Goal: Task Accomplishment & Management: Complete application form

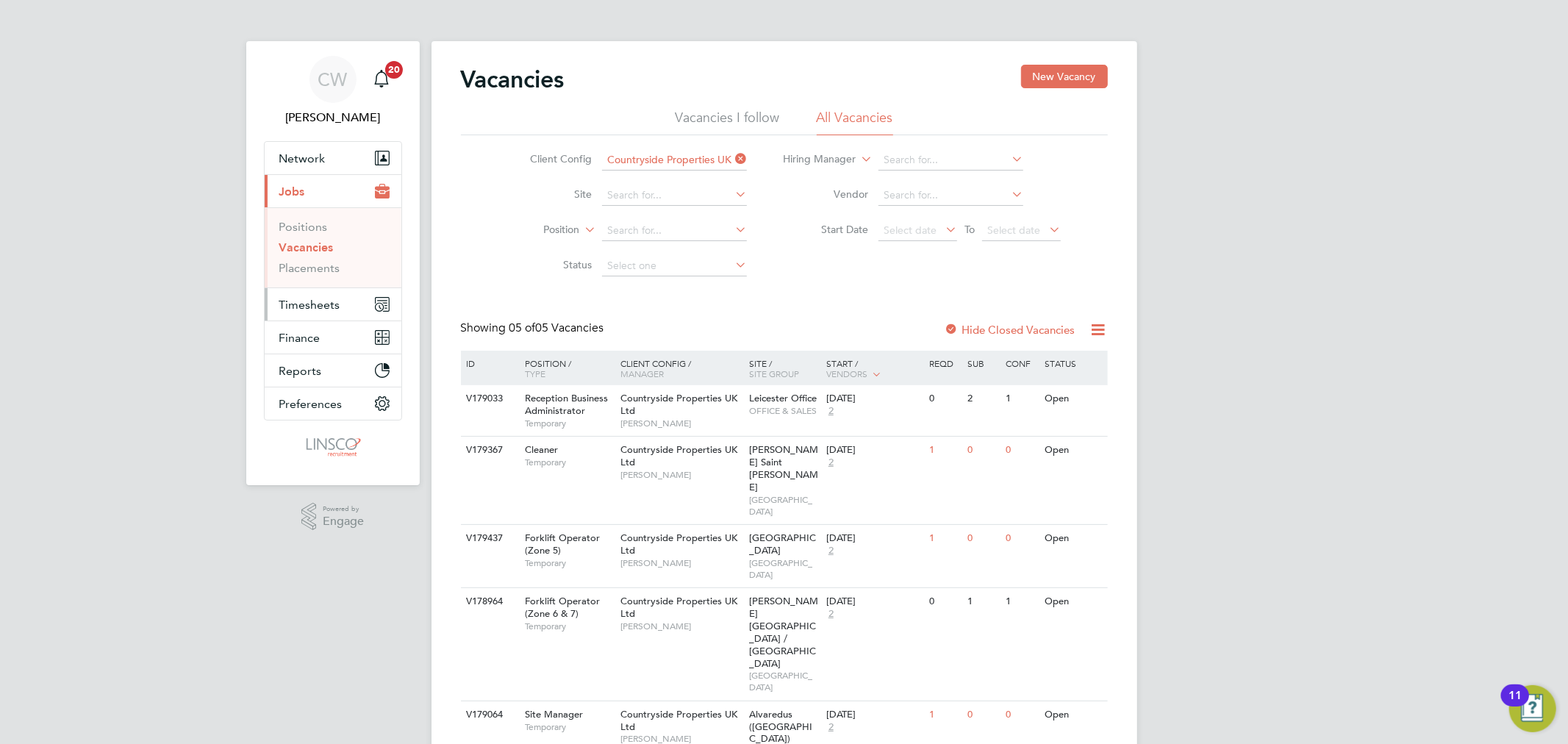
click at [316, 298] on span "Timesheets" at bounding box center [310, 305] width 61 height 14
click at [319, 258] on link "Timesheets" at bounding box center [310, 260] width 61 height 14
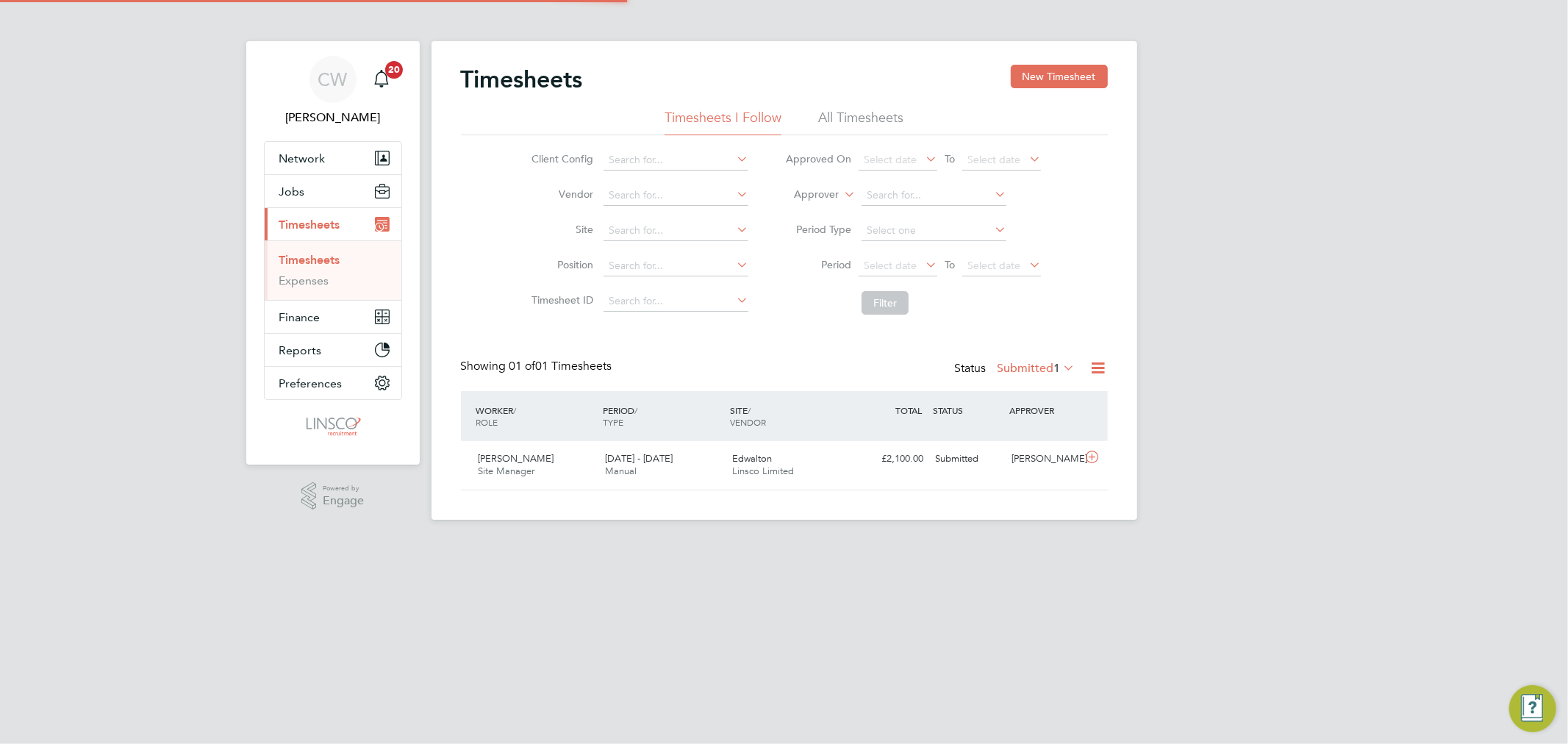
scroll to position [37, 128]
click at [1054, 77] on button "New Timesheet" at bounding box center [1059, 76] width 97 height 24
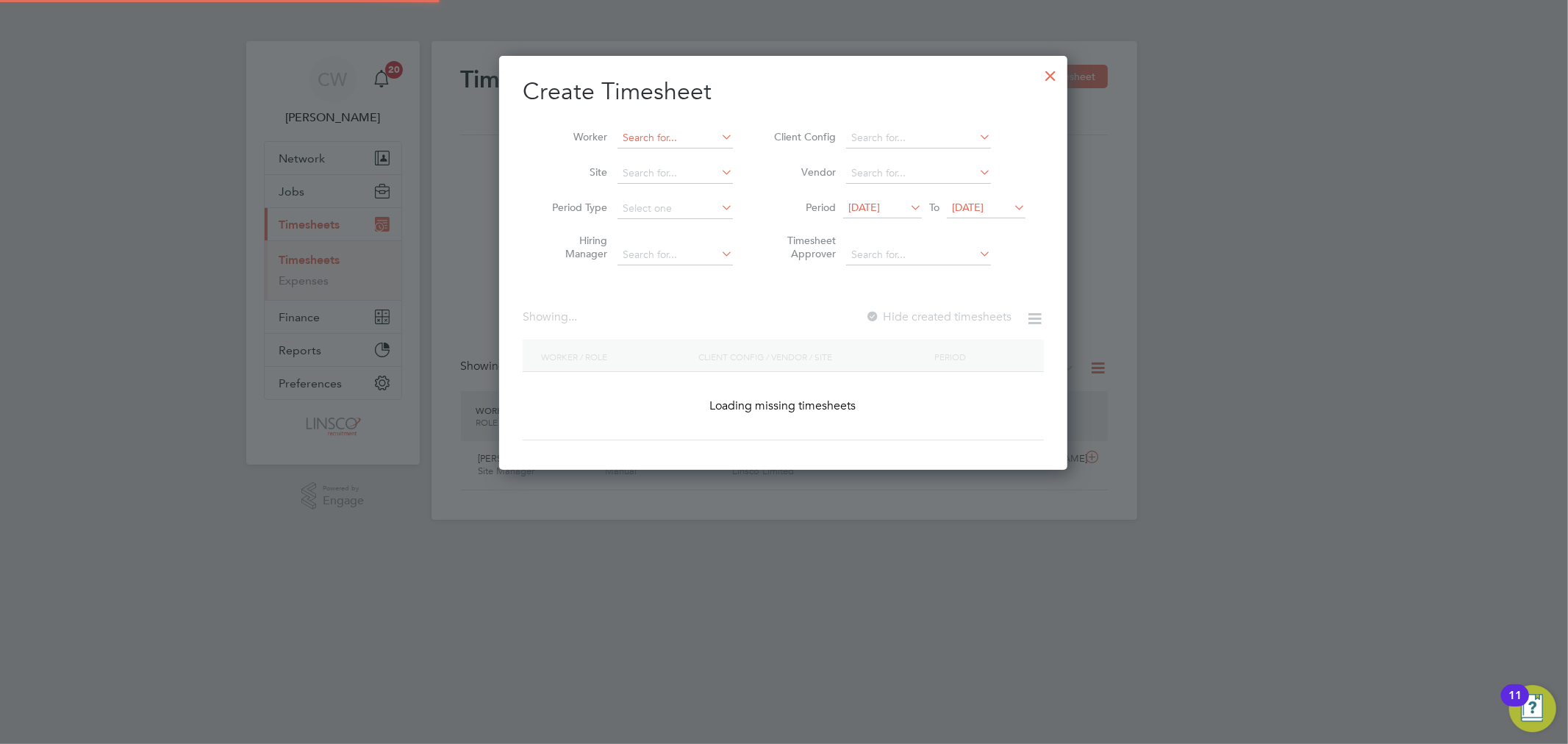
scroll to position [2619, 569]
click at [682, 144] on input at bounding box center [675, 138] width 115 height 21
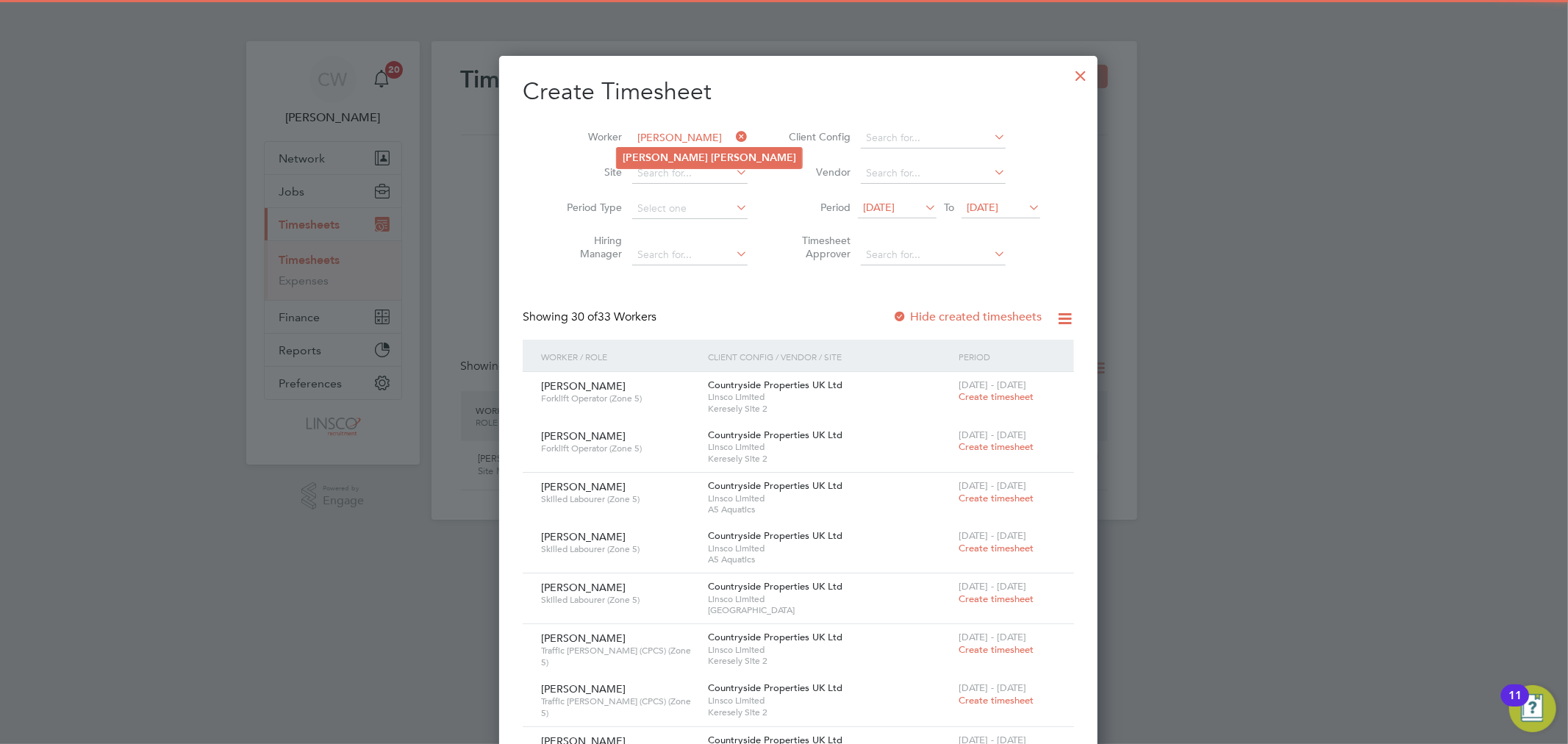
click at [711, 156] on b "Reynolds" at bounding box center [753, 157] width 85 height 12
type input "[PERSON_NAME]"
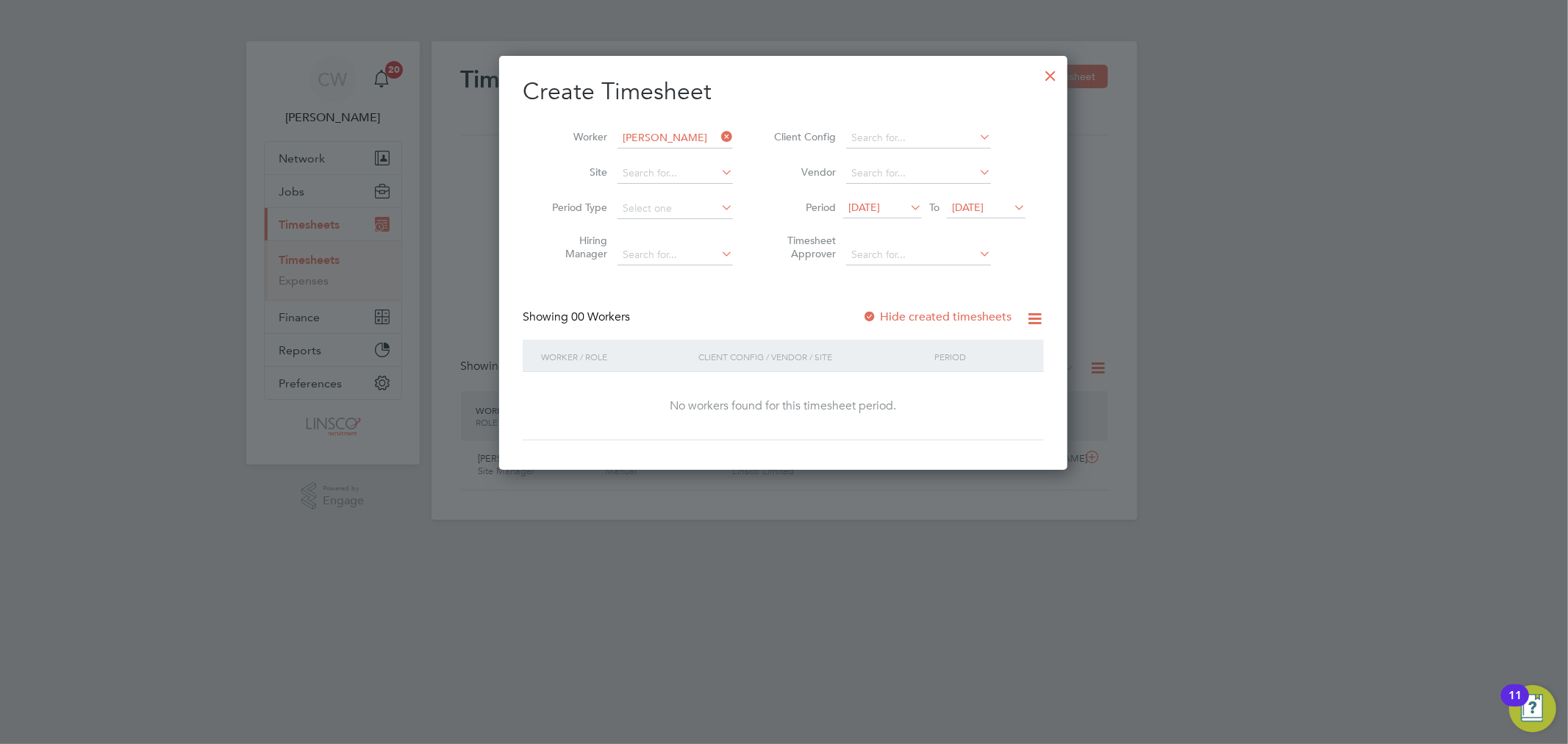
scroll to position [415, 569]
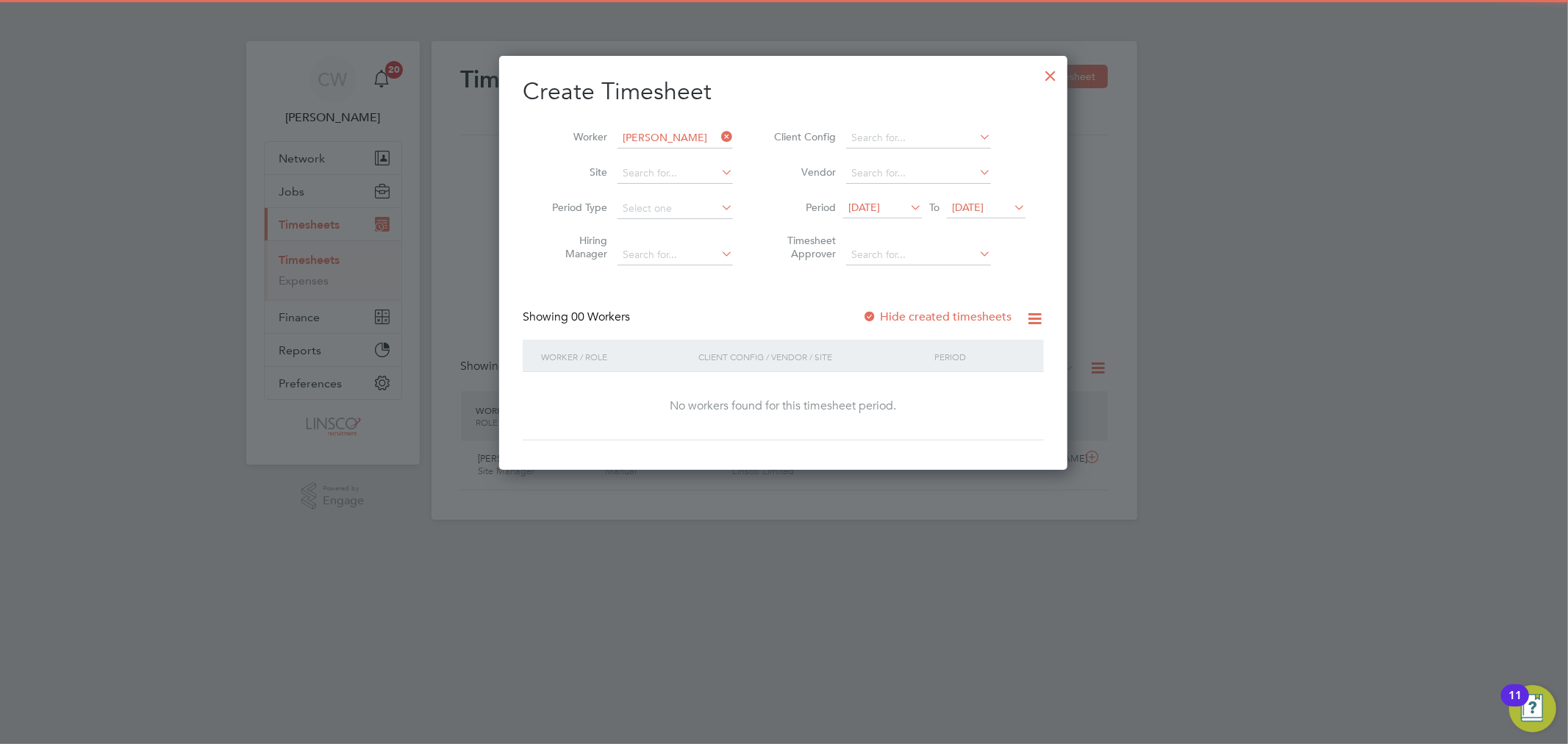
click at [984, 208] on span "[DATE]" at bounding box center [967, 207] width 31 height 13
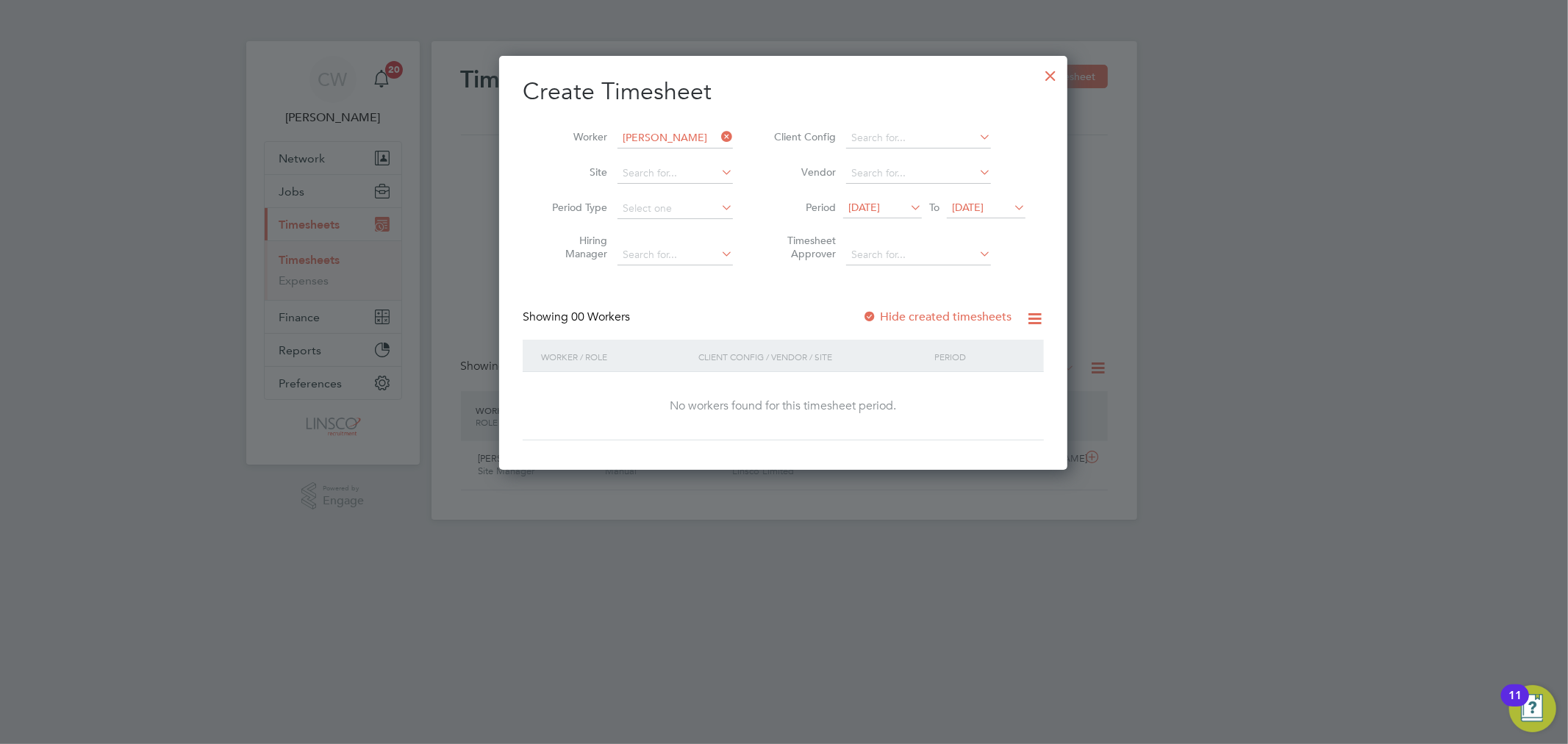
scroll to position [535, 0]
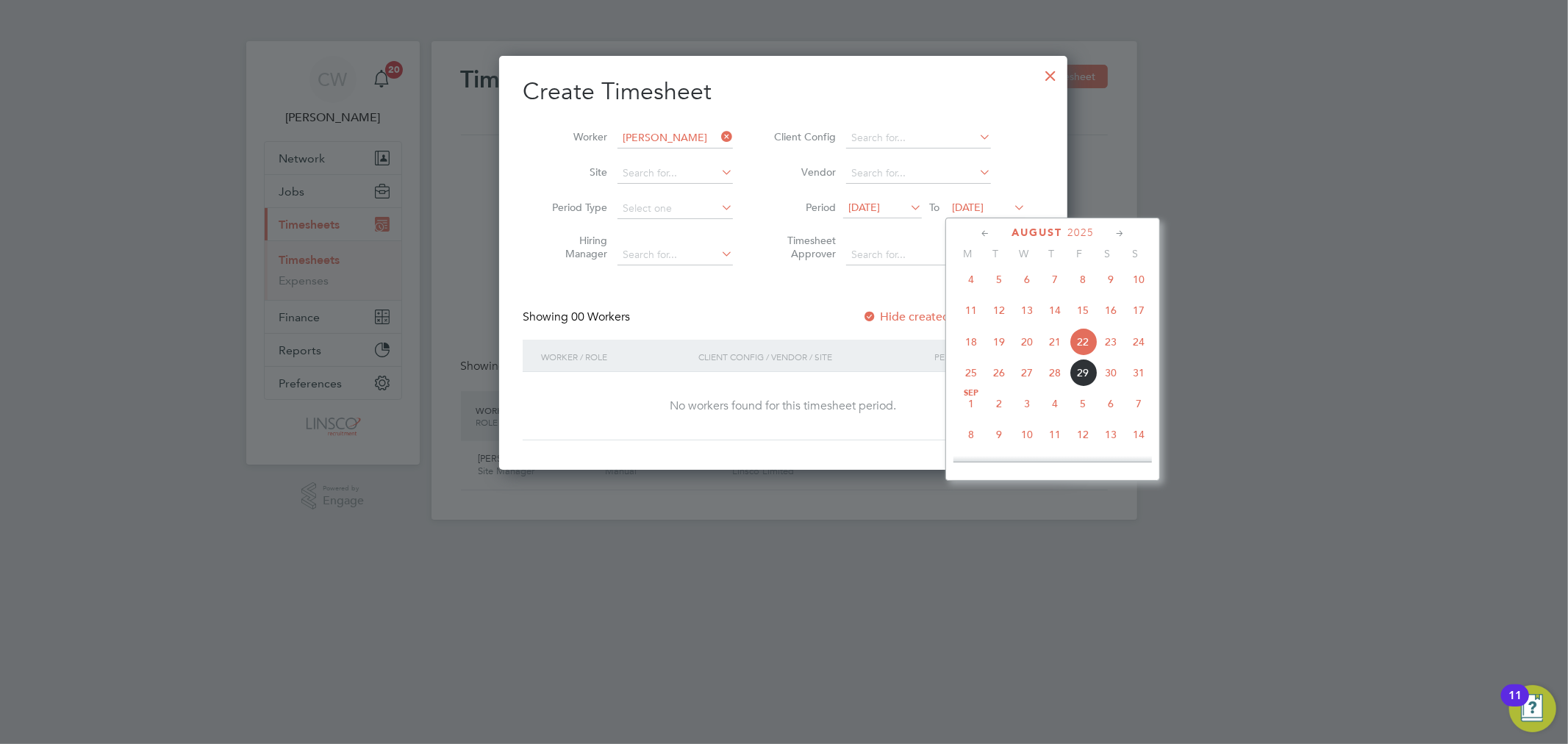
click at [1086, 380] on span "29" at bounding box center [1083, 373] width 28 height 28
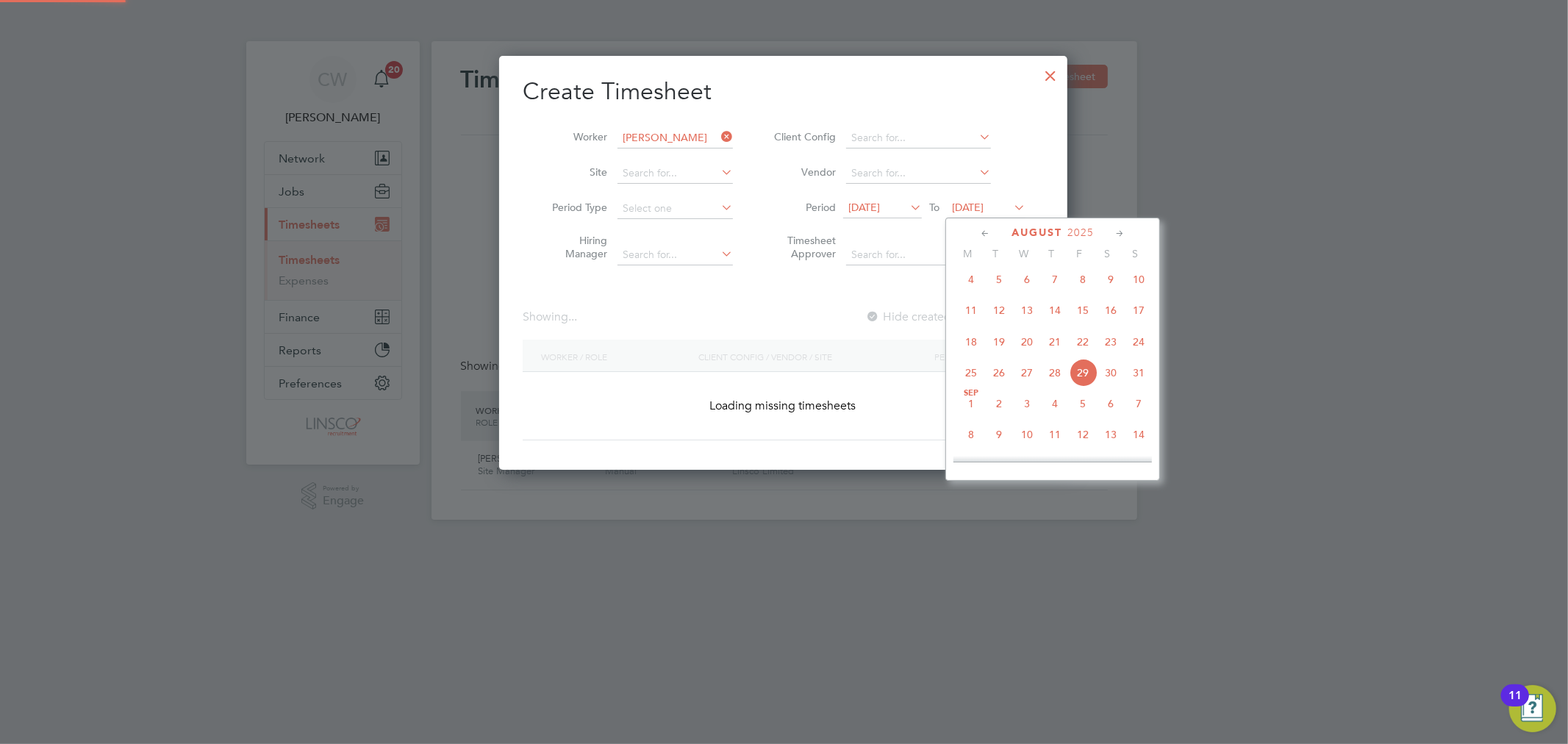
scroll to position [397, 569]
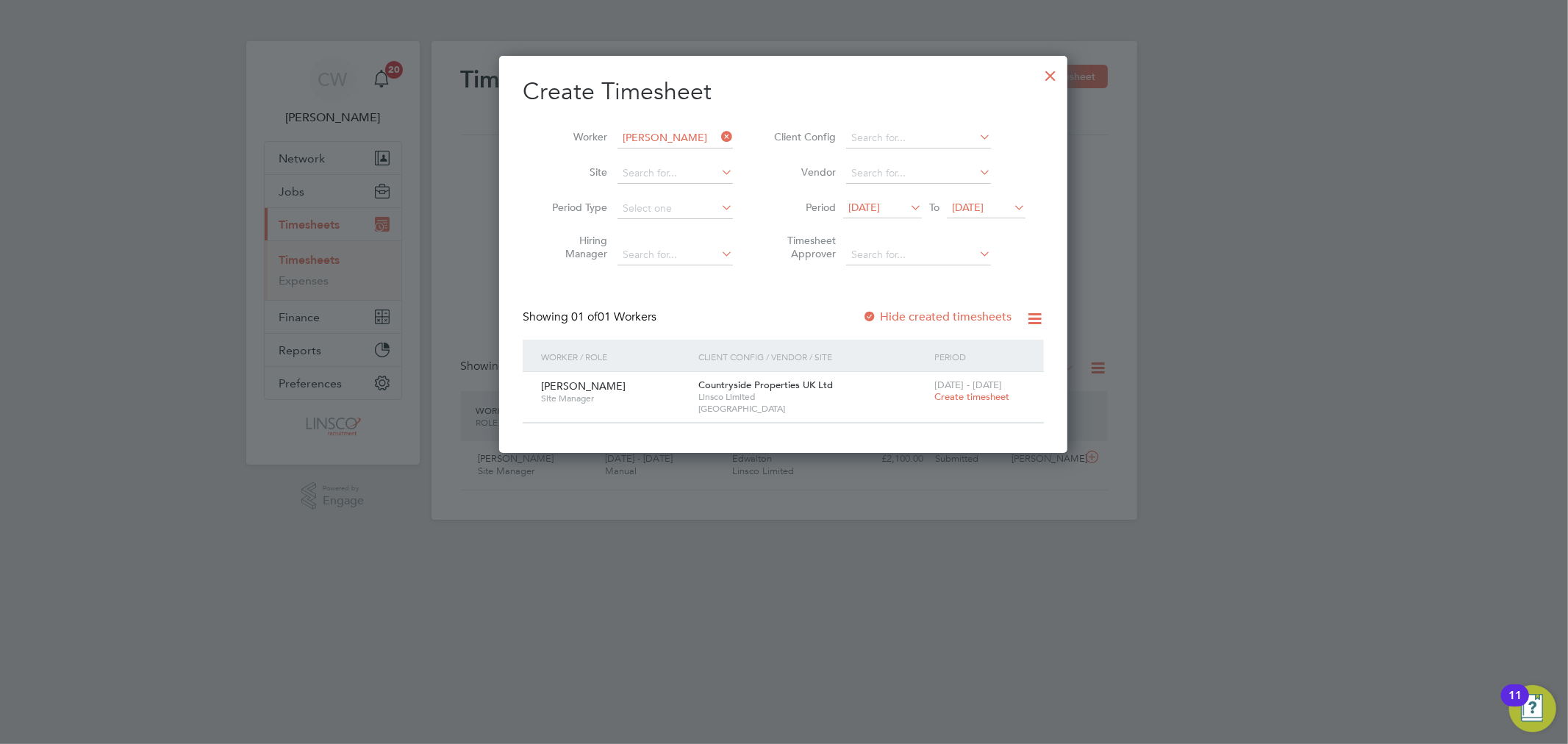
click at [970, 399] on span "Create timesheet" at bounding box center [971, 397] width 75 height 12
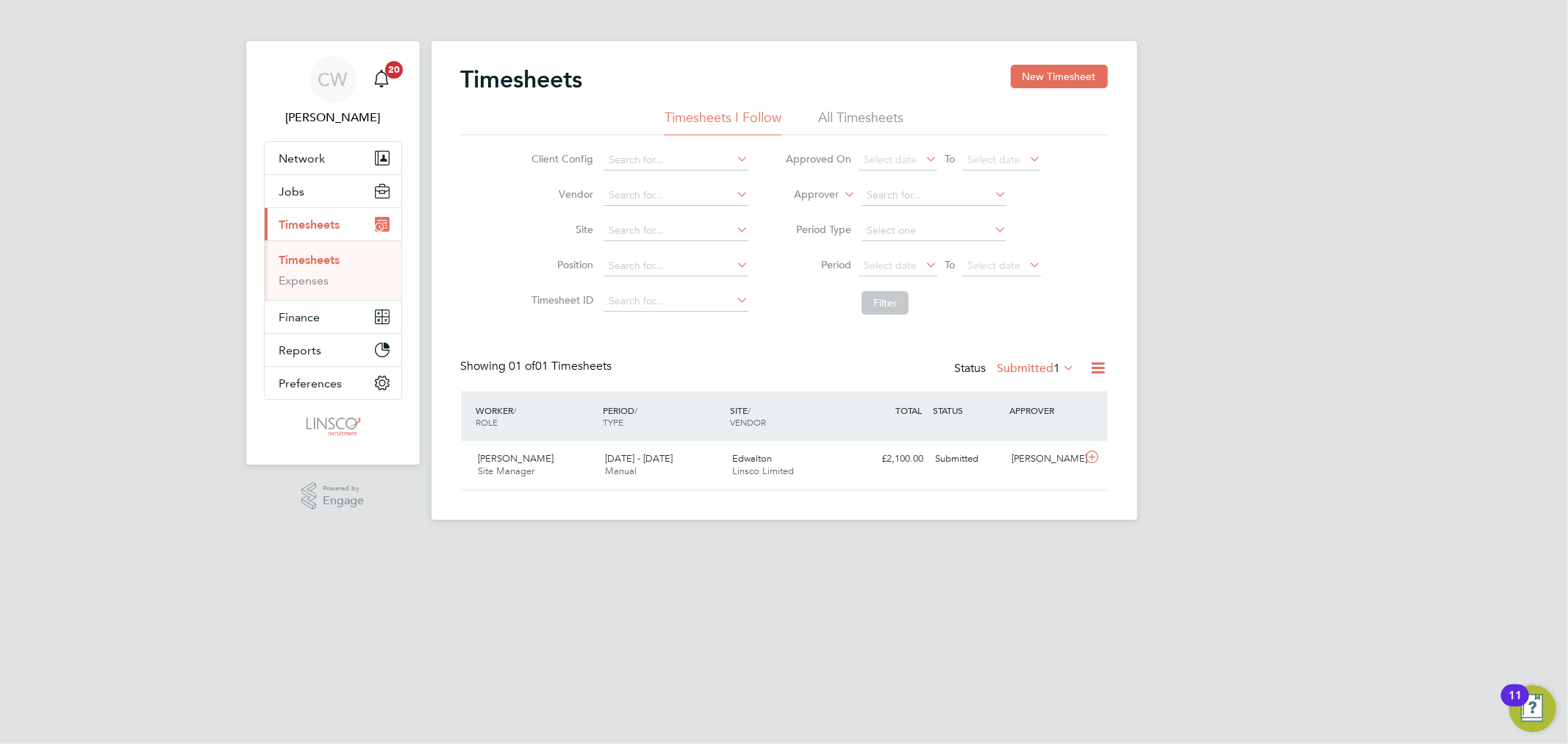
scroll to position [37, 128]
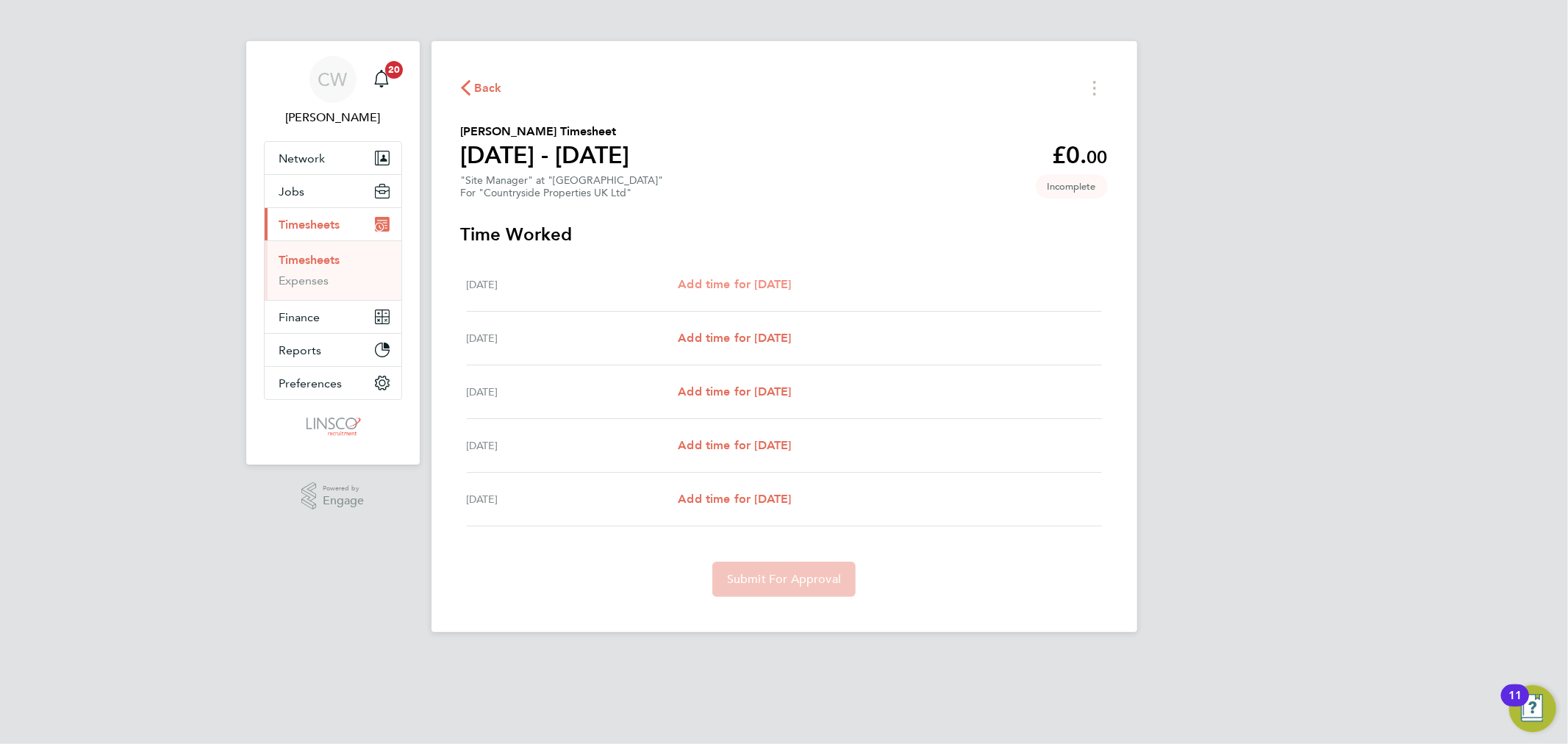
click at [722, 280] on span "Add time for [DATE]" at bounding box center [735, 284] width 113 height 14
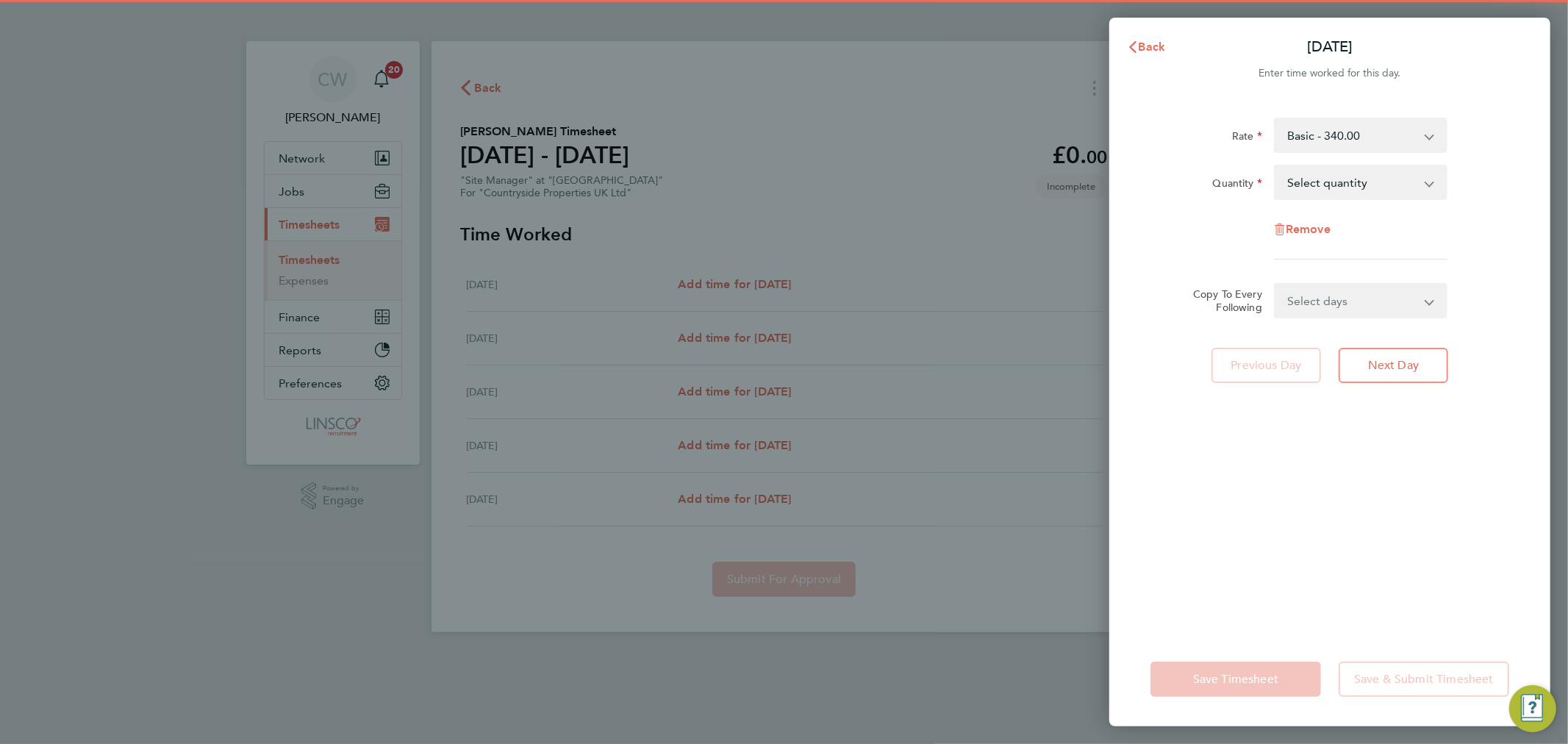
click at [1405, 186] on select "Select quantity 0.5 1" at bounding box center [1351, 183] width 153 height 32
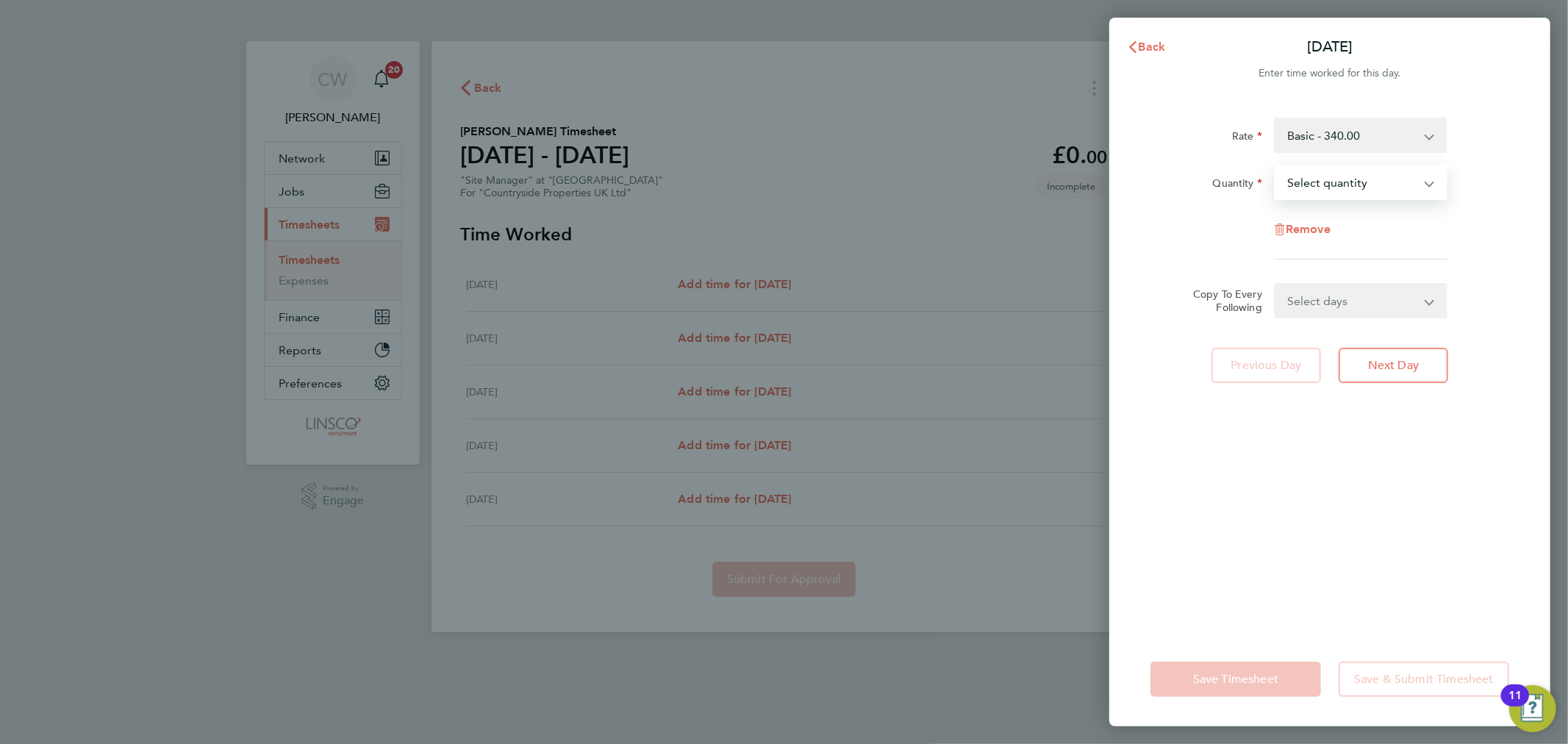
drag, startPoint x: 1515, startPoint y: 247, endPoint x: 1460, endPoint y: 232, distance: 57.0
click at [1515, 247] on div "Rate Basic - 340.00 Quantity Select quantity 0.5 1 Remove Copy To Every Followi…" at bounding box center [1329, 366] width 441 height 532
click at [1396, 366] on span "Next Day" at bounding box center [1393, 365] width 51 height 15
drag, startPoint x: 1353, startPoint y: 179, endPoint x: 1353, endPoint y: 196, distance: 17.0
click at [1353, 179] on select "Select quantity 0.5 1" at bounding box center [1351, 183] width 153 height 32
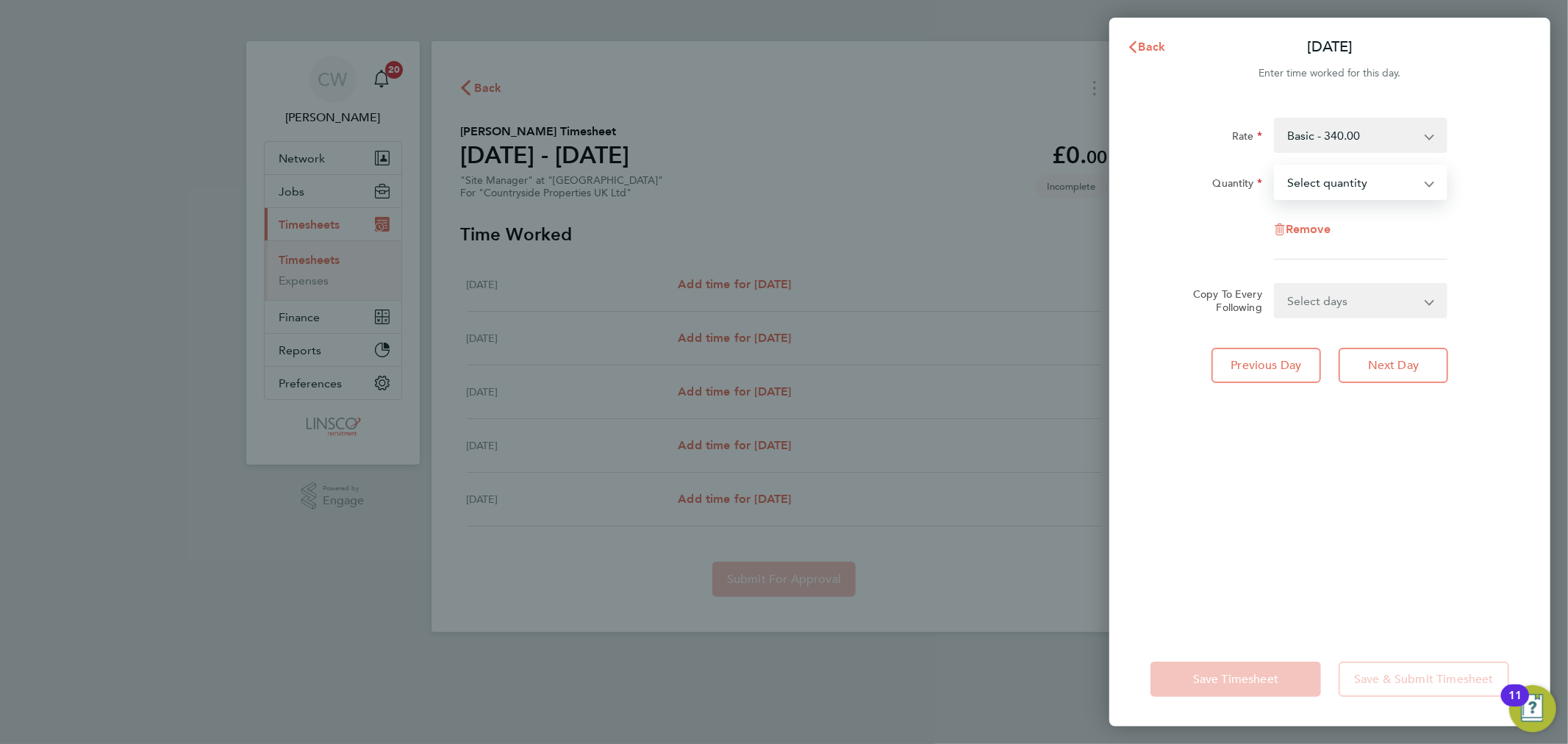
select select "1"
click at [1275, 166] on select "Select quantity 0.5 1" at bounding box center [1351, 183] width 153 height 32
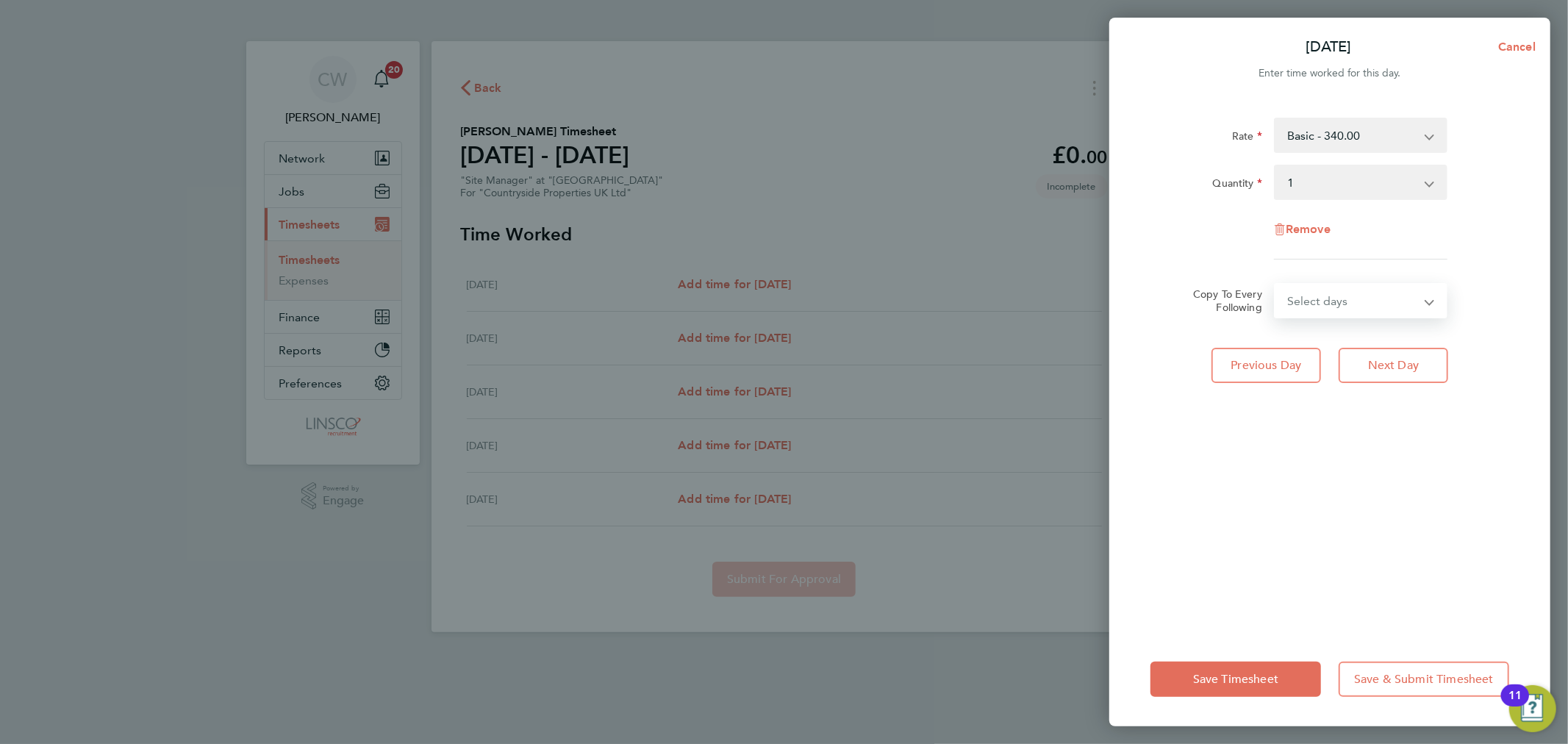
click at [1367, 316] on select "Select days Day Wednesday Thursday Friday" at bounding box center [1352, 301] width 154 height 32
select select "DAY"
click at [1275, 285] on select "Select days Day Wednesday Thursday Friday" at bounding box center [1352, 301] width 154 height 32
select select "2025-08-29"
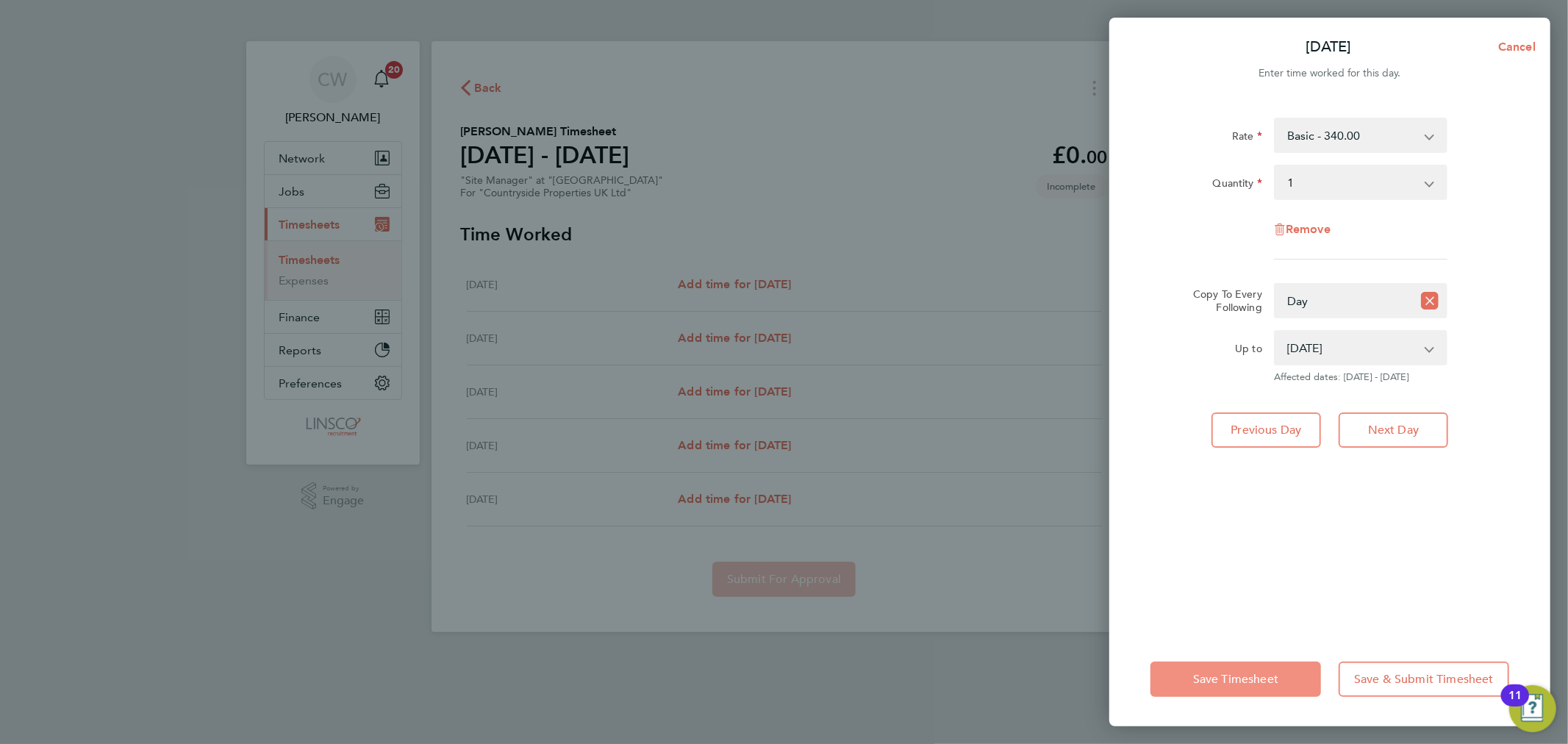
click at [1221, 677] on span "Save Timesheet" at bounding box center [1235, 679] width 85 height 15
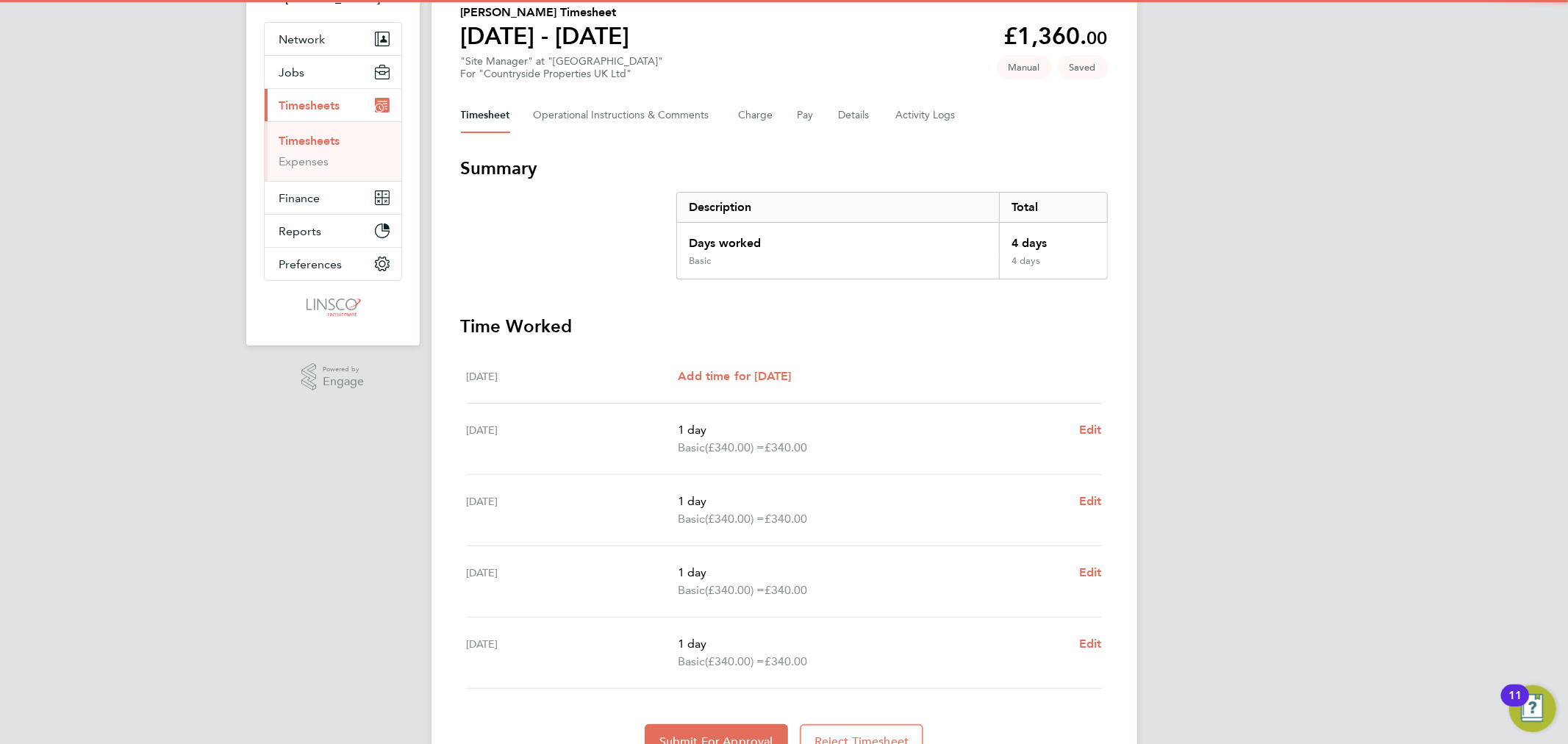
scroll to position [192, 0]
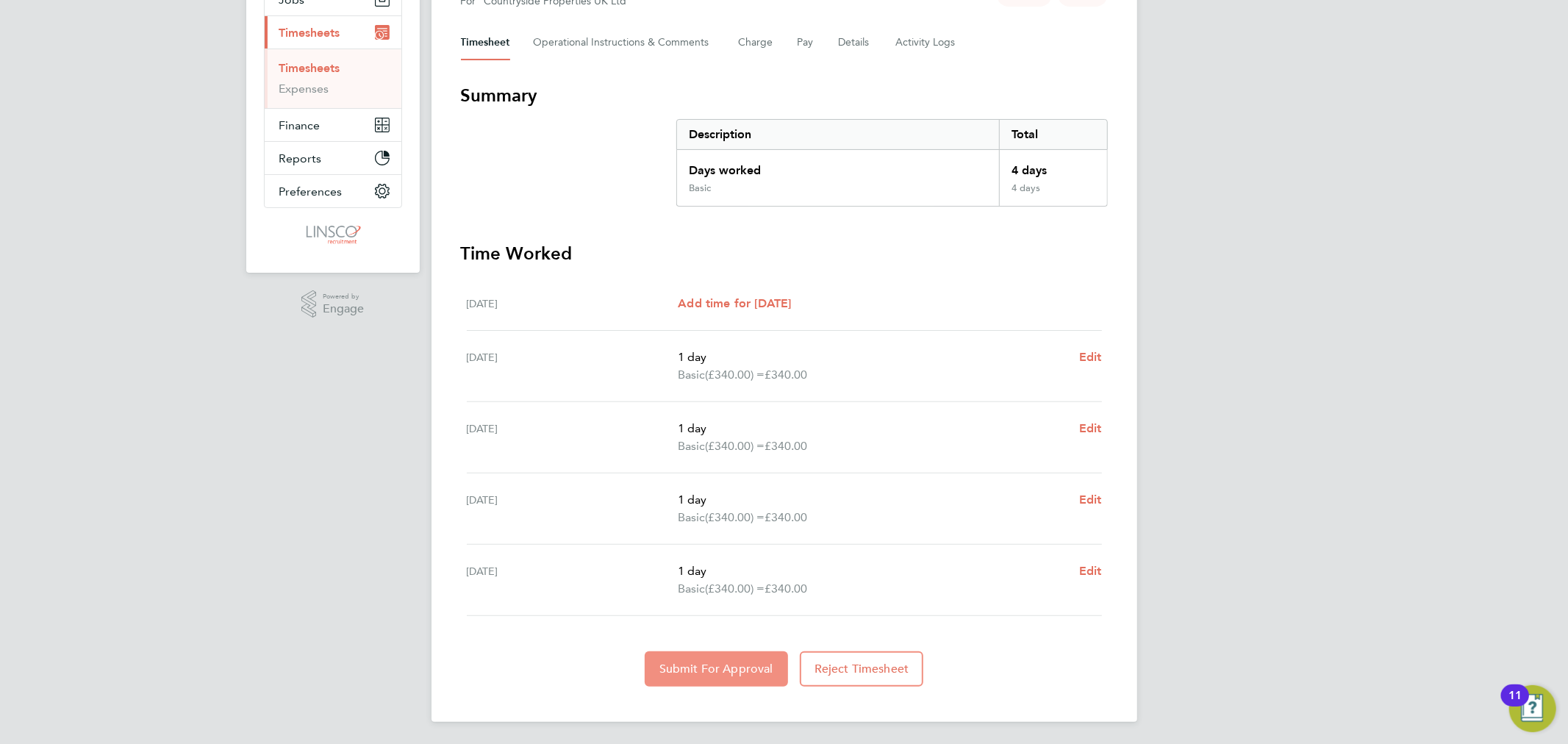
click at [748, 678] on button "Submit For Approval" at bounding box center [716, 669] width 143 height 35
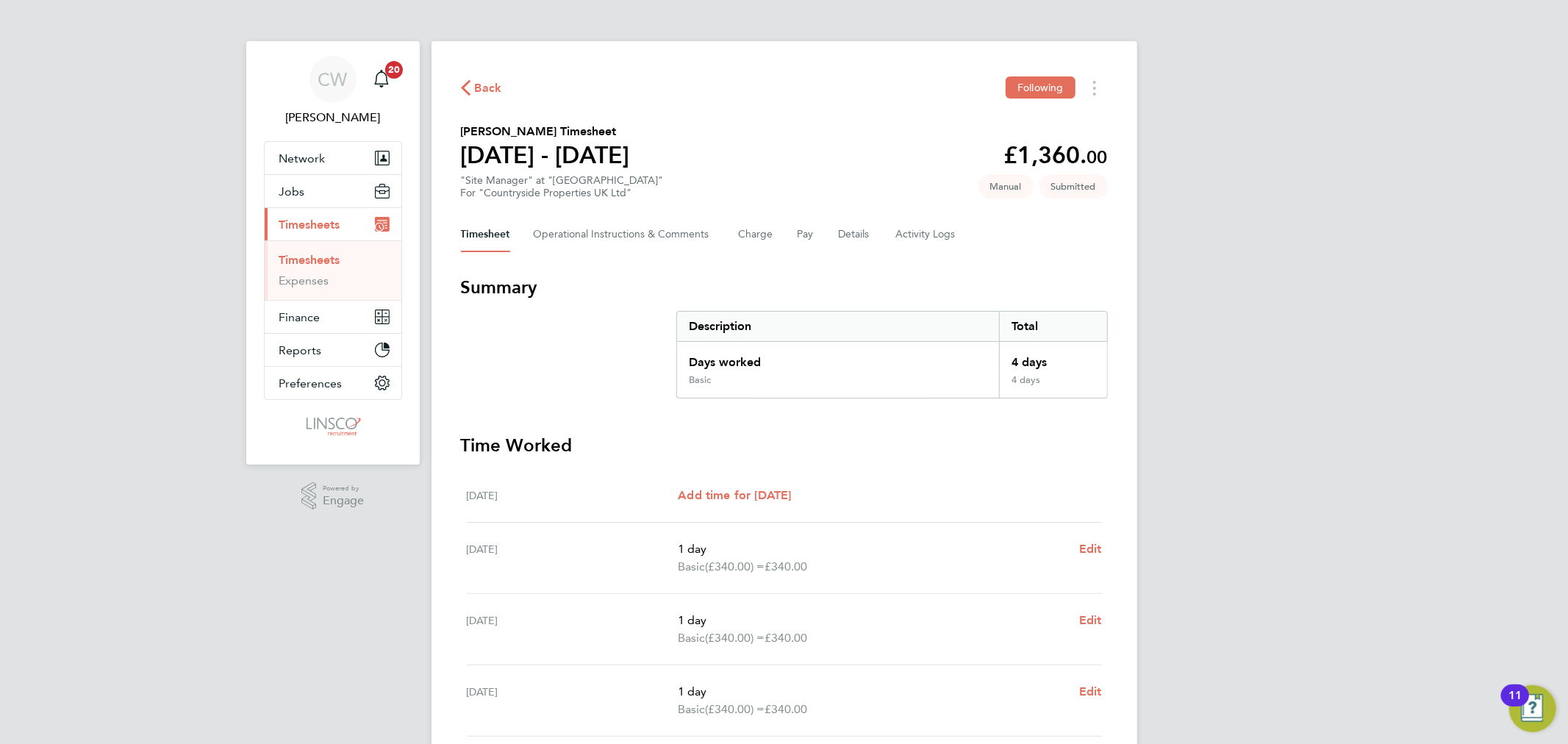
click at [481, 79] on button "Back" at bounding box center [482, 88] width 41 height 18
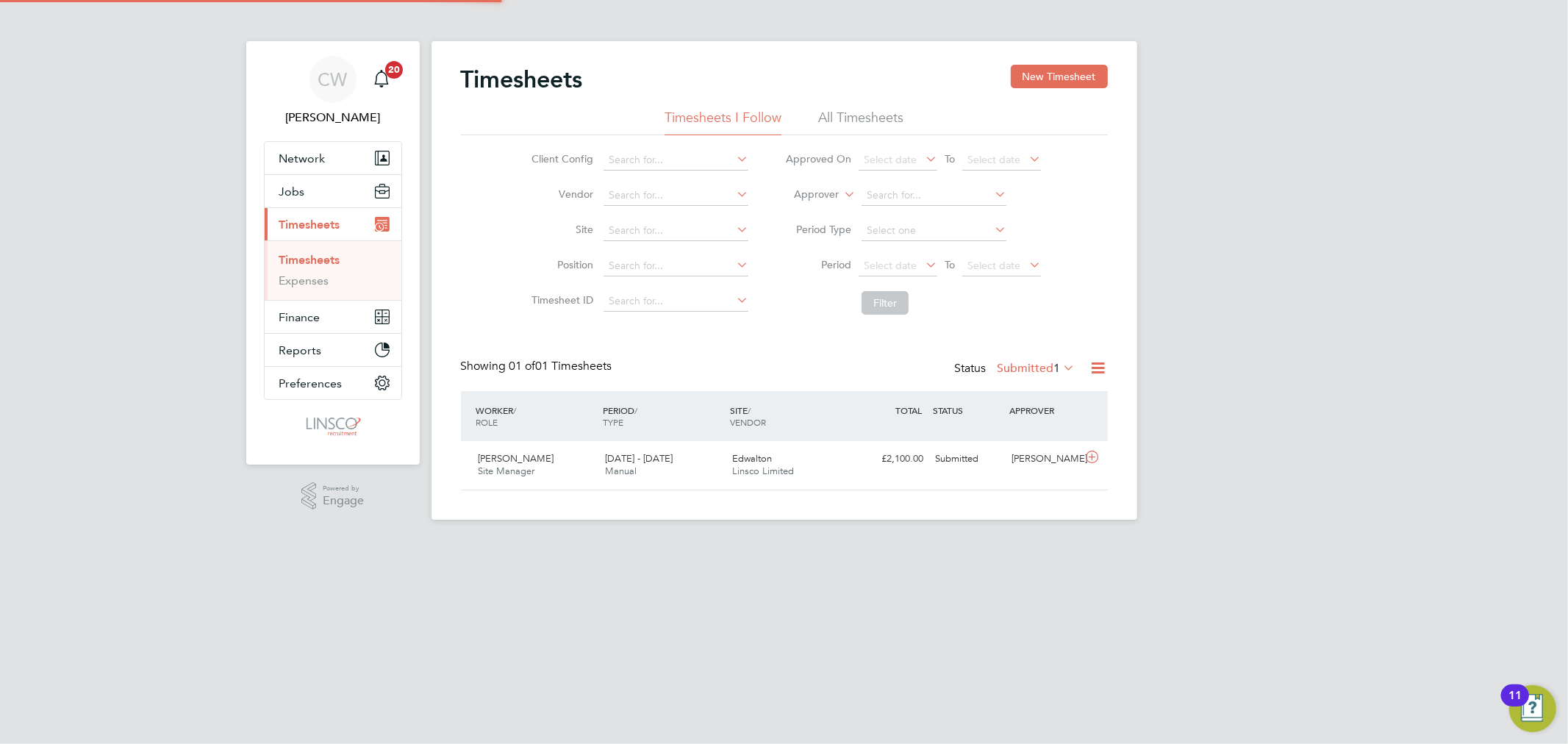
scroll to position [37, 128]
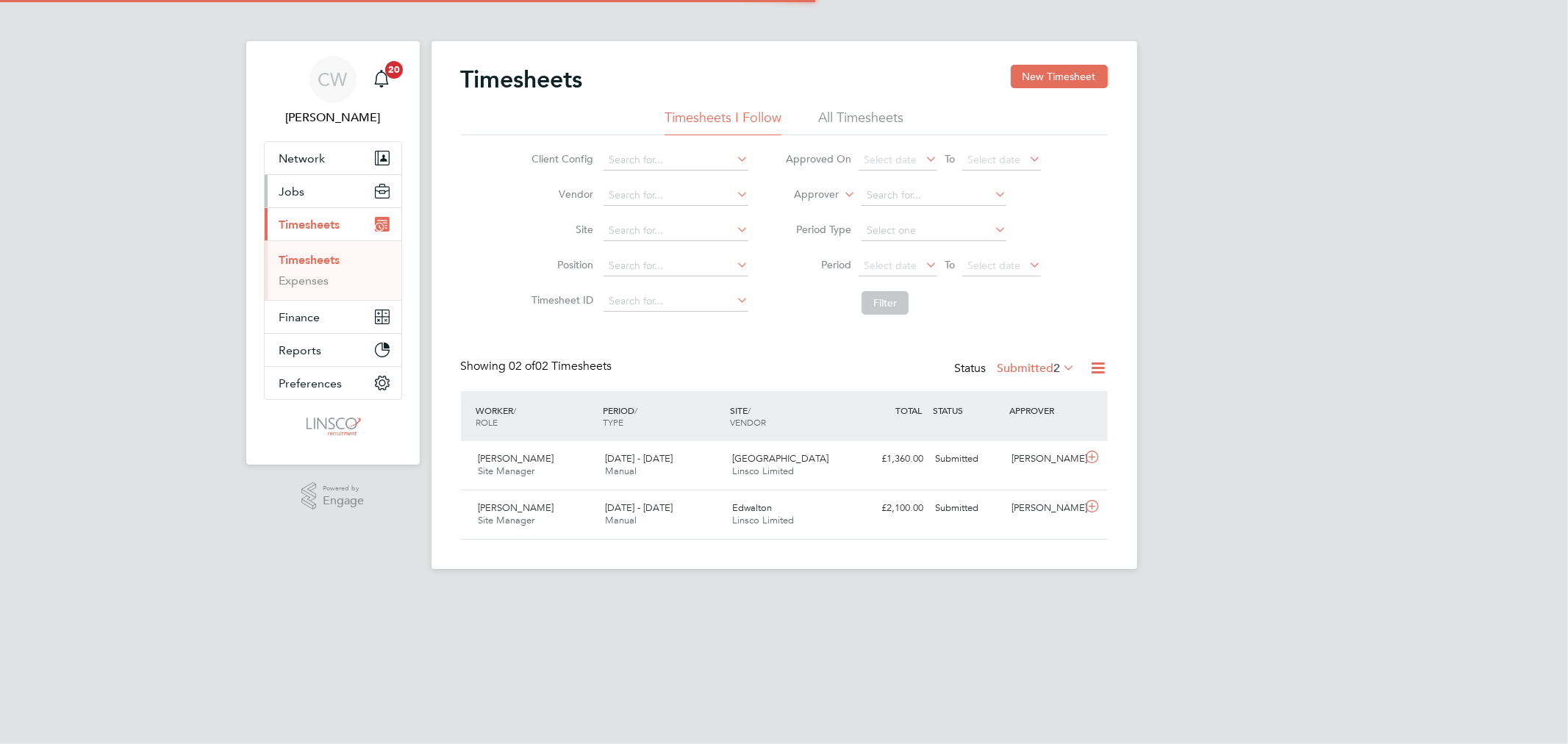
scroll to position [37, 128]
click at [301, 191] on span "Jobs" at bounding box center [292, 192] width 26 height 14
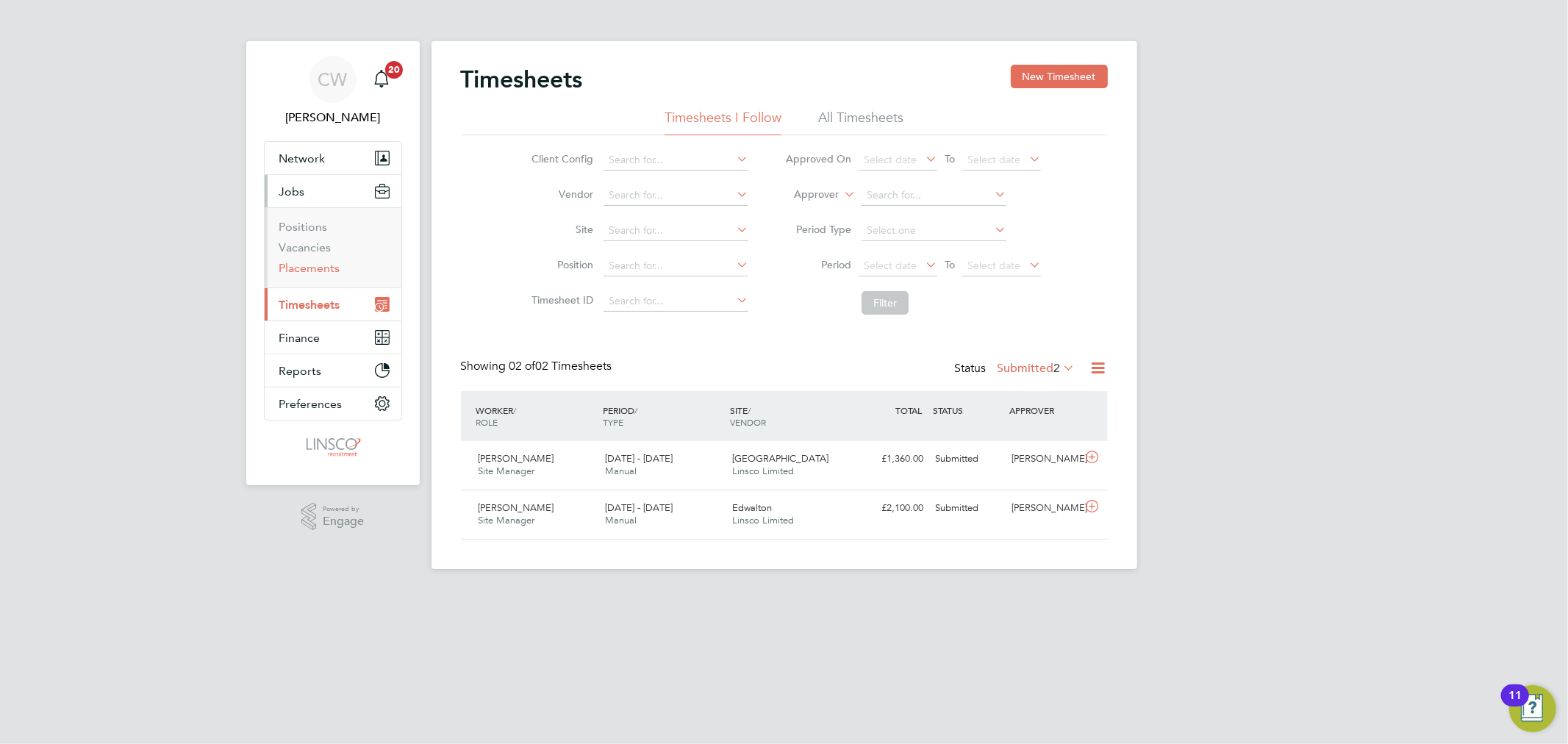
click at [311, 268] on link "Placements" at bounding box center [310, 268] width 61 height 14
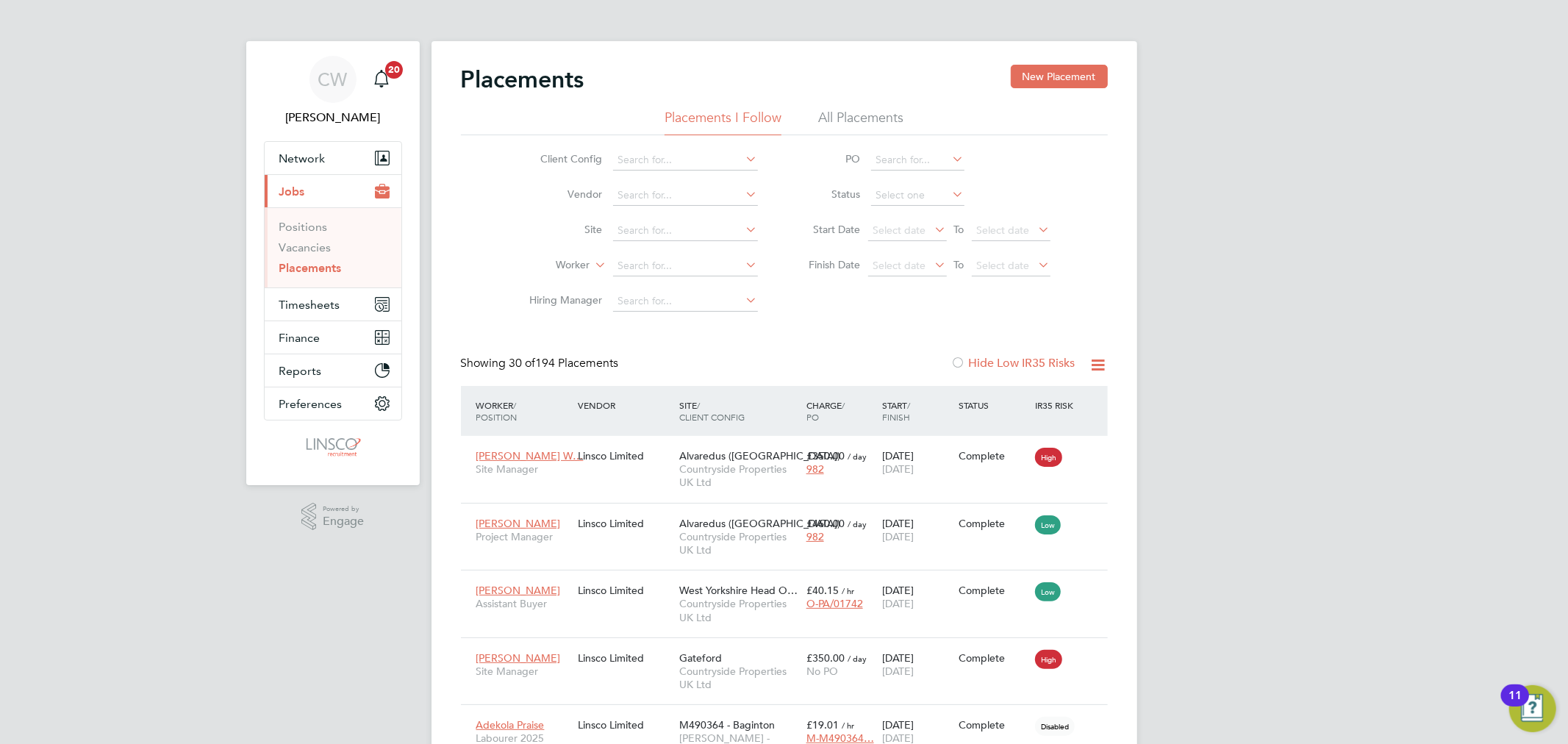
click at [629, 254] on li "Worker" at bounding box center [638, 266] width 276 height 35
click at [632, 261] on input at bounding box center [685, 266] width 145 height 21
click at [644, 283] on b "Steven" at bounding box center [659, 286] width 85 height 12
type input "[PERSON_NAME]"
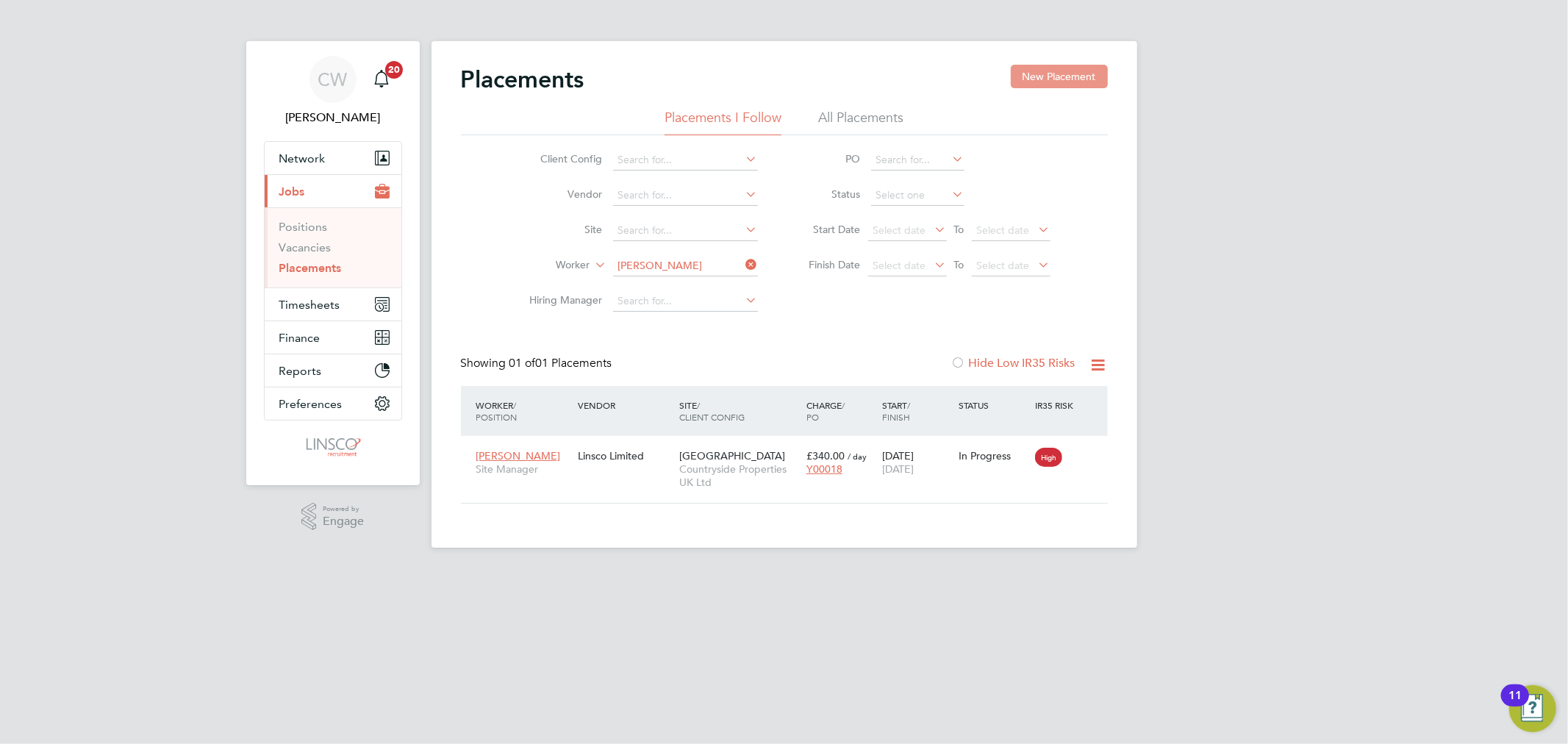
click at [1068, 69] on button "New Placement" at bounding box center [1059, 76] width 97 height 24
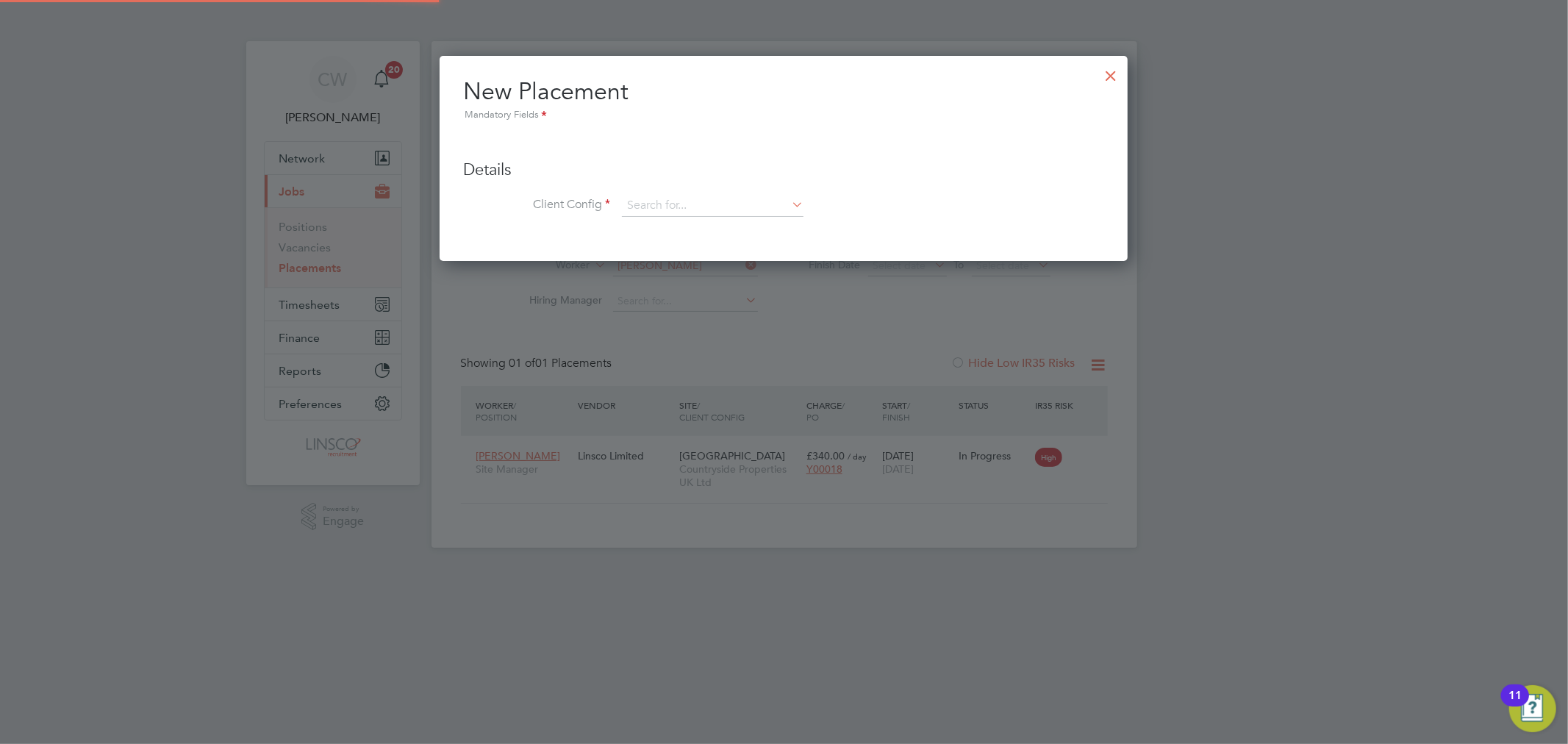
scroll to position [206, 689]
click at [1112, 71] on div at bounding box center [1110, 72] width 27 height 27
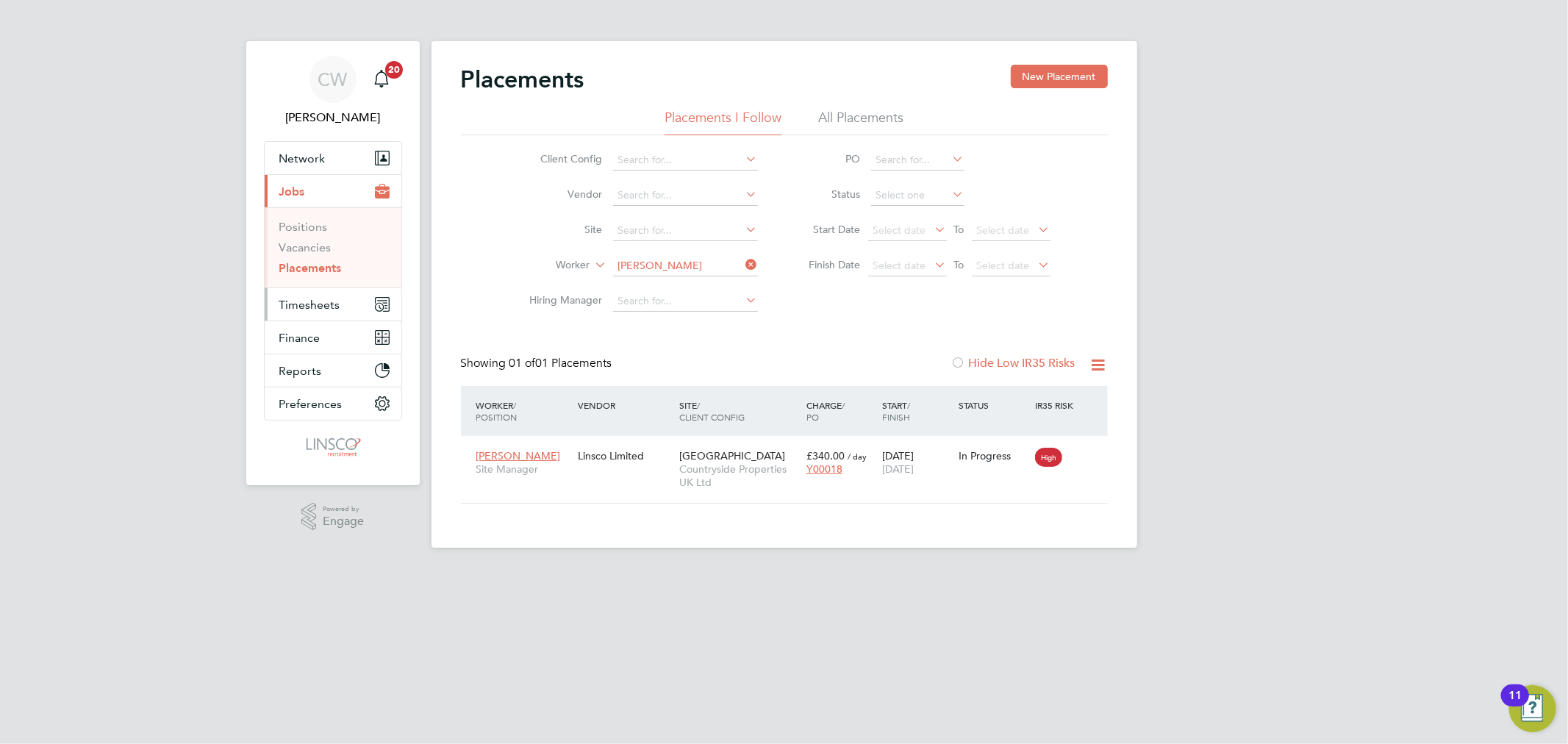
click at [304, 295] on button "Timesheets" at bounding box center [333, 305] width 136 height 32
click at [307, 258] on link "Timesheets" at bounding box center [310, 260] width 61 height 14
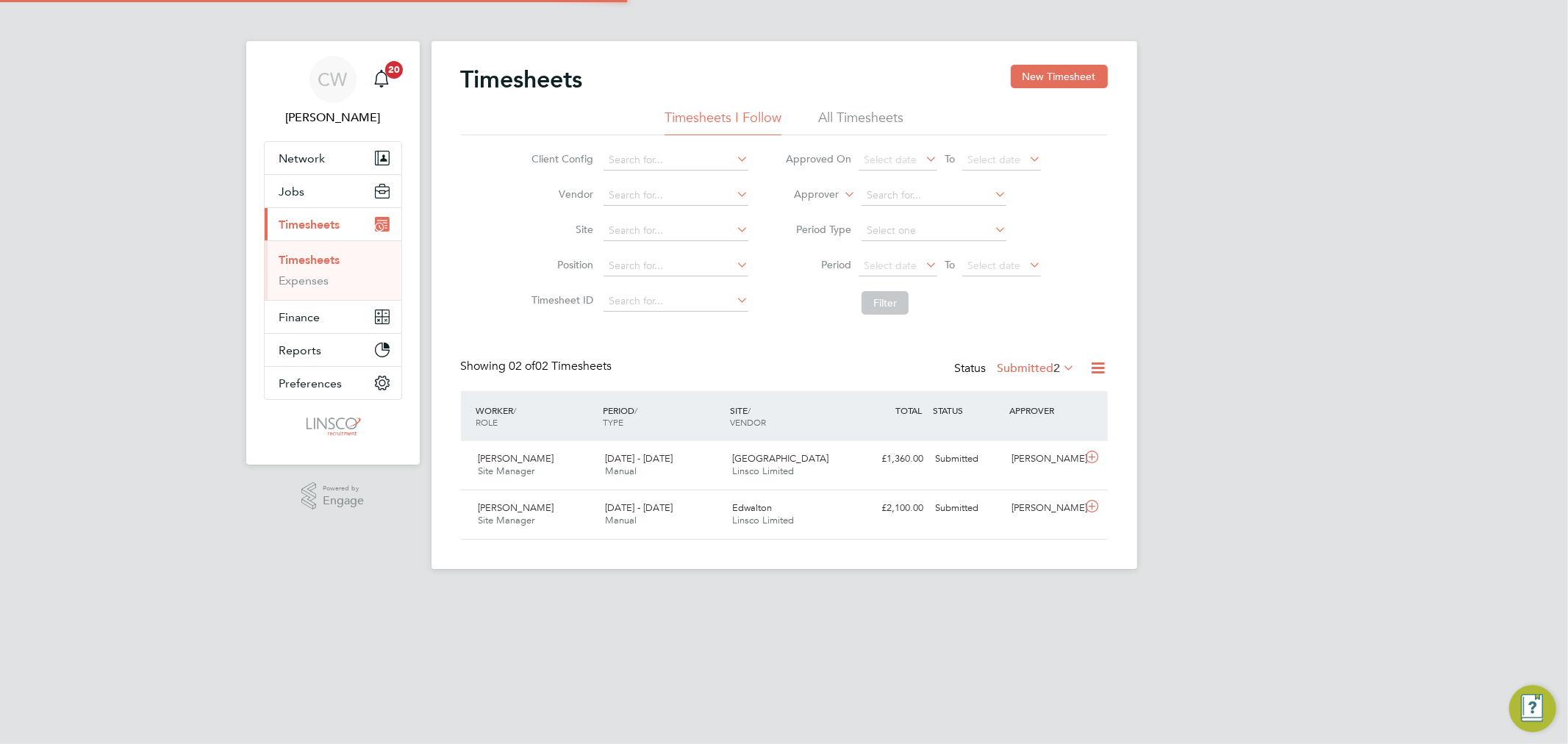
scroll to position [37, 128]
click at [1048, 78] on button "New Timesheet" at bounding box center [1059, 76] width 97 height 24
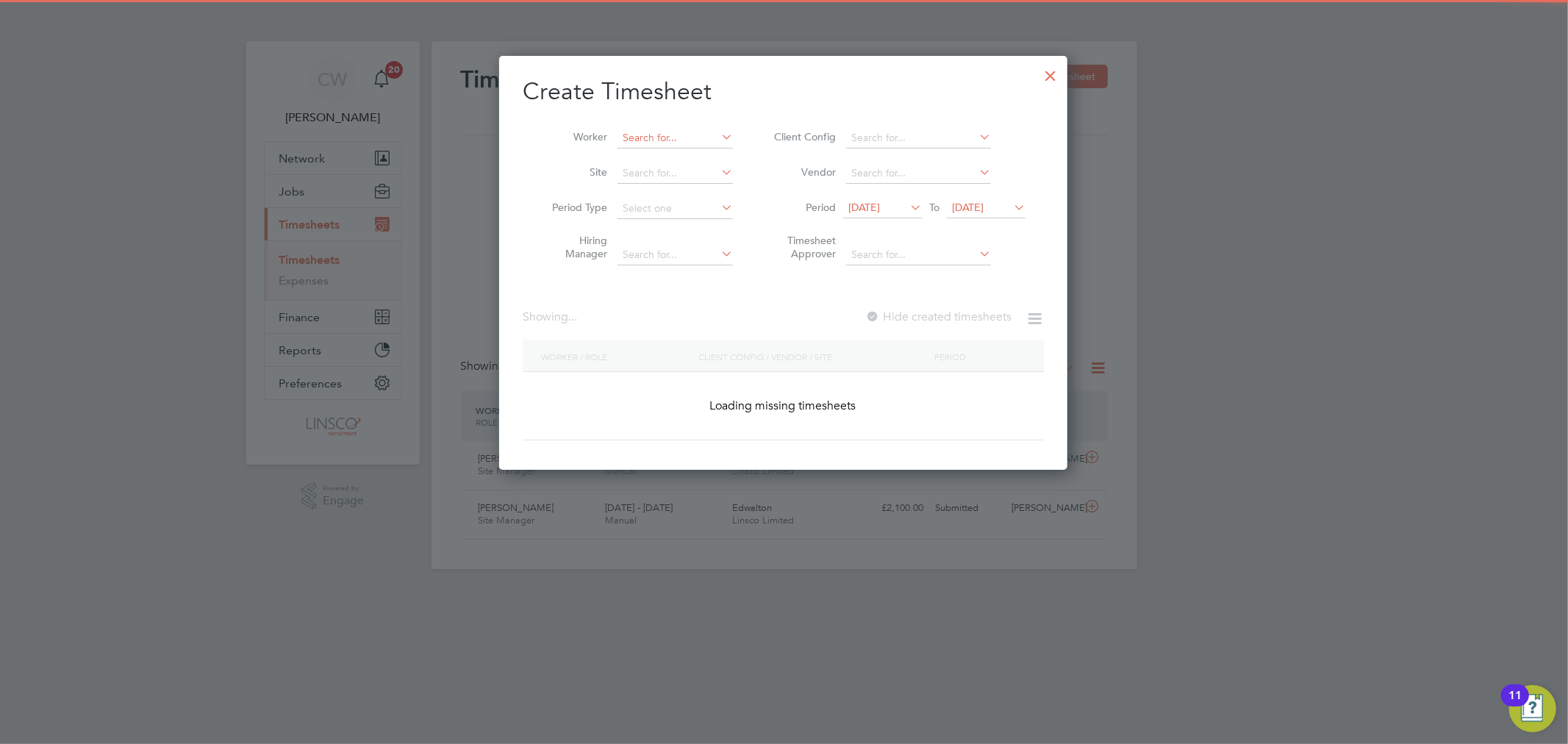
scroll to position [2619, 569]
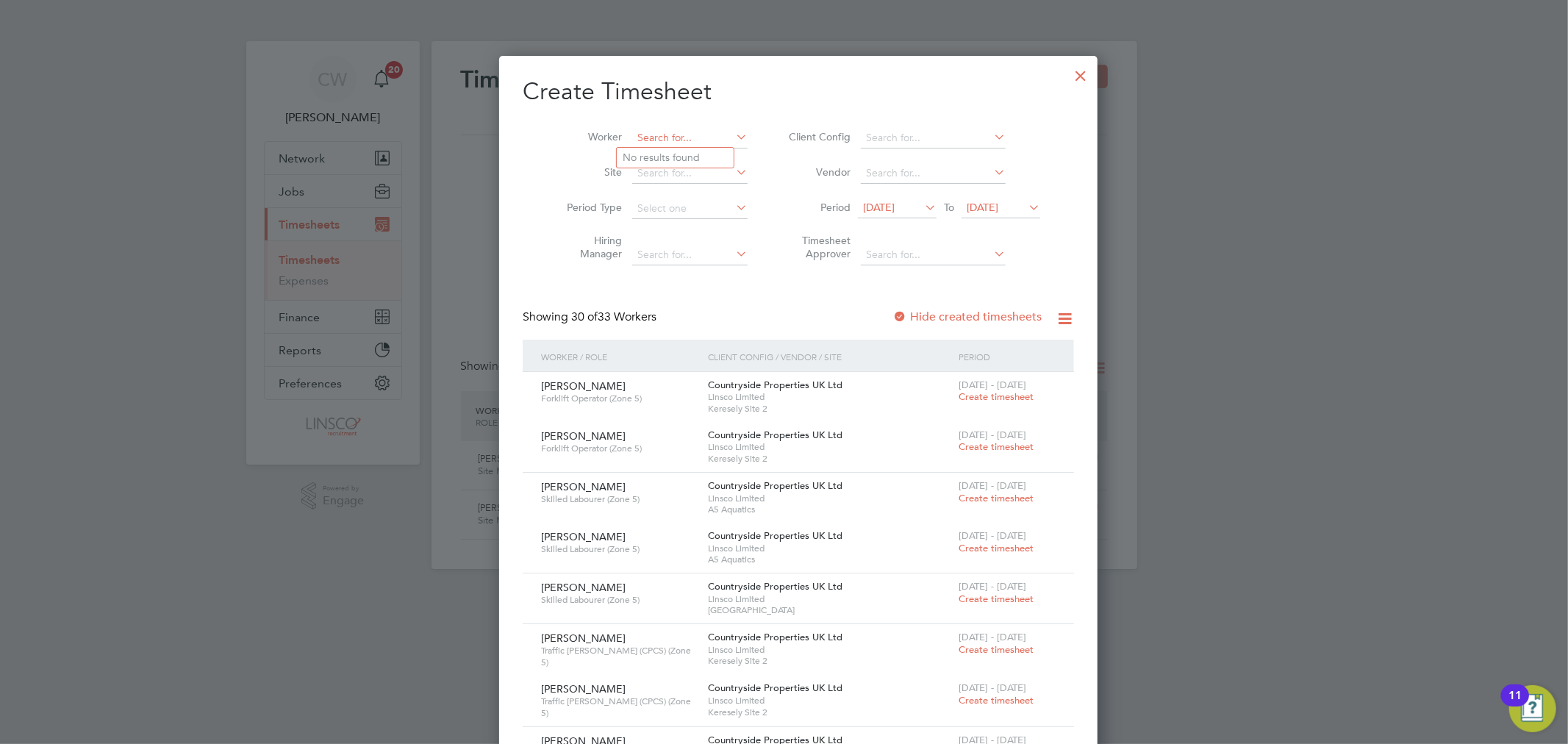
click at [645, 140] on input at bounding box center [689, 138] width 115 height 21
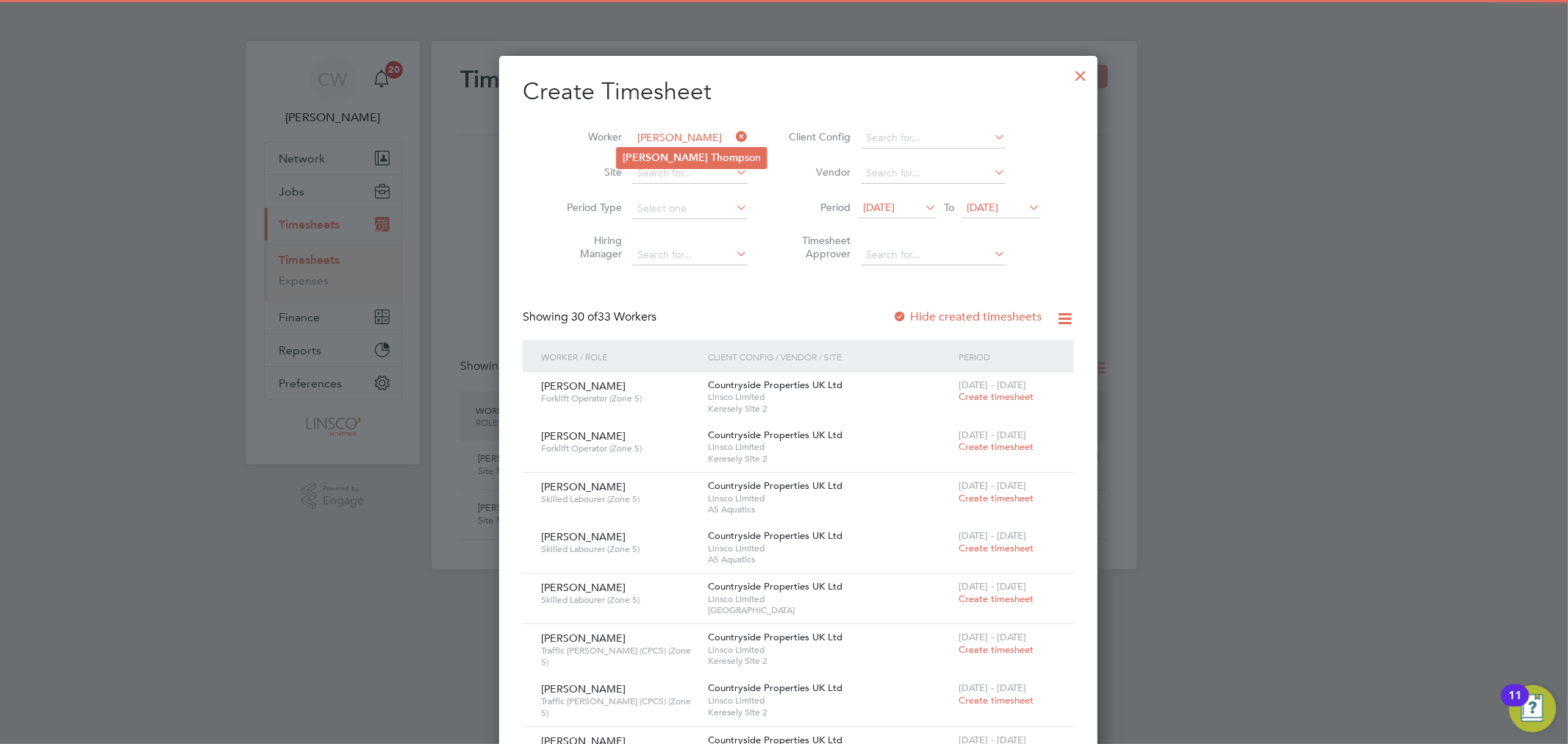
click at [711, 158] on b "Thomp" at bounding box center [728, 157] width 34 height 12
type input "[PERSON_NAME]"
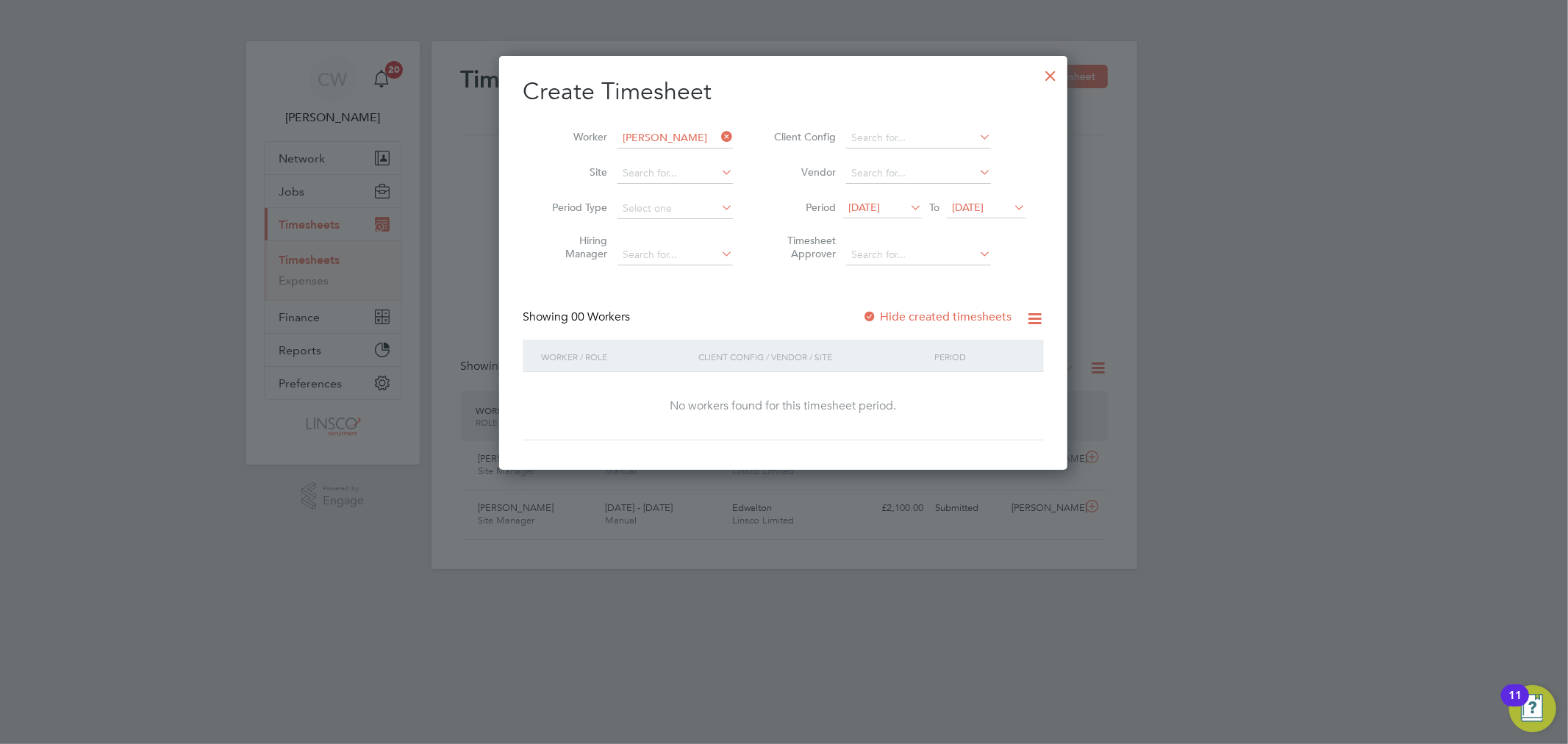
scroll to position [415, 569]
click at [984, 207] on span "[DATE]" at bounding box center [967, 207] width 31 height 13
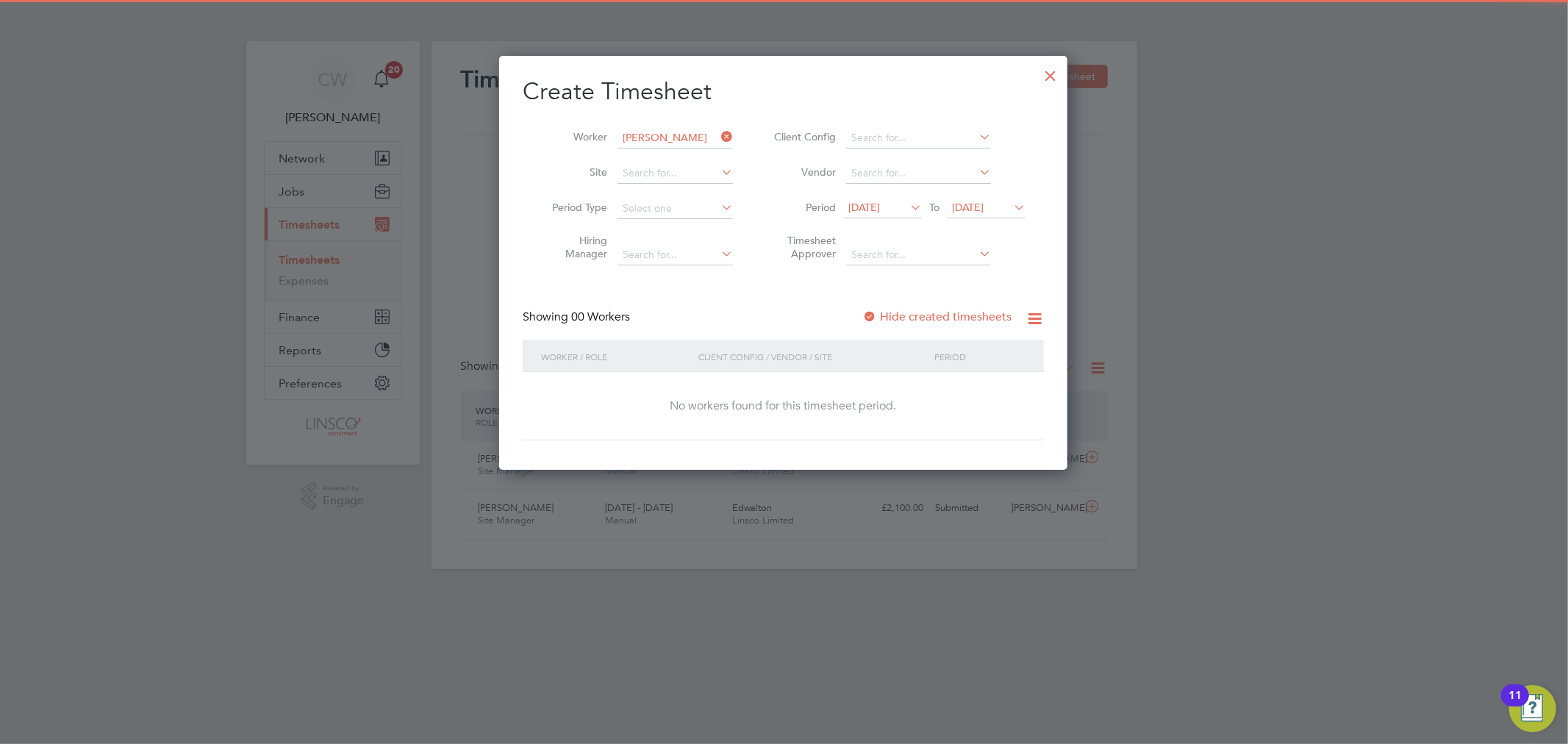
scroll to position [535, 0]
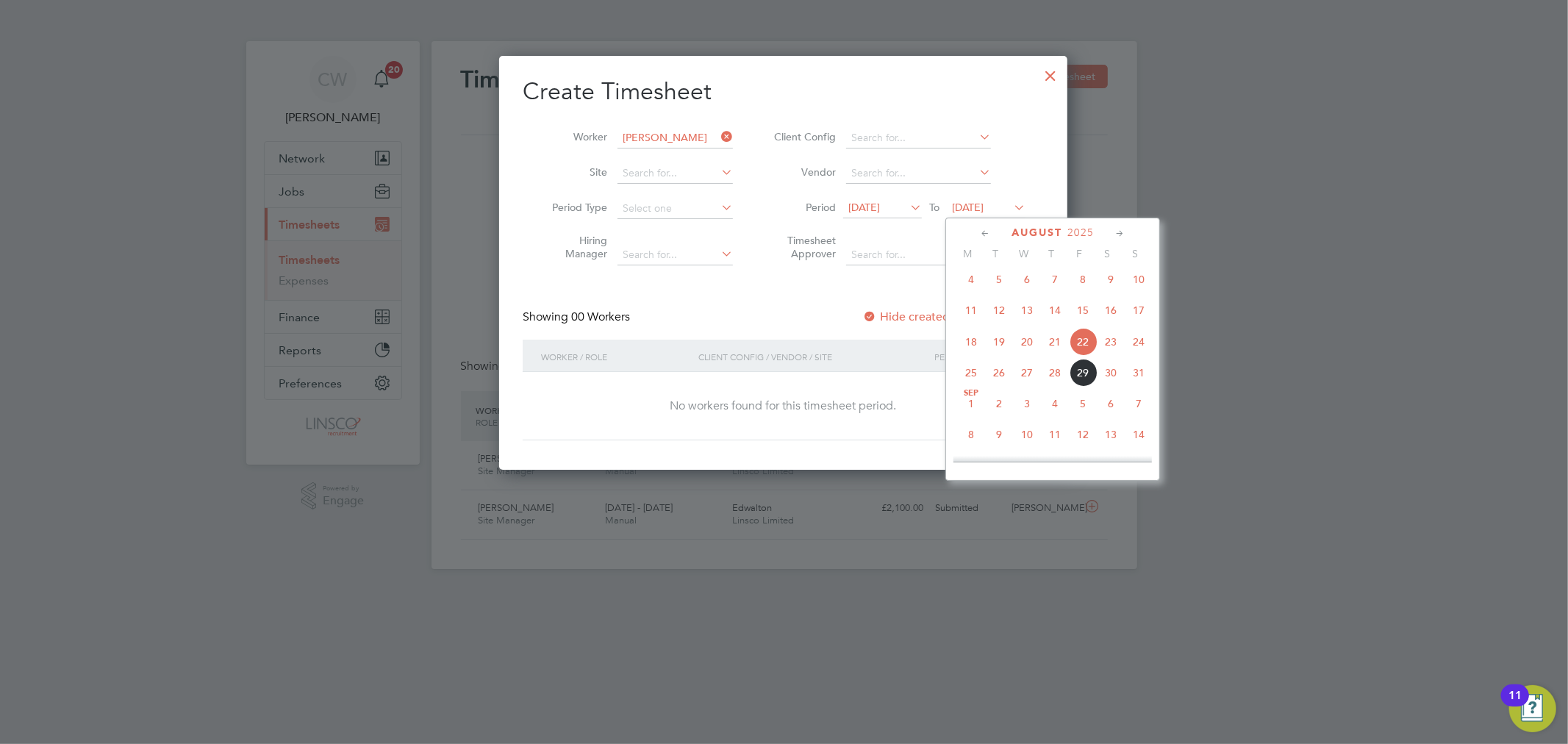
click at [1095, 387] on span "29" at bounding box center [1083, 373] width 28 height 28
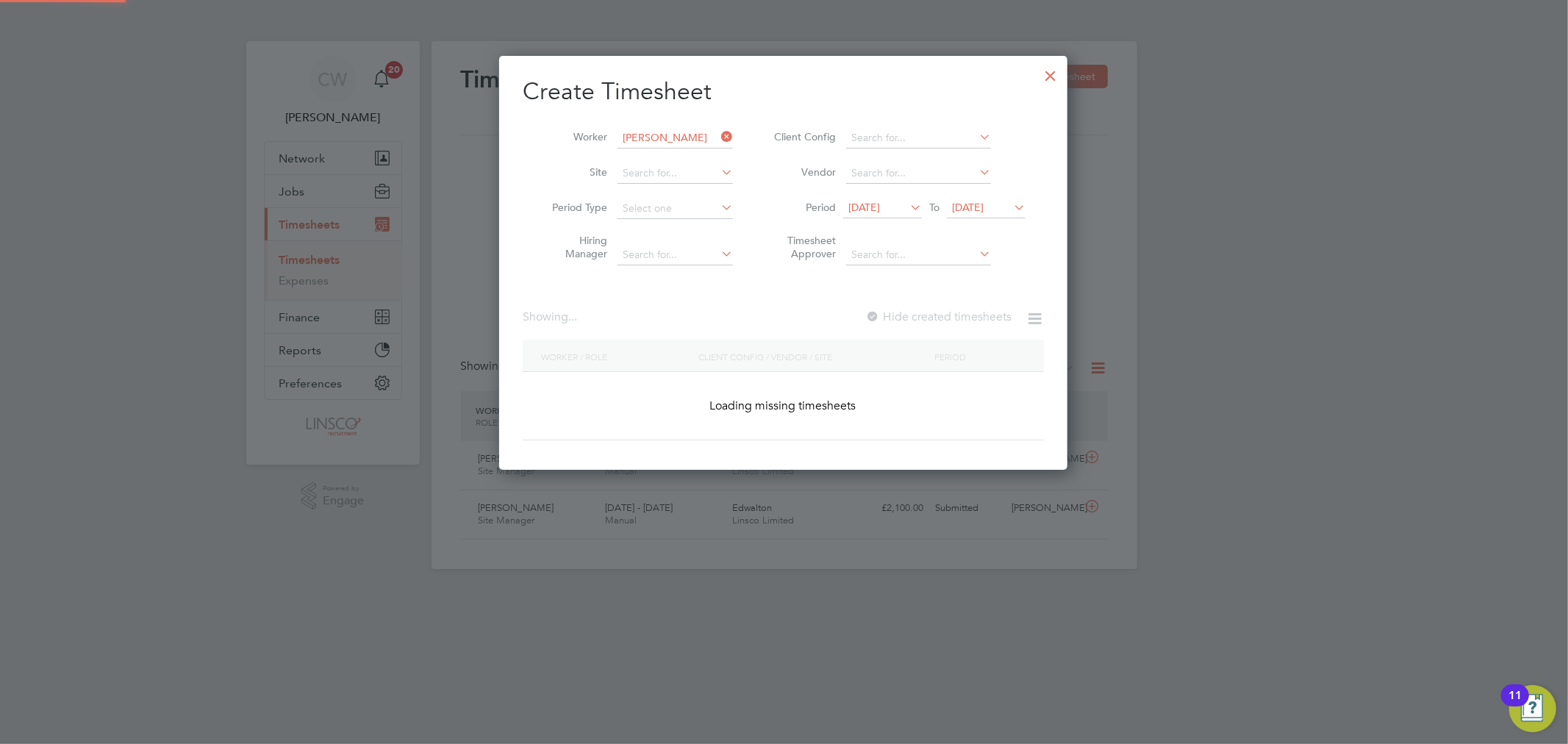
scroll to position [397, 569]
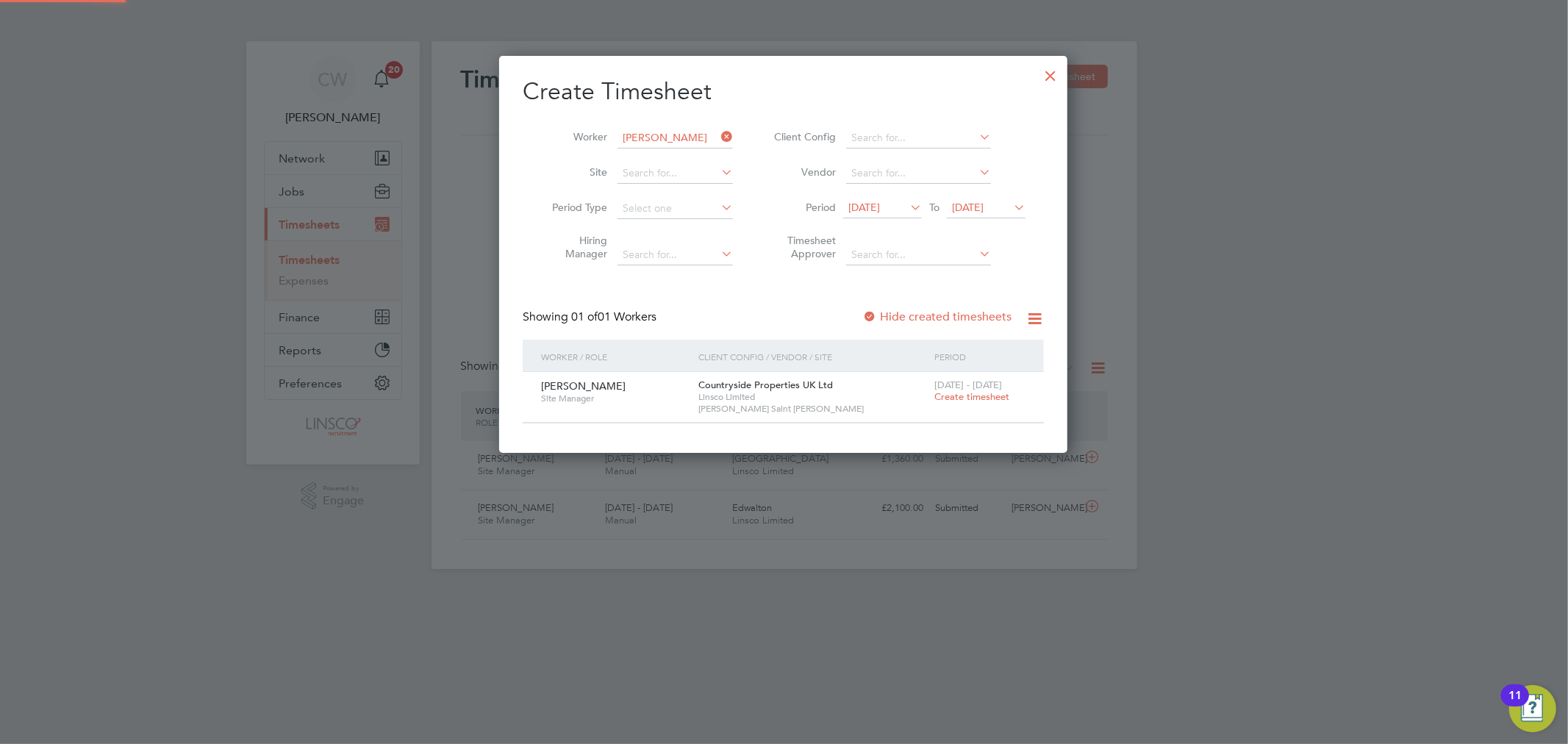
click at [971, 398] on span "Create timesheet" at bounding box center [971, 397] width 75 height 12
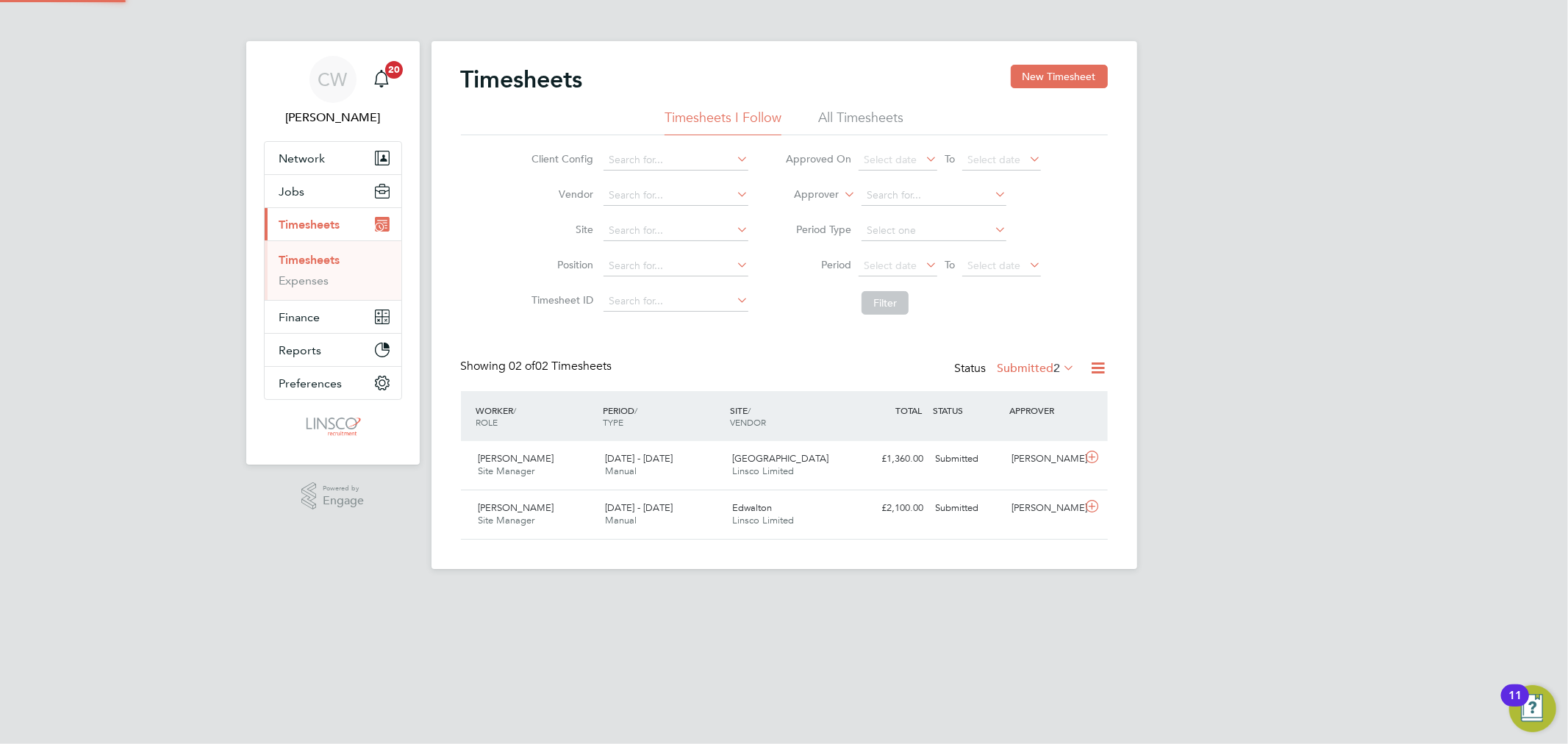
scroll to position [37, 128]
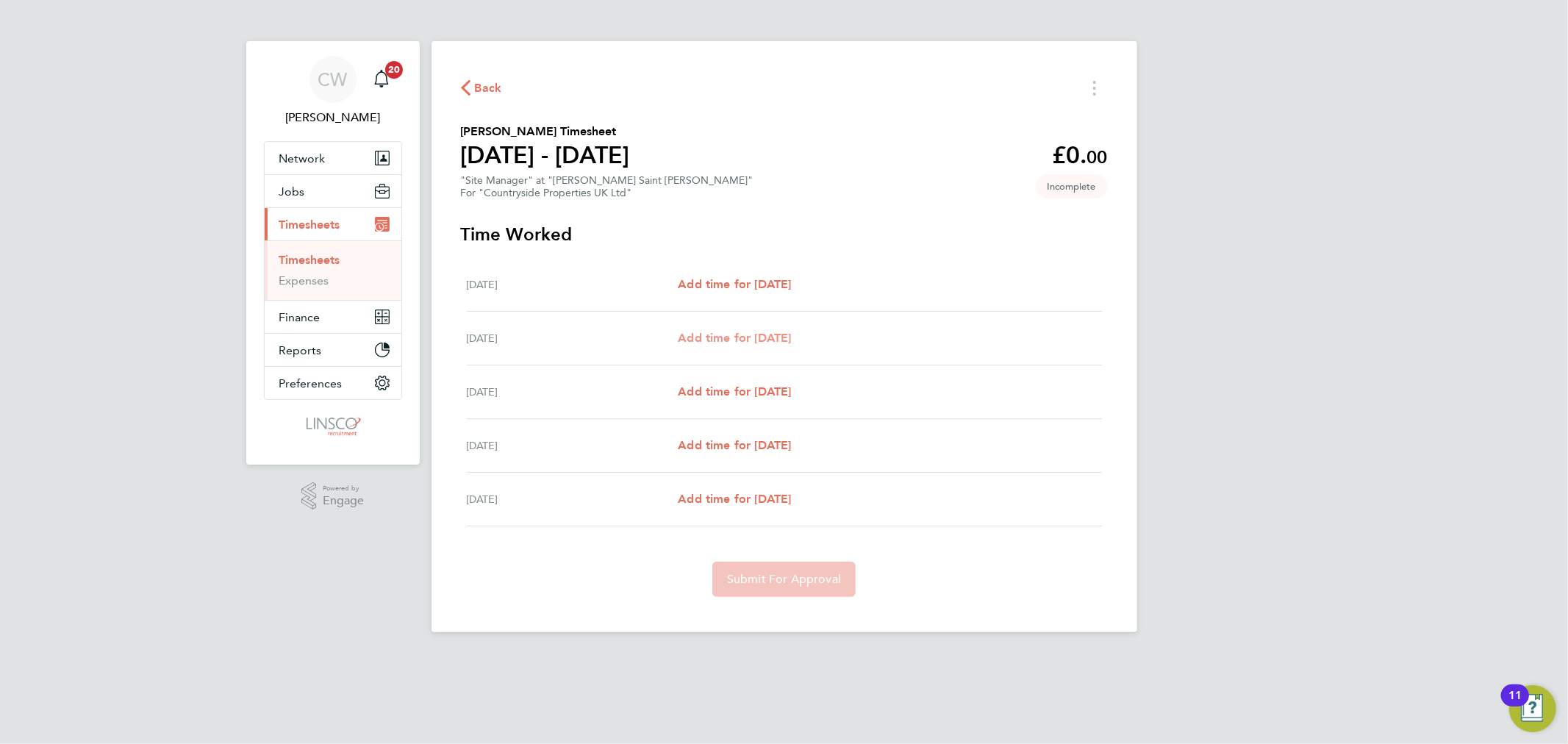
click at [751, 331] on span "Add time for Tue 26 Aug" at bounding box center [735, 337] width 113 height 14
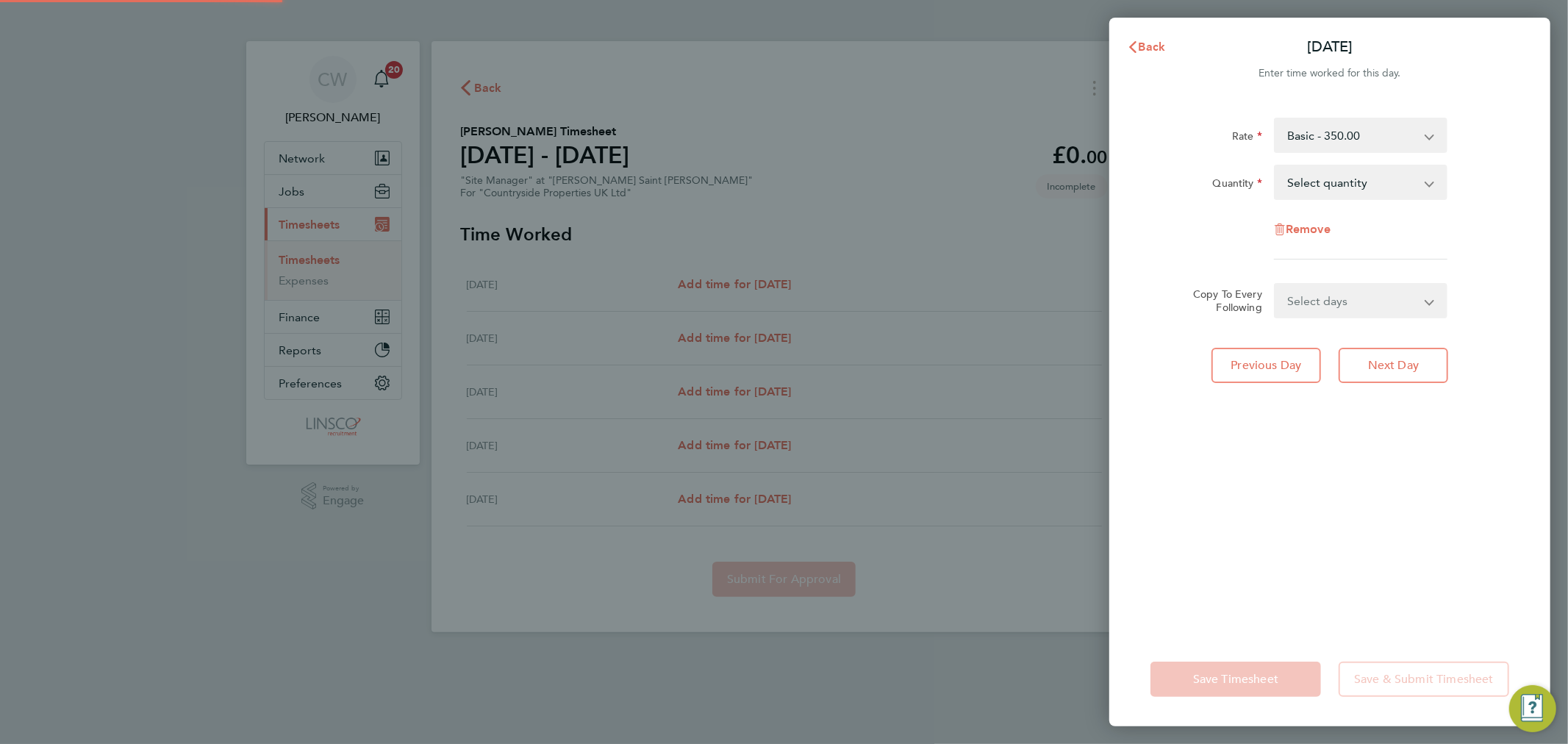
click at [1382, 178] on select "Select quantity 0.5 1" at bounding box center [1351, 183] width 153 height 32
select select "1"
click at [1275, 166] on select "Select quantity 0.5 1" at bounding box center [1351, 183] width 153 height 32
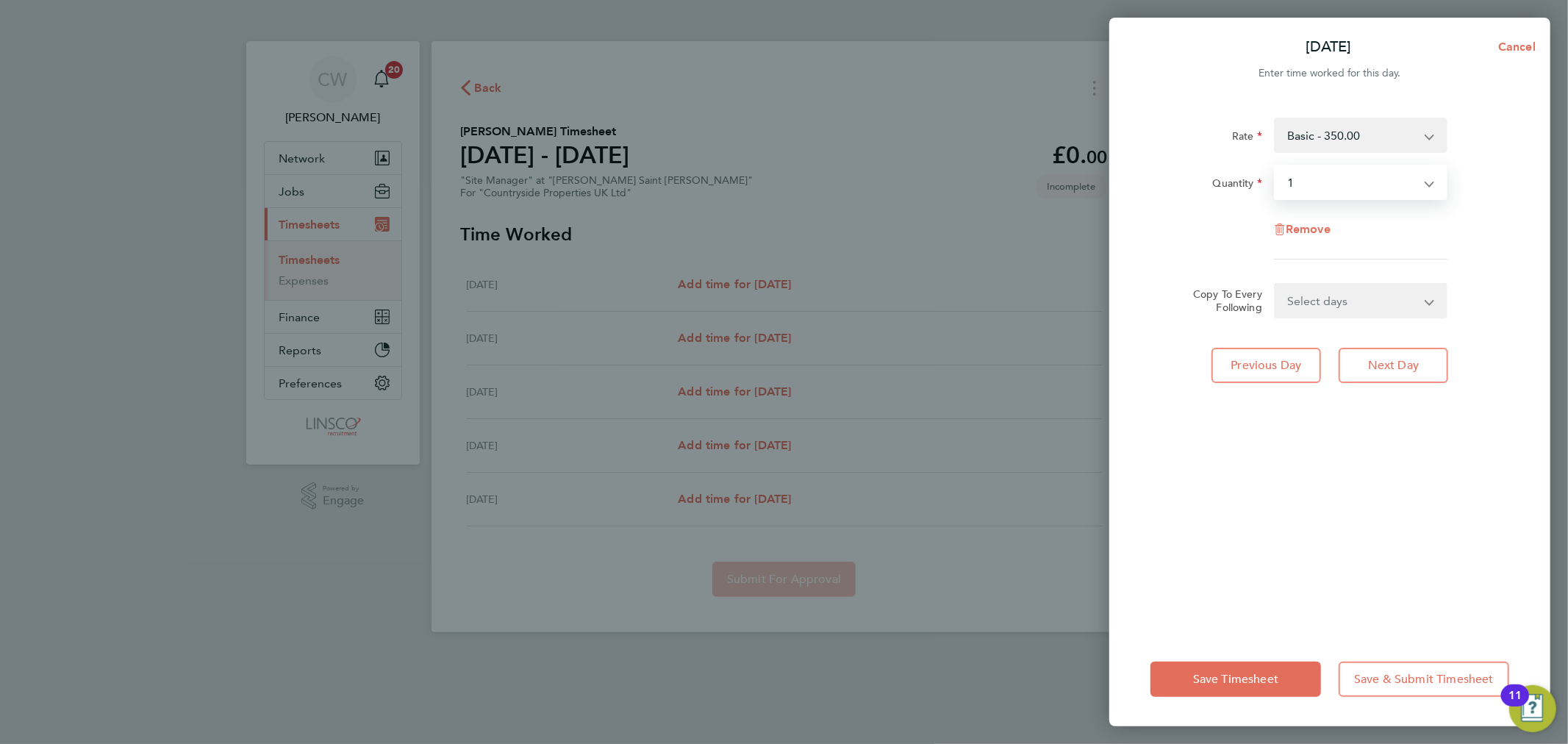
click at [1341, 312] on select "Select days Day Wednesday Thursday Friday" at bounding box center [1352, 301] width 154 height 32
select select "DAY"
click at [1275, 285] on select "Select days Day Wednesday Thursday Friday" at bounding box center [1352, 301] width 154 height 32
select select "2025-08-29"
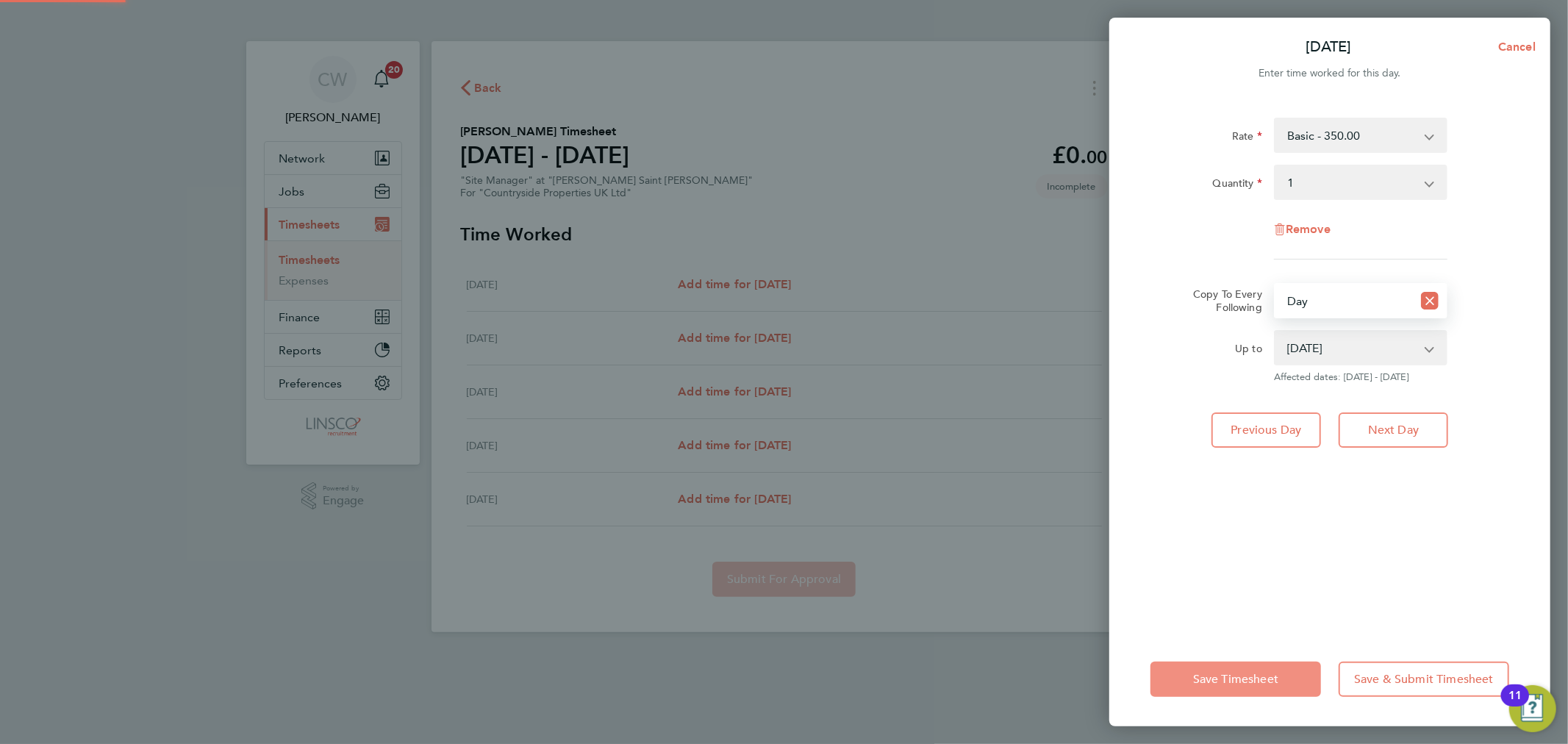
click at [1220, 677] on span "Save Timesheet" at bounding box center [1235, 679] width 85 height 15
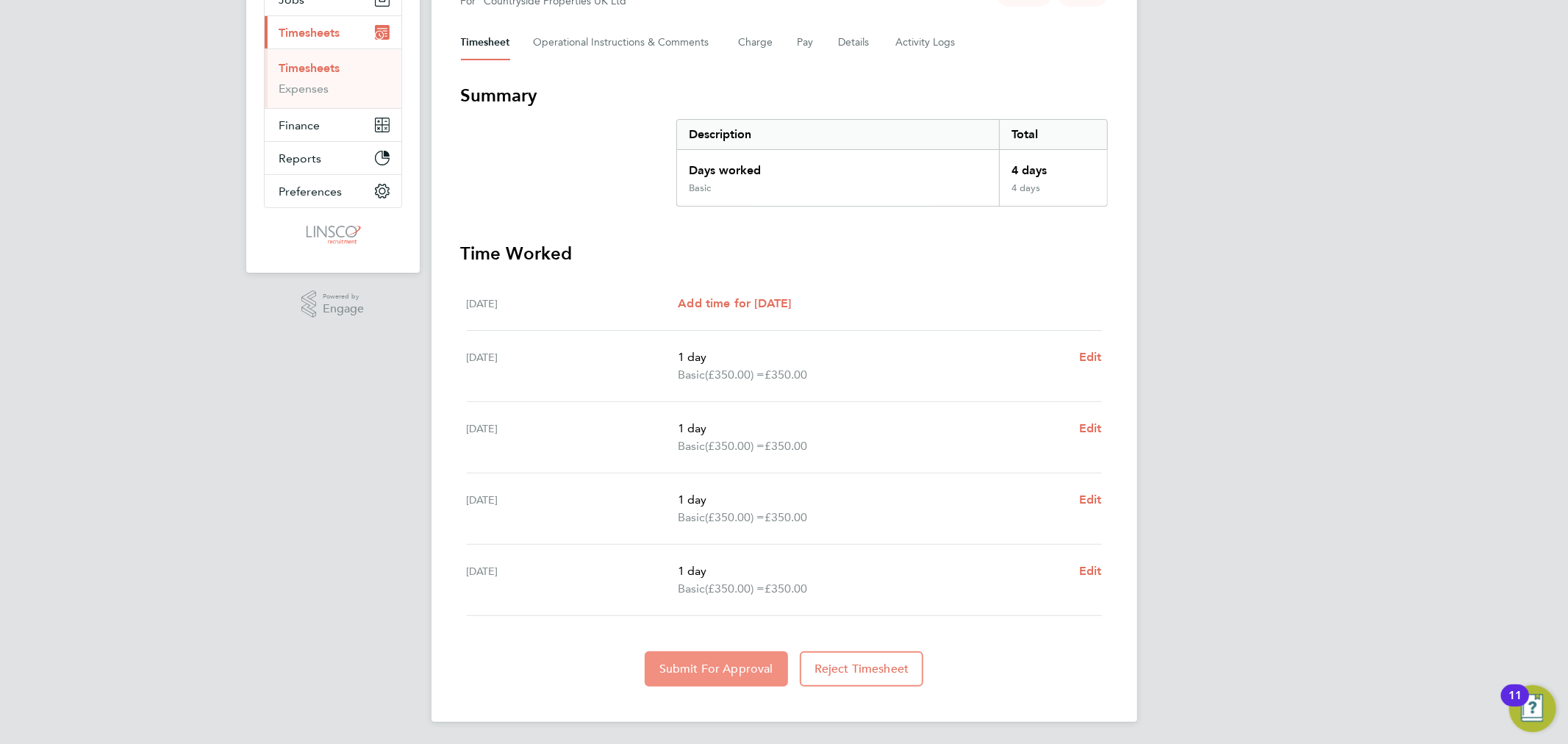
drag, startPoint x: 738, startPoint y: 653, endPoint x: 809, endPoint y: 578, distance: 103.3
click at [738, 653] on button "Submit For Approval" at bounding box center [716, 669] width 143 height 35
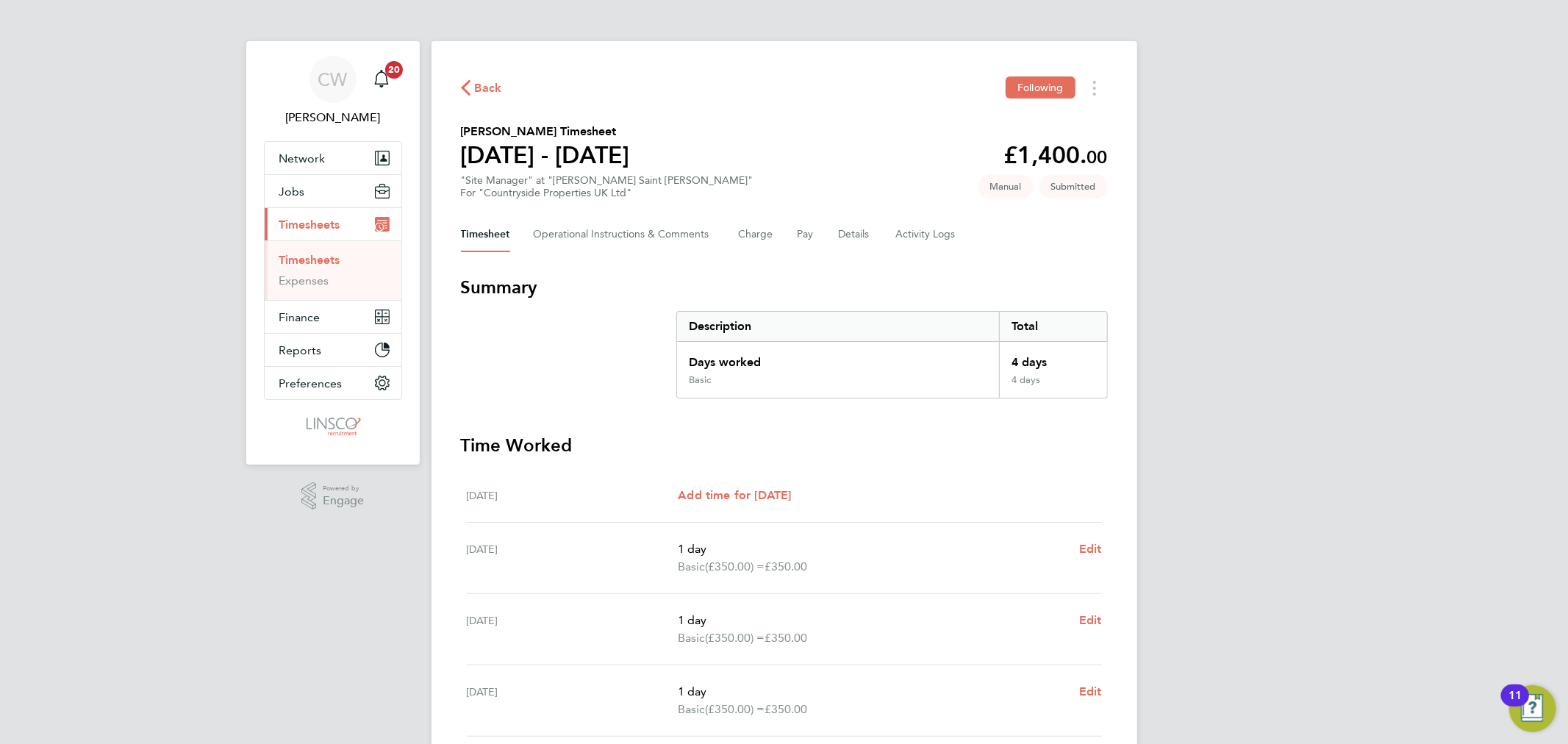
click at [486, 85] on span "Back" at bounding box center [488, 88] width 27 height 18
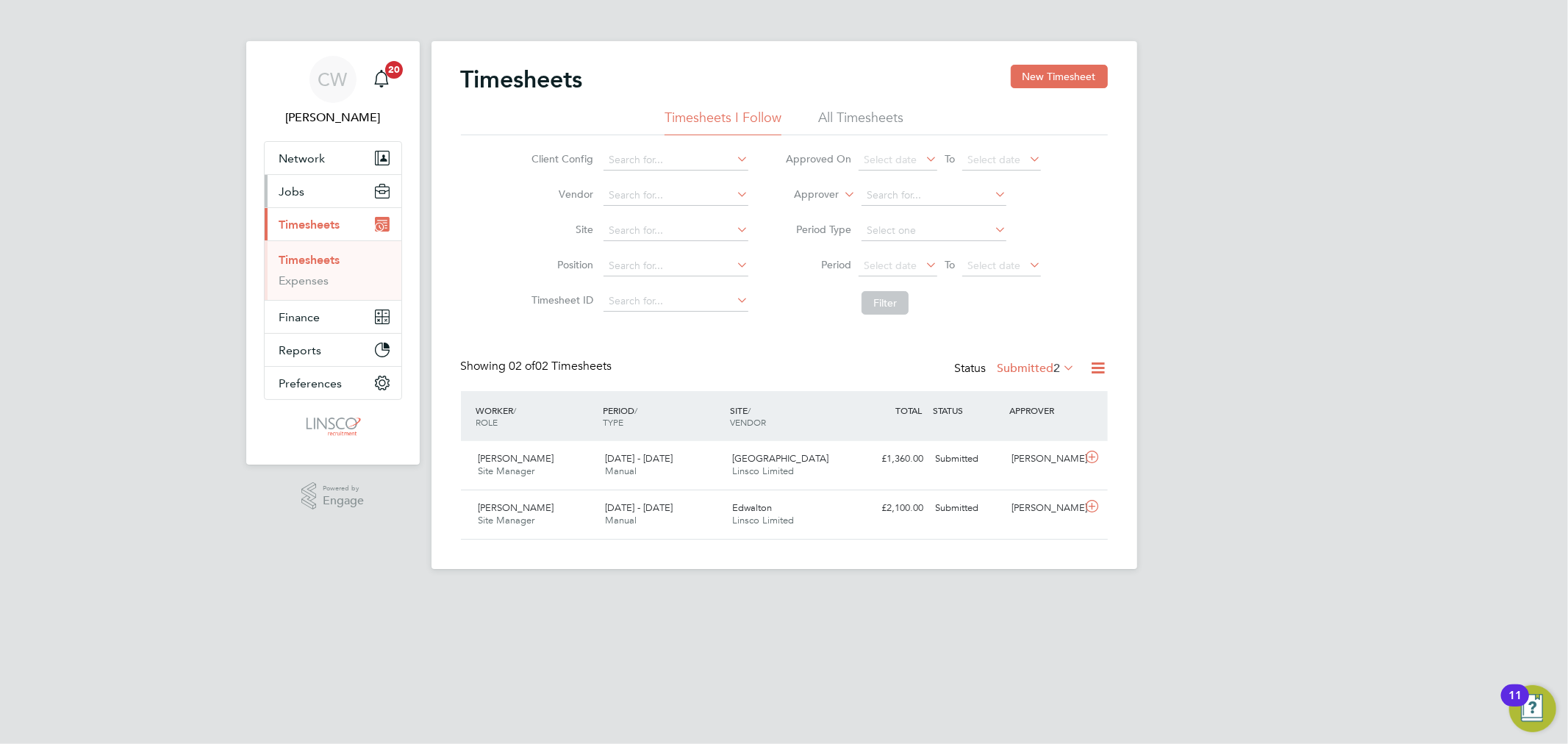
click at [298, 181] on button "Jobs" at bounding box center [333, 191] width 136 height 32
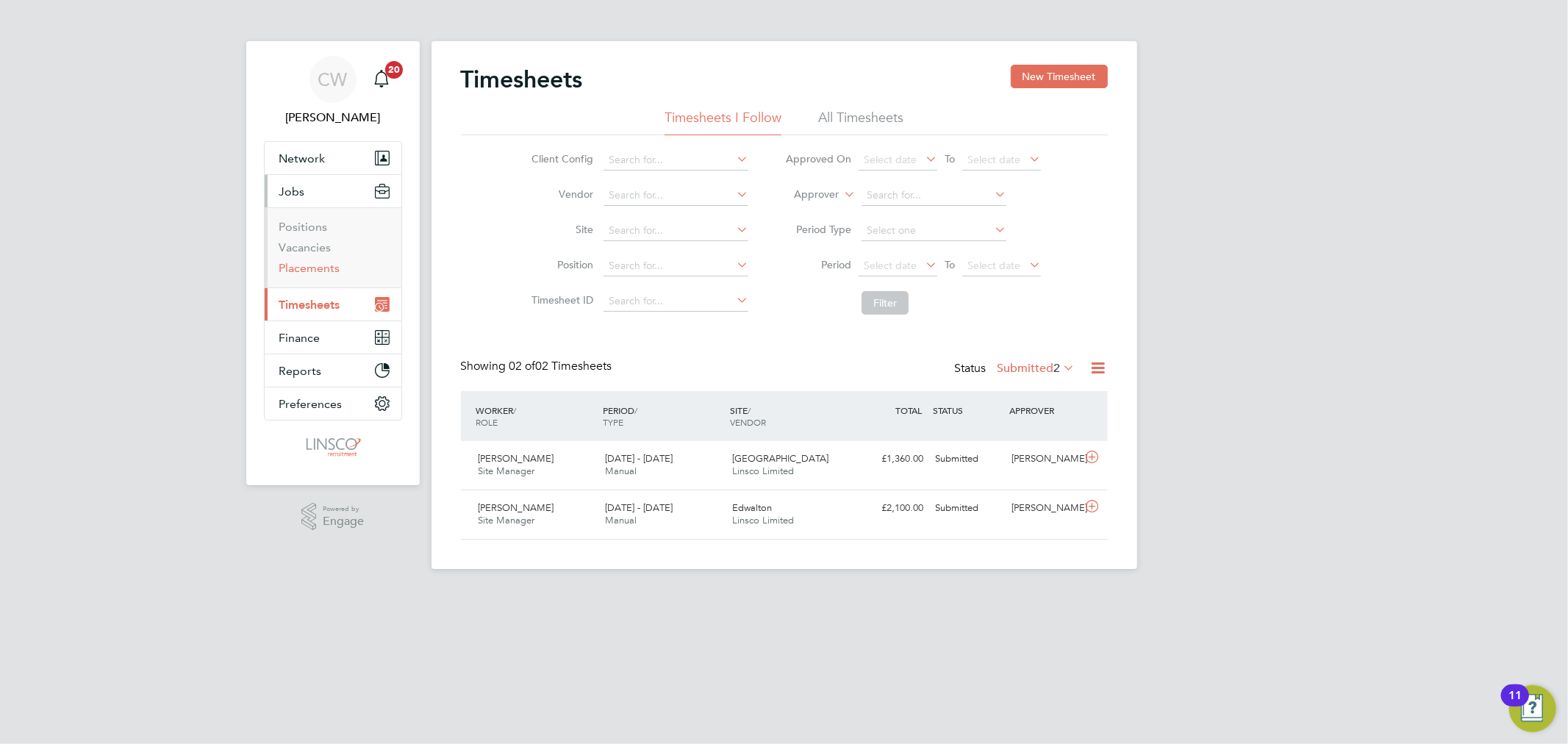
click at [311, 274] on link "Placements" at bounding box center [310, 268] width 61 height 14
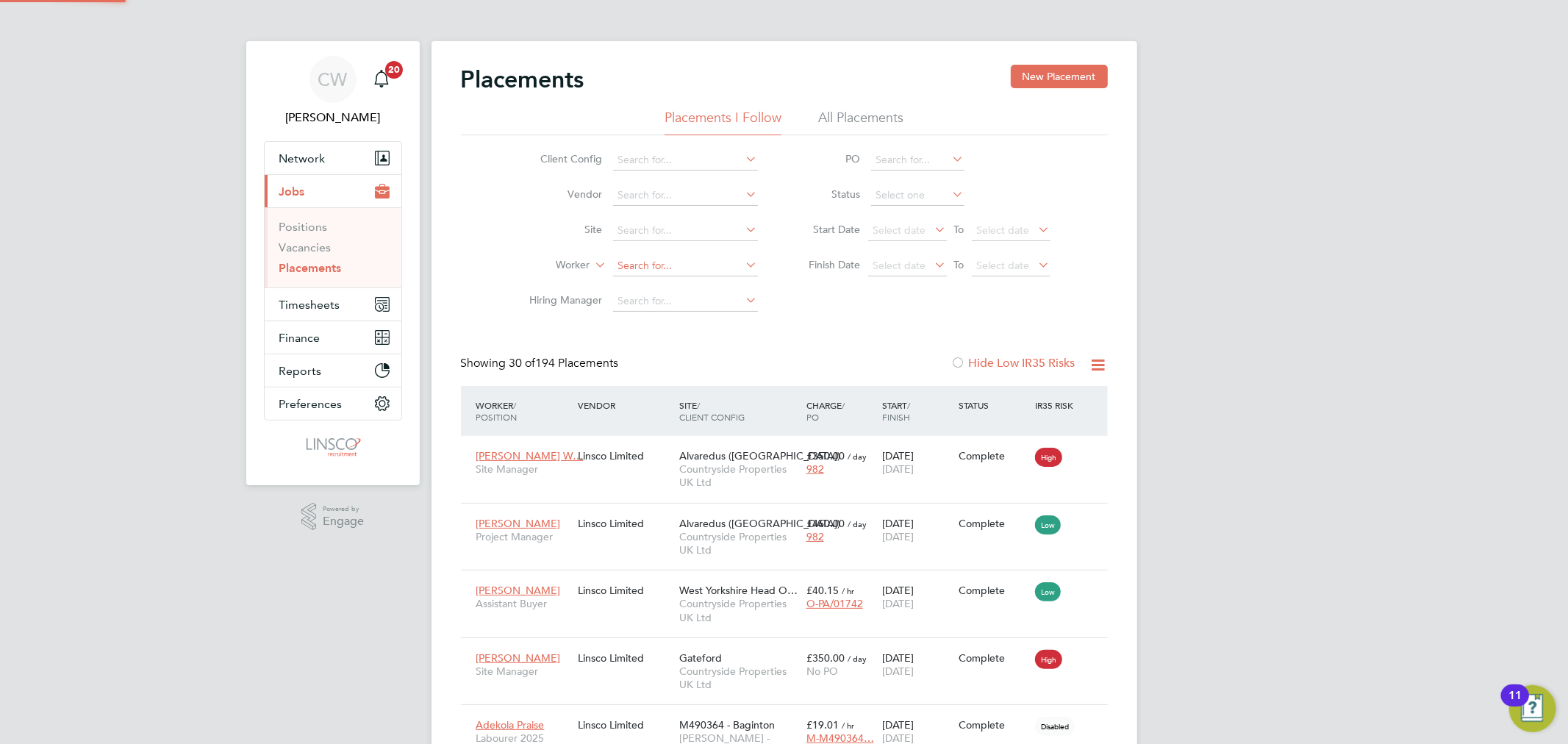
click at [640, 266] on input at bounding box center [685, 266] width 145 height 21
click at [644, 285] on li "Brian Thom pson" at bounding box center [715, 286] width 208 height 20
type input "[PERSON_NAME]"
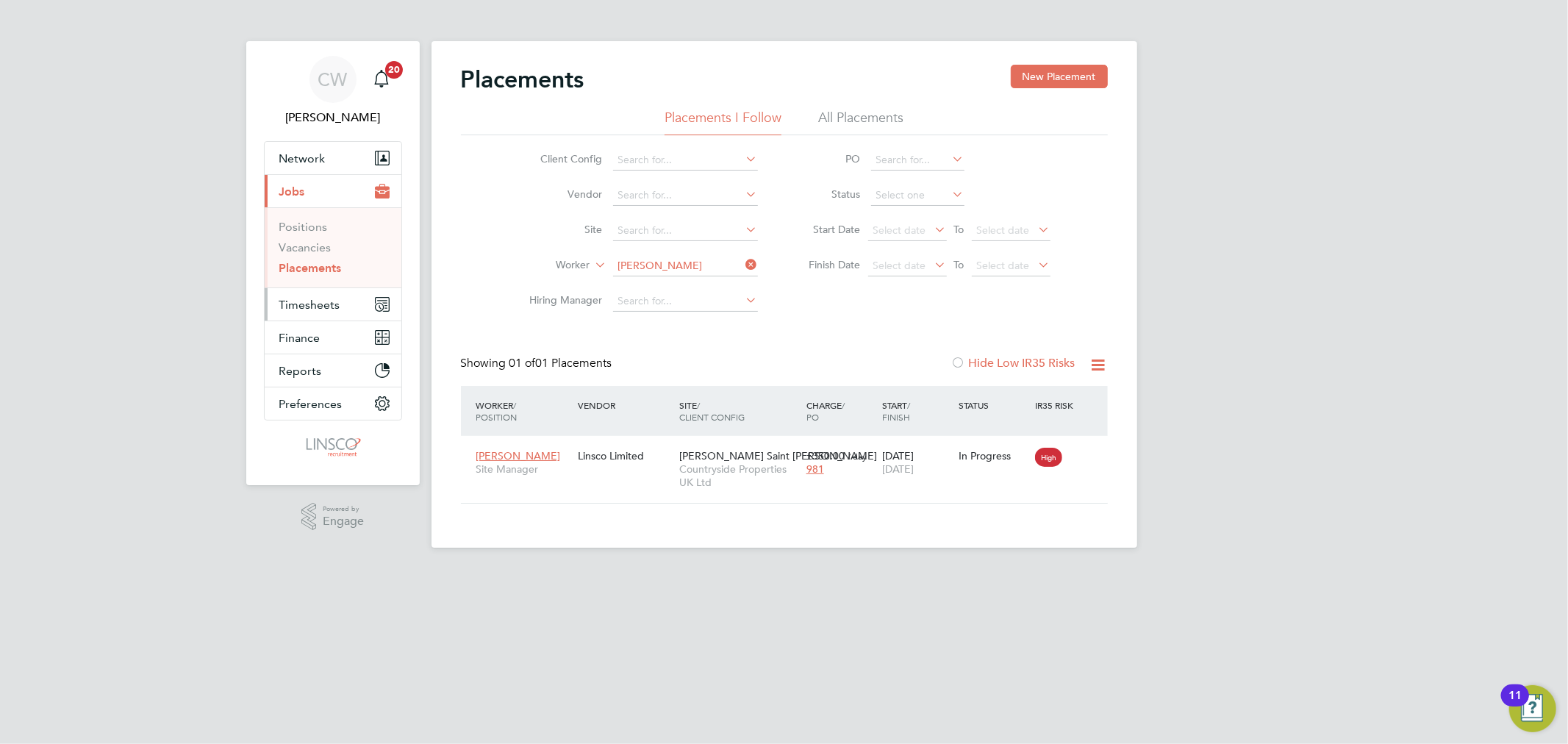
click at [314, 313] on button "Timesheets" at bounding box center [333, 305] width 136 height 32
click at [321, 266] on link "Timesheets" at bounding box center [310, 260] width 61 height 14
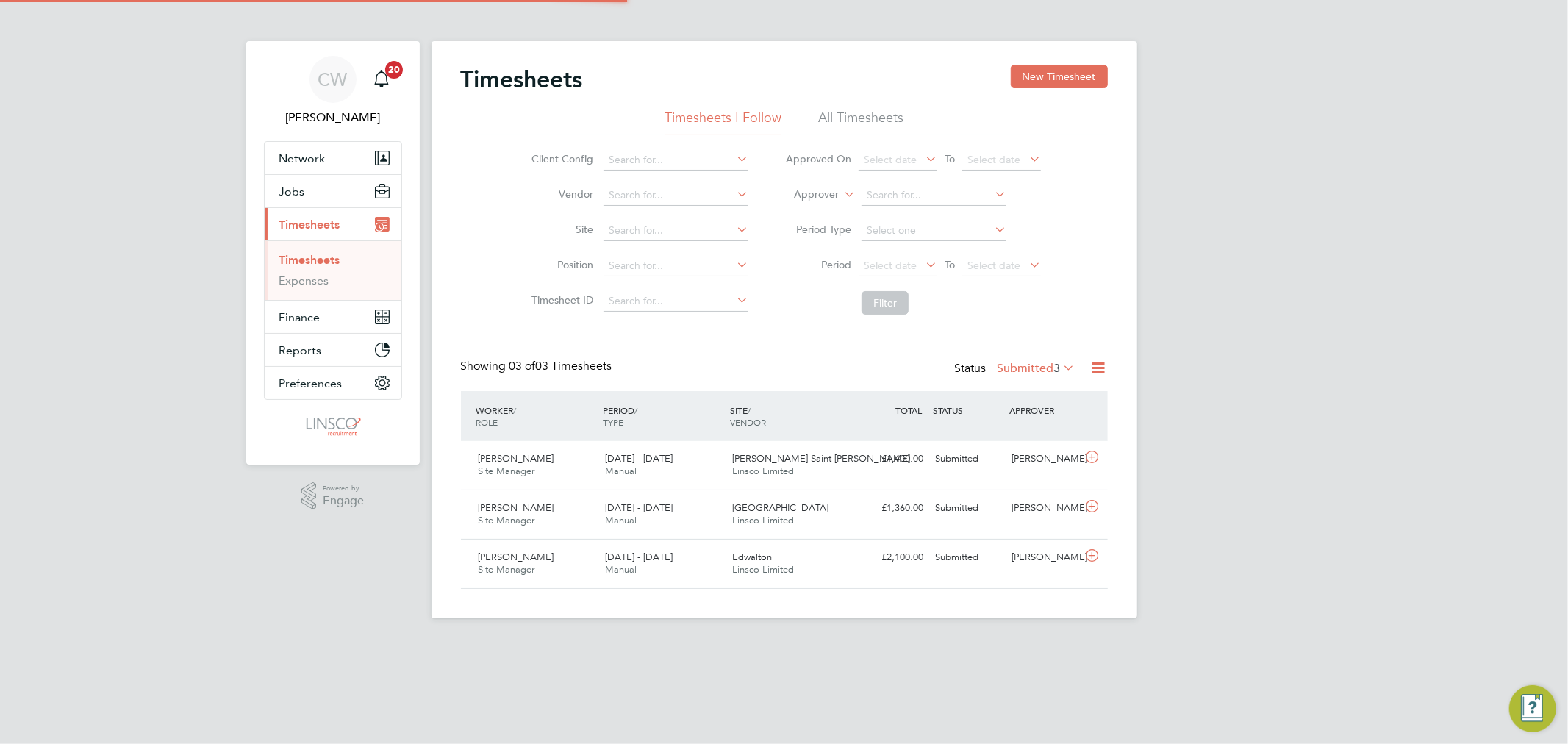
scroll to position [37, 128]
drag, startPoint x: 1103, startPoint y: 71, endPoint x: 1037, endPoint y: 81, distance: 66.8
click at [1103, 71] on button "New Timesheet" at bounding box center [1059, 76] width 97 height 24
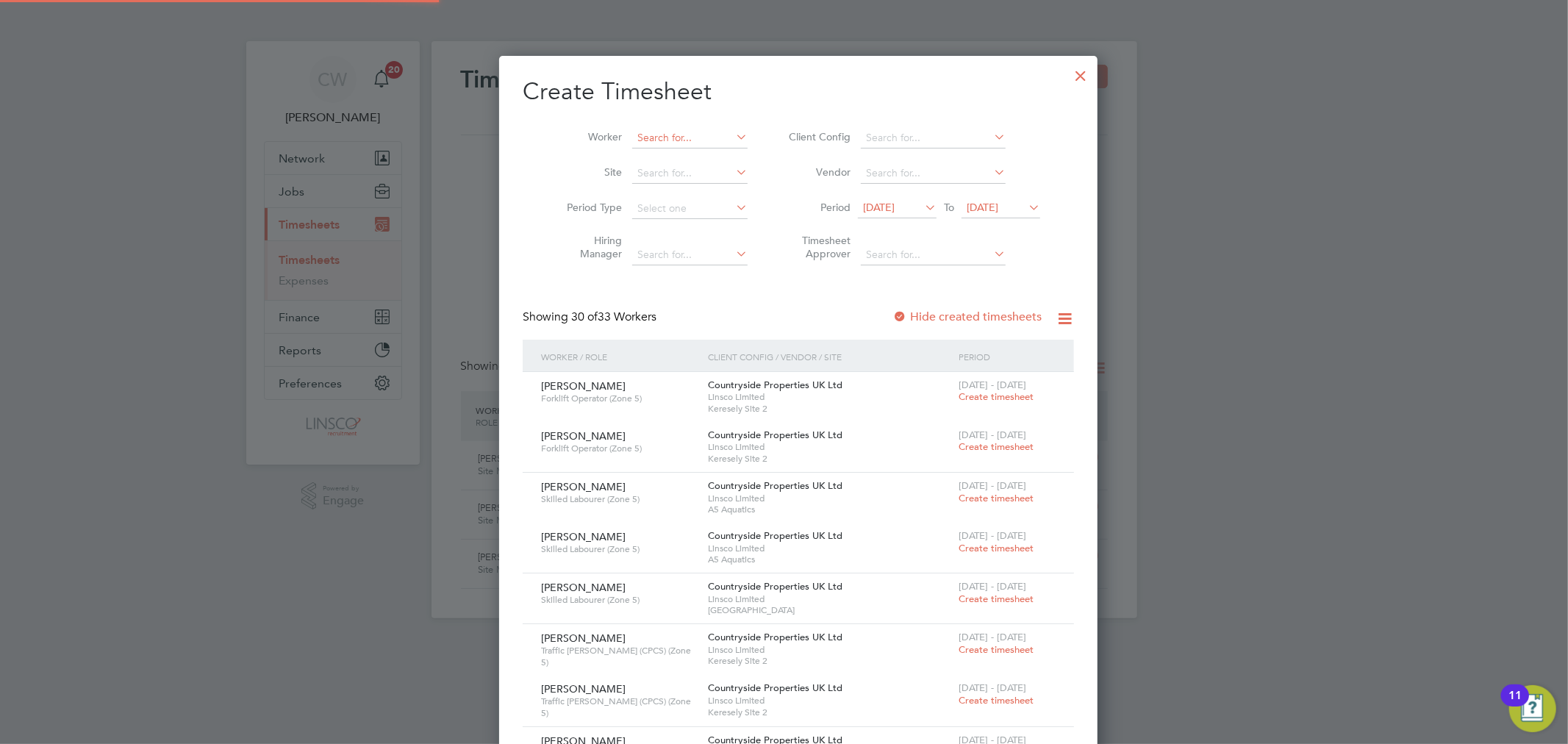
scroll to position [2619, 569]
click at [640, 141] on input at bounding box center [689, 138] width 115 height 21
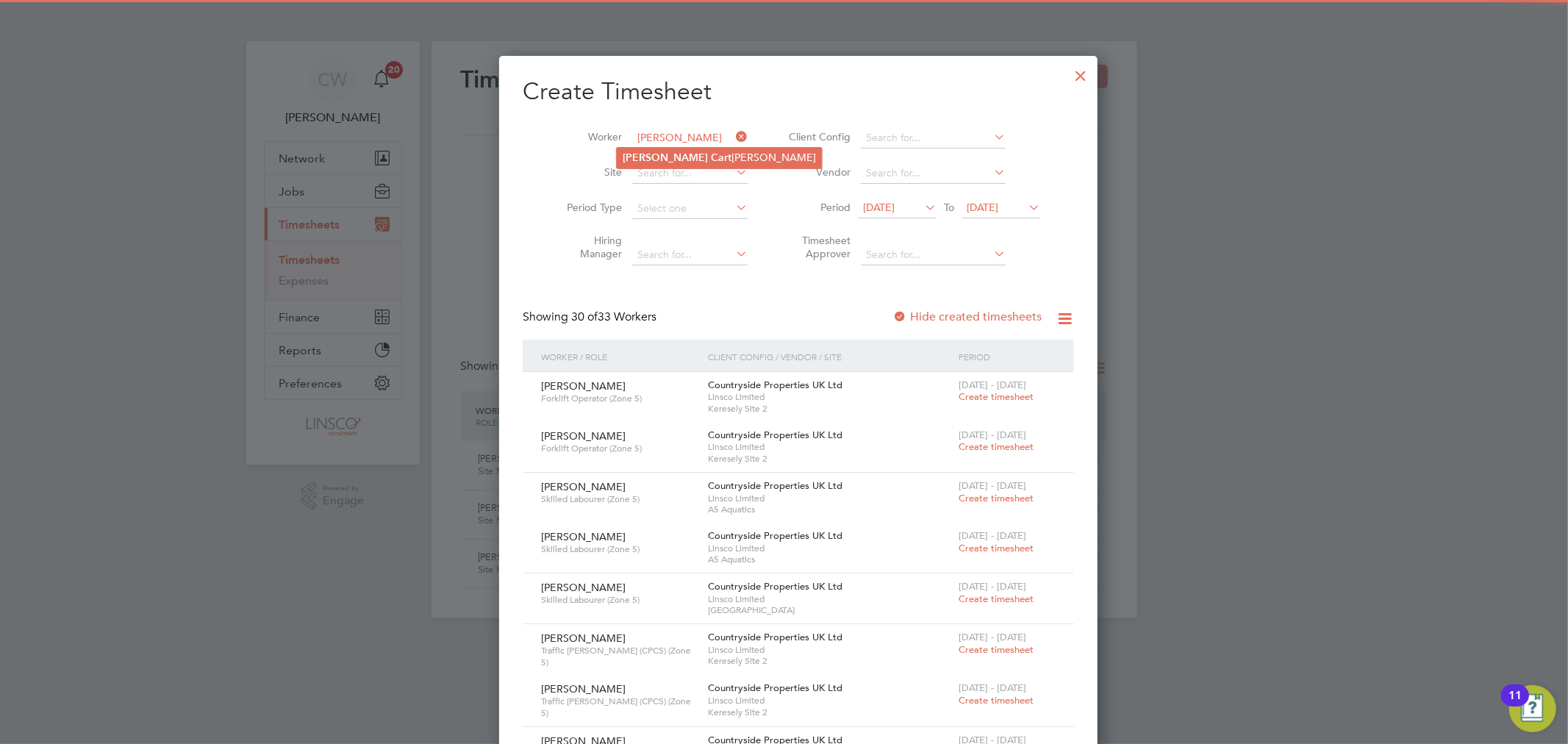
click at [637, 157] on b "Andrew" at bounding box center [665, 157] width 85 height 12
type input "[PERSON_NAME]"
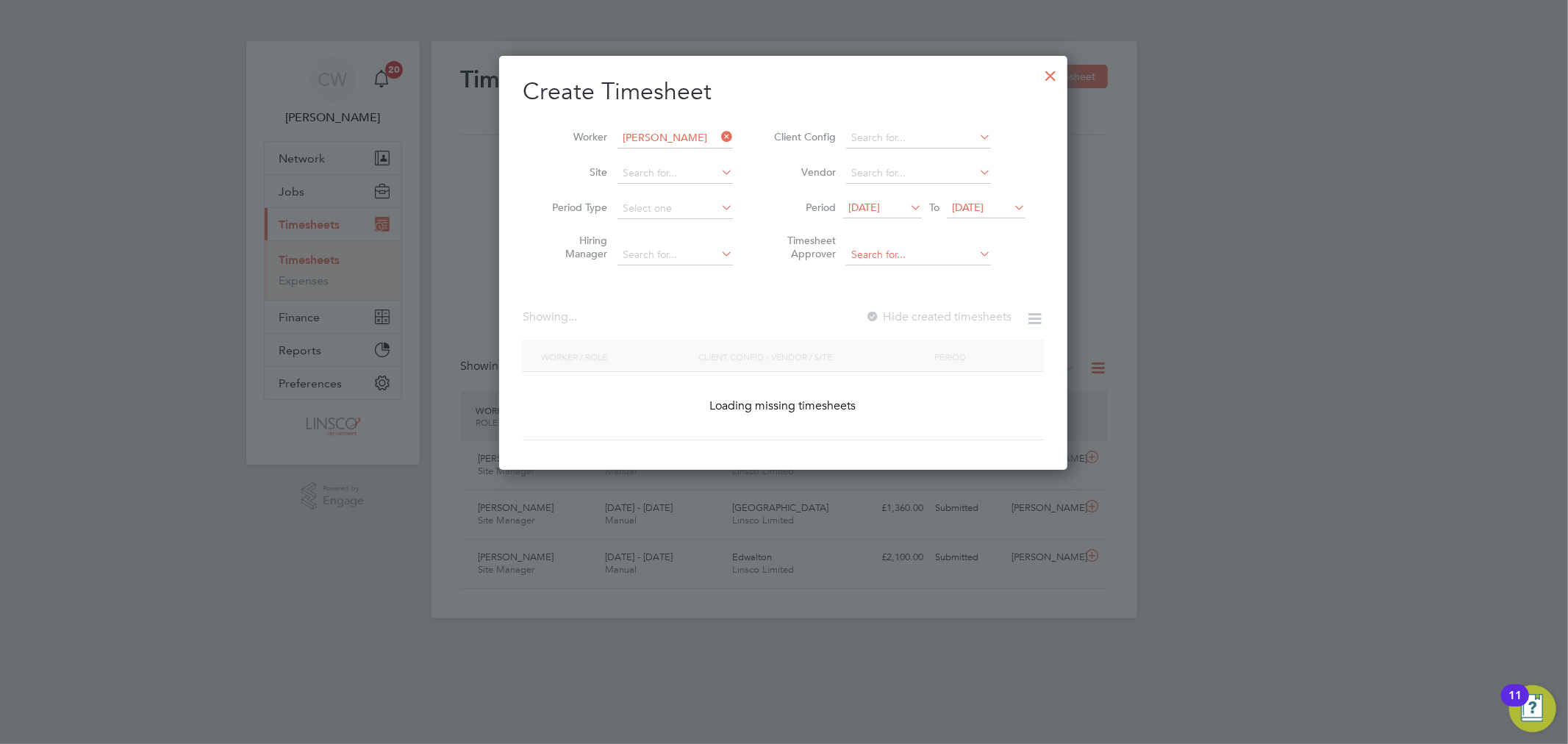
scroll to position [415, 569]
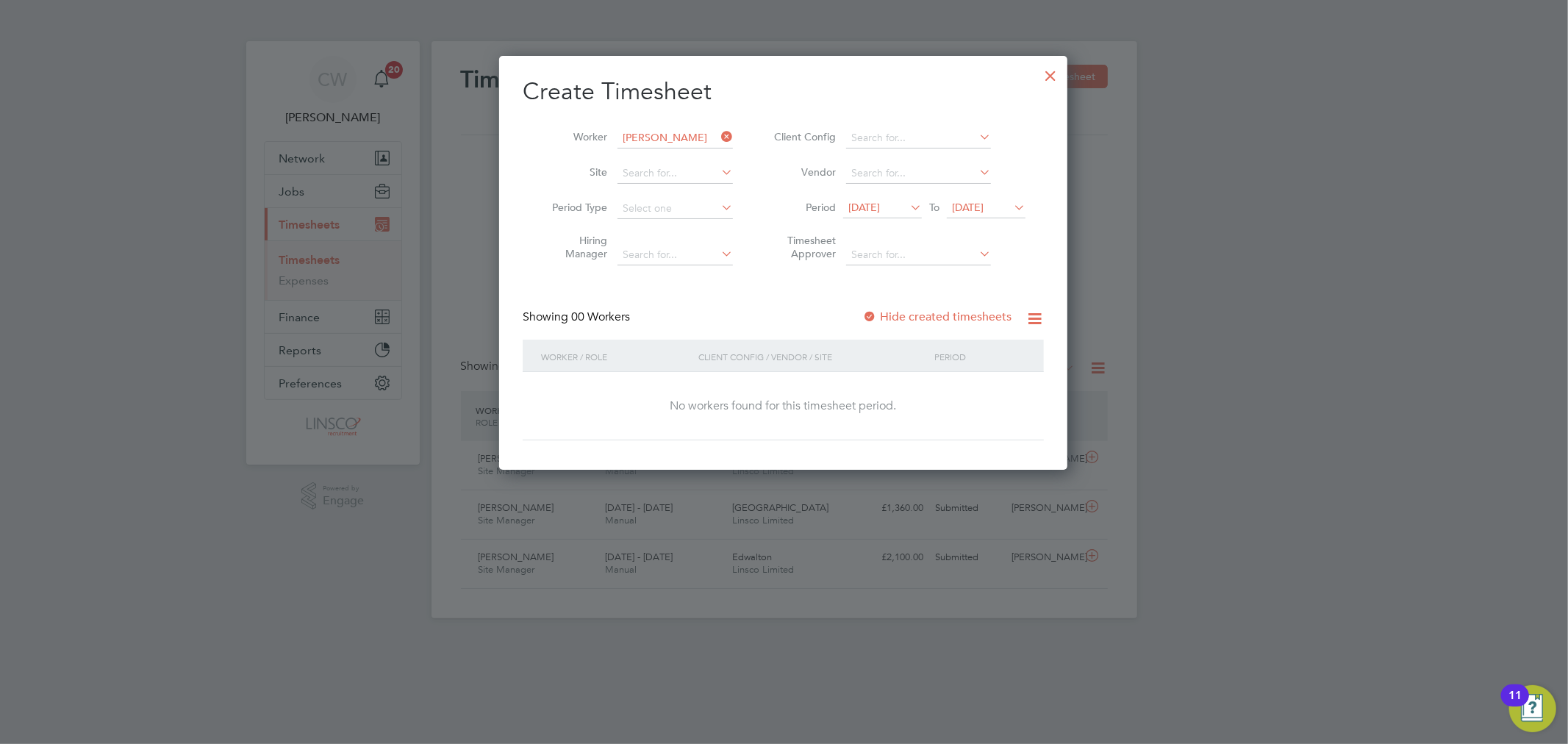
click at [984, 202] on span "[DATE]" at bounding box center [967, 207] width 31 height 13
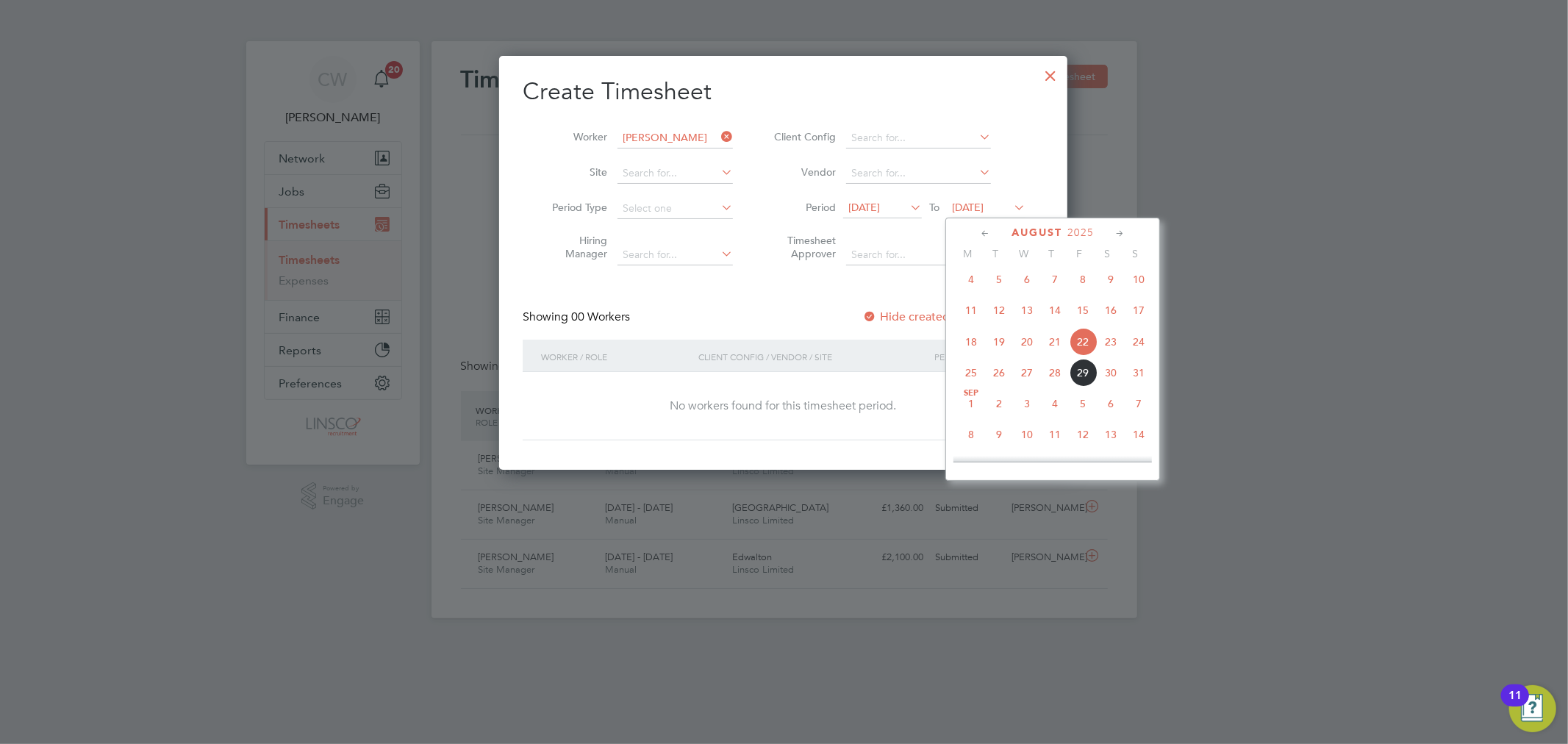
click at [1089, 377] on span "29" at bounding box center [1083, 373] width 28 height 28
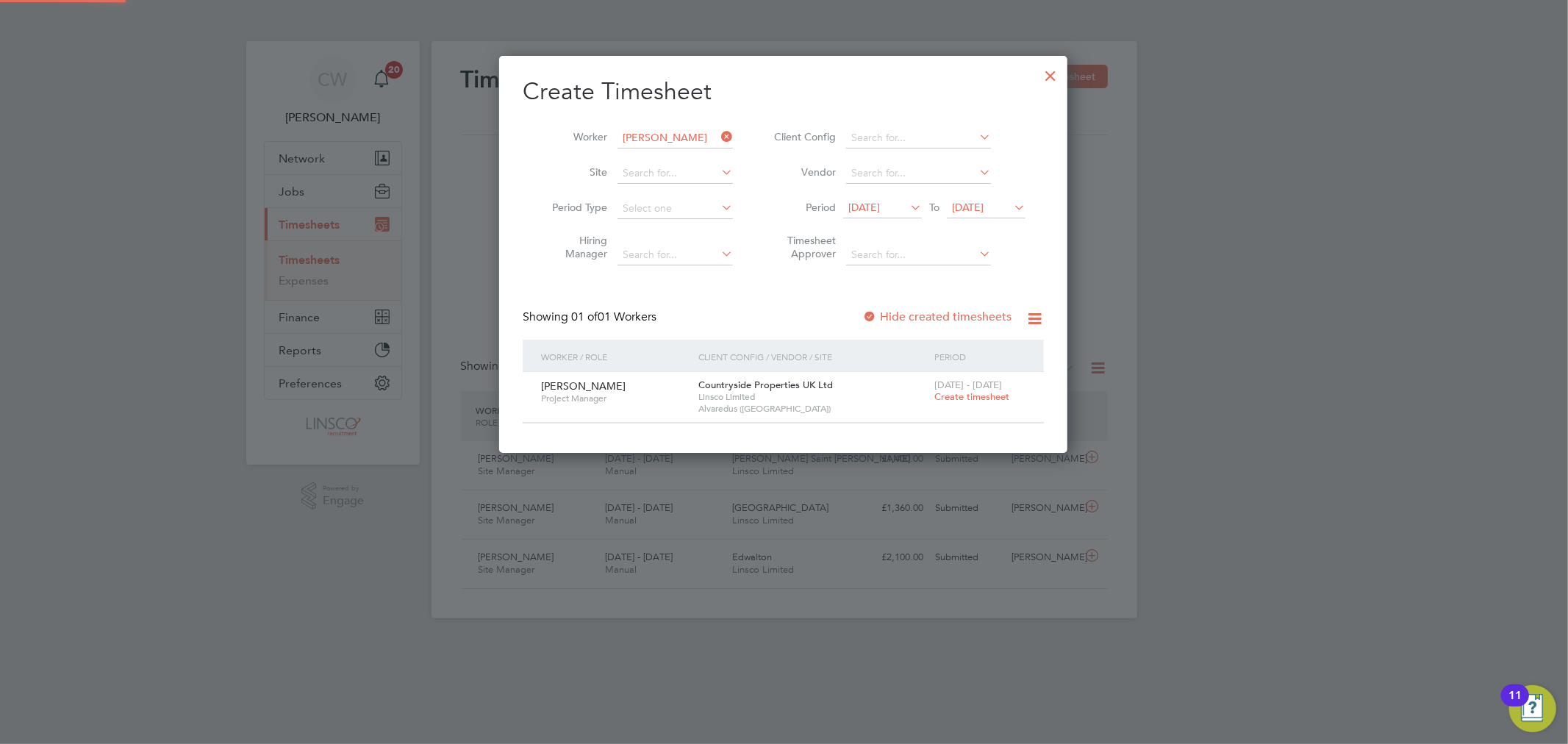
scroll to position [397, 569]
click at [995, 396] on span "Create timesheet" at bounding box center [971, 397] width 75 height 12
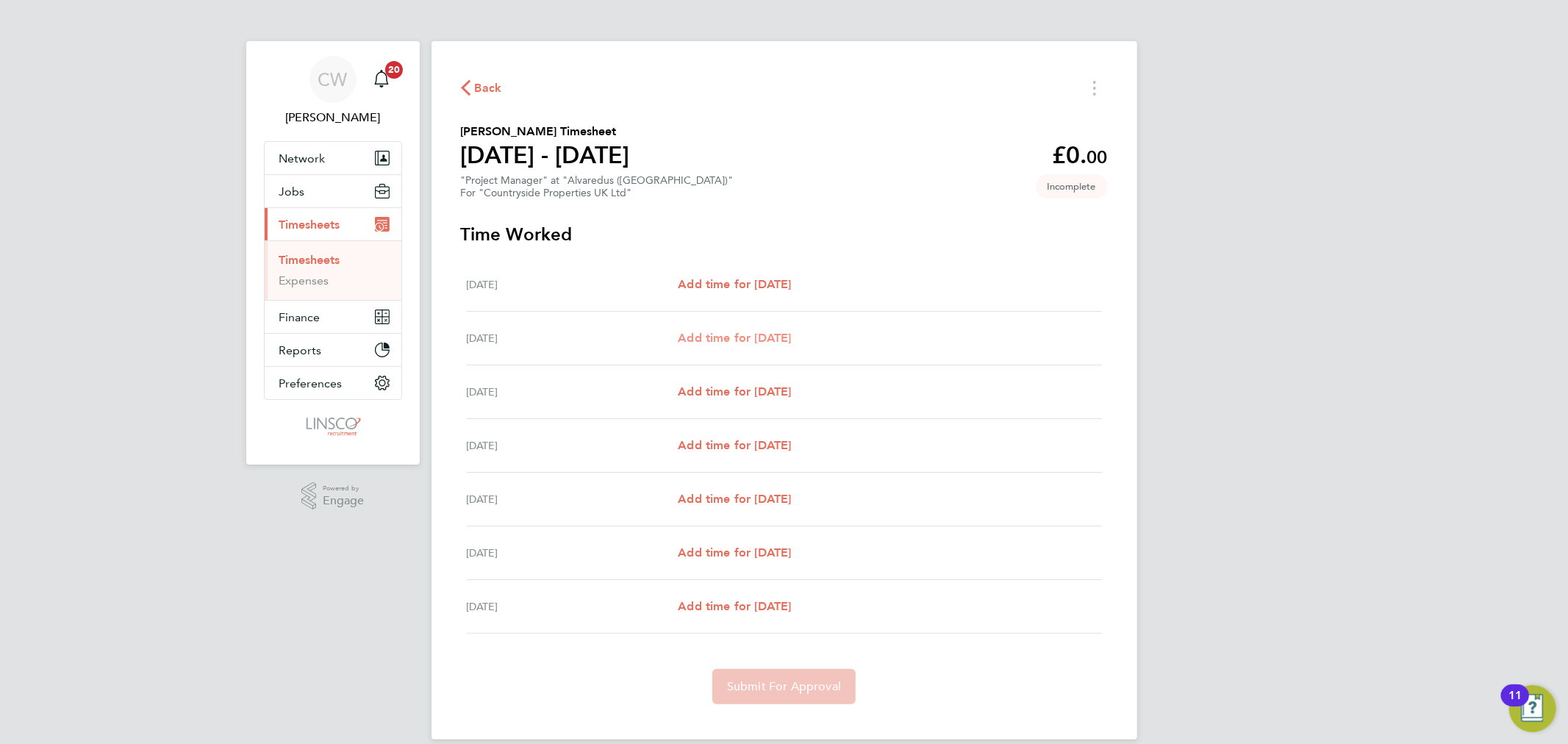
click at [761, 335] on span "Add time for Tue 26 Aug" at bounding box center [735, 337] width 113 height 14
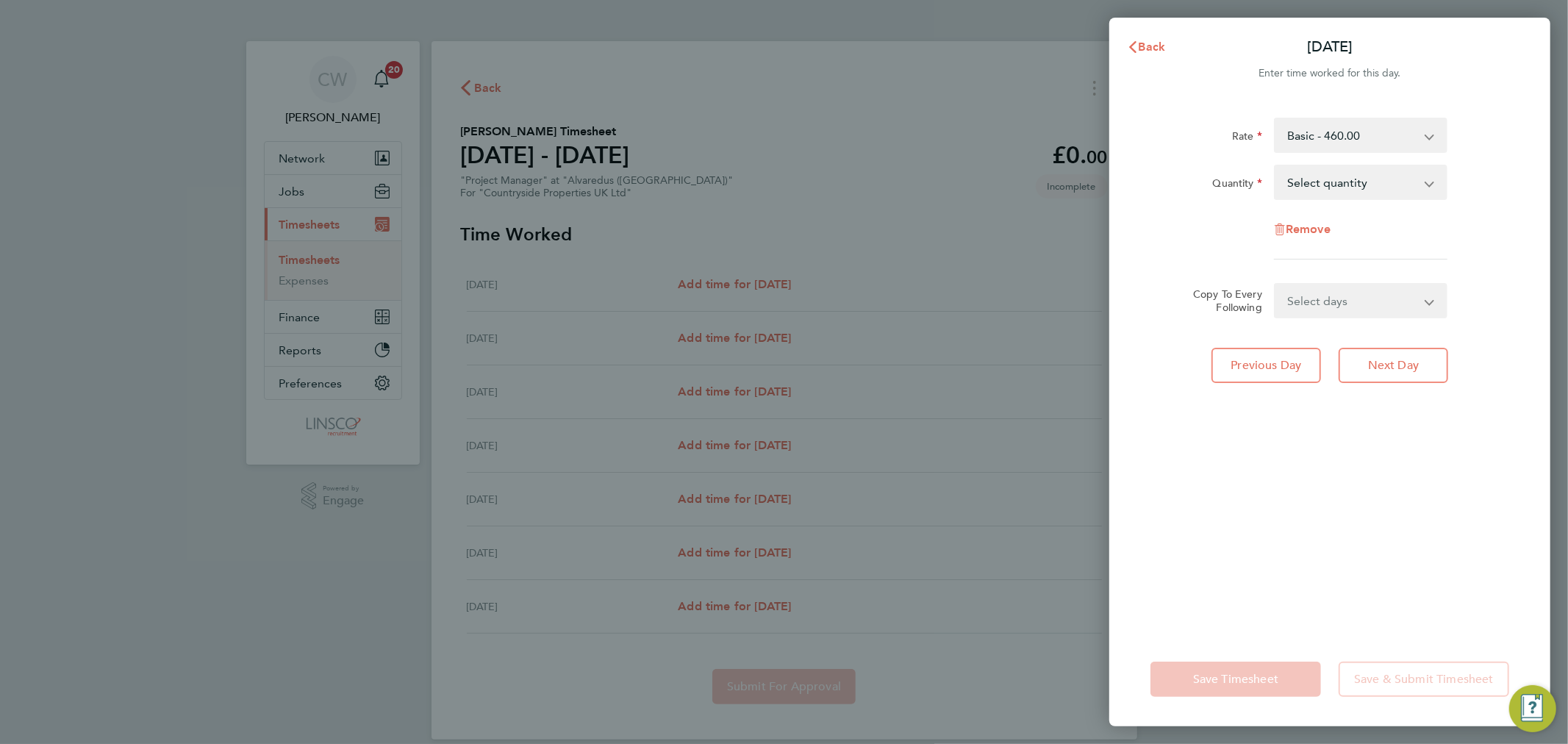
click at [1330, 192] on select "Select quantity 0.5 1" at bounding box center [1351, 183] width 153 height 32
select select "1"
click at [1275, 166] on select "Select quantity 0.5 1" at bounding box center [1351, 183] width 153 height 32
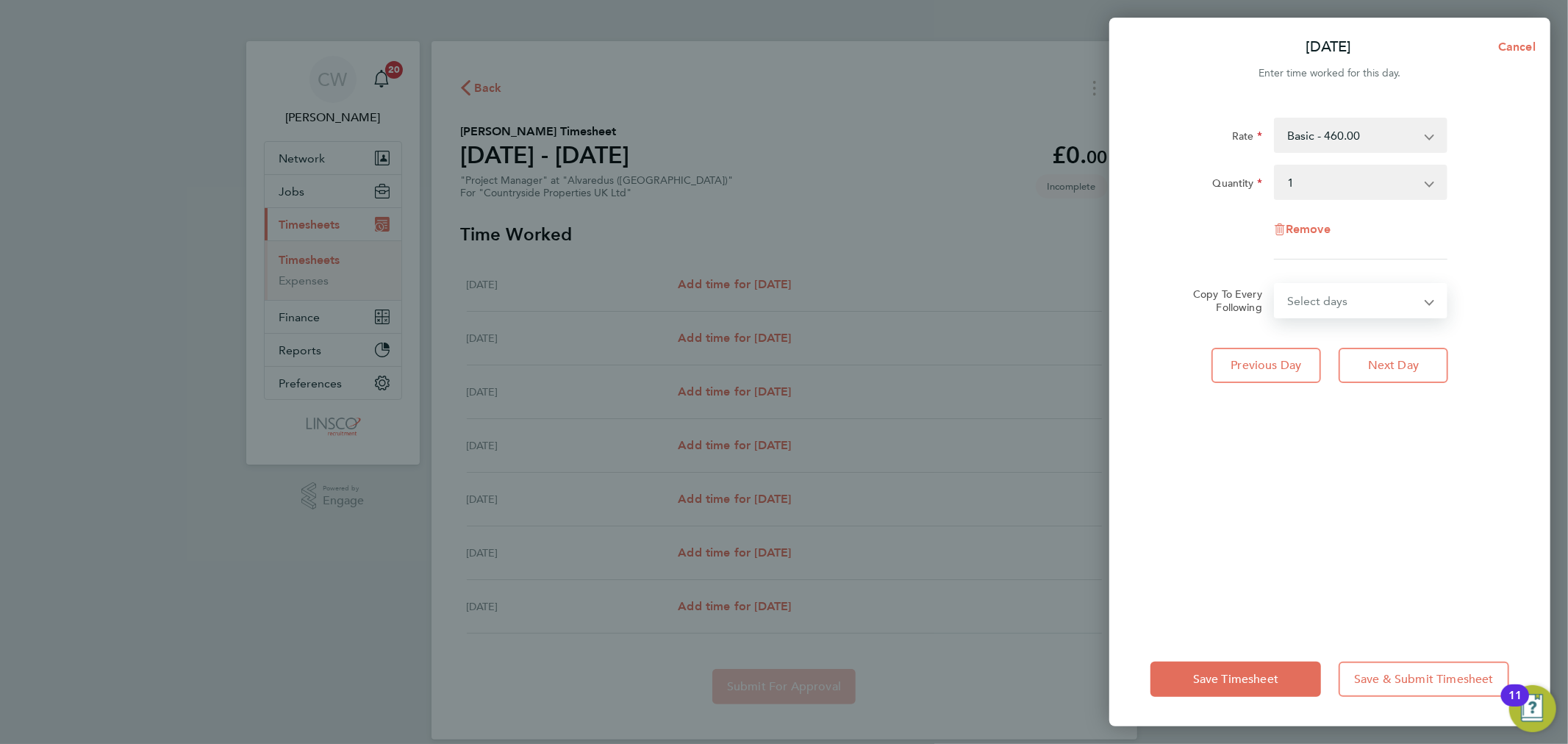
click at [1323, 309] on select "Select days Day Weekday (Mon-Fri) Weekend (Sat-Sun) Wednesday Thursday Friday S…" at bounding box center [1352, 301] width 154 height 32
select select "WEEKDAY"
click at [1275, 285] on select "Select days Day Weekday (Mon-Fri) Weekend (Sat-Sun) Wednesday Thursday Friday S…" at bounding box center [1352, 301] width 154 height 32
select select "2025-08-31"
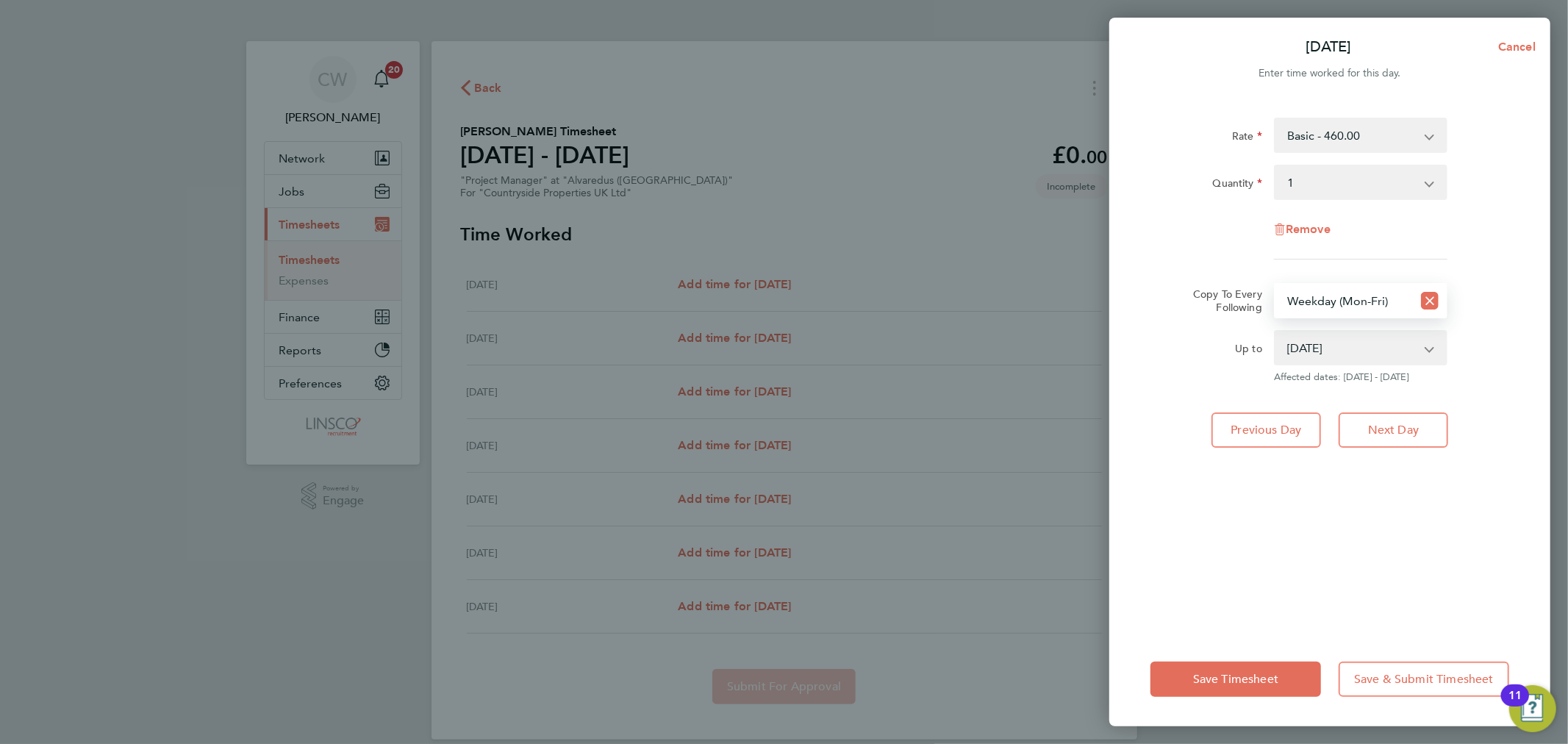
click at [1226, 700] on div "Save Timesheet Save & Submit Timesheet" at bounding box center [1329, 679] width 441 height 94
click at [1162, 670] on button "Save Timesheet" at bounding box center [1235, 680] width 170 height 35
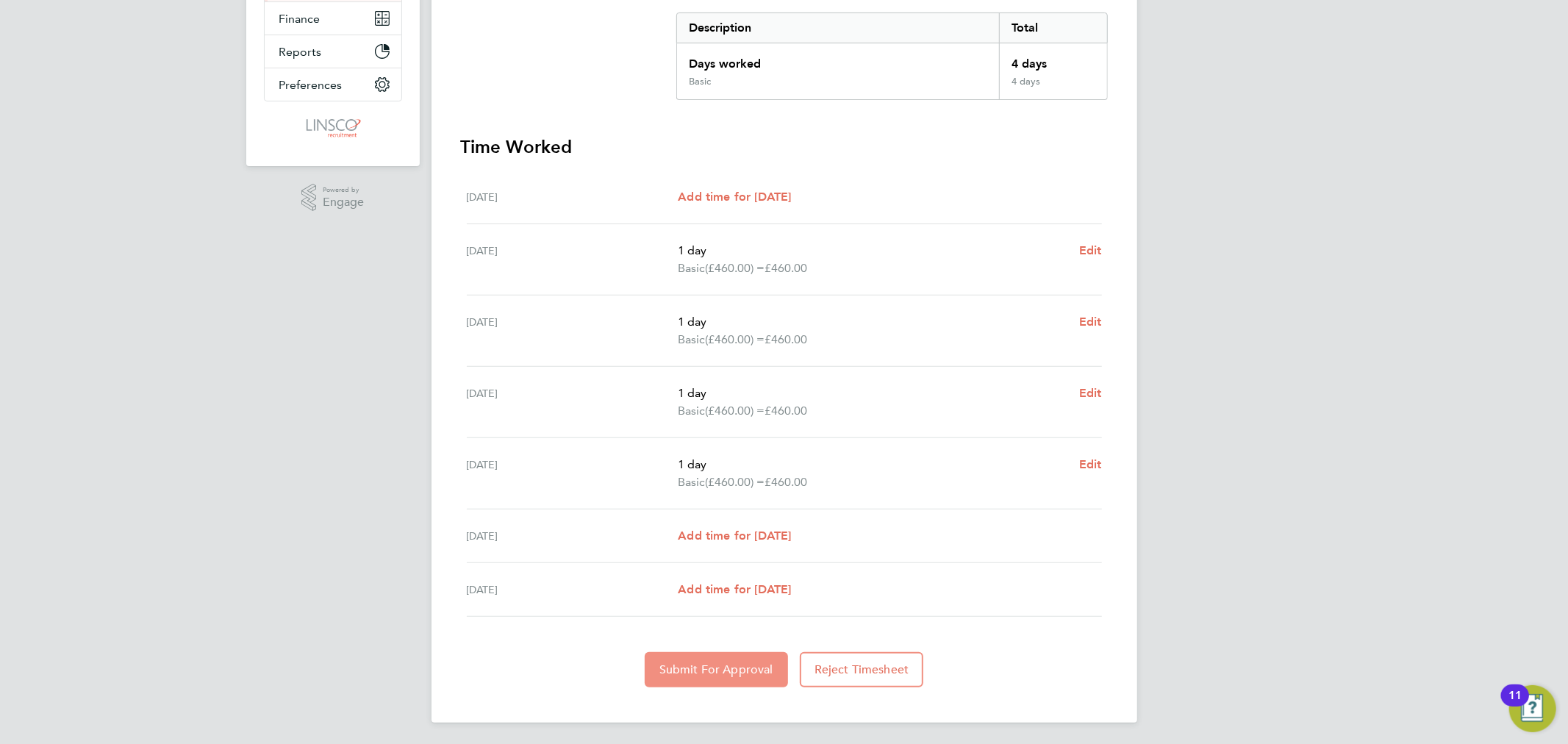
click at [703, 665] on span "Submit For Approval" at bounding box center [716, 670] width 114 height 15
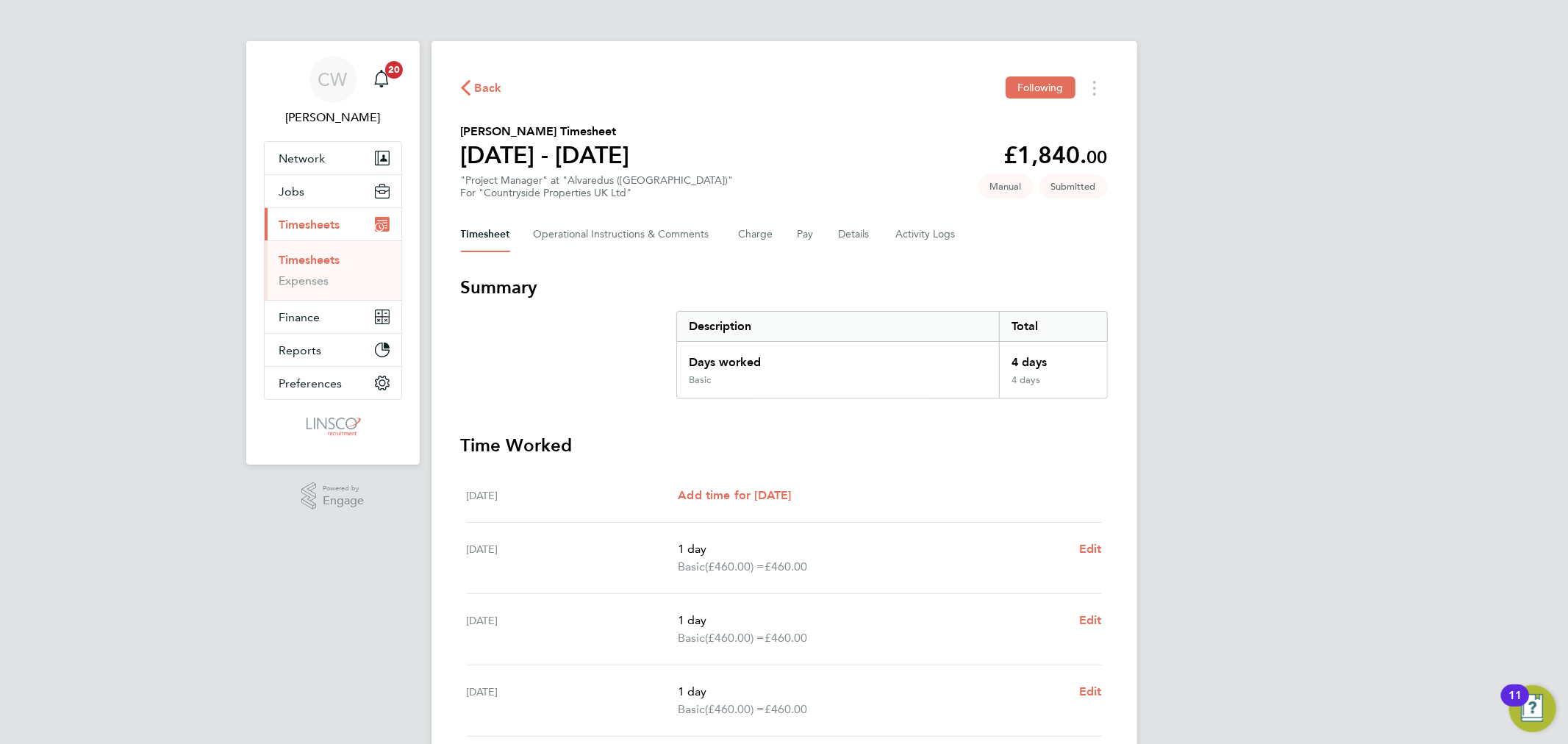
click at [490, 81] on span "Back" at bounding box center [488, 88] width 27 height 18
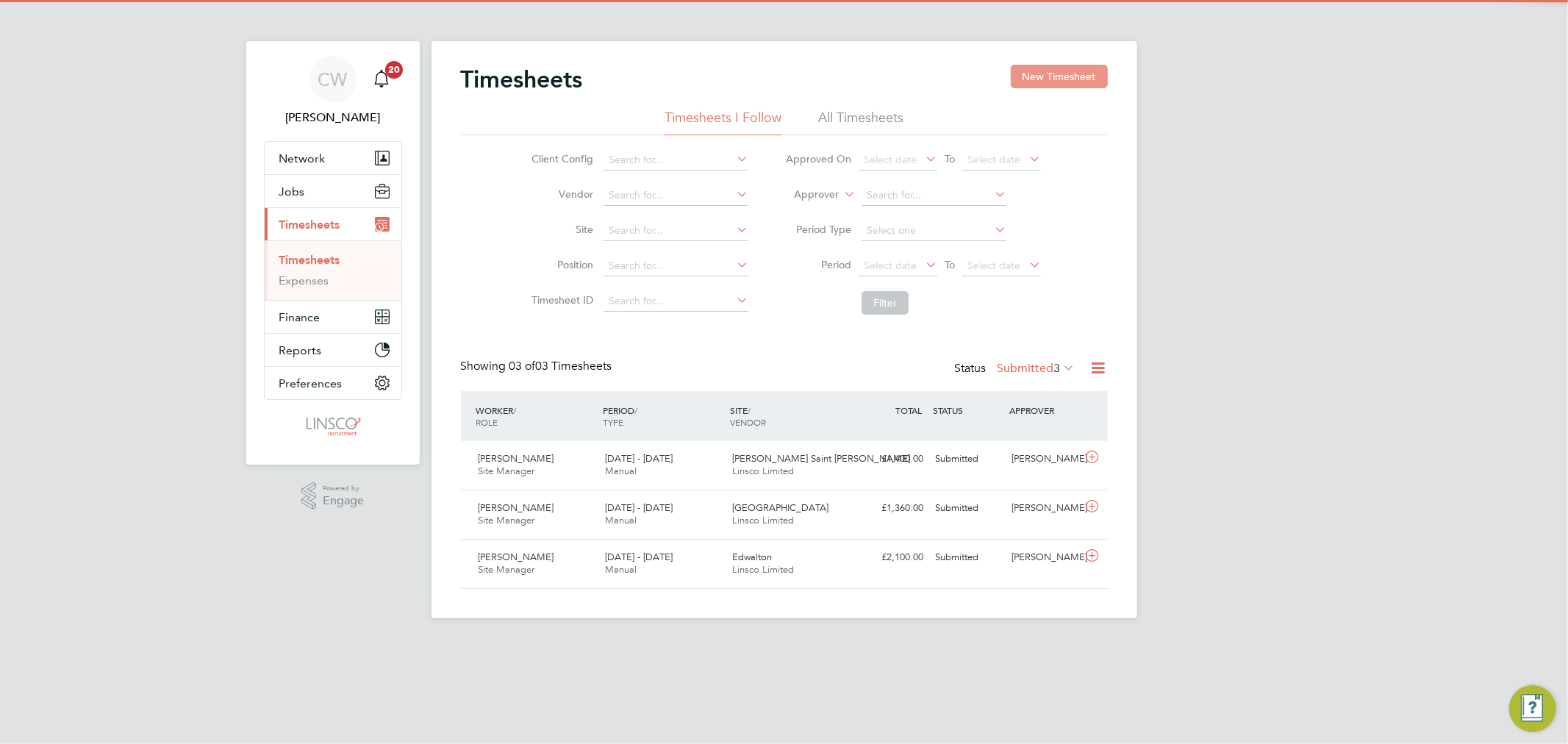
click at [1066, 74] on button "New Timesheet" at bounding box center [1059, 76] width 97 height 24
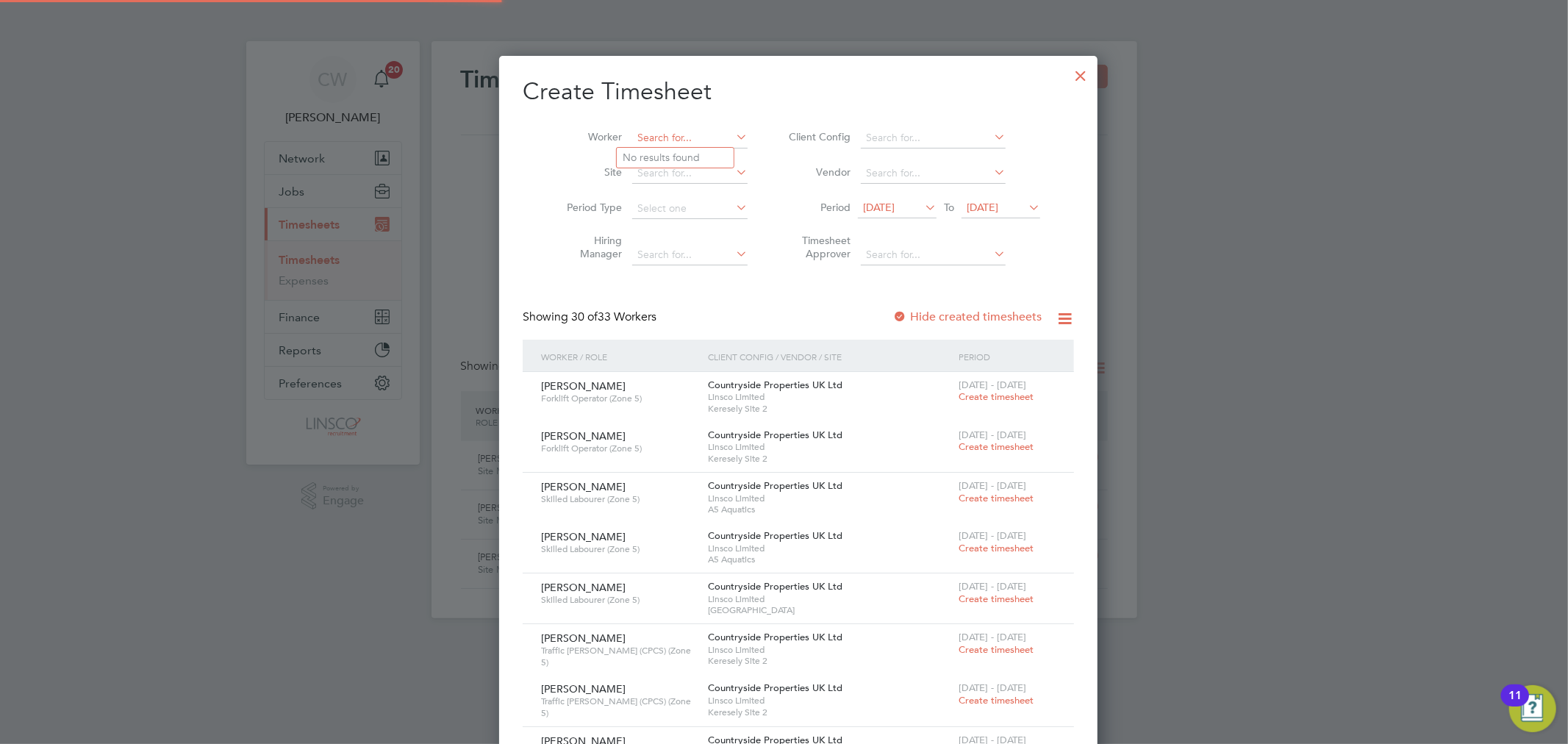
click at [662, 135] on input at bounding box center [689, 138] width 115 height 21
click at [659, 152] on li "Andrew Spooner" at bounding box center [707, 158] width 182 height 20
type input "[PERSON_NAME]"
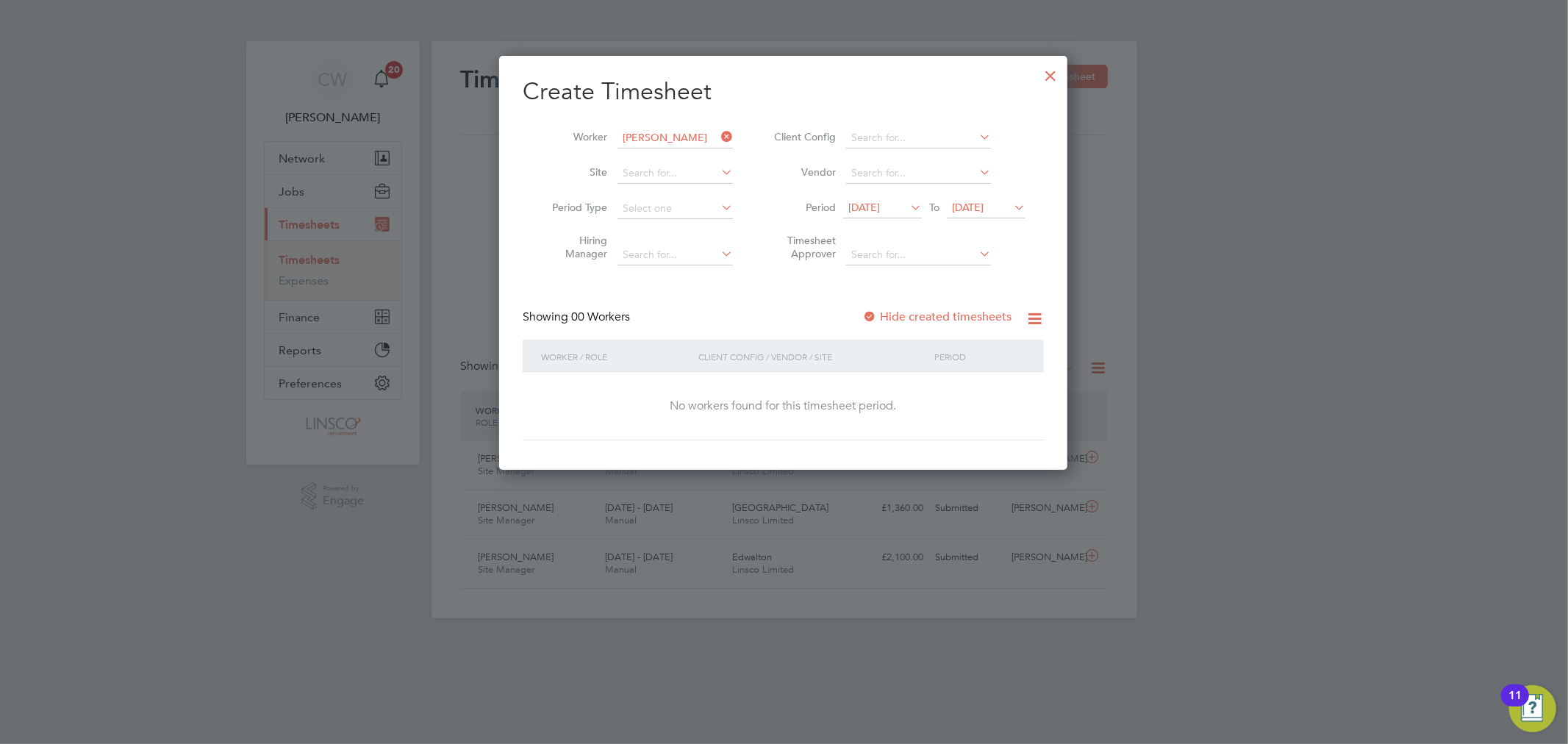
click at [996, 311] on label "Hide created timesheets" at bounding box center [936, 317] width 150 height 15
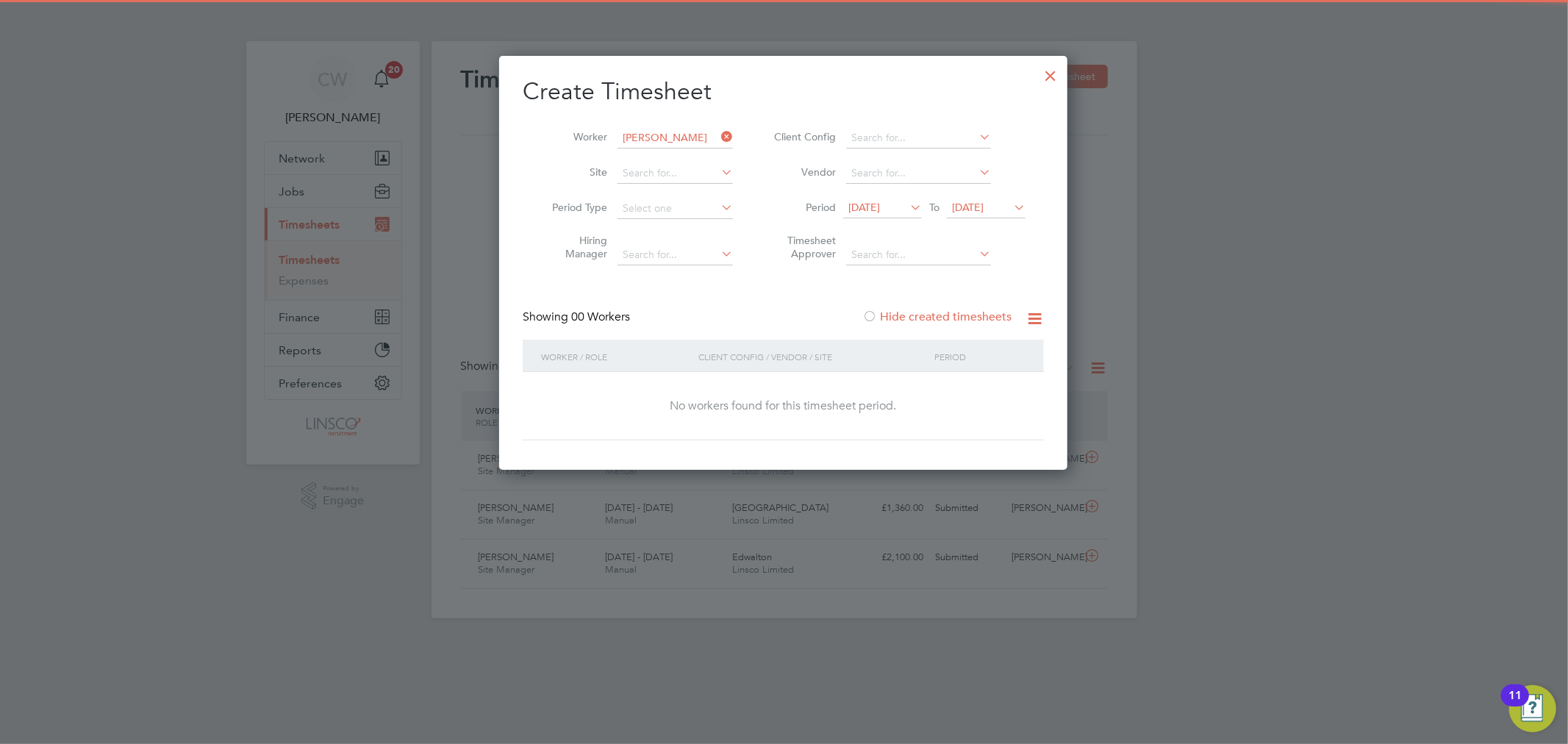
click at [981, 321] on label "Hide created timesheets" at bounding box center [936, 317] width 150 height 15
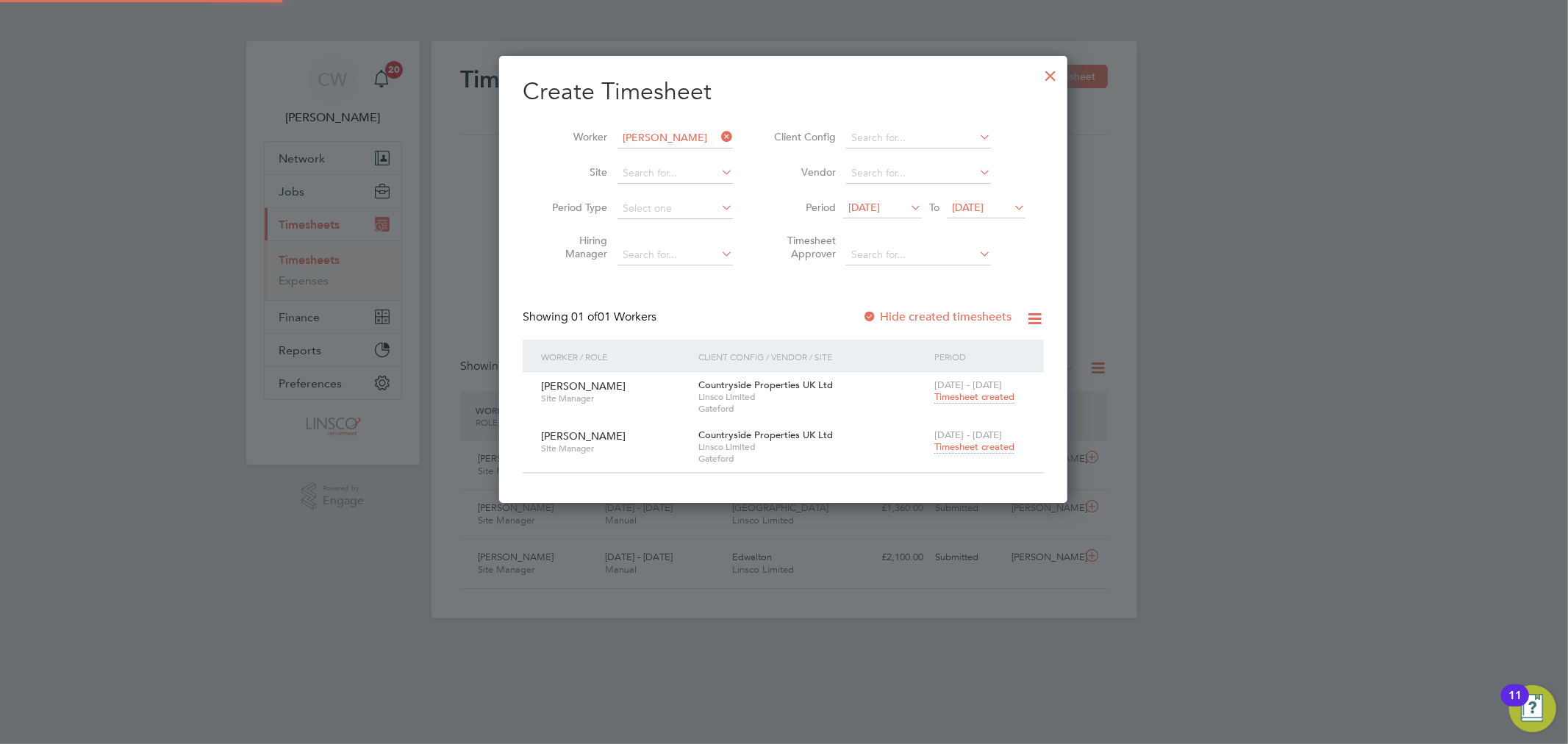
click at [992, 215] on span "[DATE]" at bounding box center [986, 209] width 79 height 20
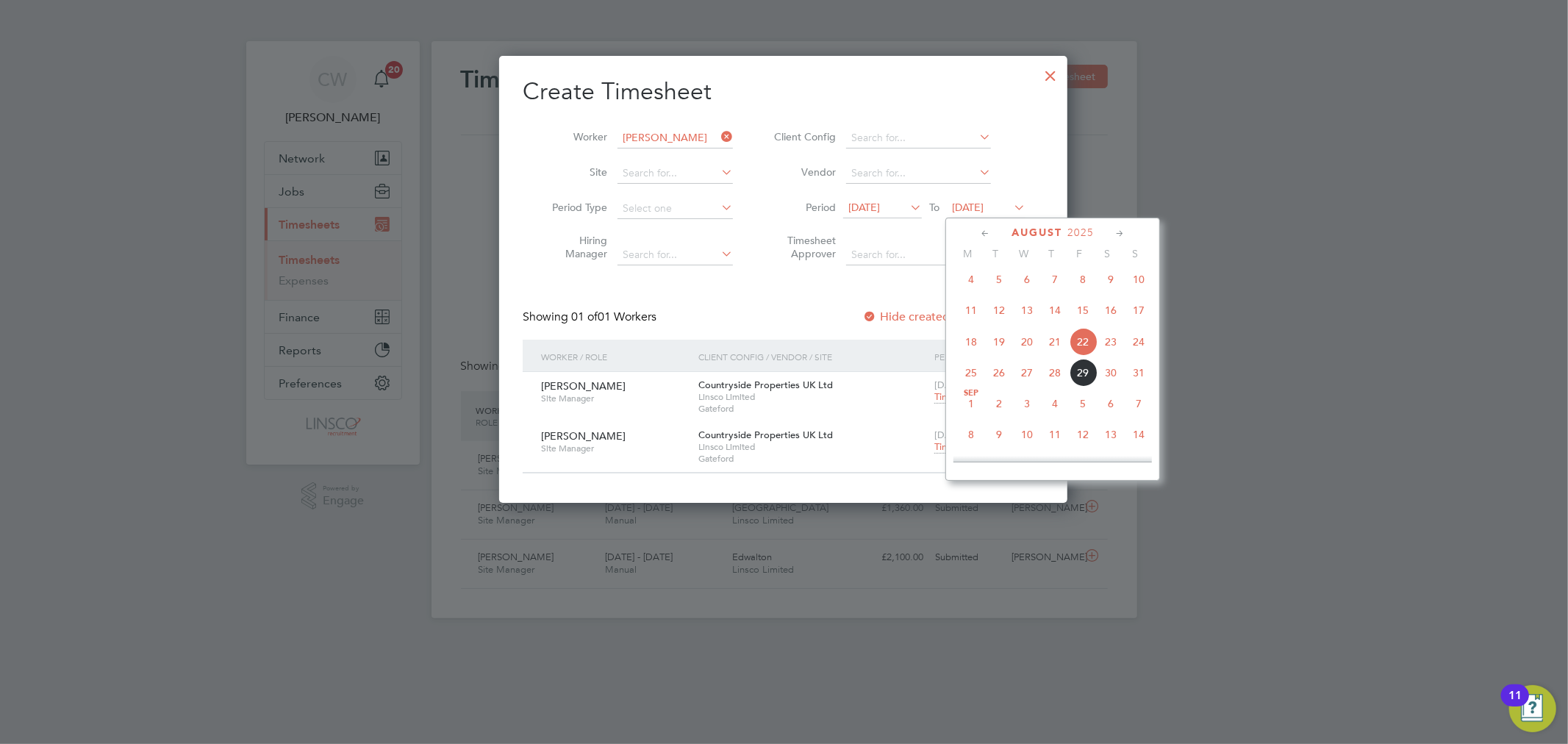
click at [1086, 383] on span "29" at bounding box center [1083, 373] width 28 height 28
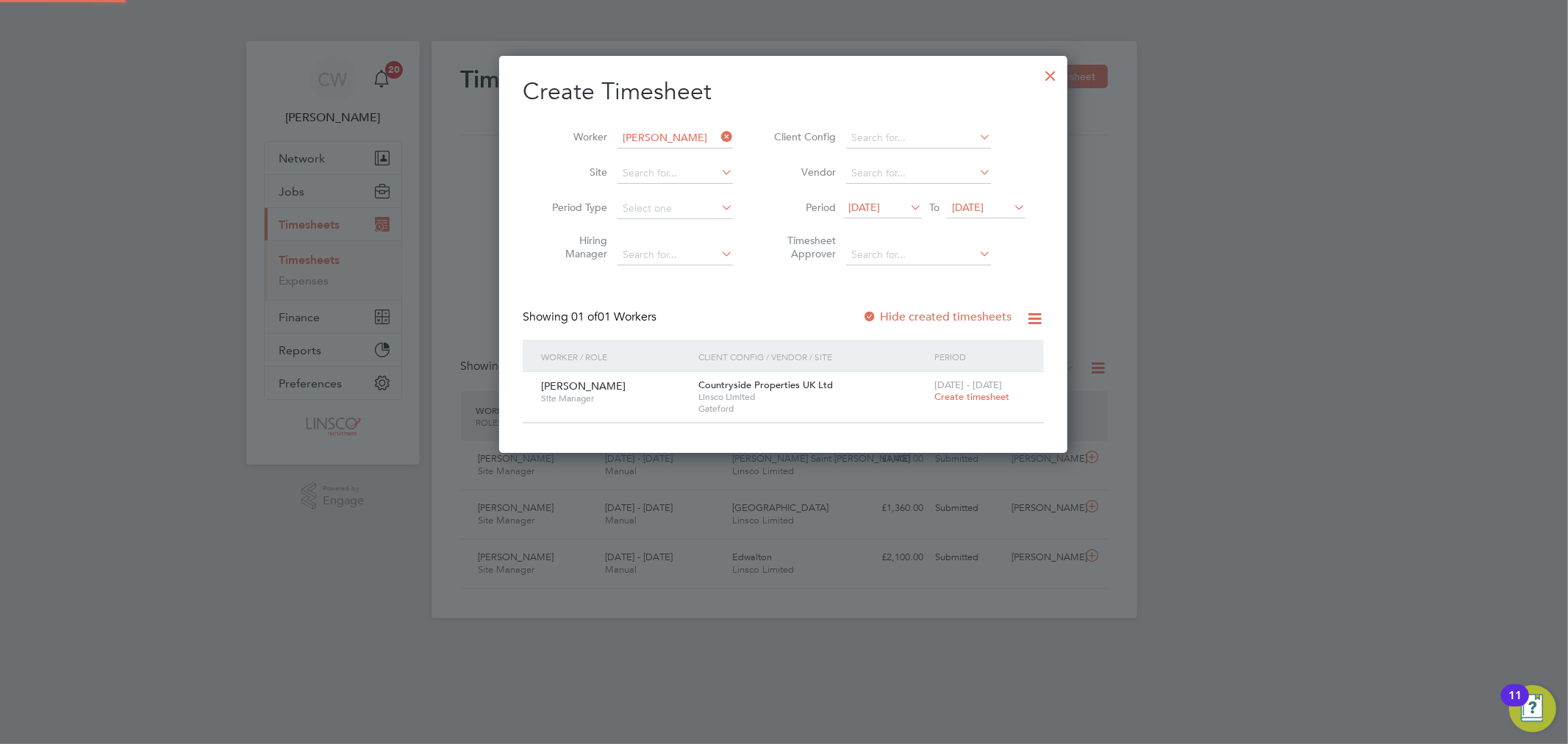
click at [972, 398] on span "Create timesheet" at bounding box center [971, 397] width 75 height 12
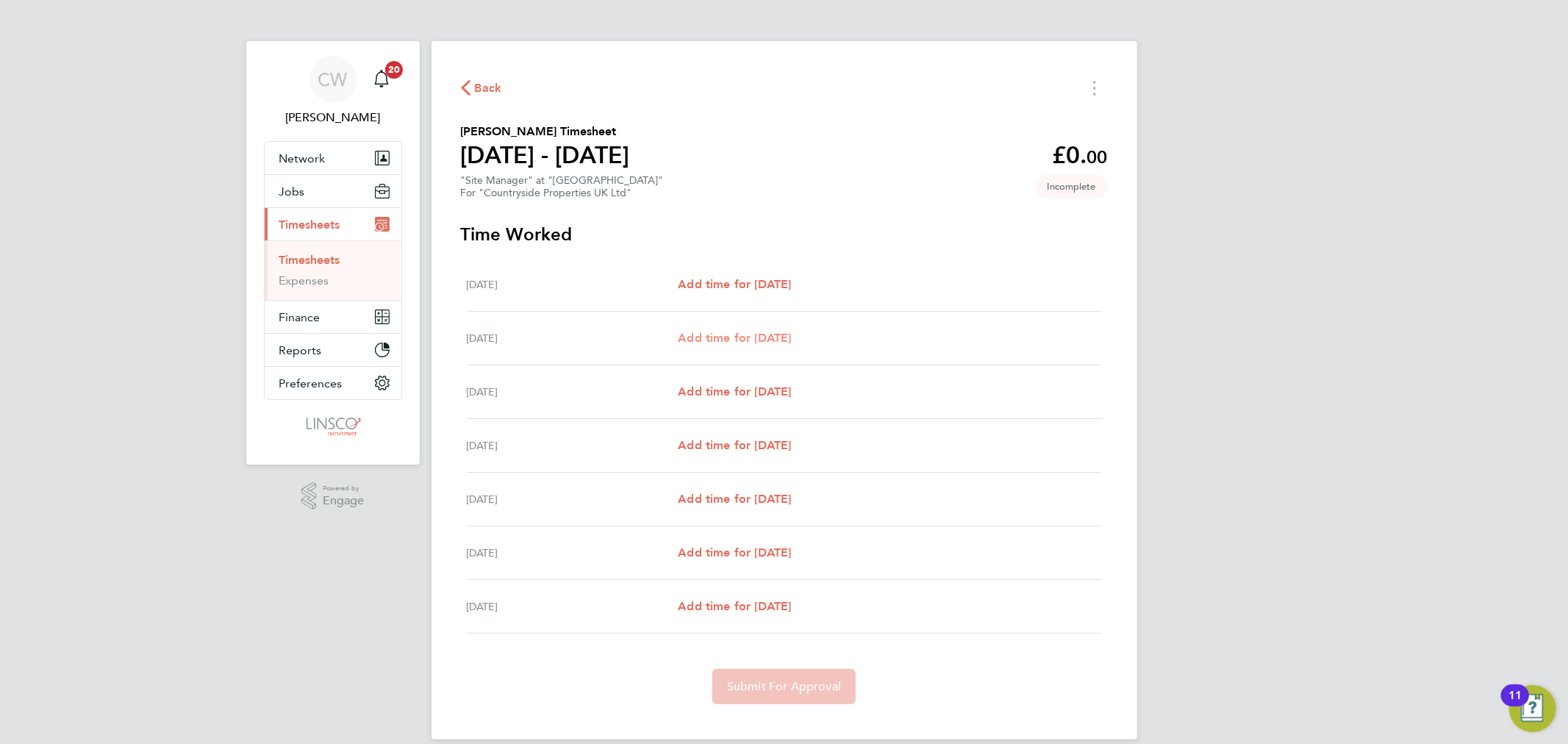
click at [774, 335] on span "Add time for Tue 26 Aug" at bounding box center [735, 337] width 113 height 14
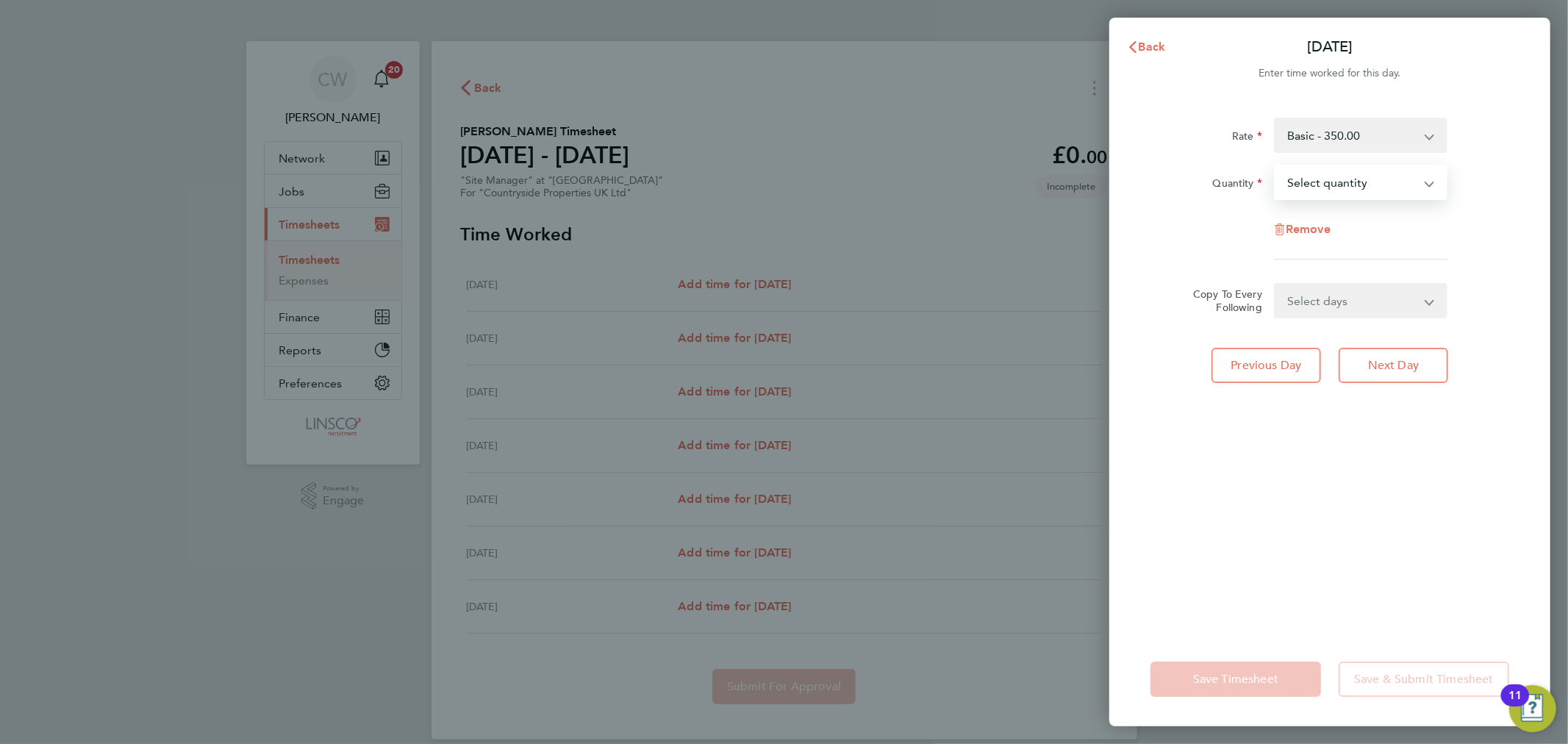
drag, startPoint x: 1328, startPoint y: 184, endPoint x: 1321, endPoint y: 197, distance: 14.8
click at [1328, 184] on select "Select quantity 0.5 1" at bounding box center [1351, 183] width 153 height 32
select select "1"
click at [1275, 166] on select "Select quantity 0.5 1" at bounding box center [1351, 183] width 153 height 32
drag, startPoint x: 1304, startPoint y: 298, endPoint x: 1310, endPoint y: 313, distance: 16.2
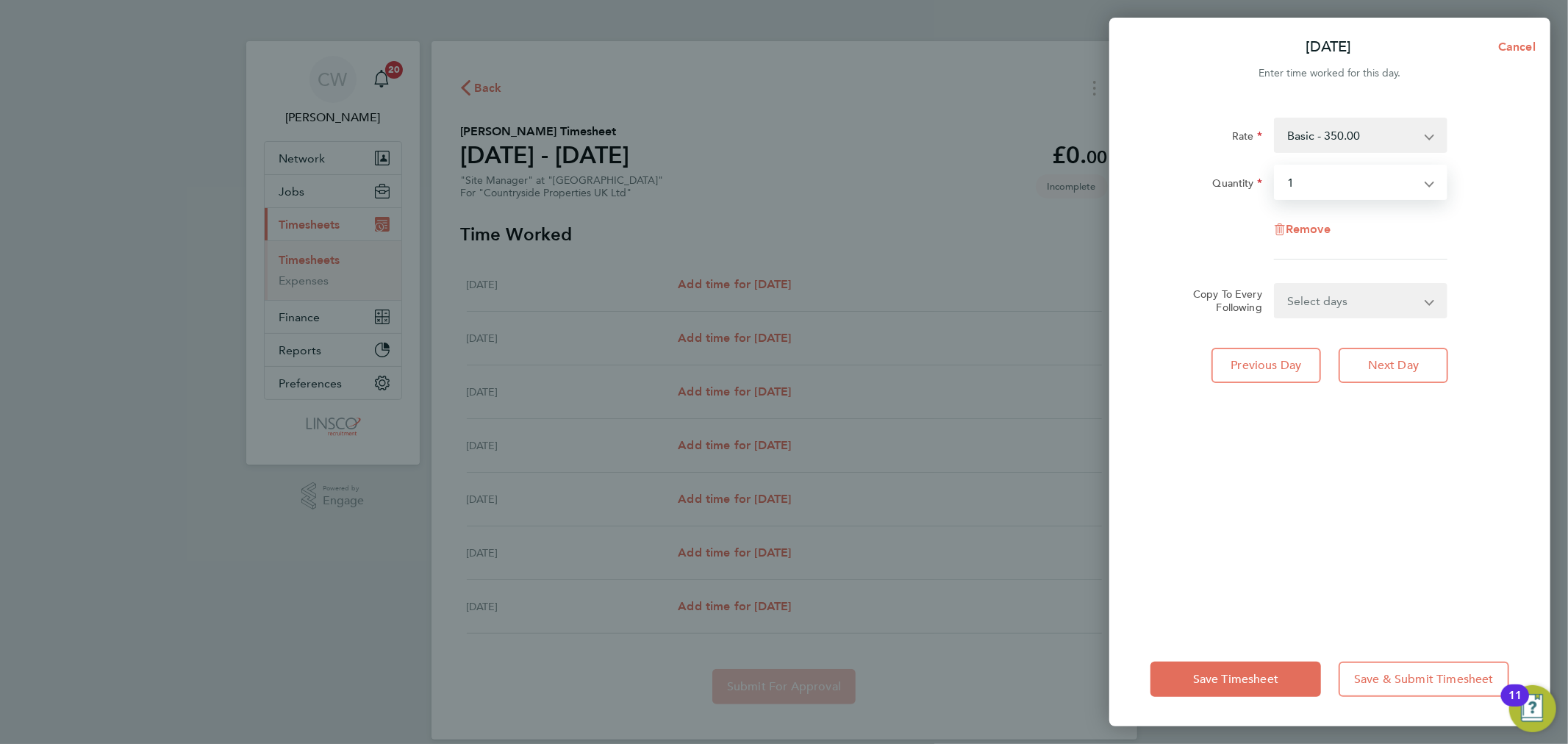
click at [1304, 298] on select "Select days Day Weekday (Mon-Fri) Weekend (Sat-Sun) Wednesday Thursday Friday S…" at bounding box center [1352, 301] width 154 height 32
select select "WEEKDAY"
click at [1275, 285] on select "Select days Day Weekday (Mon-Fri) Weekend (Sat-Sun) Wednesday Thursday Friday S…" at bounding box center [1352, 301] width 154 height 32
select select "2025-08-31"
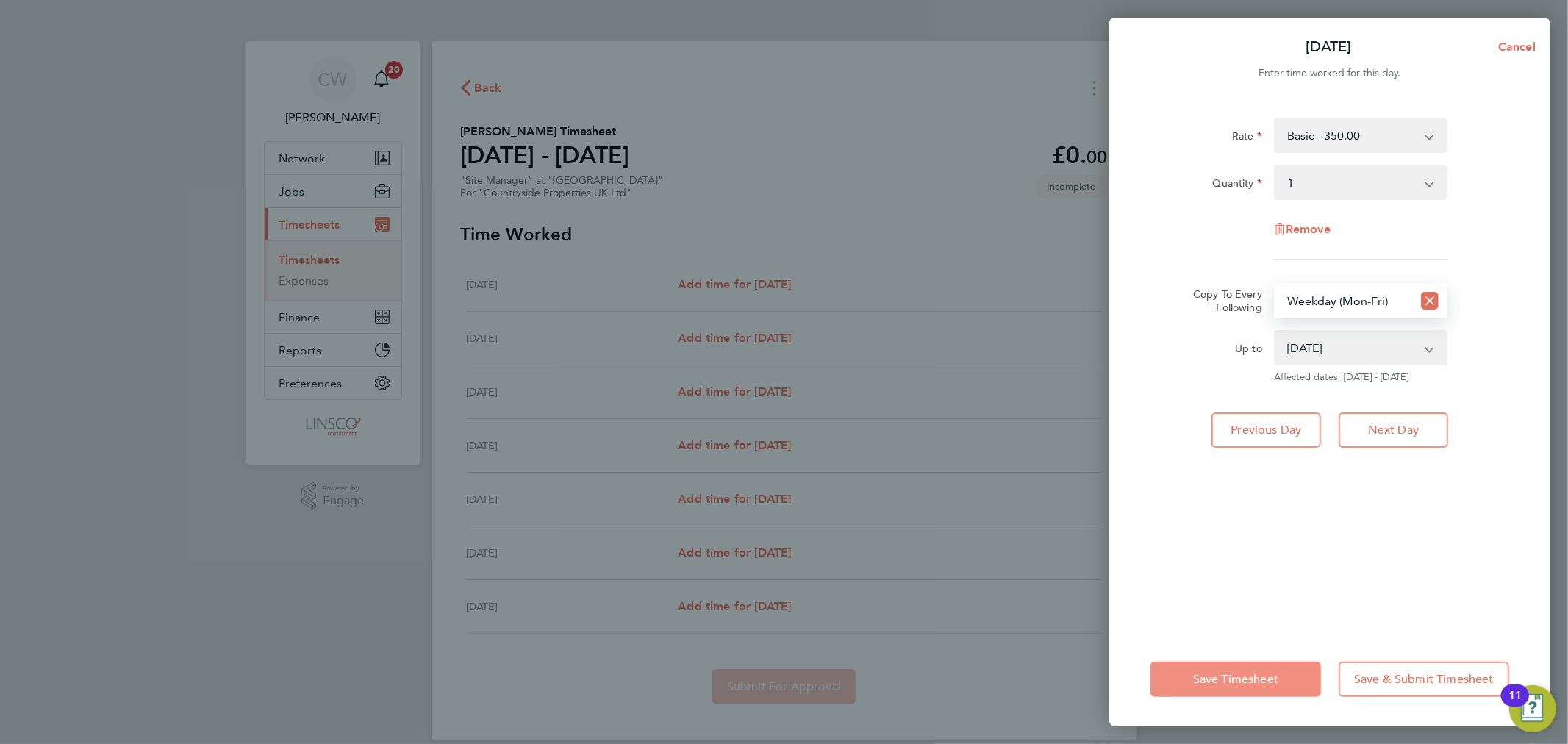
click at [1207, 680] on span "Save Timesheet" at bounding box center [1235, 679] width 85 height 15
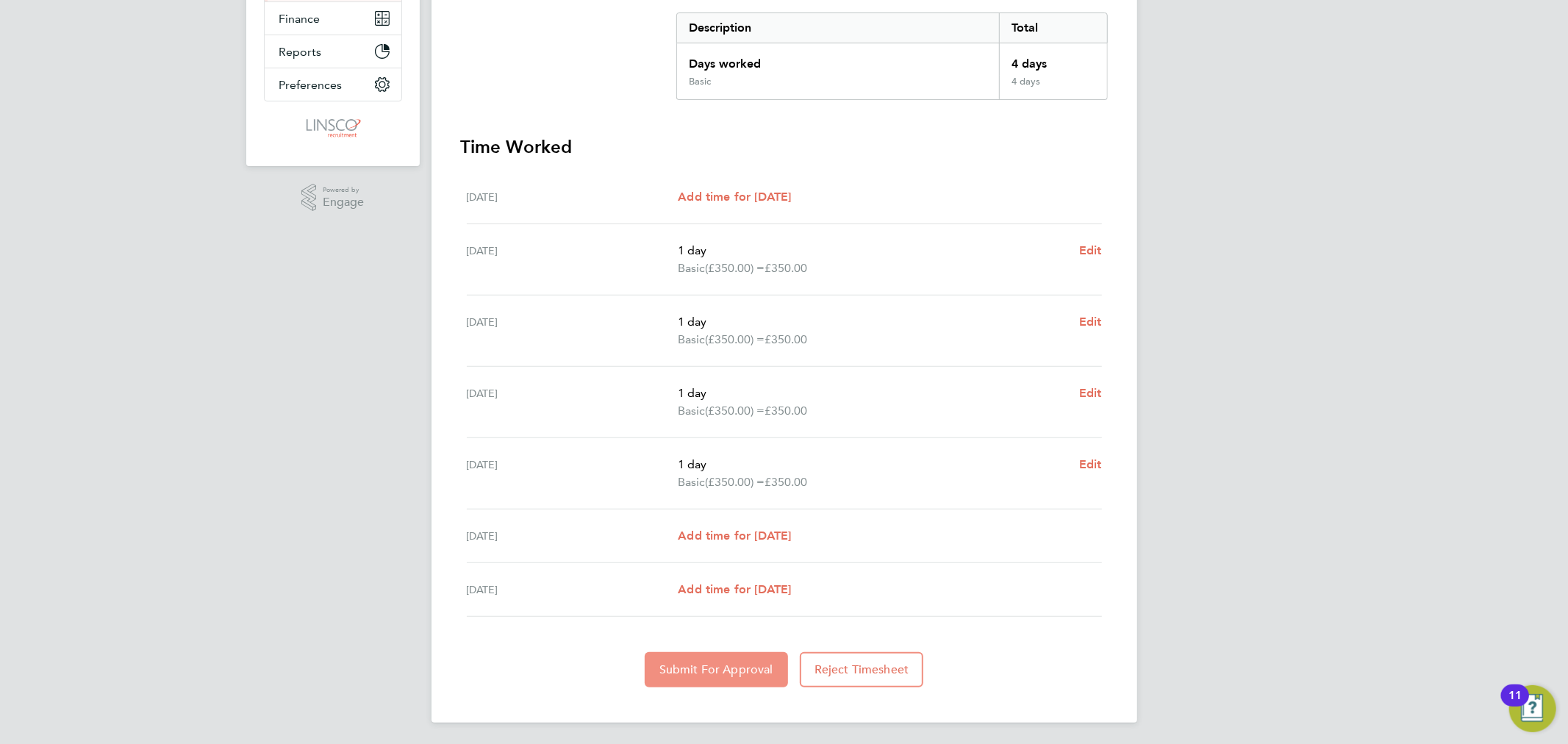
click at [724, 652] on button "Submit For Approval" at bounding box center [716, 670] width 143 height 35
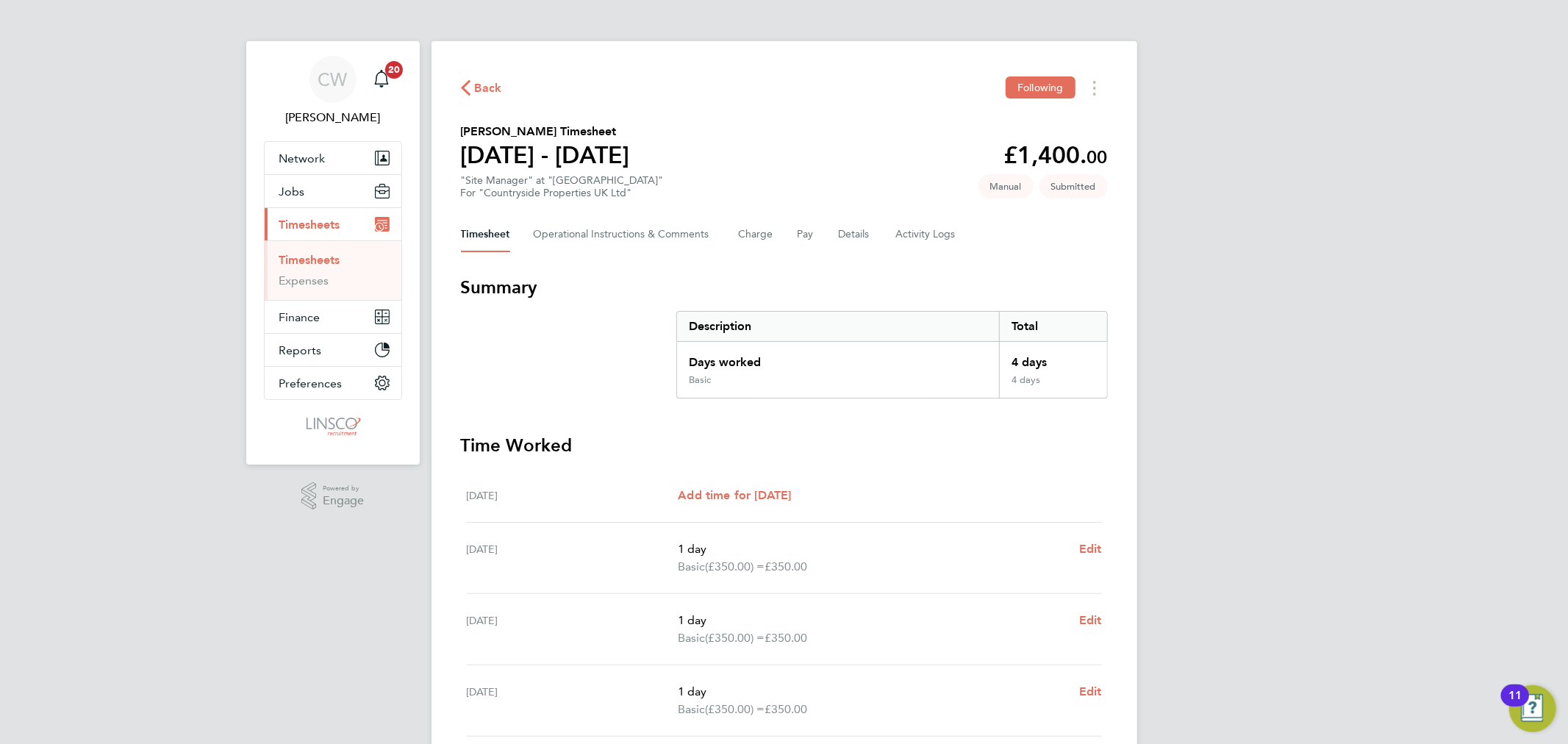
click at [488, 77] on div "Back Following" at bounding box center [784, 88] width 647 height 23
click at [491, 87] on span "Back" at bounding box center [488, 88] width 27 height 18
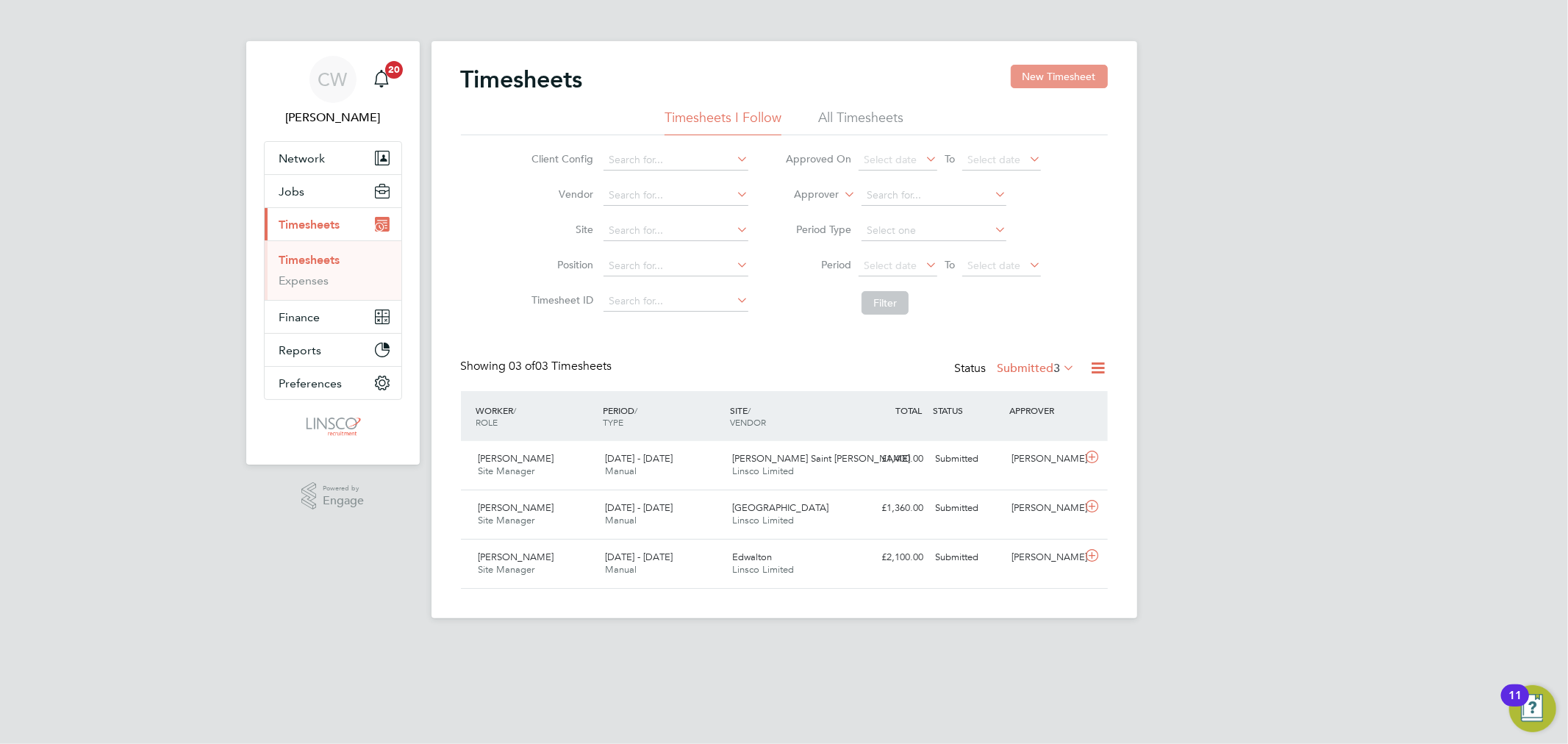
click at [1103, 76] on button "New Timesheet" at bounding box center [1059, 76] width 97 height 24
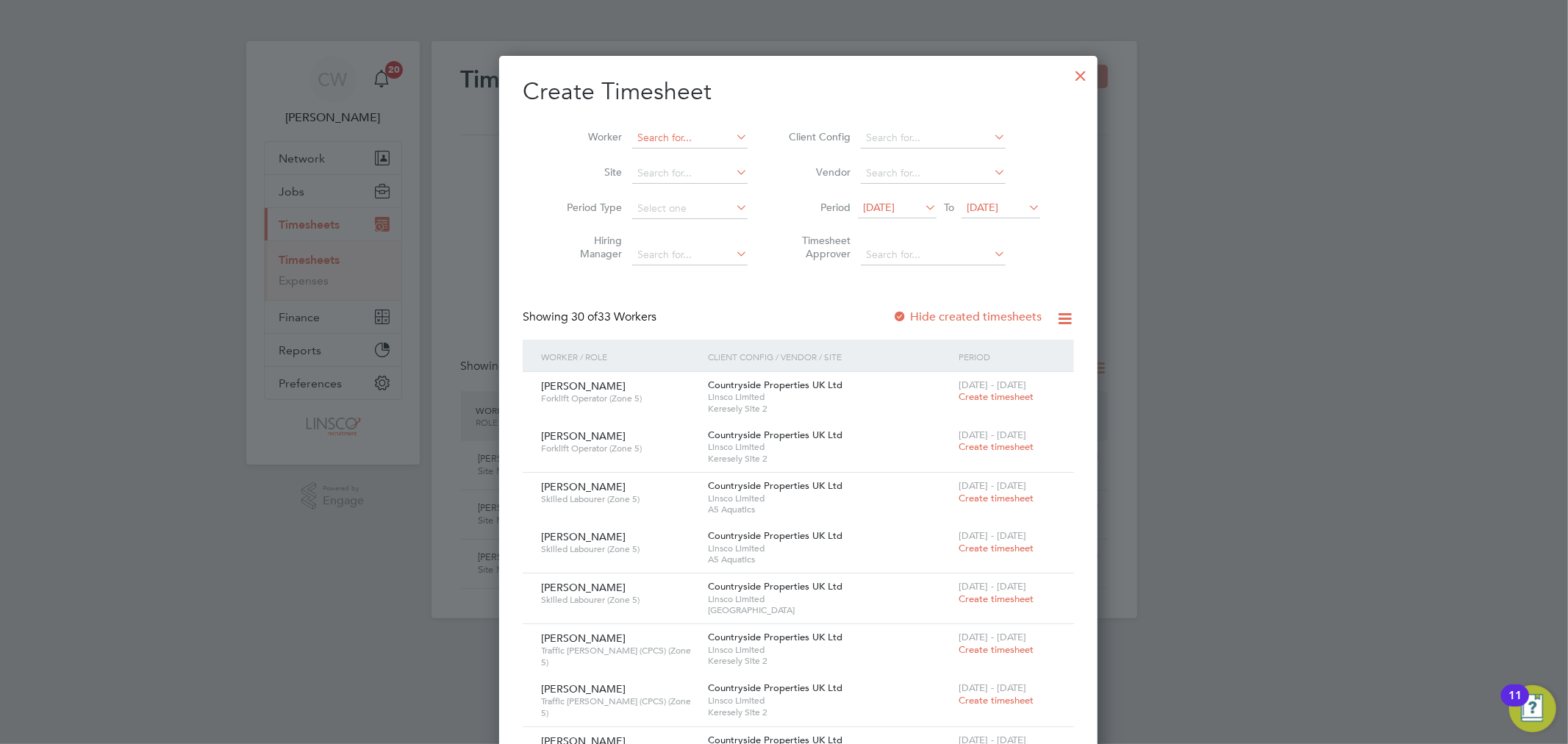
click at [632, 129] on input at bounding box center [689, 138] width 115 height 21
click at [707, 157] on b "Duncan" at bounding box center [749, 157] width 85 height 12
type input "[PERSON_NAME] [PERSON_NAME]"
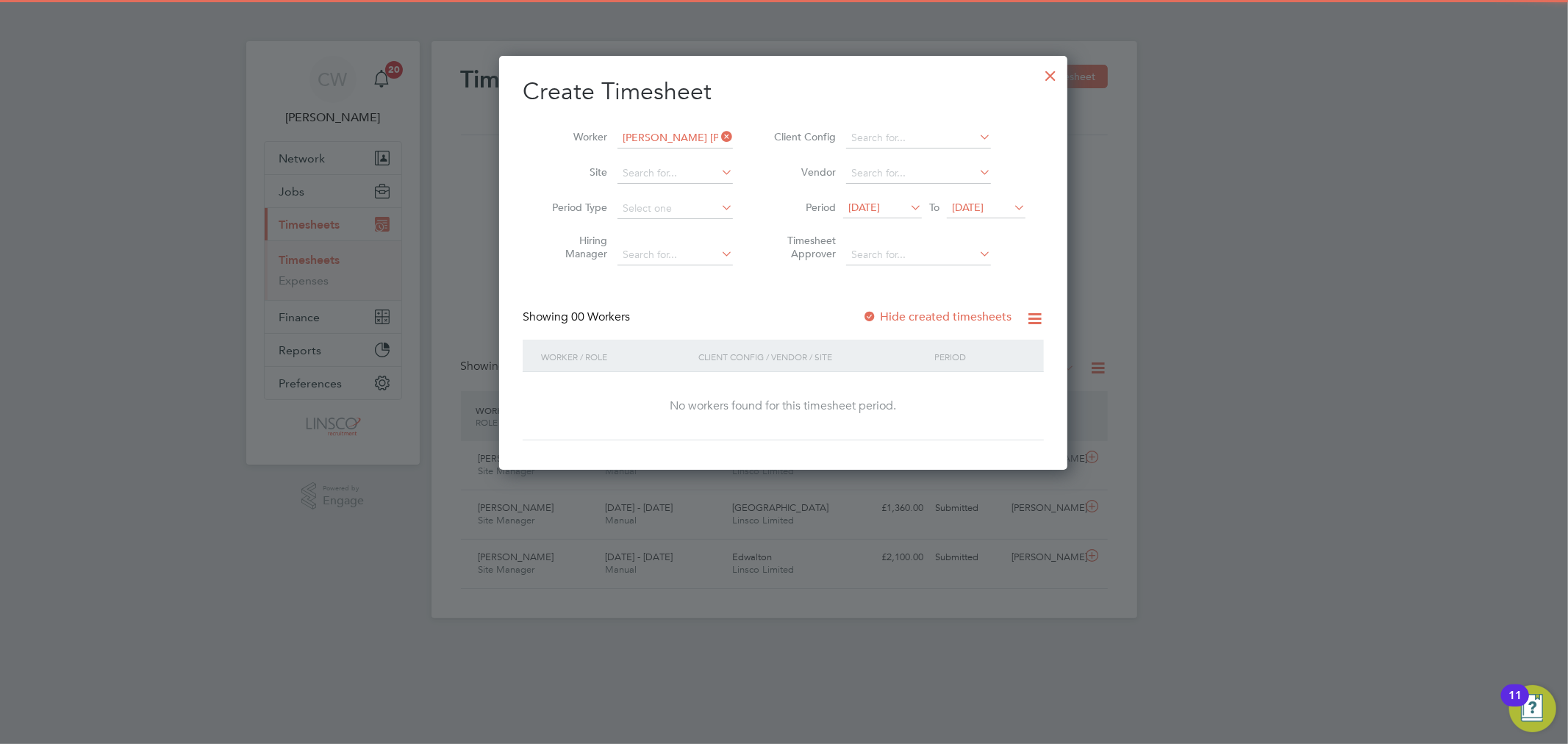
click at [981, 204] on span "[DATE]" at bounding box center [967, 207] width 31 height 13
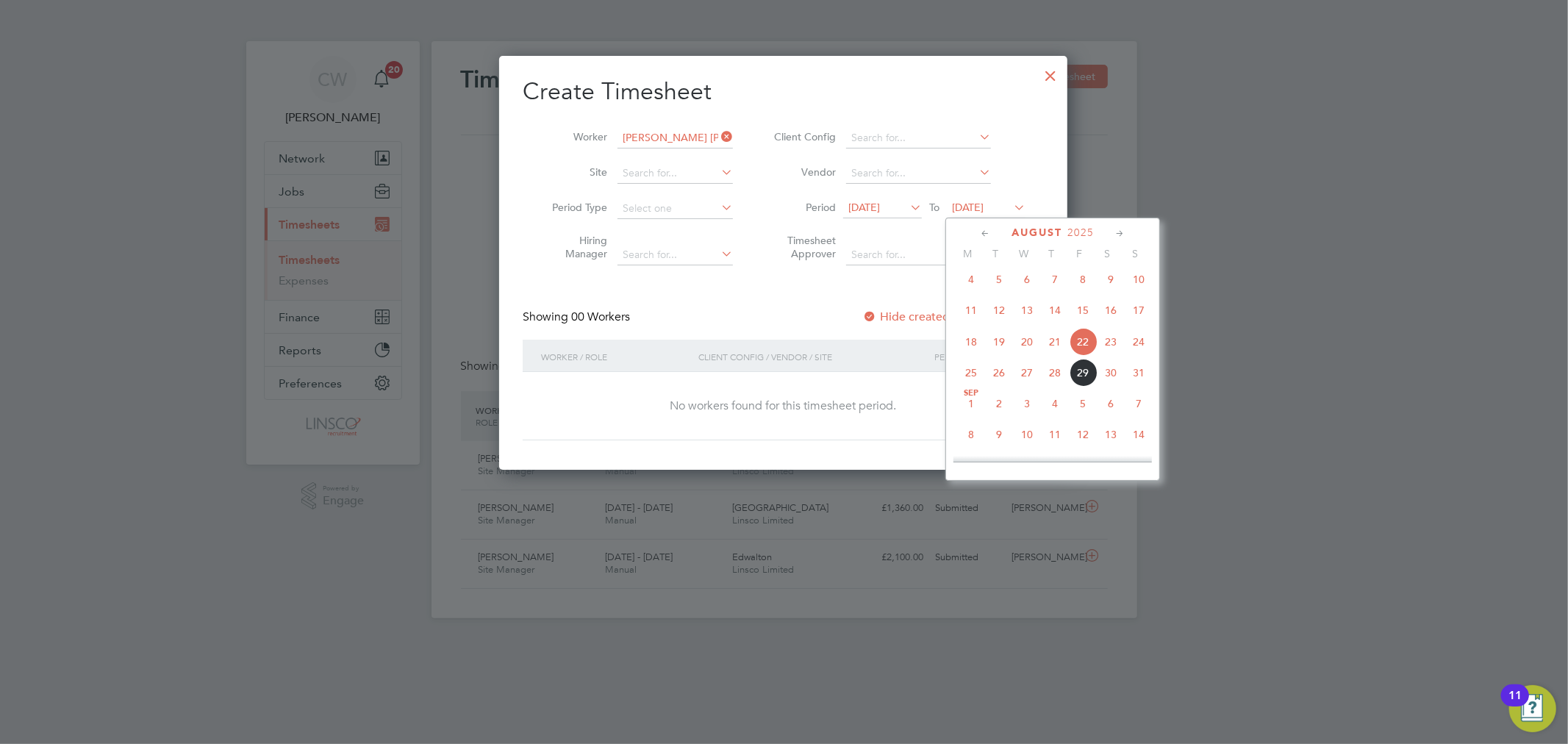
click at [1083, 383] on span "29" at bounding box center [1083, 373] width 28 height 28
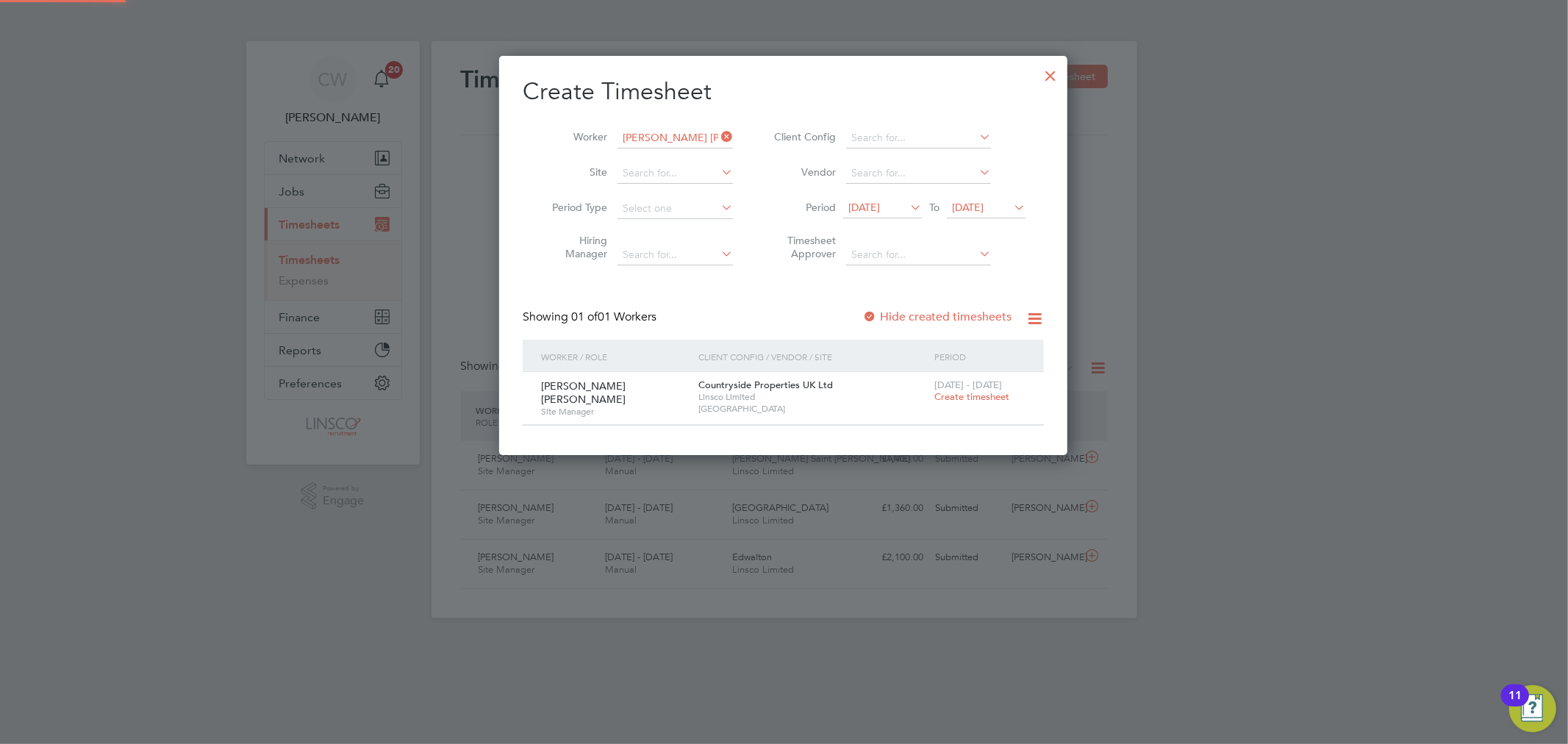
click at [1000, 400] on span "Create timesheet" at bounding box center [971, 397] width 75 height 12
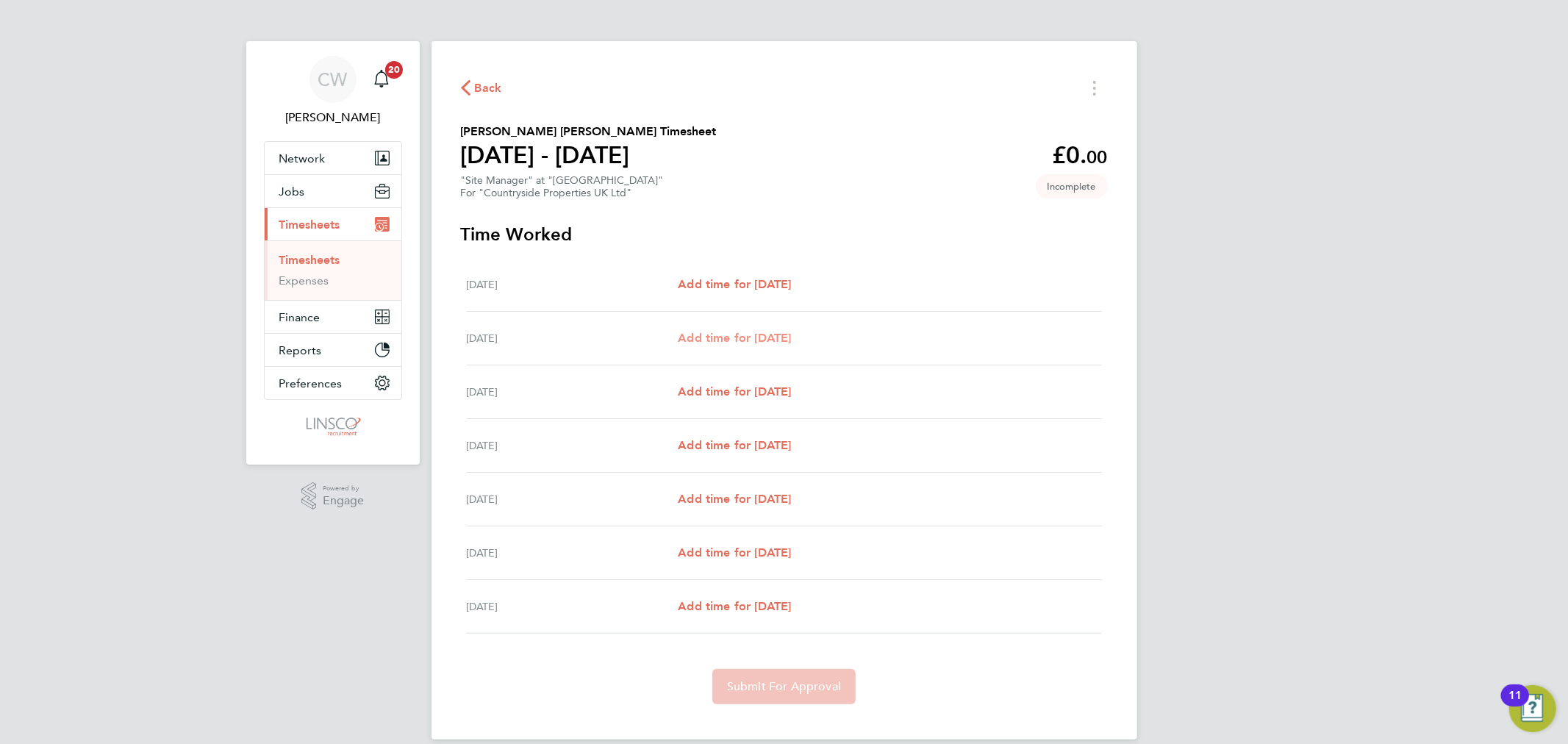
click at [752, 333] on span "Add time for Tue 26 Aug" at bounding box center [735, 337] width 113 height 14
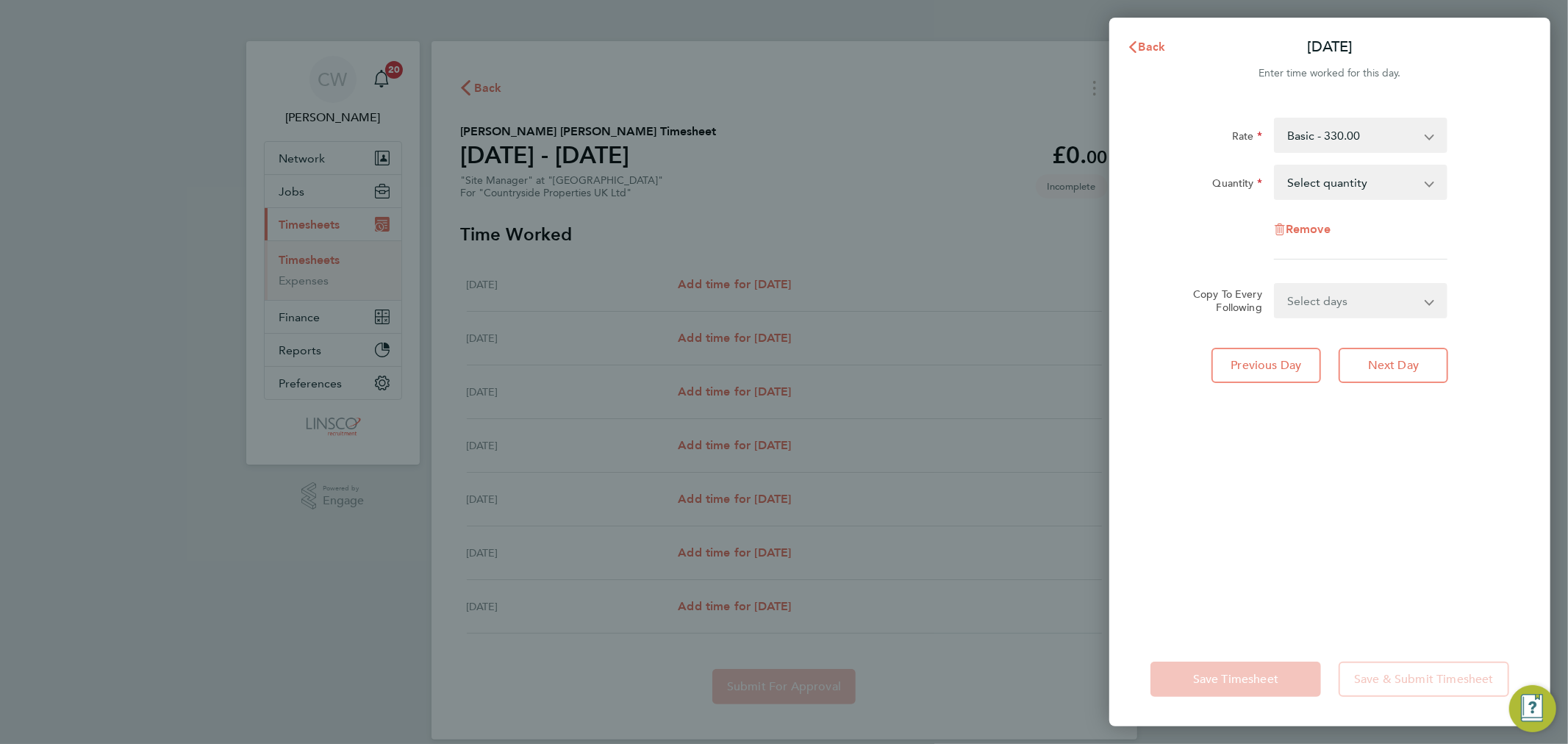
click at [1353, 183] on select "Select quantity 0.5 1" at bounding box center [1351, 183] width 153 height 32
select select "1"
click at [1275, 166] on select "Select quantity 0.5 1" at bounding box center [1351, 183] width 153 height 32
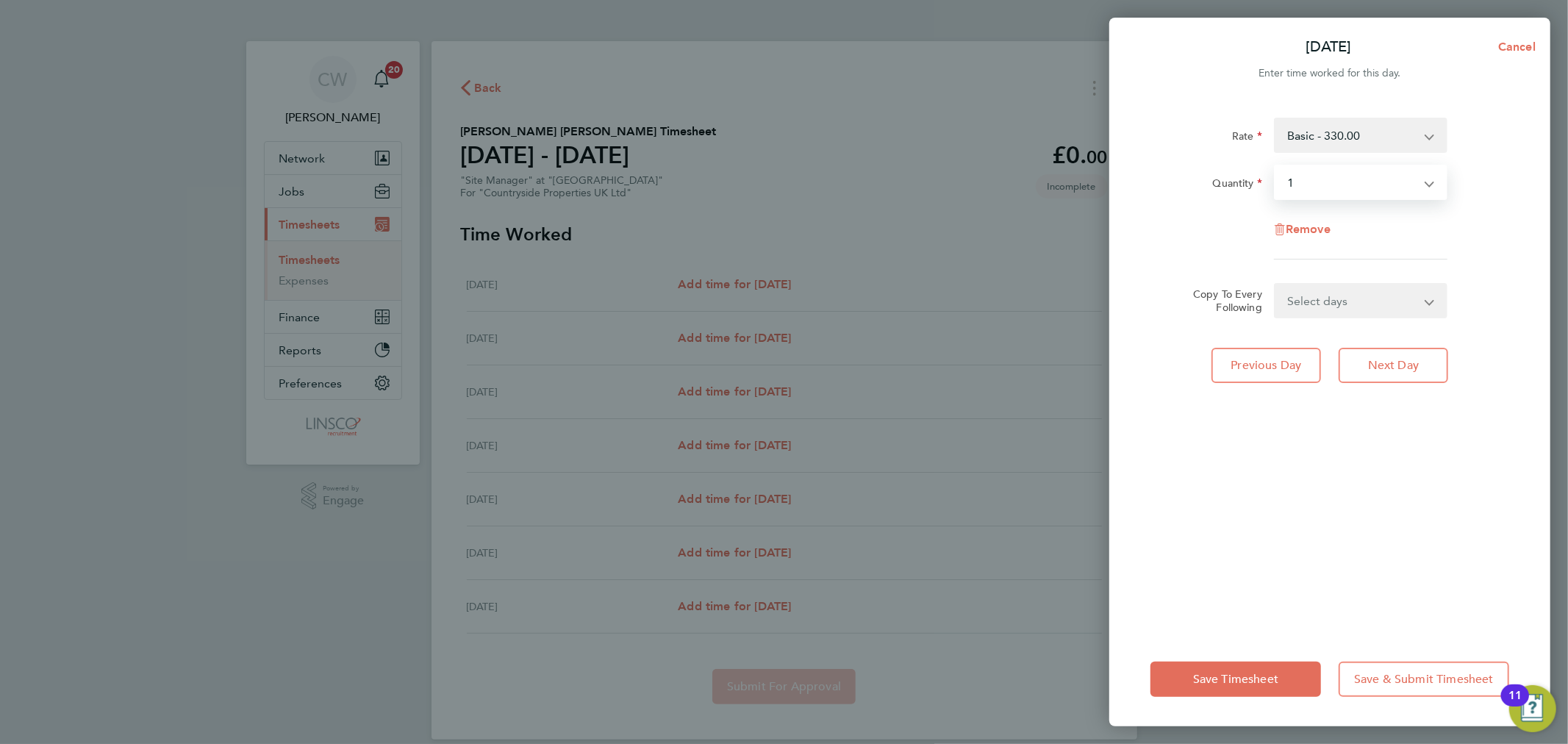
click at [1306, 288] on select "Select days Day Weekday (Mon-Fri) Weekend (Sat-Sun) Wednesday Thursday Friday S…" at bounding box center [1352, 301] width 154 height 32
select select "WEEKDAY"
click at [1275, 285] on select "Select days Day Weekday (Mon-Fri) Weekend (Sat-Sun) Wednesday Thursday Friday S…" at bounding box center [1352, 301] width 154 height 32
select select "2025-08-31"
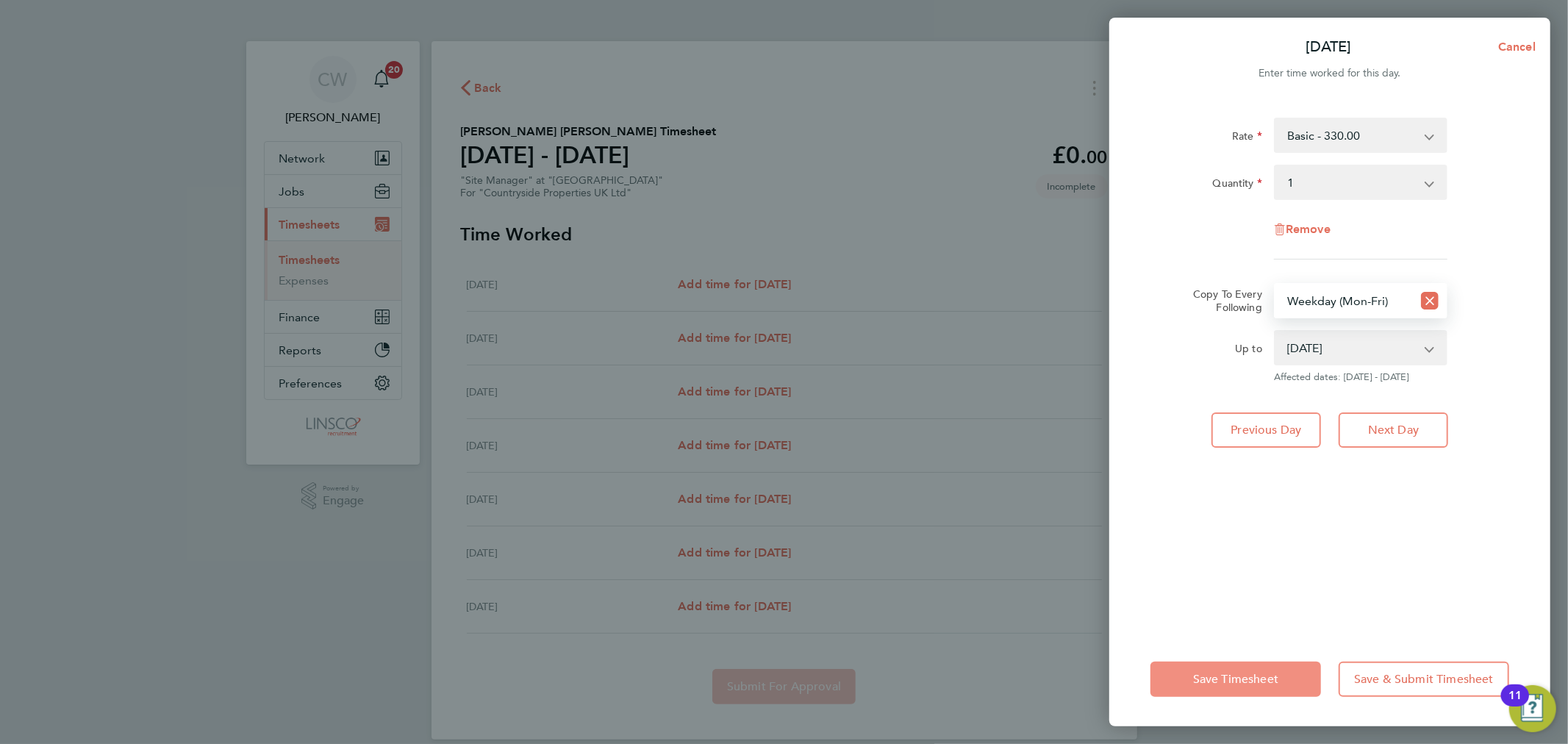
click at [1193, 670] on button "Save Timesheet" at bounding box center [1235, 680] width 170 height 35
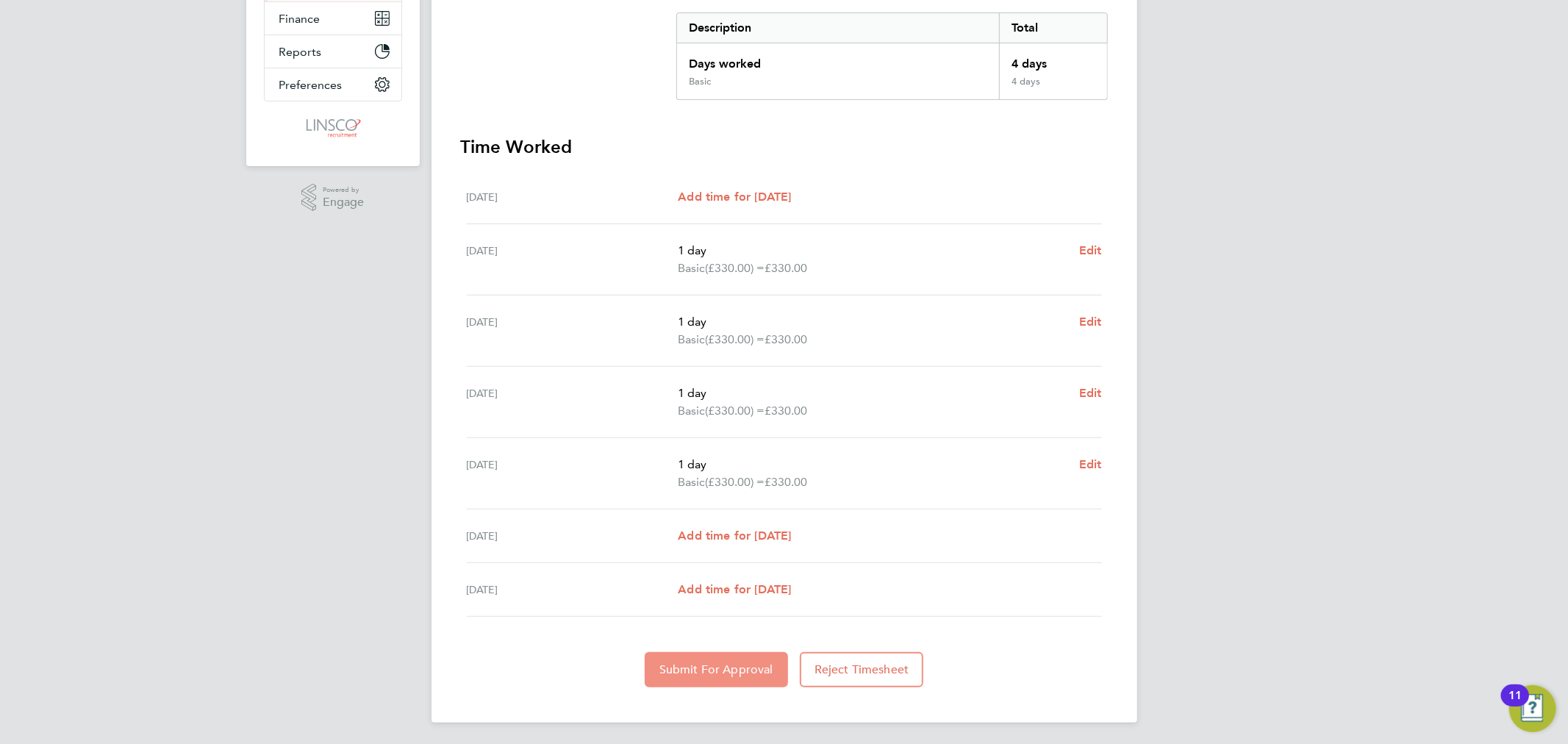
click at [735, 669] on span "Submit For Approval" at bounding box center [716, 670] width 114 height 15
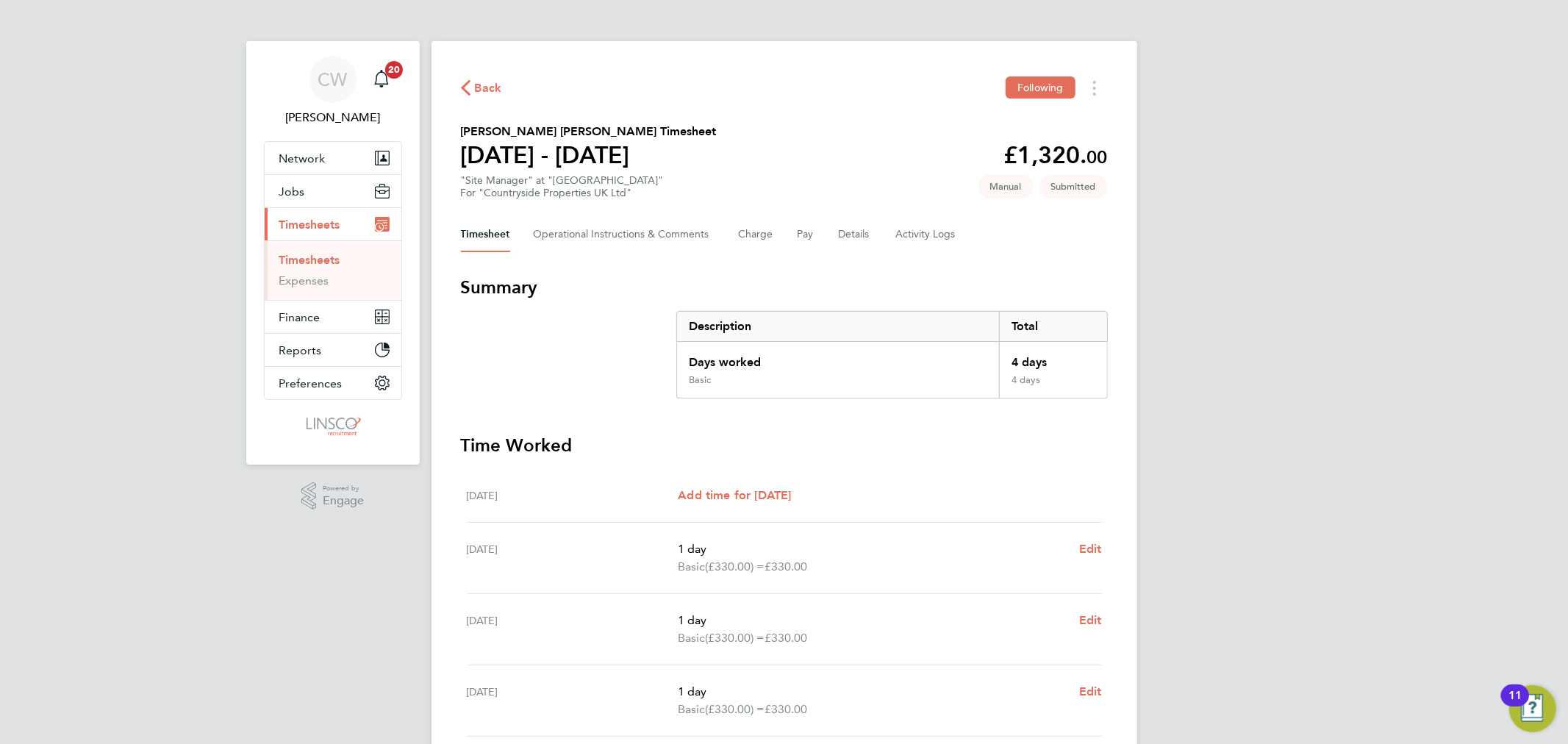
click at [485, 83] on span "Back" at bounding box center [488, 88] width 27 height 18
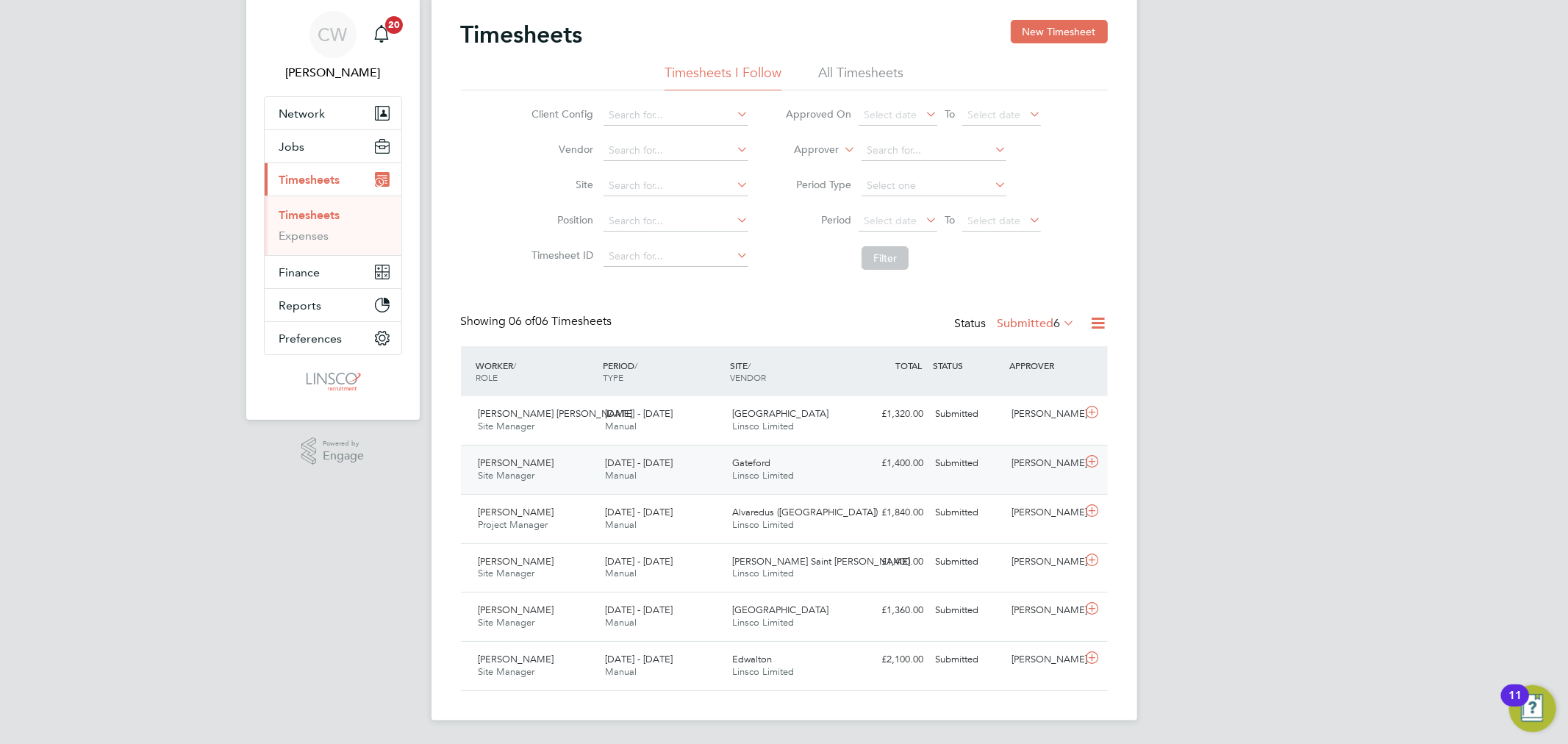
click at [1021, 472] on div "Hugo Slattery" at bounding box center [1044, 464] width 77 height 25
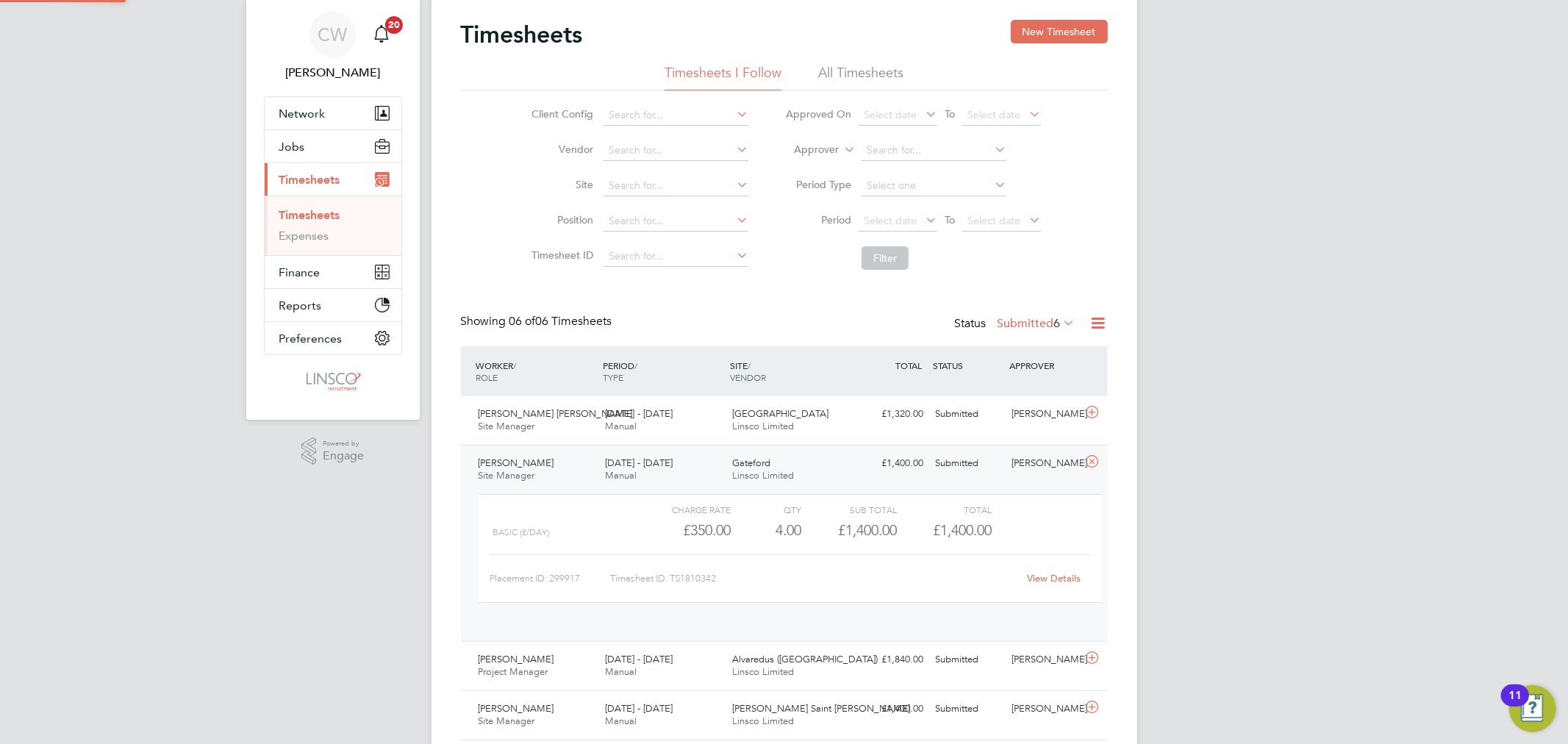
scroll to position [25, 143]
click at [1058, 575] on link "View Details" at bounding box center [1054, 578] width 54 height 12
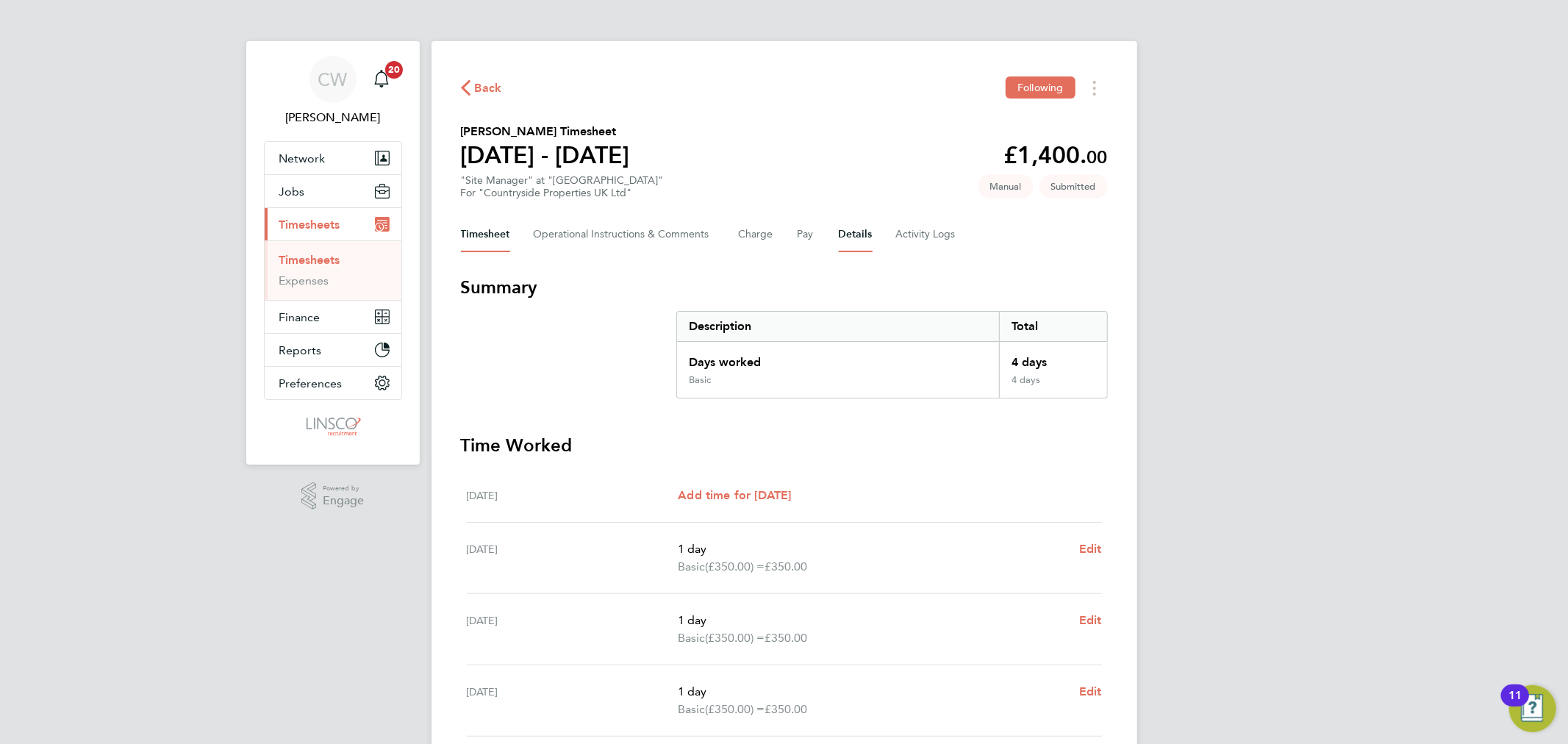
click at [853, 232] on button "Details" at bounding box center [856, 235] width 34 height 35
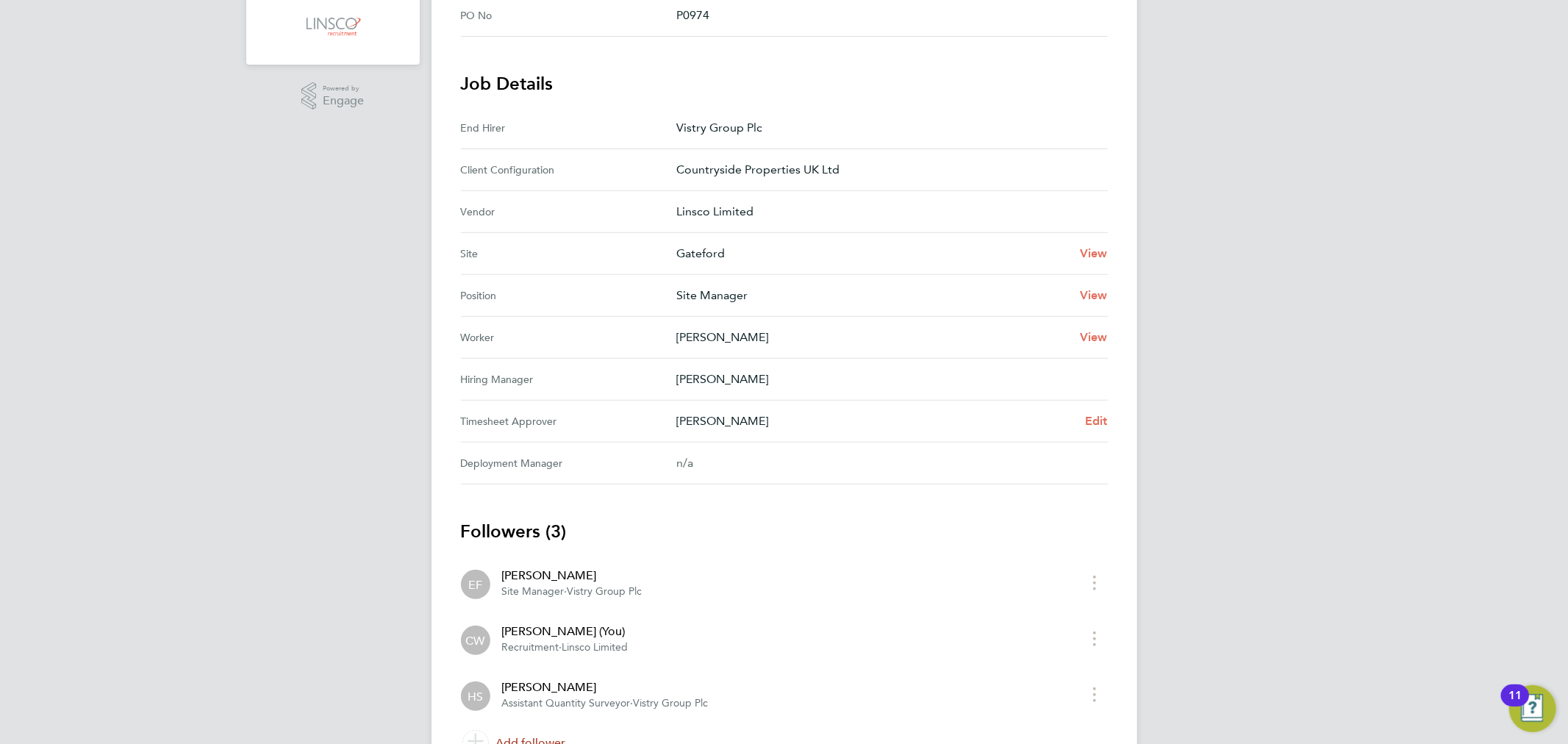
scroll to position [476, 0]
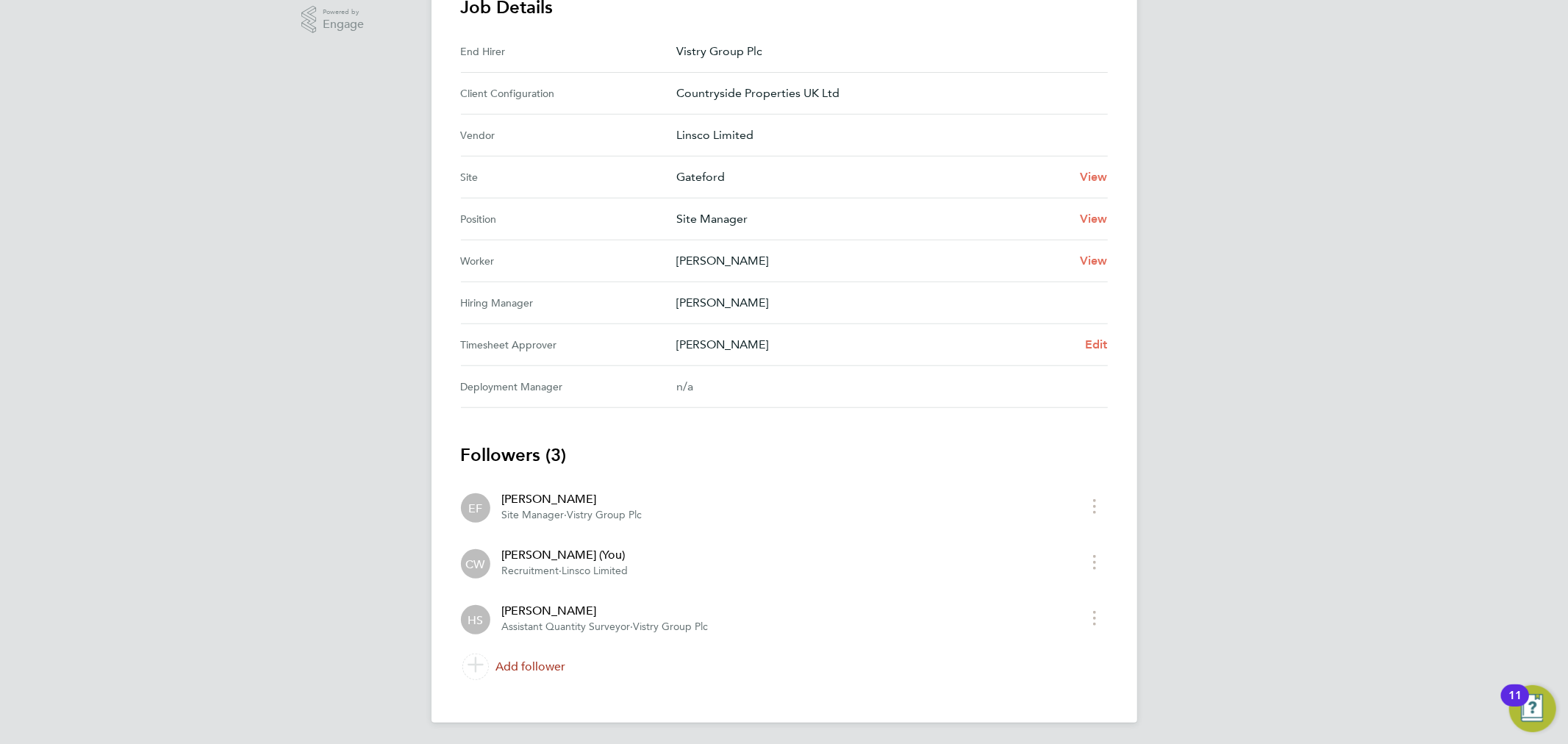
click at [539, 666] on link "Add follower" at bounding box center [784, 667] width 647 height 41
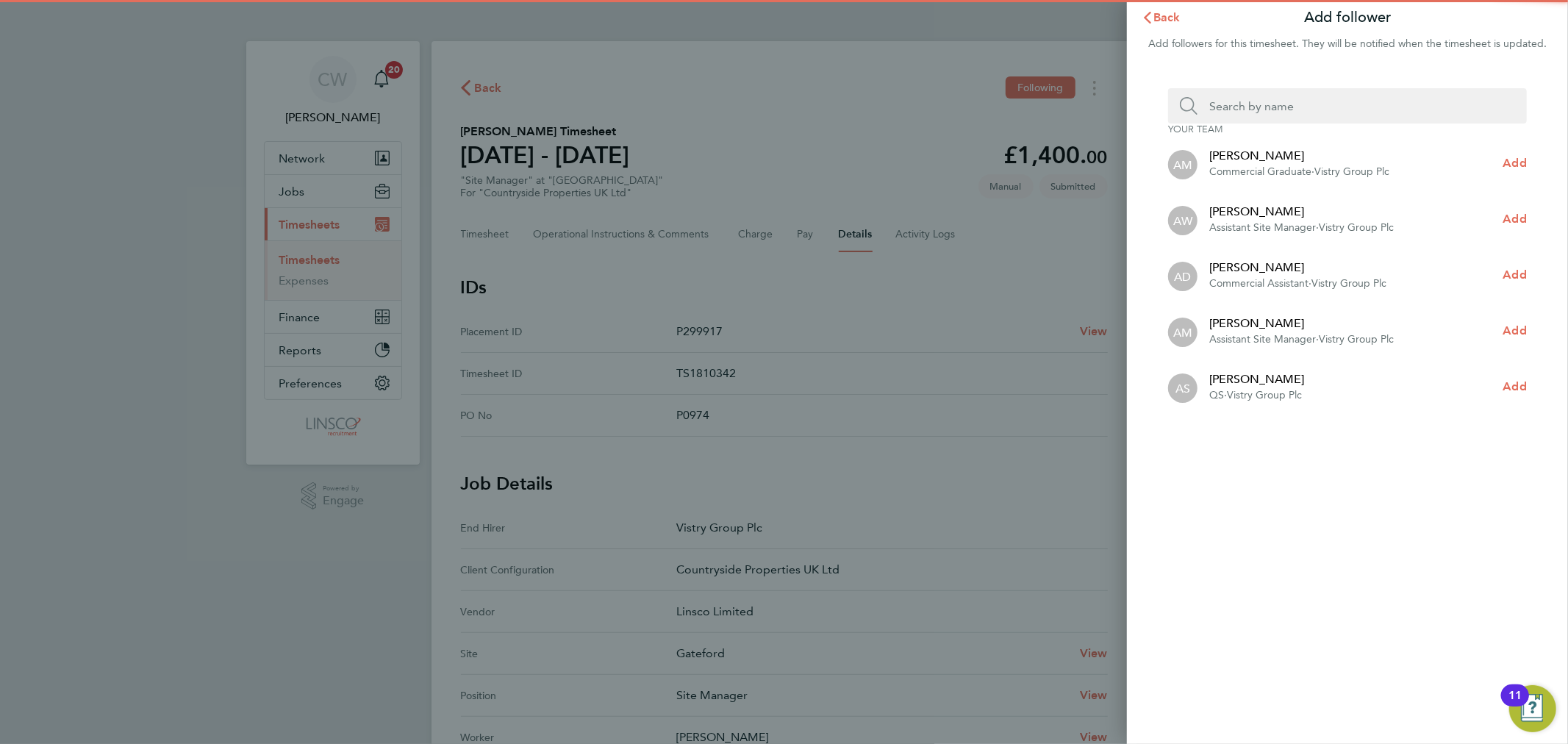
click at [1233, 100] on input "Search team member by name:" at bounding box center [1353, 106] width 311 height 35
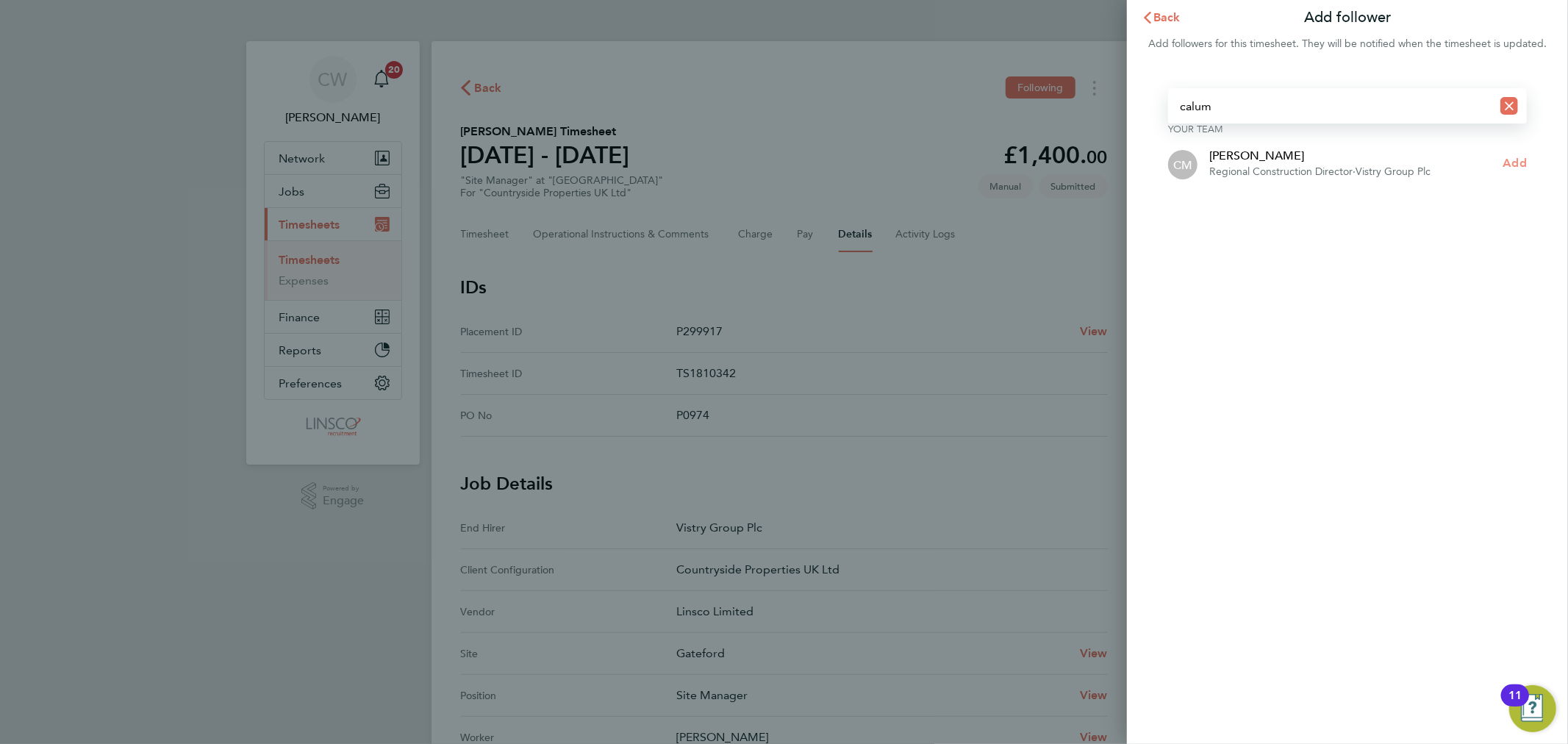
type input "calum"
click at [1517, 162] on span "Add" at bounding box center [1514, 163] width 24 height 14
click at [1167, 12] on span "Back" at bounding box center [1166, 17] width 27 height 14
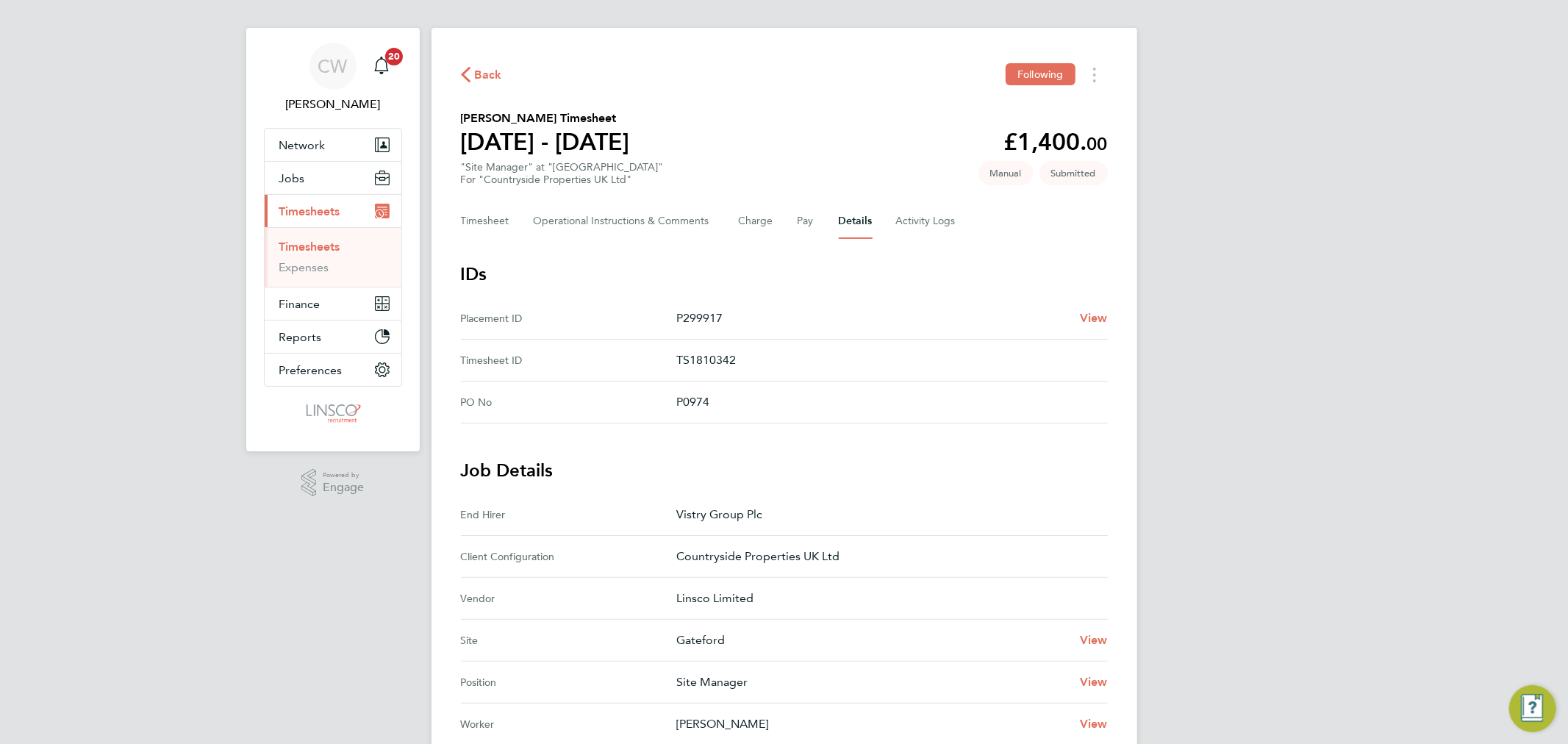
scroll to position [533, 0]
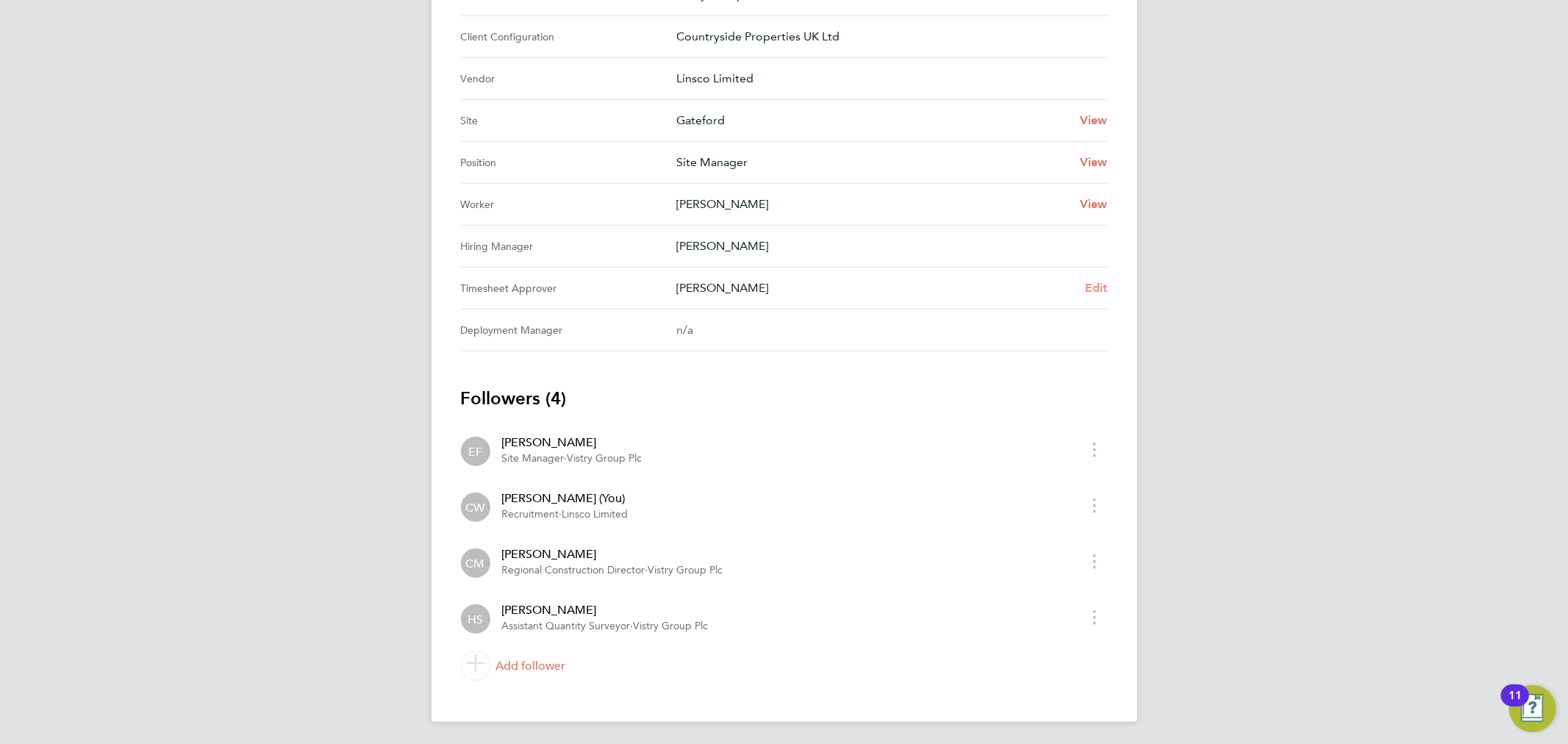
click at [1090, 281] on span "Edit" at bounding box center [1096, 288] width 23 height 14
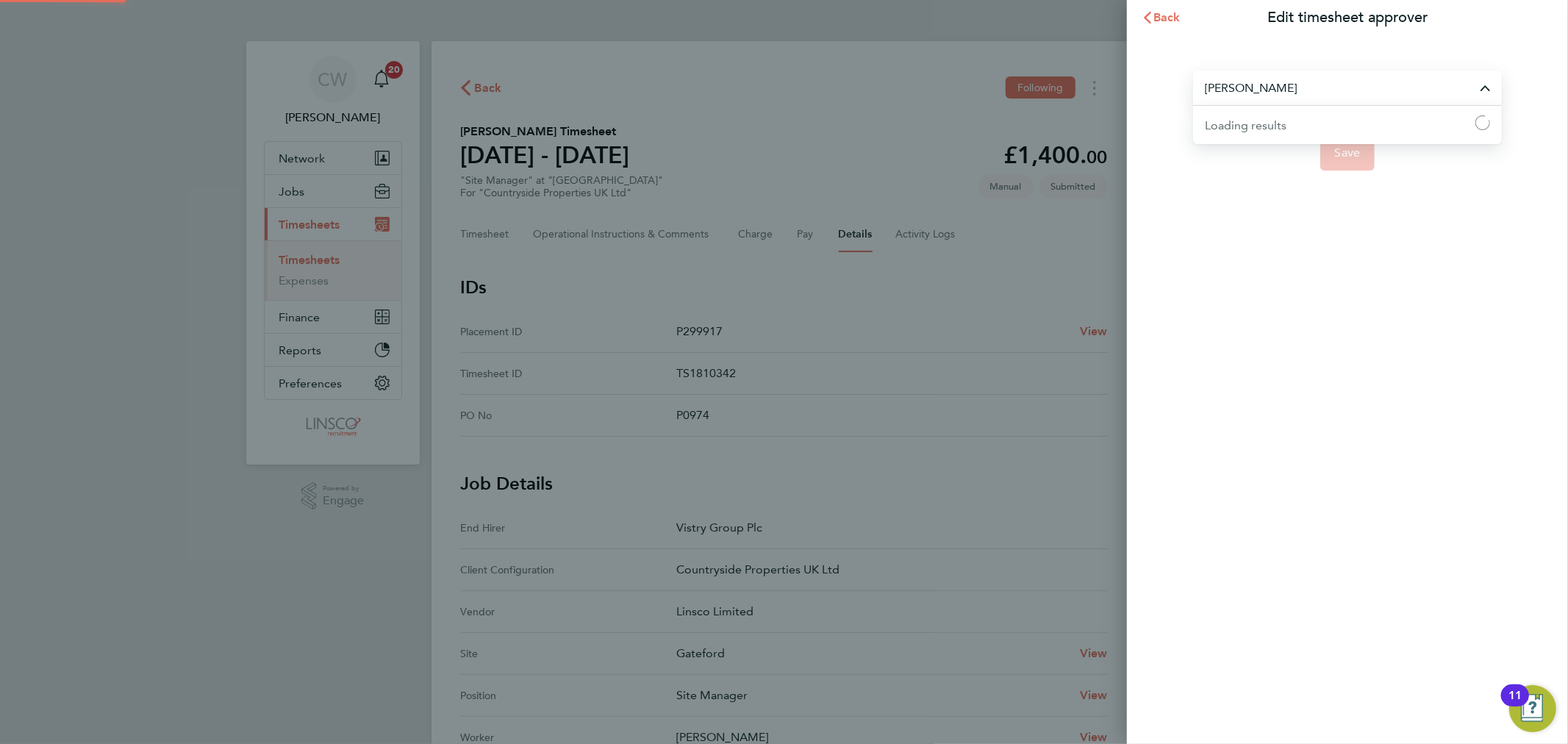
click at [1314, 97] on input "Hugo Slattery" at bounding box center [1347, 87] width 309 height 35
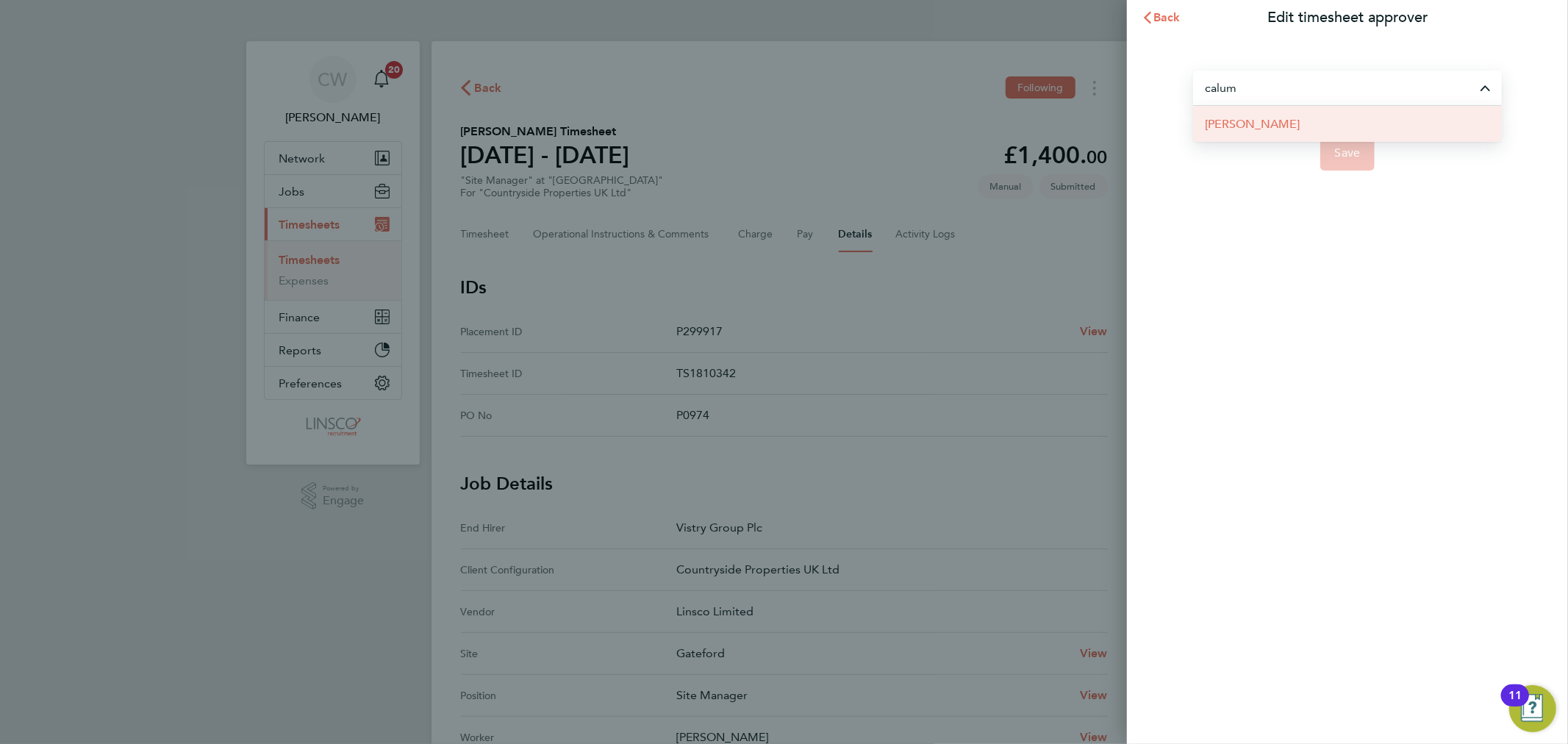
click at [1302, 117] on li "[PERSON_NAME]" at bounding box center [1347, 123] width 309 height 36
type input "[PERSON_NAME]"
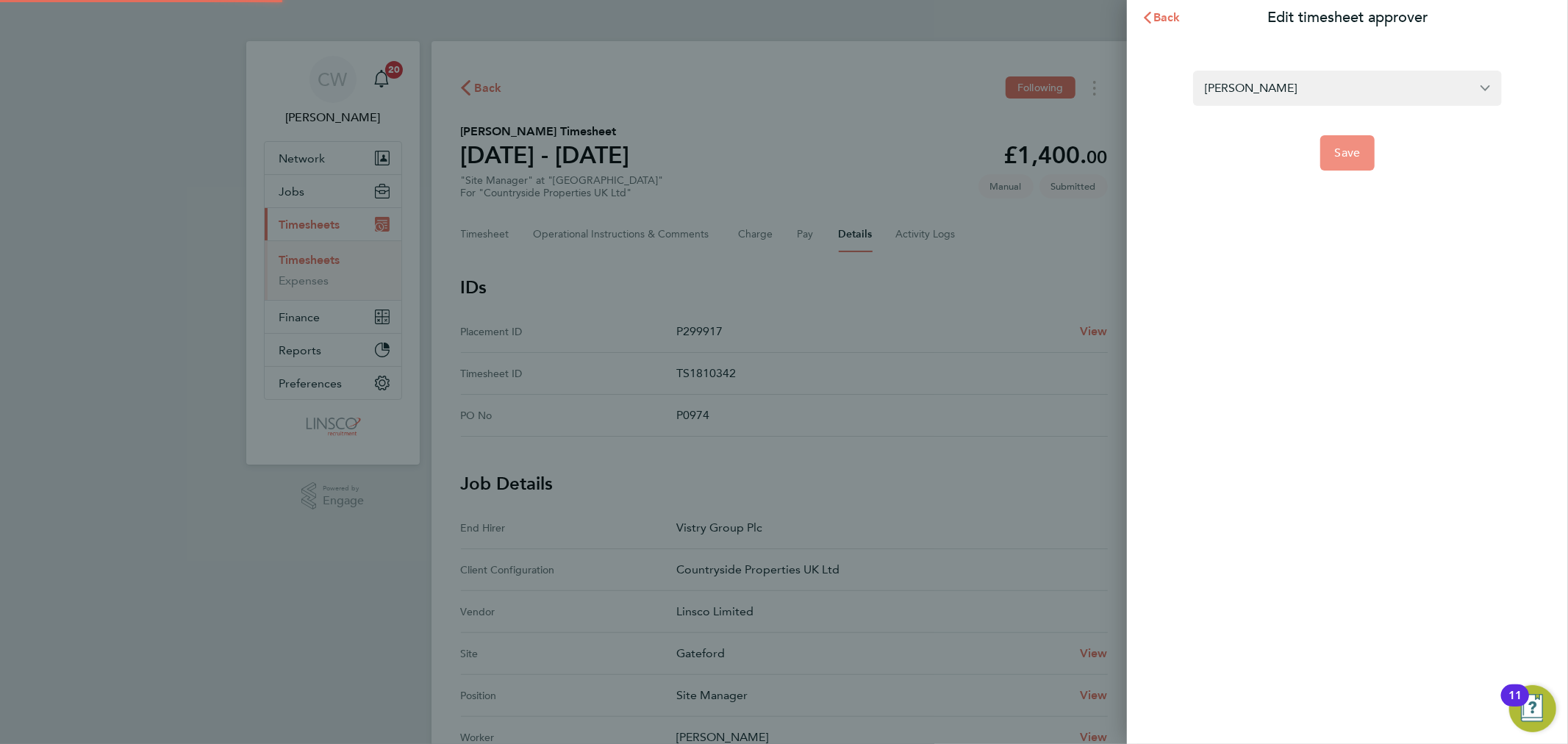
click at [1363, 150] on button "Save" at bounding box center [1348, 153] width 55 height 35
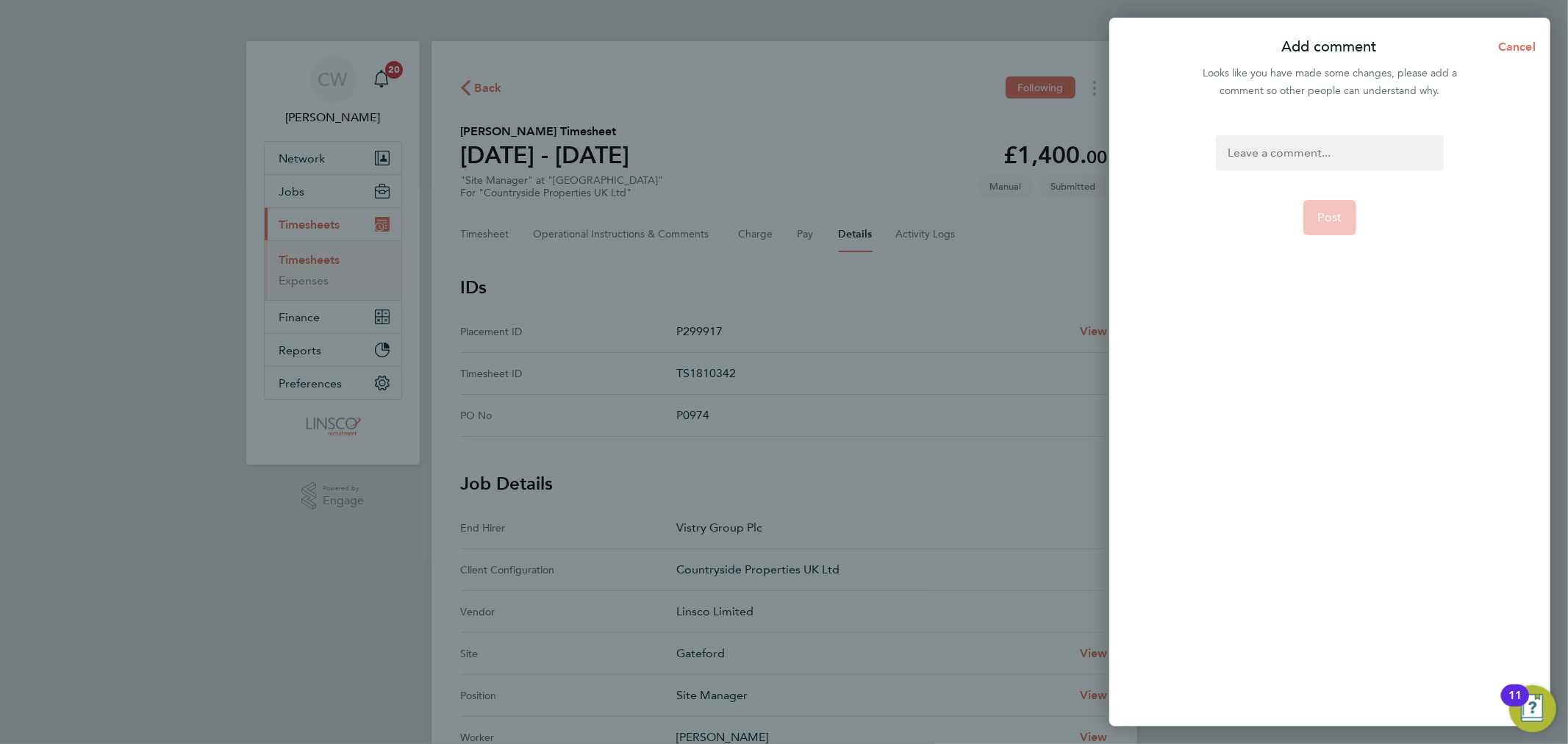
click at [1290, 147] on div at bounding box center [1329, 153] width 227 height 35
click at [1327, 207] on button "Post" at bounding box center [1330, 218] width 54 height 35
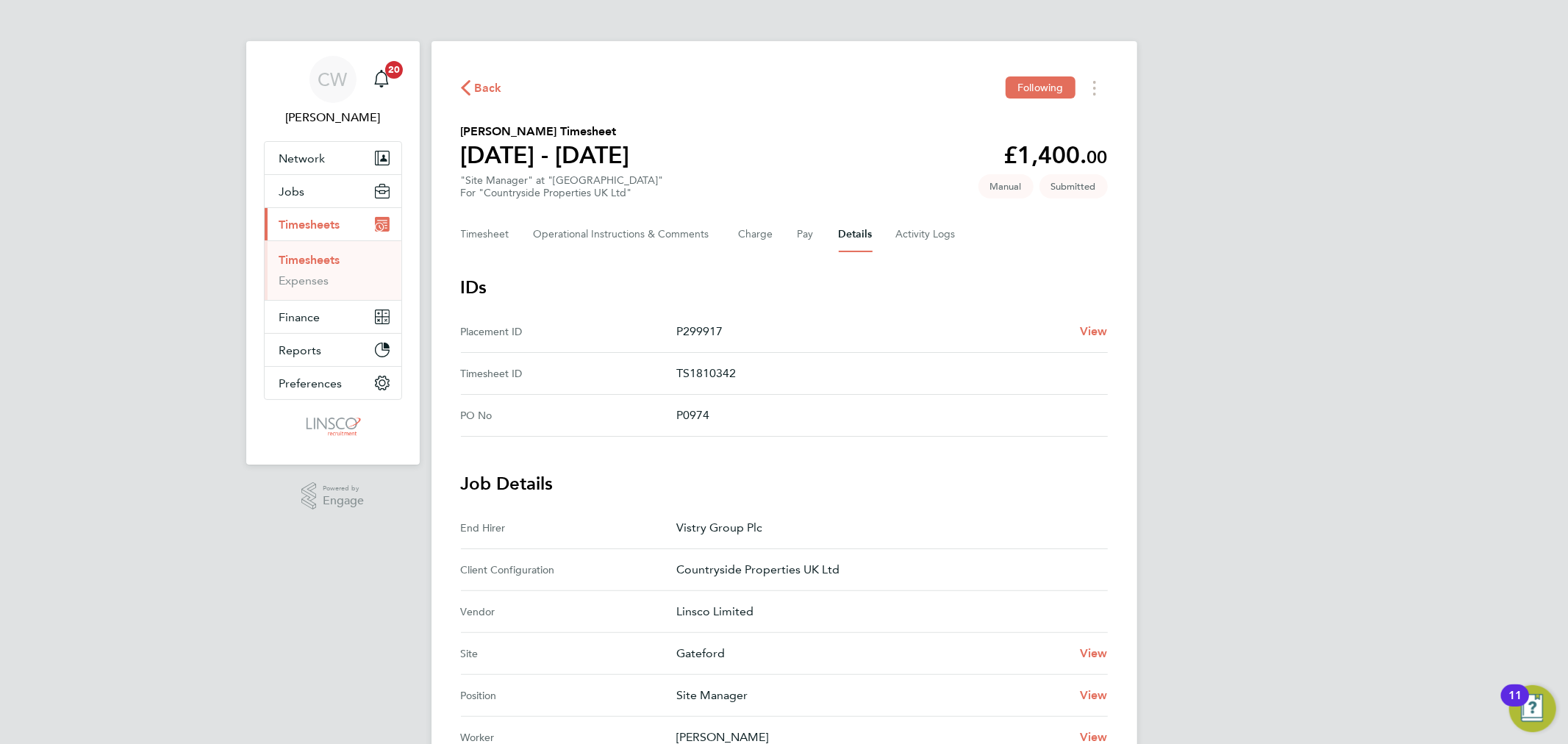
click at [482, 94] on span "Back" at bounding box center [488, 88] width 27 height 18
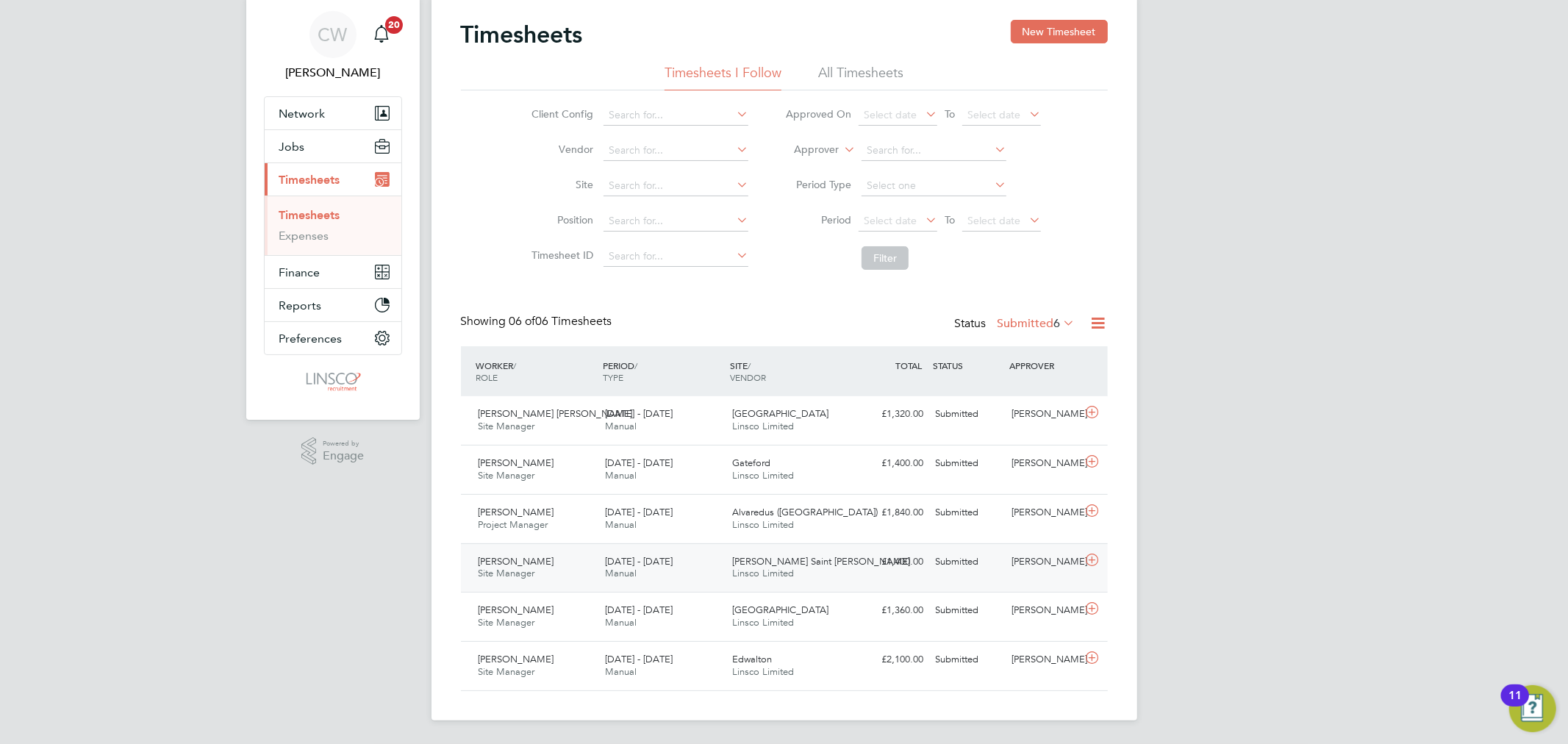
click at [1032, 568] on div "[PERSON_NAME]" at bounding box center [1044, 562] width 77 height 25
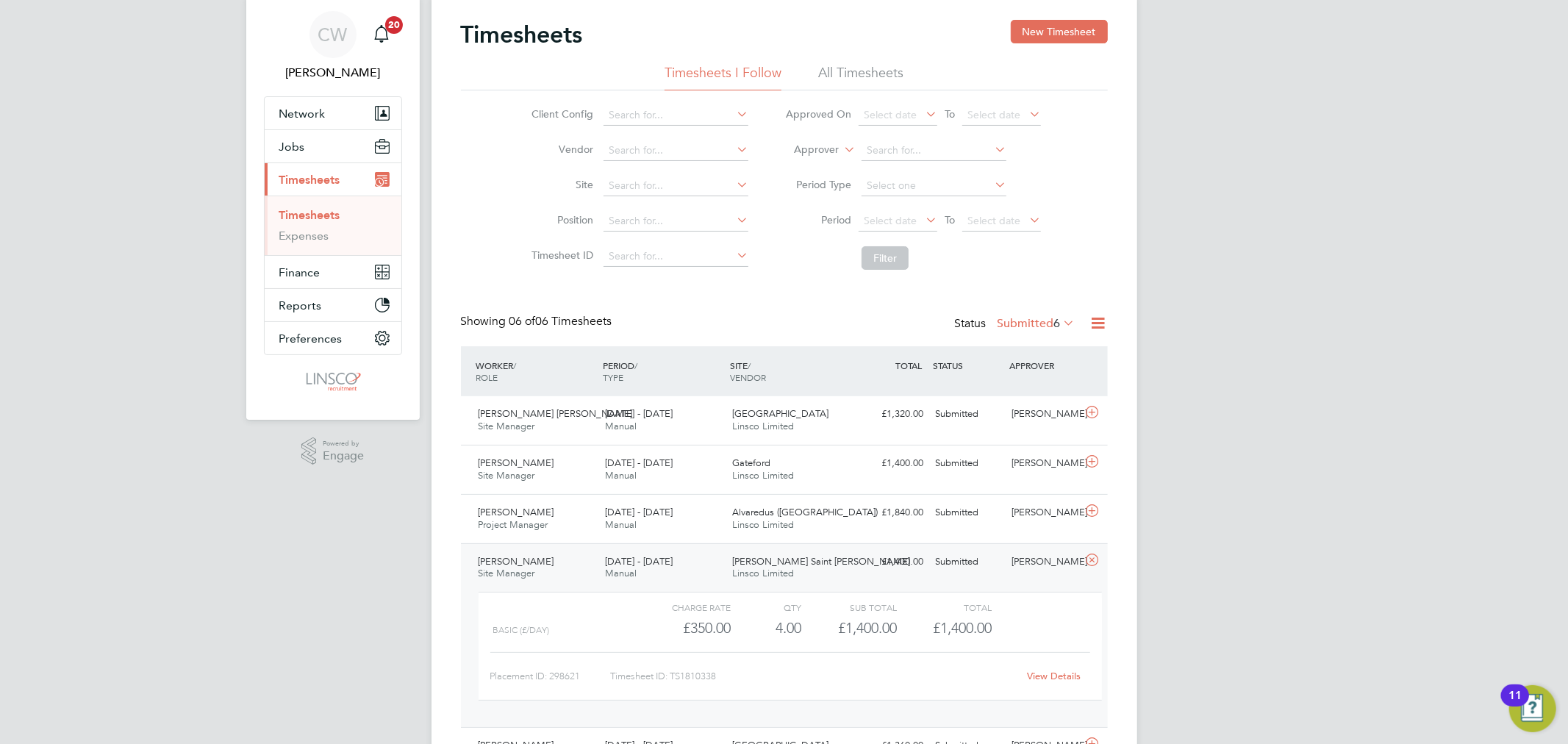
click at [1049, 675] on link "View Details" at bounding box center [1054, 676] width 54 height 12
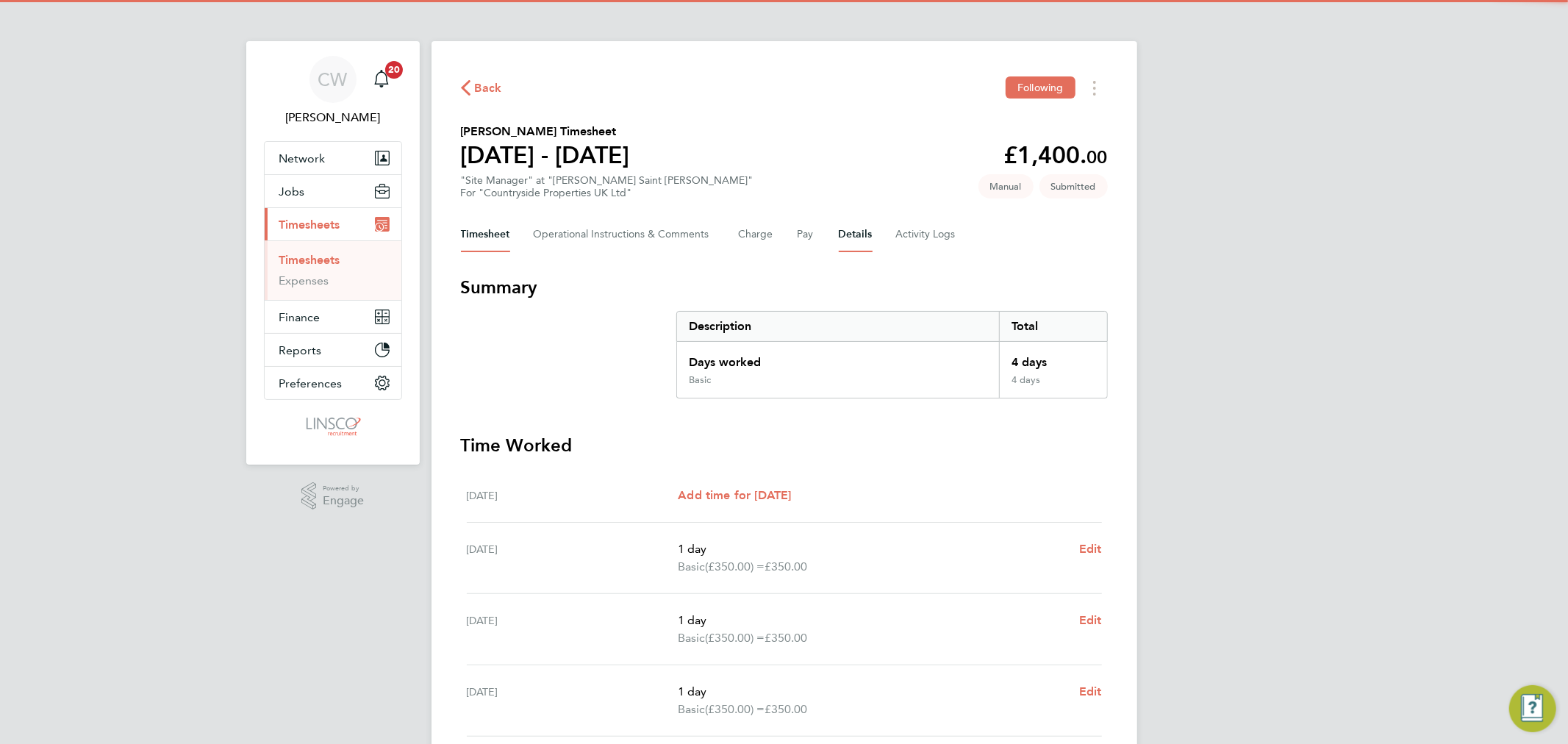
click at [851, 231] on button "Details" at bounding box center [856, 235] width 34 height 35
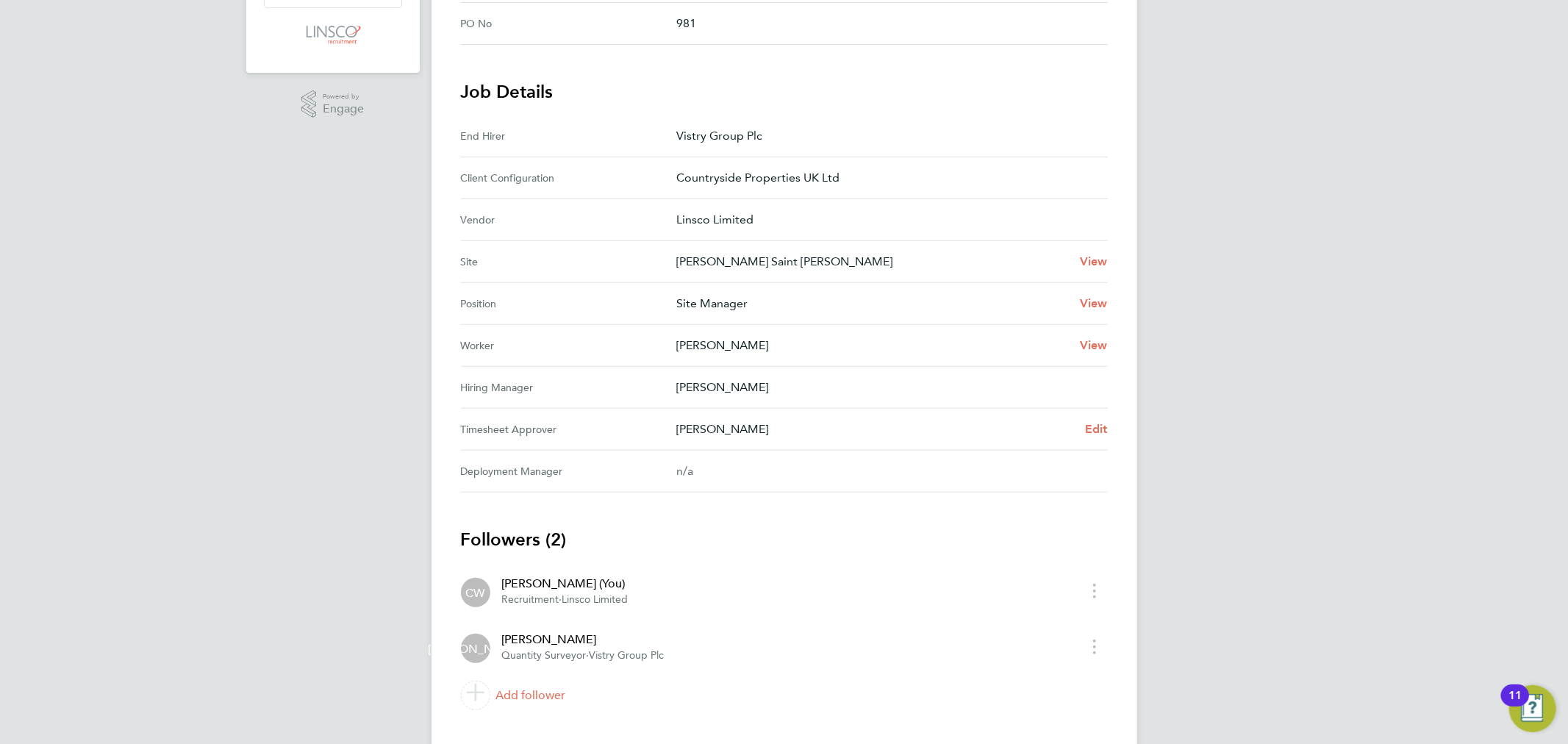
scroll to position [420, 0]
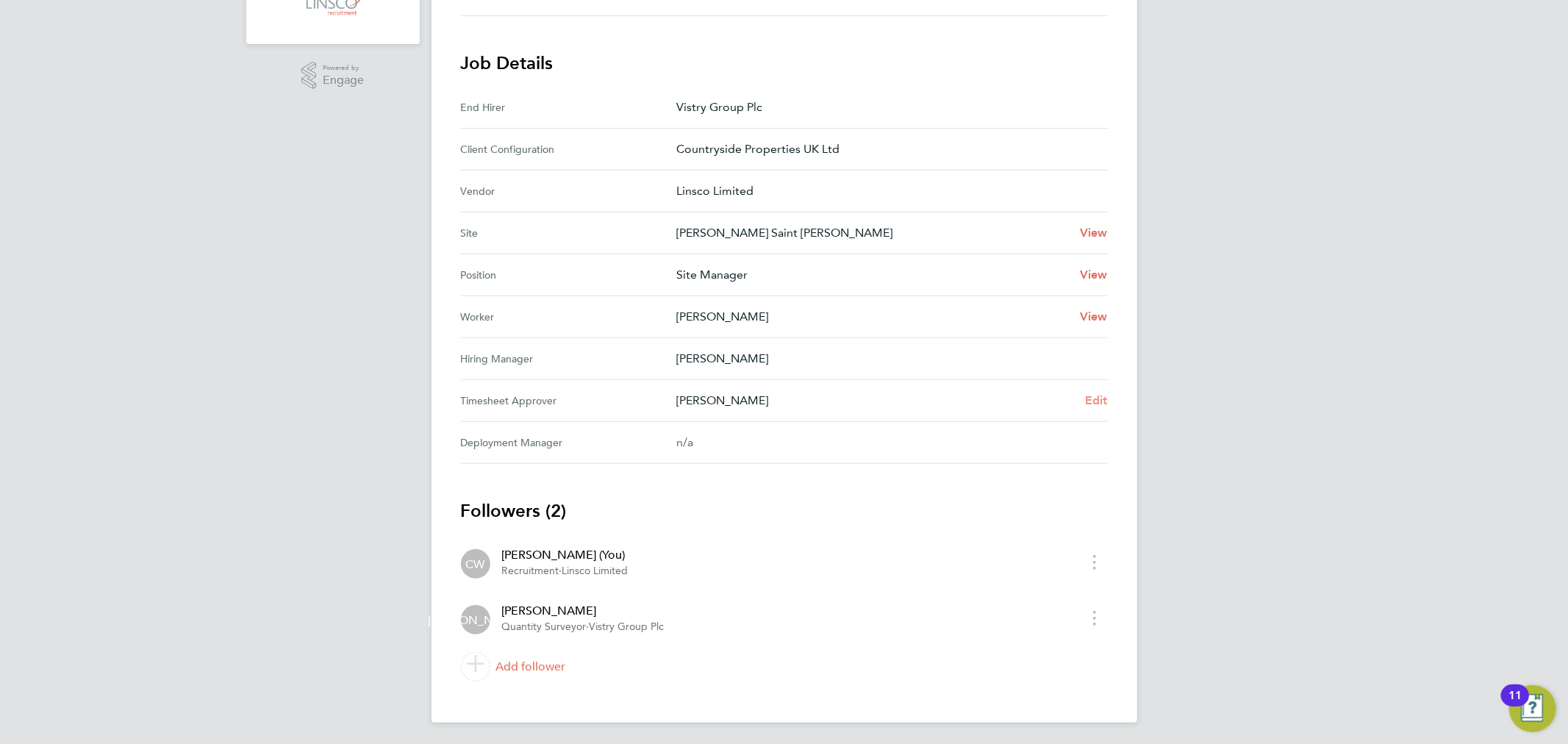
click at [1101, 405] on span "Edit" at bounding box center [1096, 400] width 23 height 14
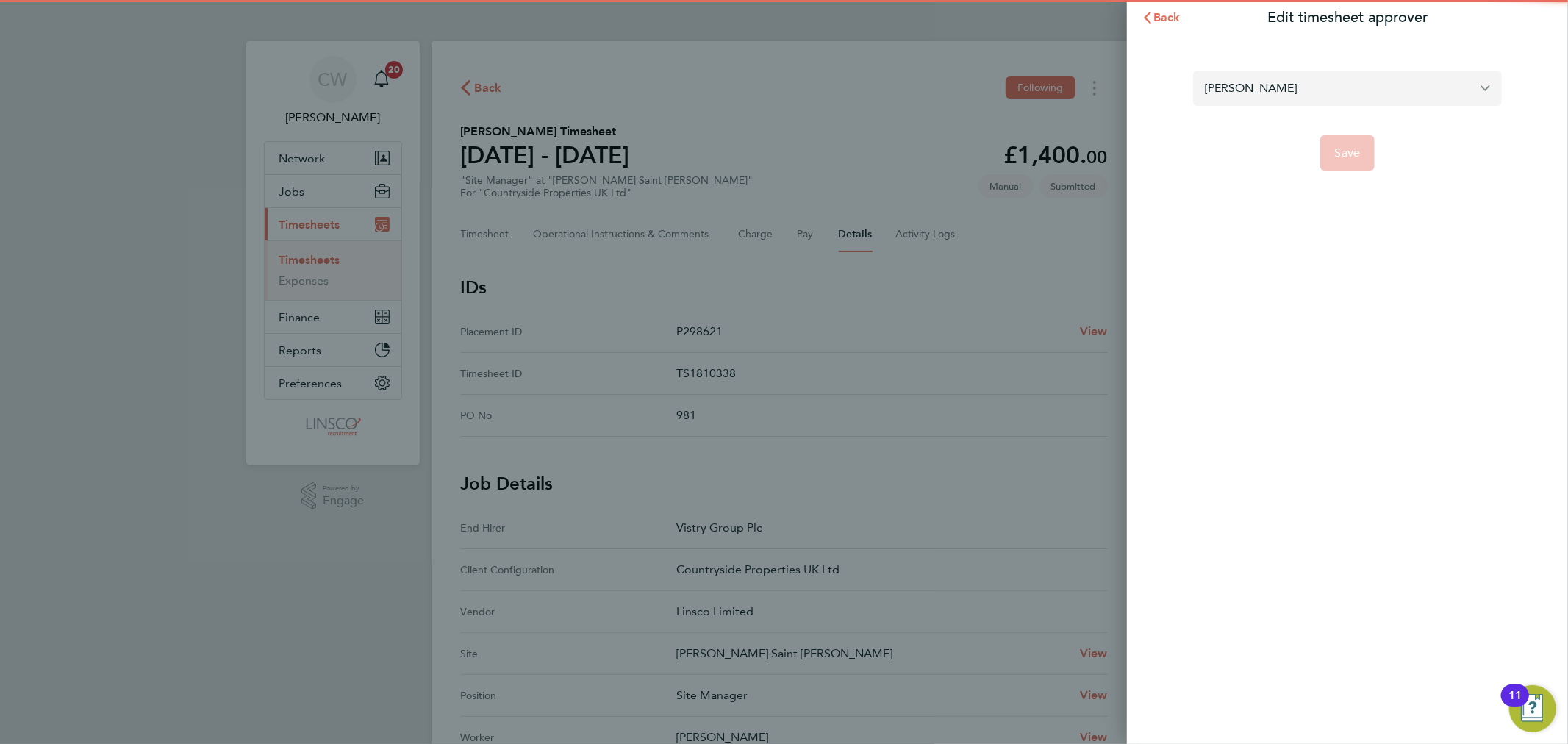
click at [1269, 94] on input "[PERSON_NAME]" at bounding box center [1347, 87] width 309 height 35
click at [1266, 117] on span "[PERSON_NAME]" at bounding box center [1252, 123] width 95 height 18
type input "[PERSON_NAME]"
click at [1343, 151] on span "Save" at bounding box center [1348, 153] width 26 height 15
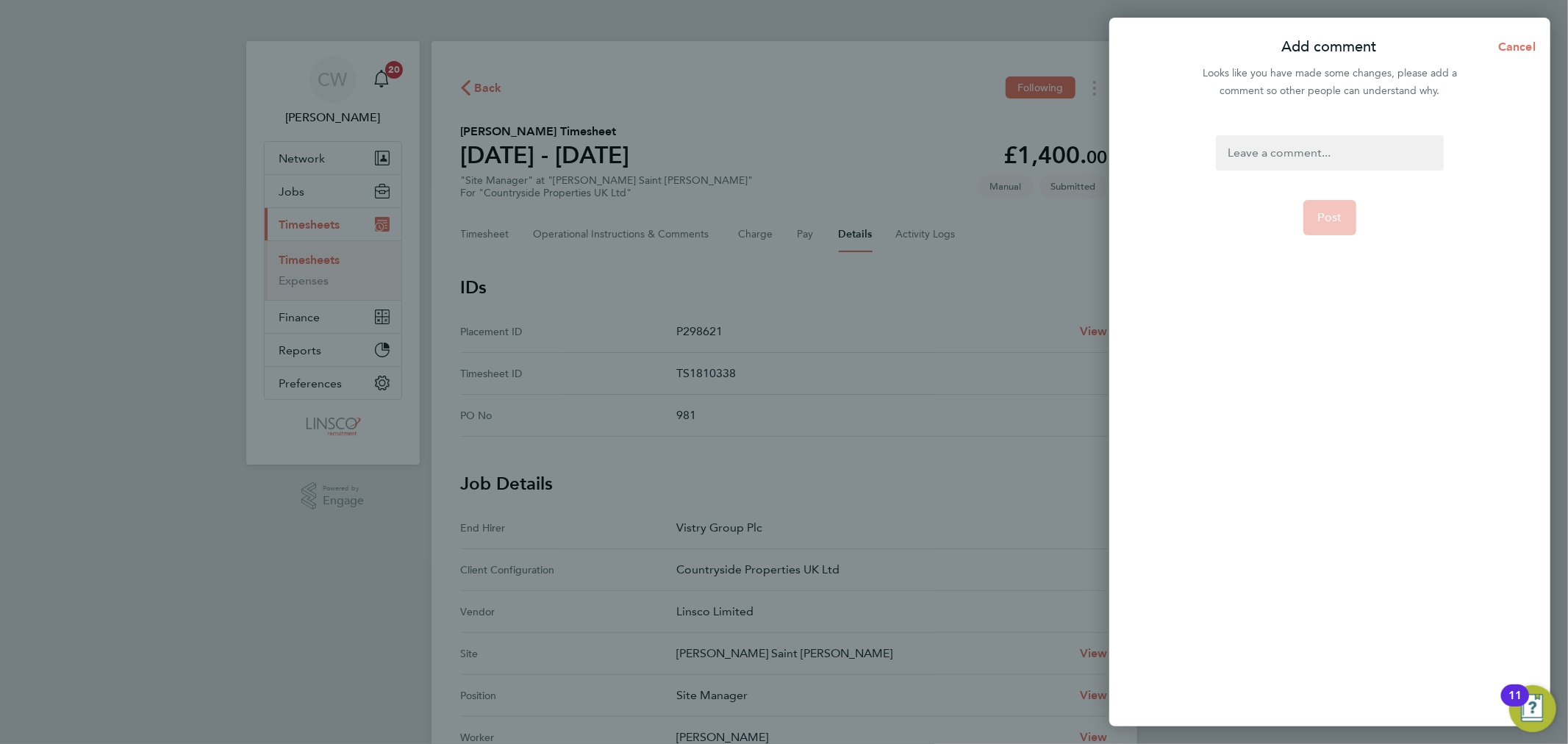
click at [1277, 154] on div at bounding box center [1329, 153] width 227 height 35
click at [1333, 210] on button "Post" at bounding box center [1330, 218] width 54 height 35
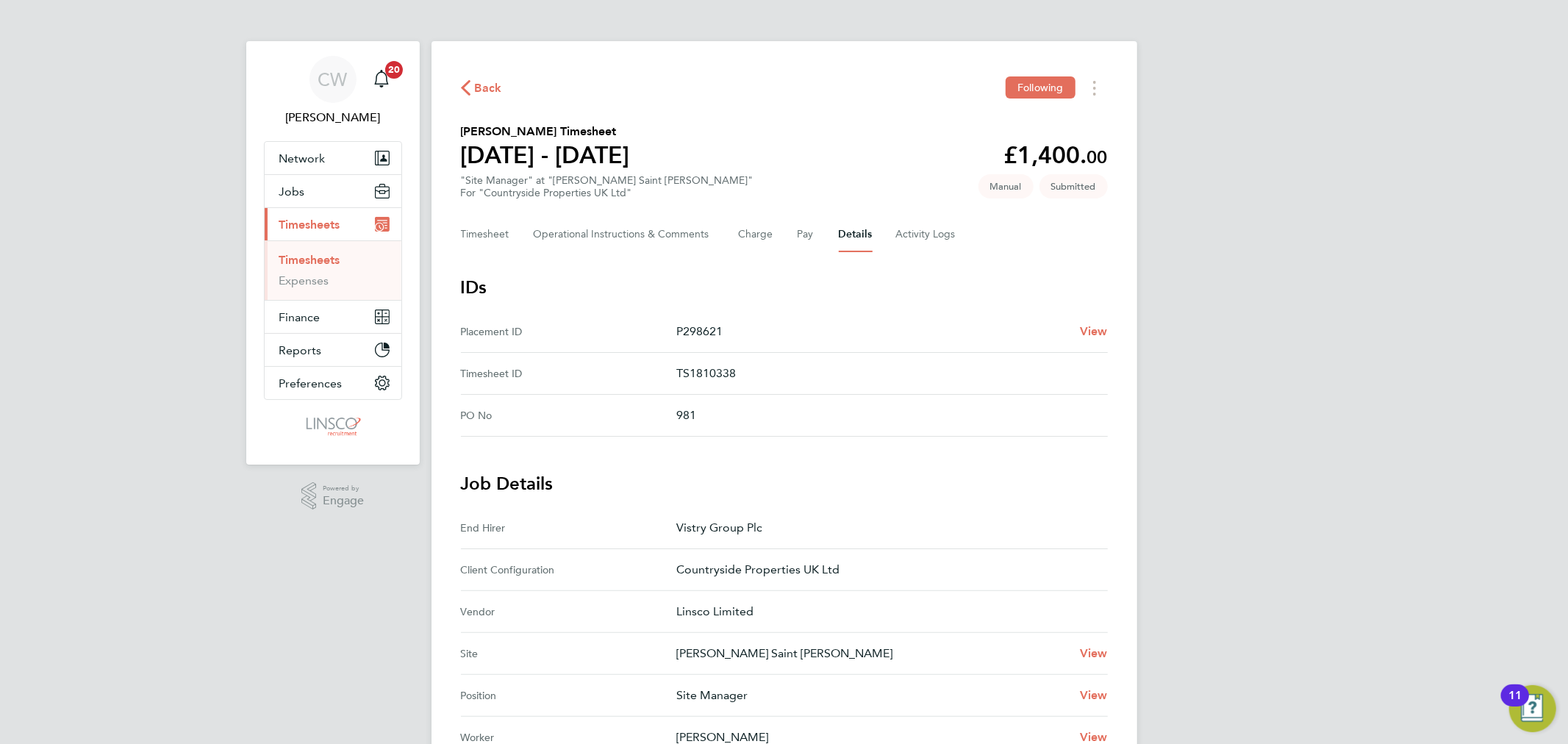
click at [488, 83] on span "Back" at bounding box center [488, 88] width 27 height 18
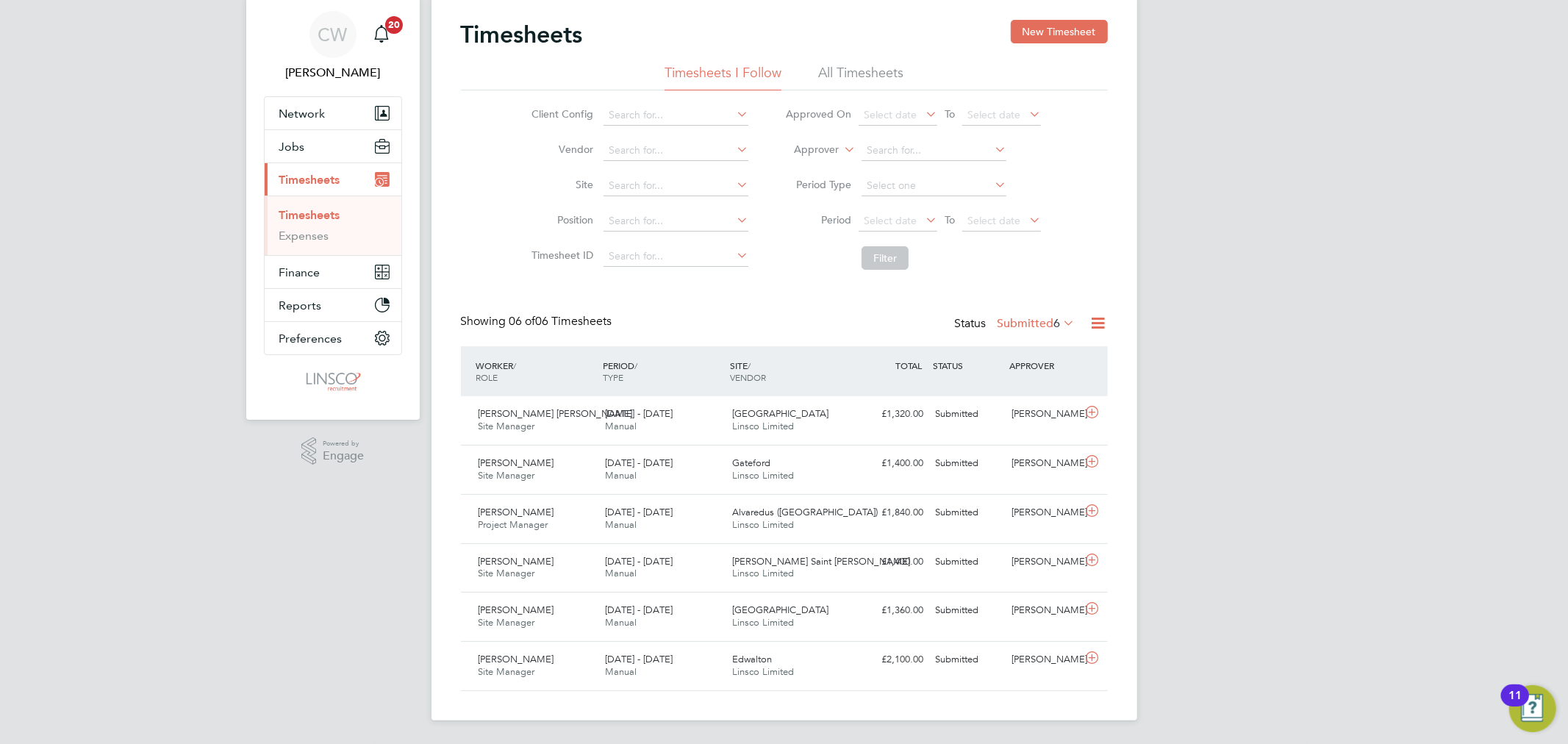
scroll to position [9, 0]
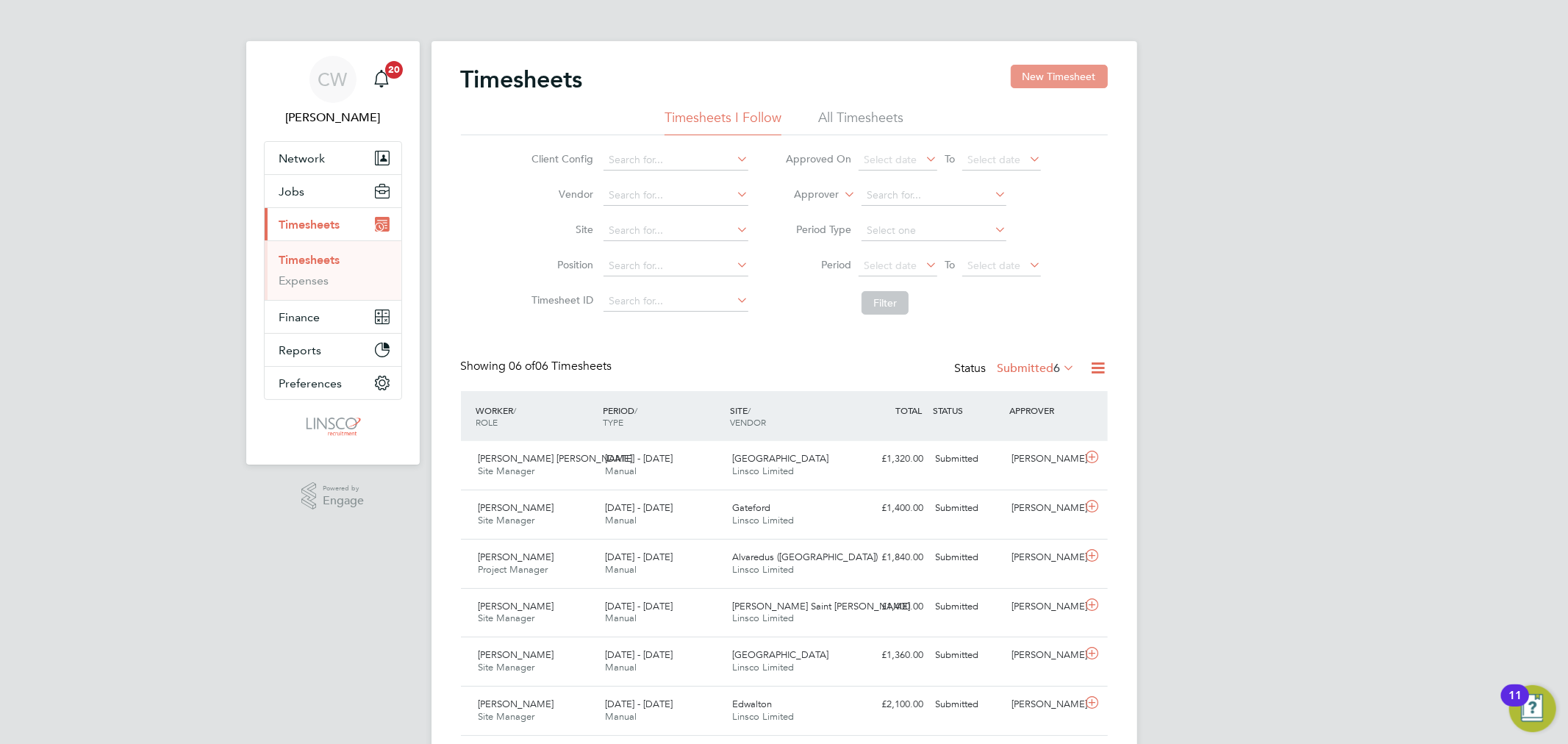
click at [1047, 70] on button "New Timesheet" at bounding box center [1059, 76] width 97 height 24
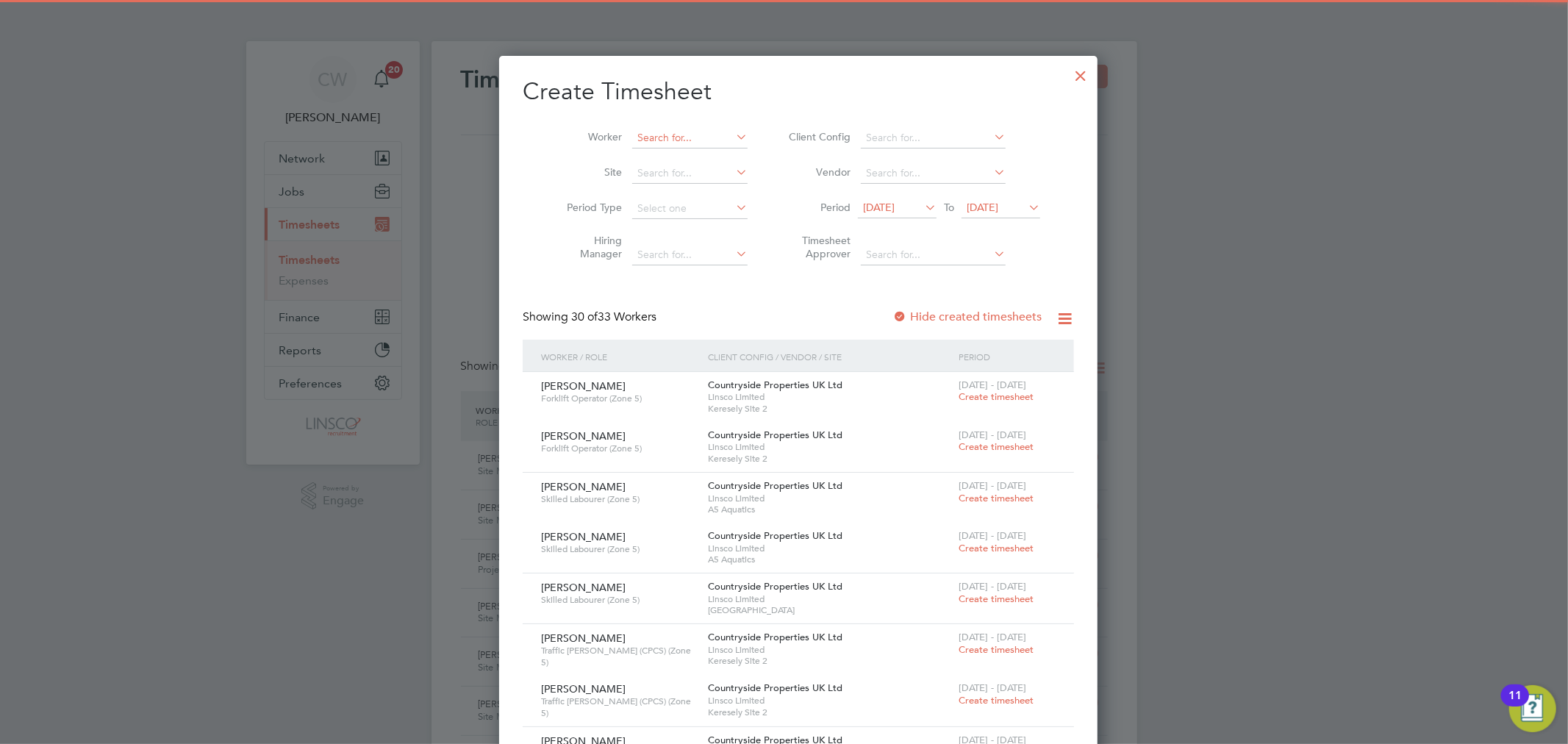
scroll to position [2619, 569]
click at [677, 137] on input at bounding box center [689, 138] width 115 height 21
click at [673, 163] on li "[PERSON_NAME]" at bounding box center [718, 158] width 203 height 20
type input "[PERSON_NAME]"
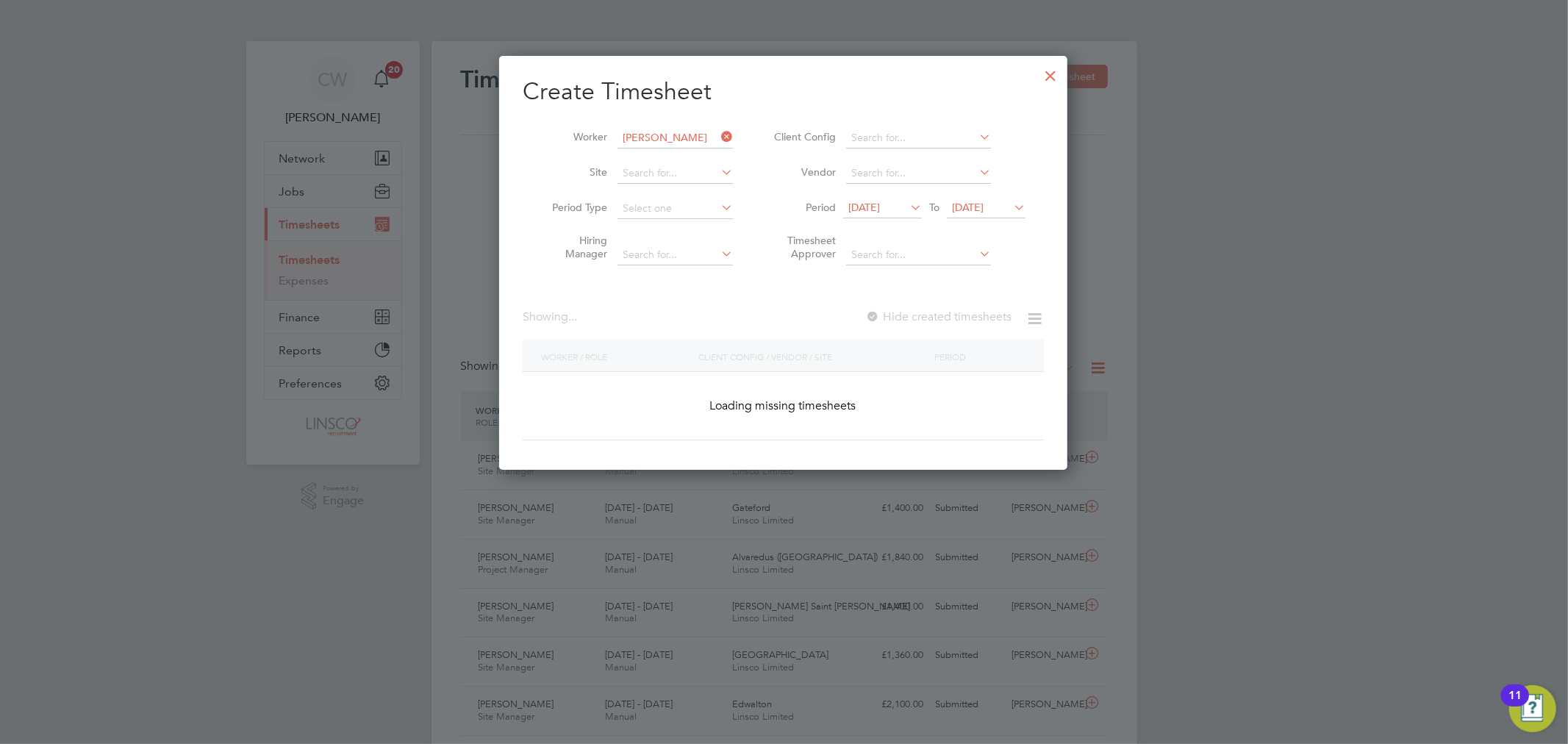
scroll to position [415, 569]
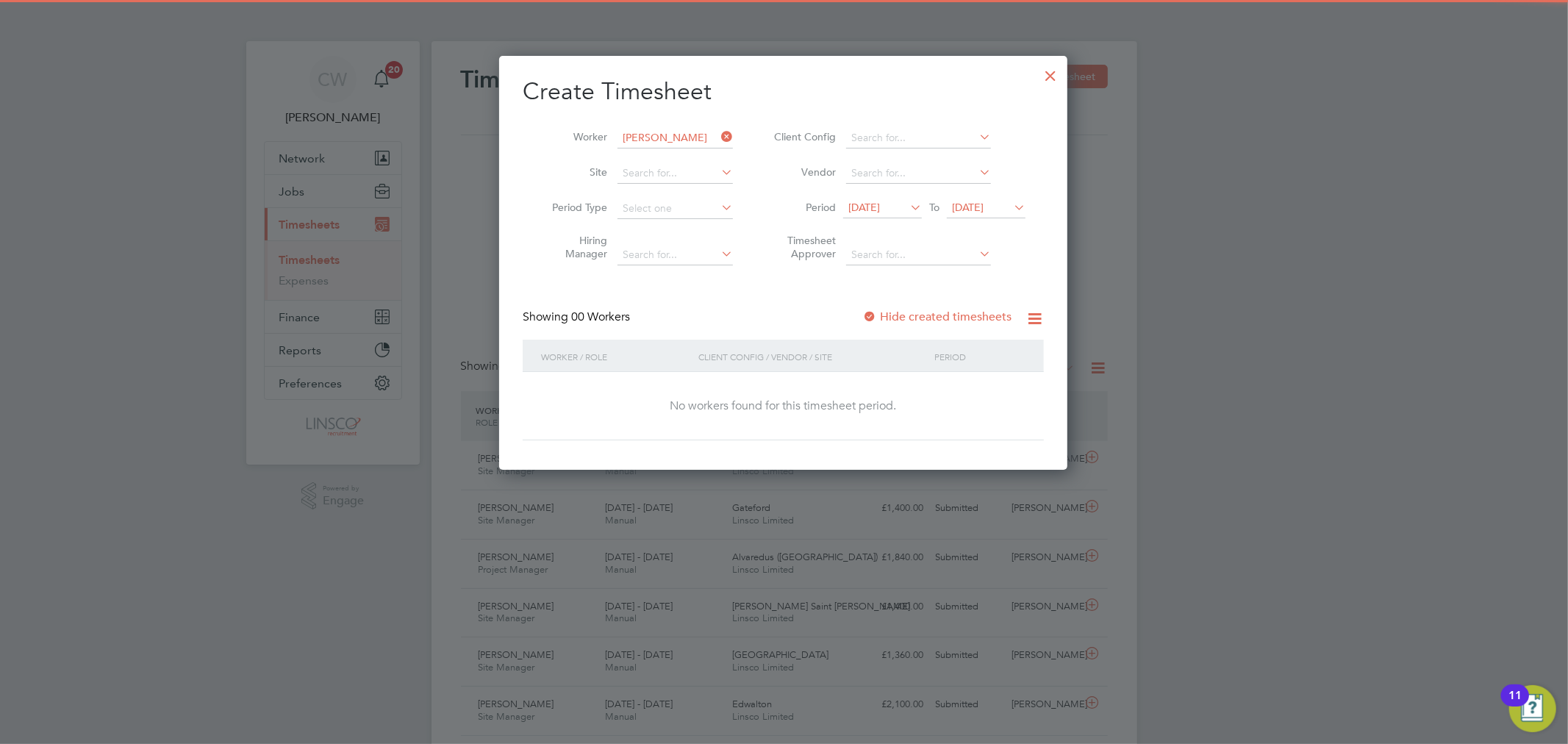
click at [988, 193] on li "Period [DATE] To [DATE]" at bounding box center [898, 209] width 293 height 35
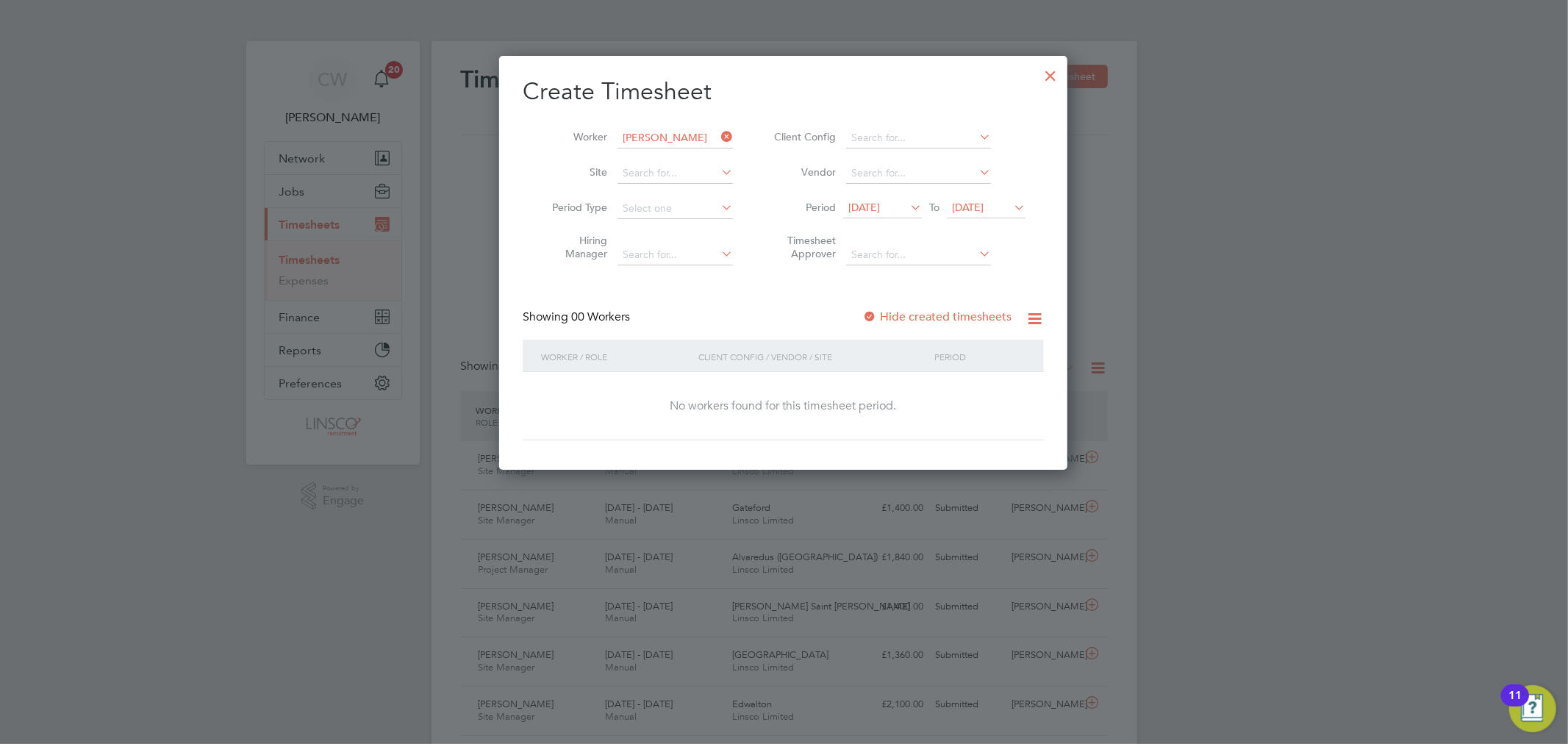
click at [984, 208] on span "[DATE]" at bounding box center [967, 207] width 31 height 13
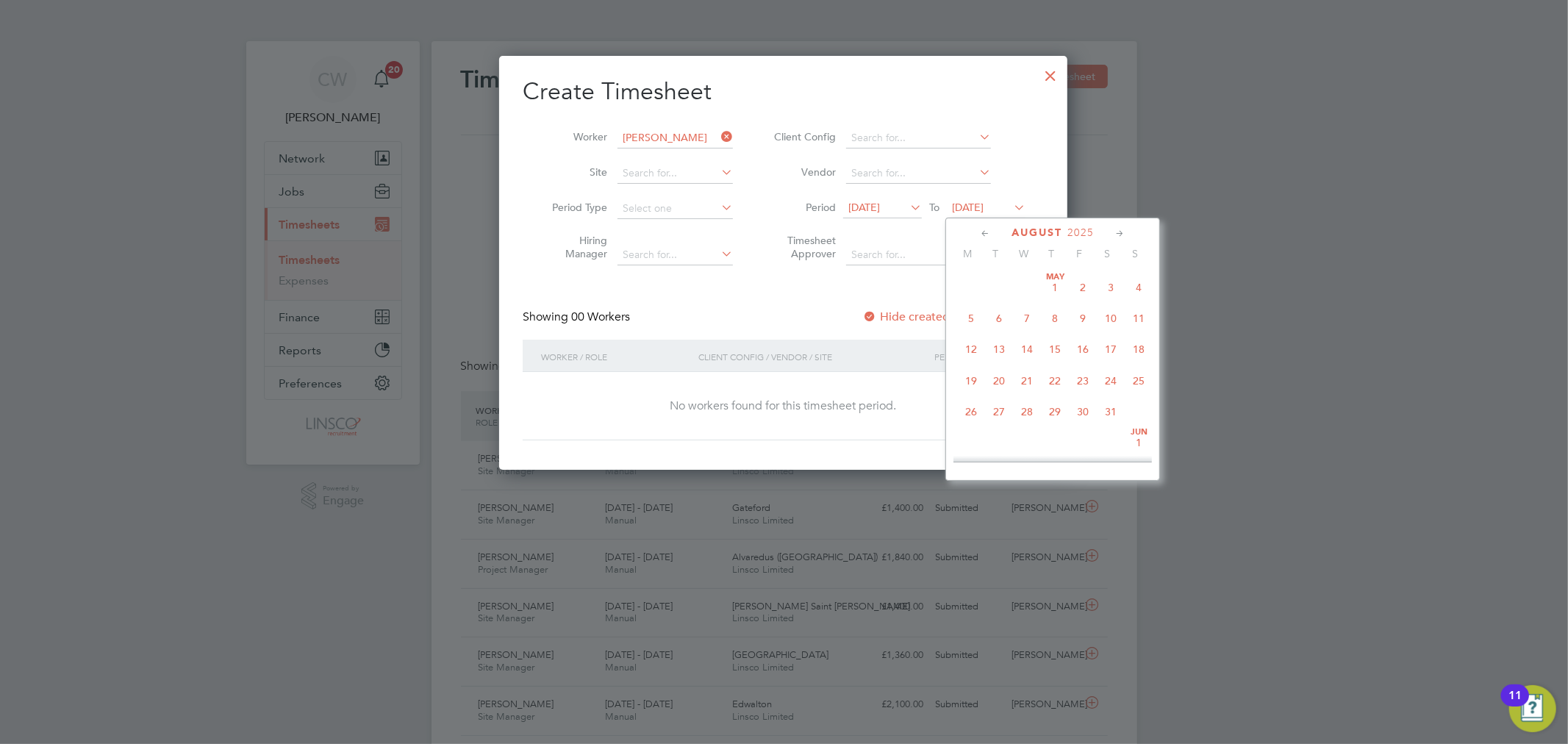
scroll to position [535, 0]
click at [1077, 383] on span "29" at bounding box center [1083, 373] width 28 height 28
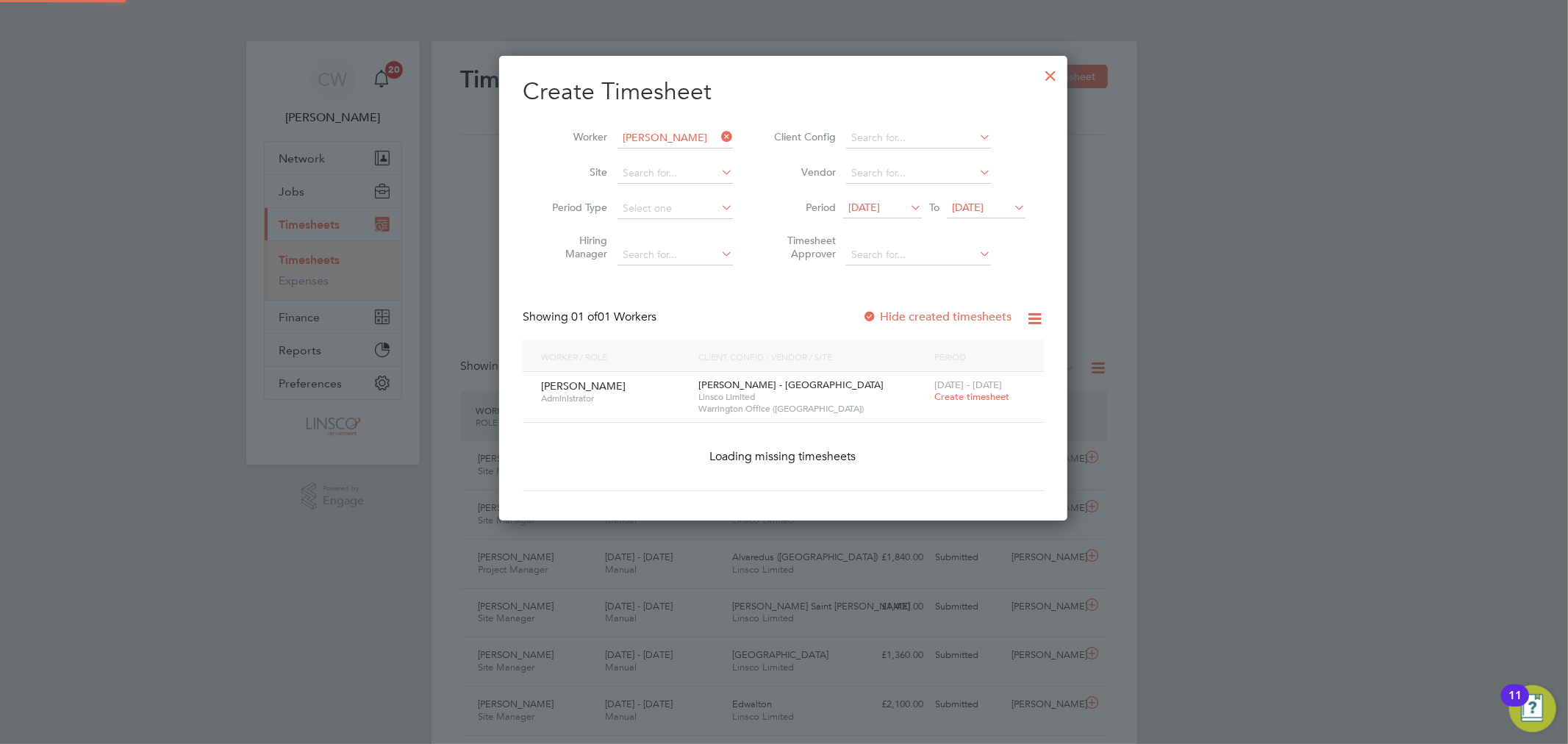
scroll to position [397, 569]
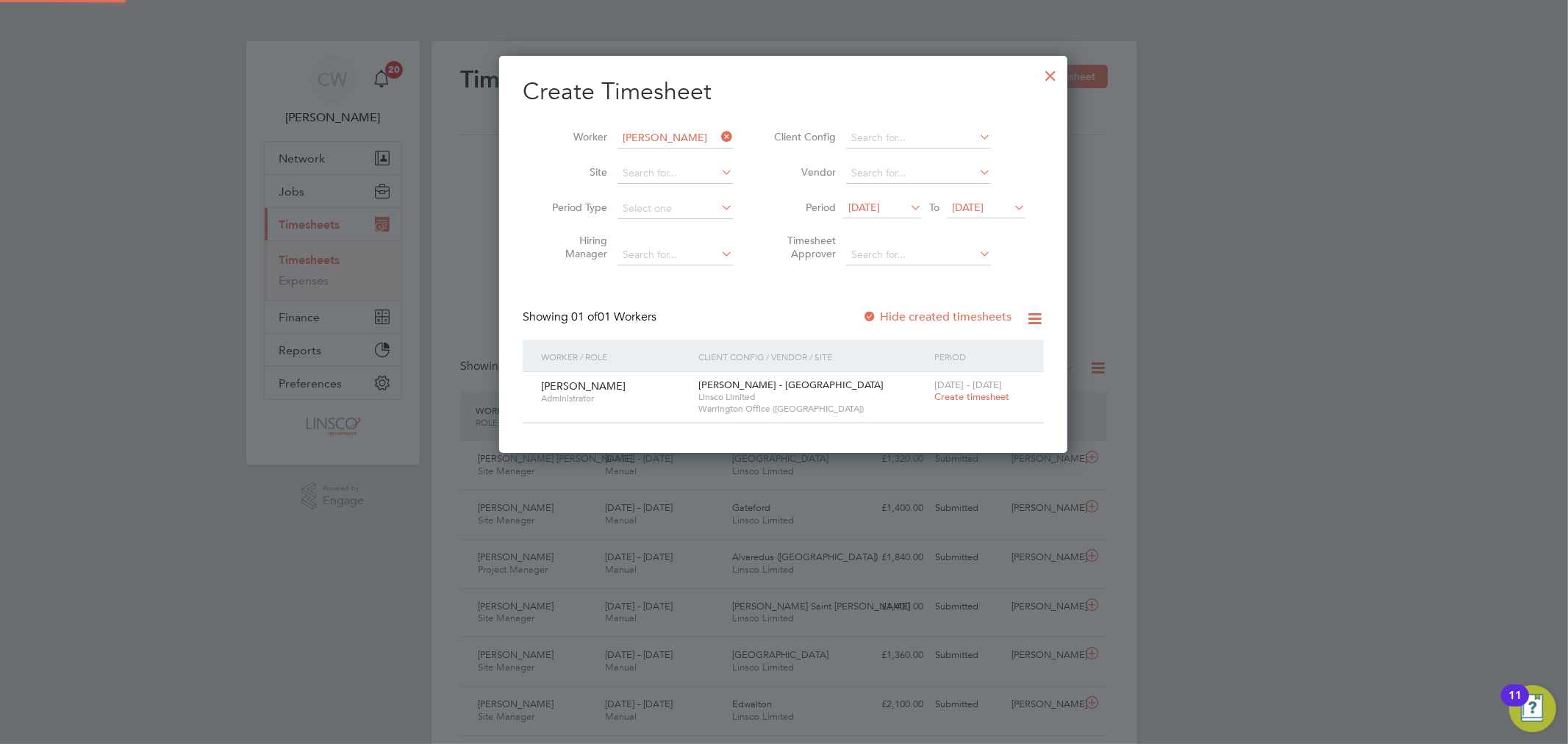
click at [966, 400] on span "Create timesheet" at bounding box center [971, 397] width 75 height 12
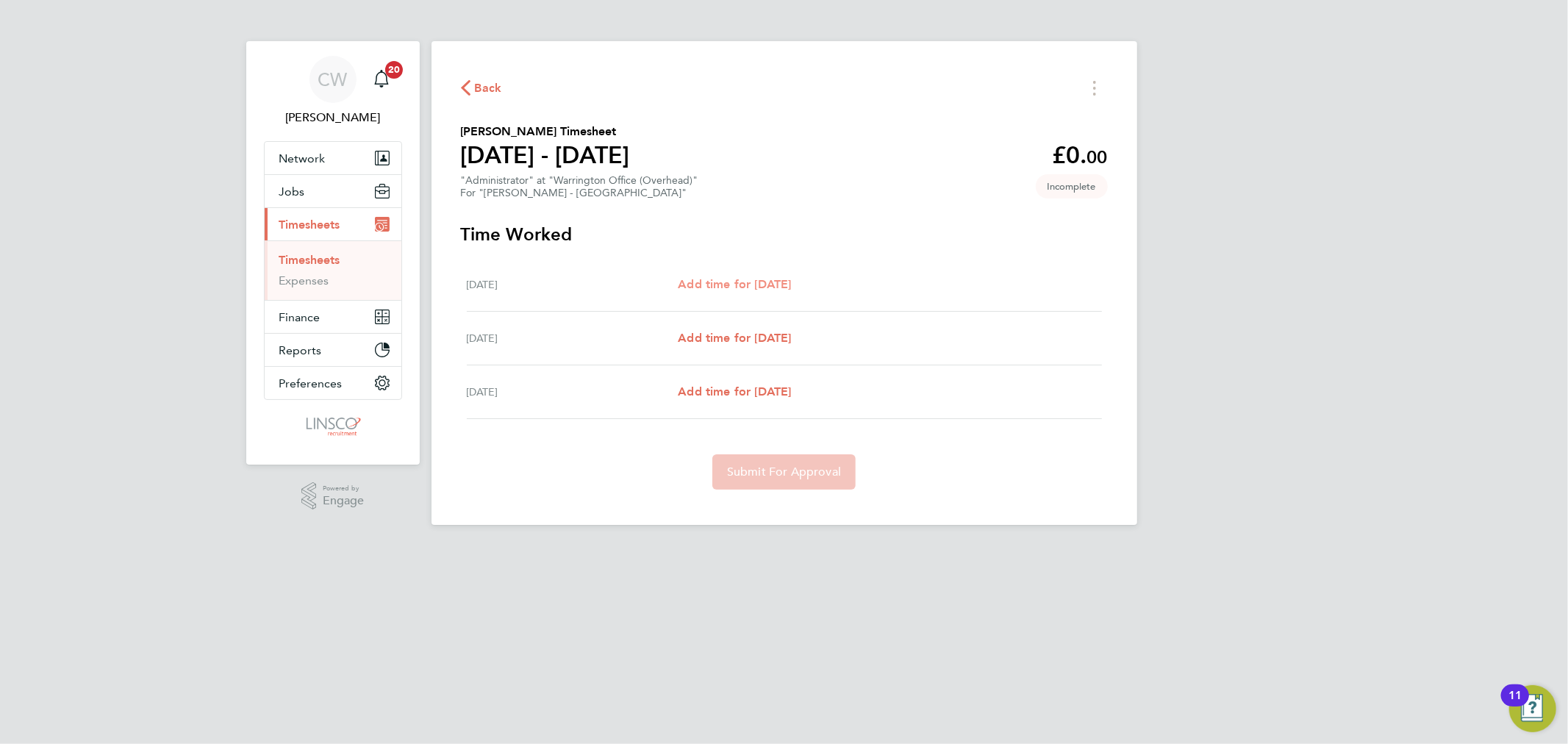
click at [736, 291] on link "Add time for [DATE]" at bounding box center [735, 284] width 113 height 18
select select "60"
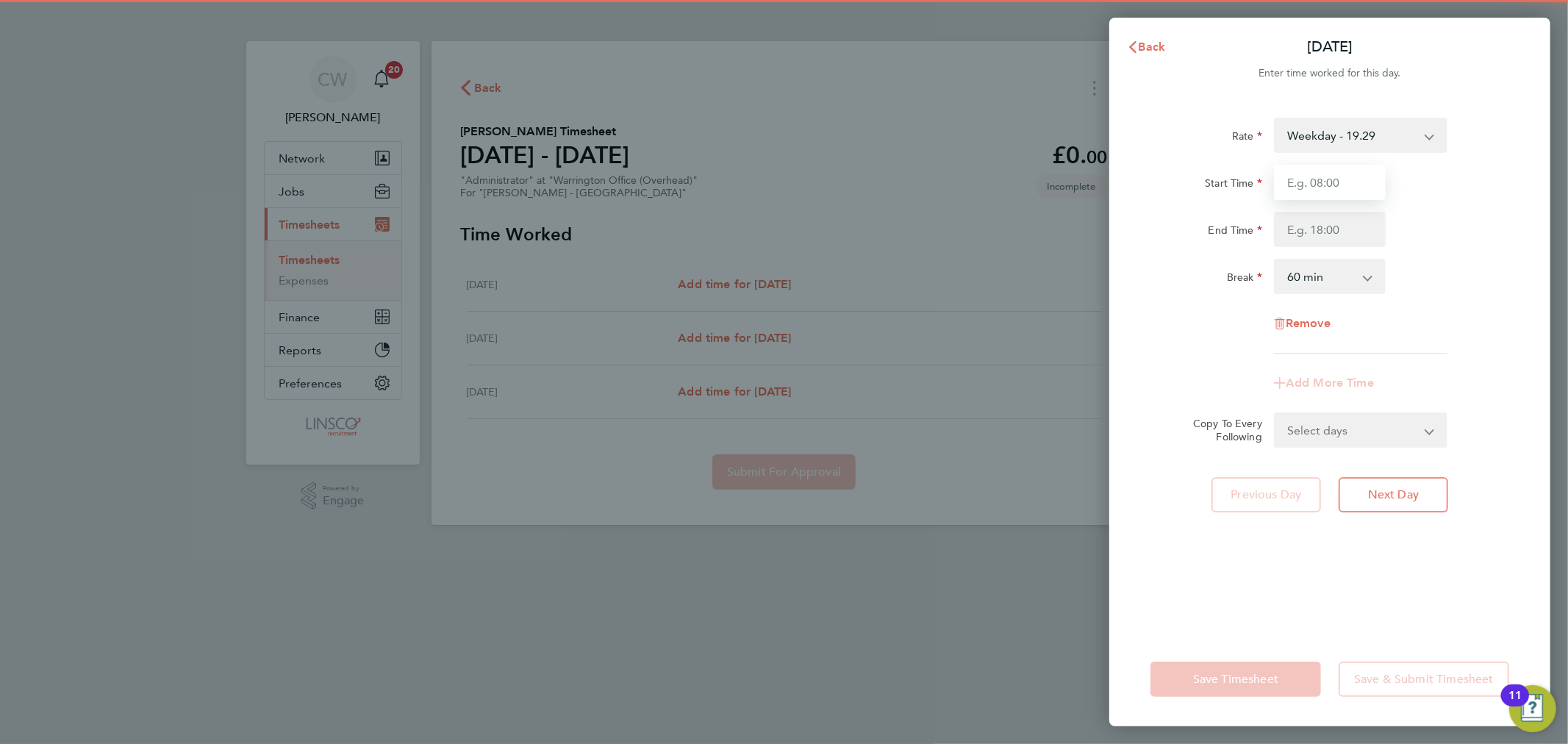
click at [1340, 196] on input "Start Time" at bounding box center [1330, 183] width 112 height 35
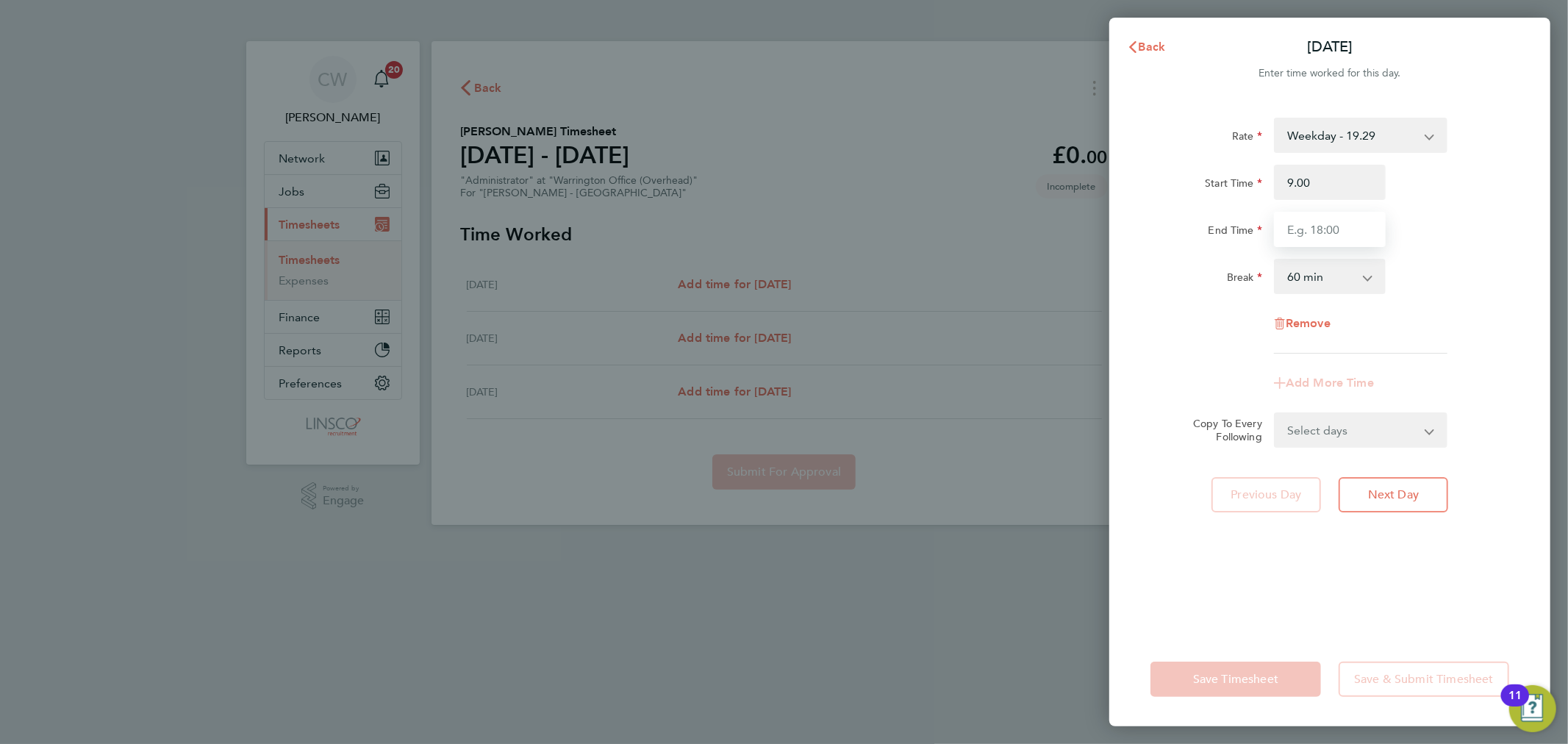
type input "09:00"
type input "17:00"
click at [1449, 305] on div "Rate Weekday - 19.29 Start Time 09:00 End Time 17:00 Break 0 min 15 min 30 min …" at bounding box center [1330, 235] width 359 height 236
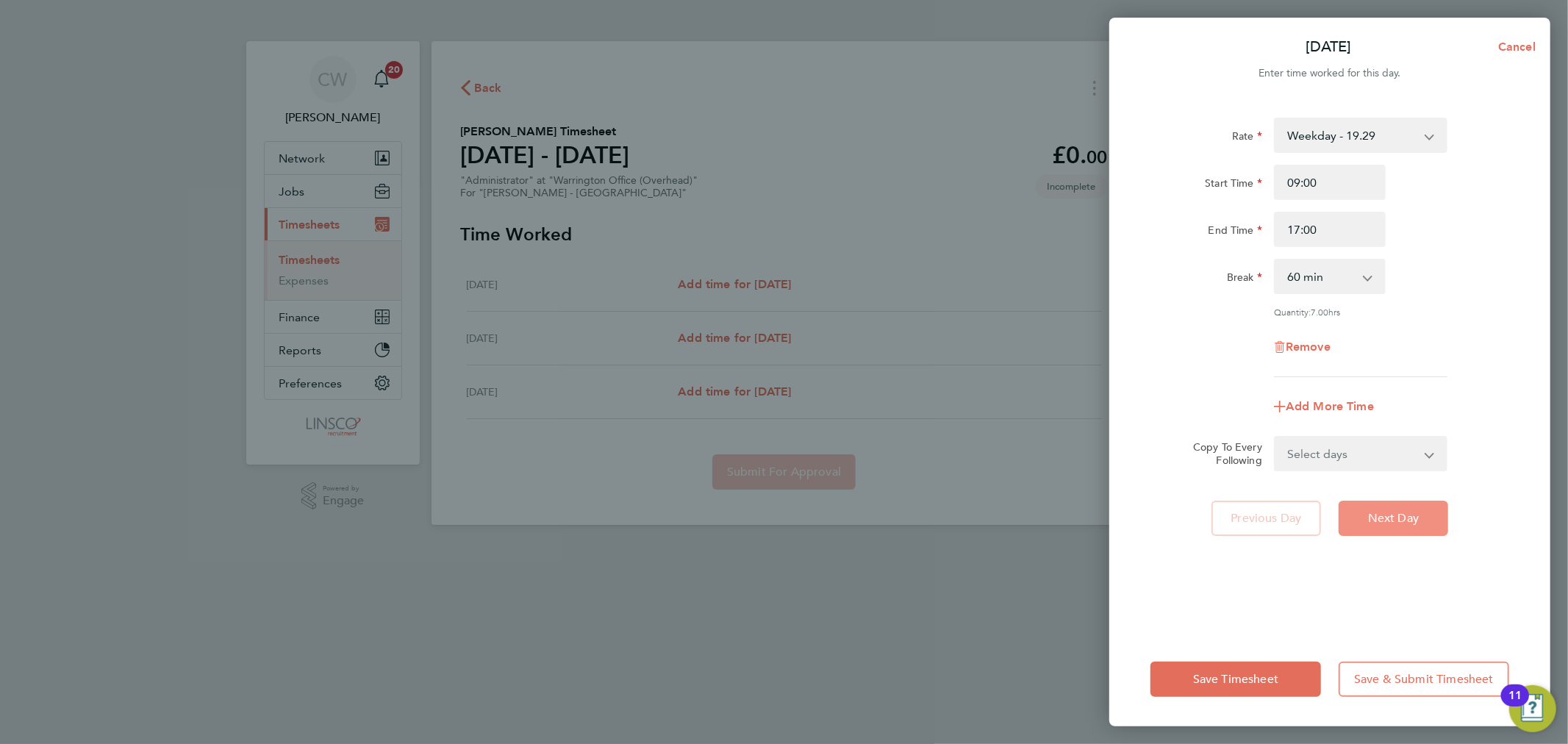
click at [1404, 516] on span "Next Day" at bounding box center [1393, 518] width 51 height 15
select select "60"
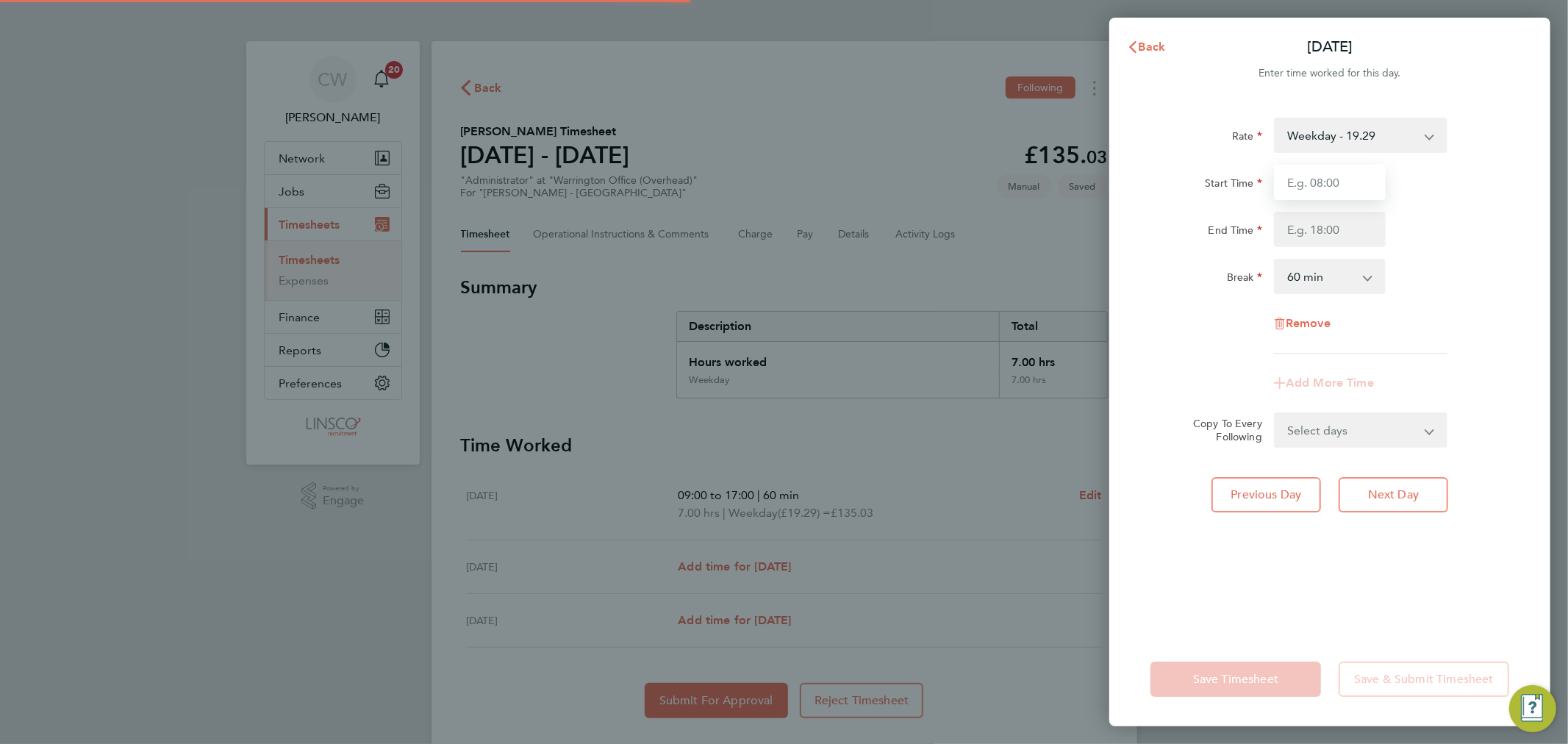
click at [1346, 175] on input "Start Time" at bounding box center [1330, 183] width 112 height 35
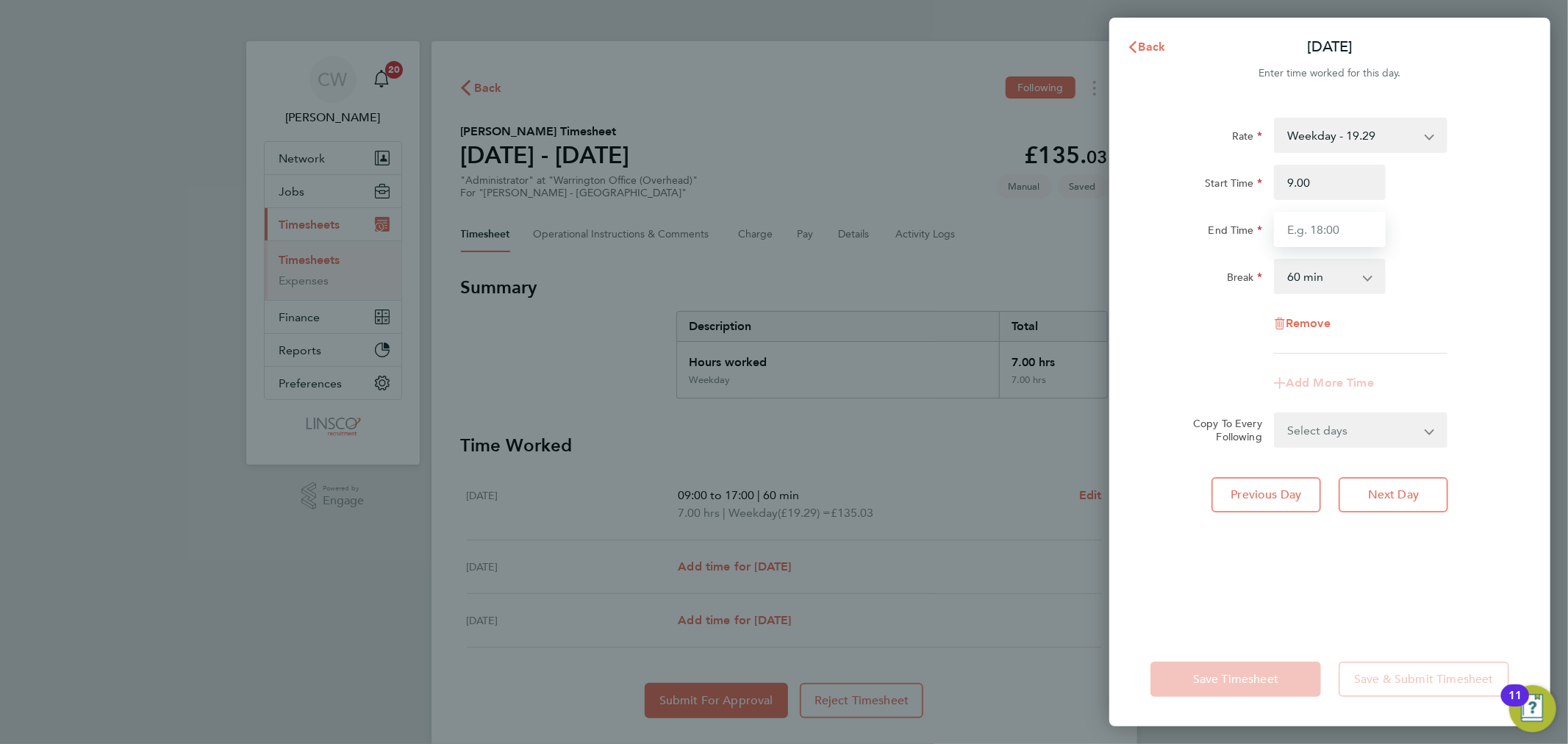
type input "09:00"
type input "17:00"
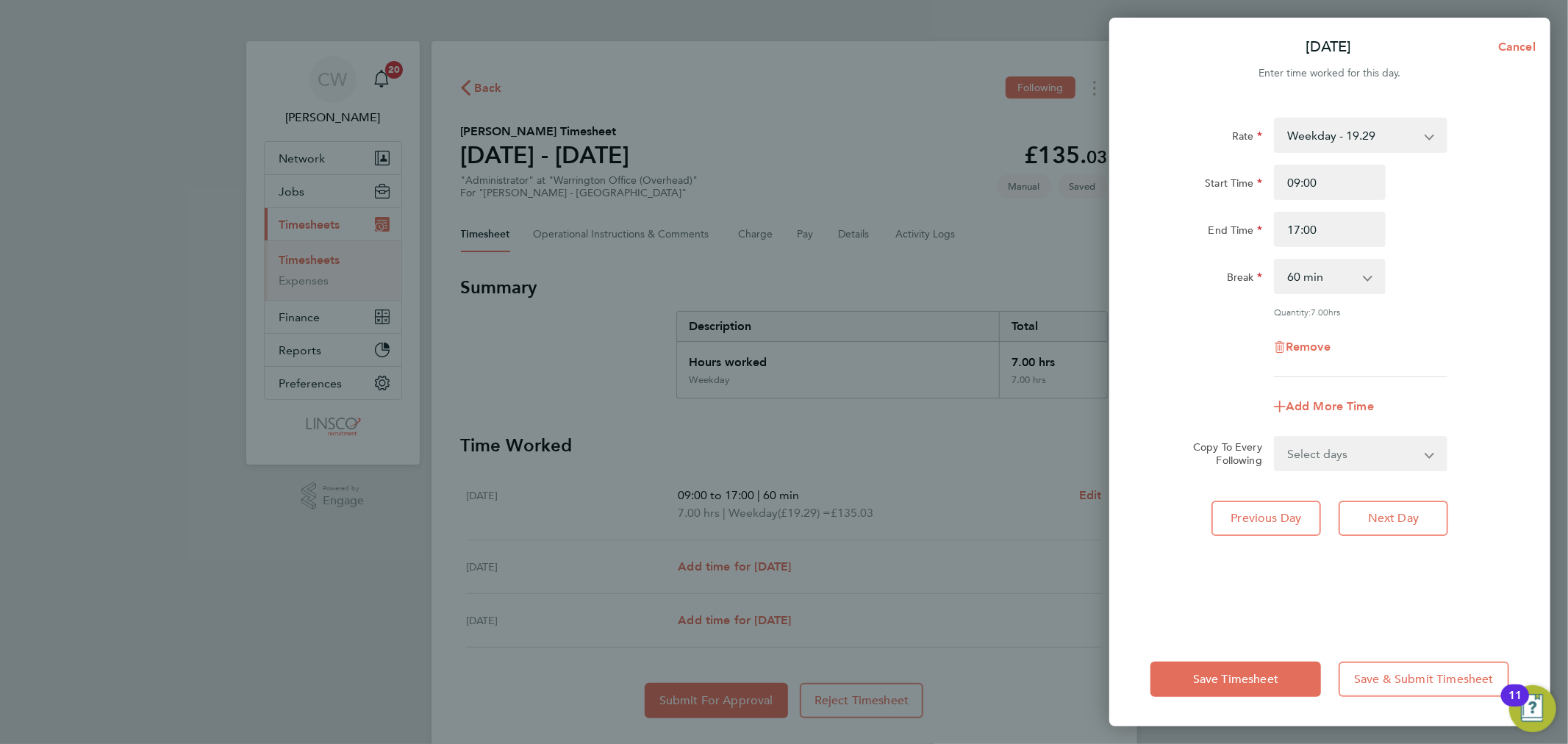
click at [1457, 442] on div "Copy To Every Following Select days [DATE]" at bounding box center [1330, 453] width 370 height 35
click at [1409, 505] on button "Next Day" at bounding box center [1393, 518] width 110 height 35
select select "60"
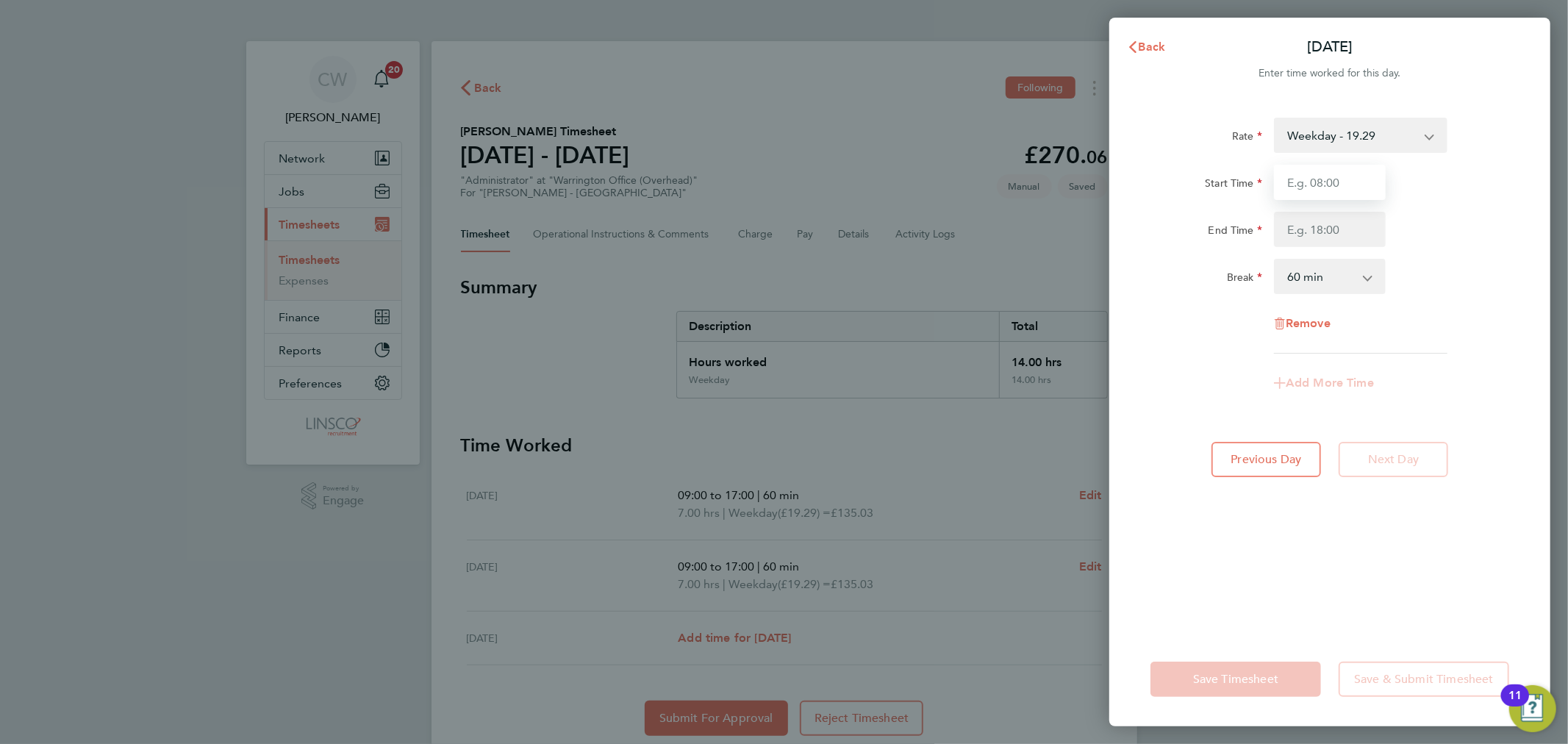
click at [1329, 184] on input "Start Time" at bounding box center [1330, 183] width 112 height 35
type input "08:30"
type input "16:30"
click at [1360, 285] on select "0 min 15 min 30 min 45 min 60 min 75 min 90 min" at bounding box center [1320, 276] width 91 height 32
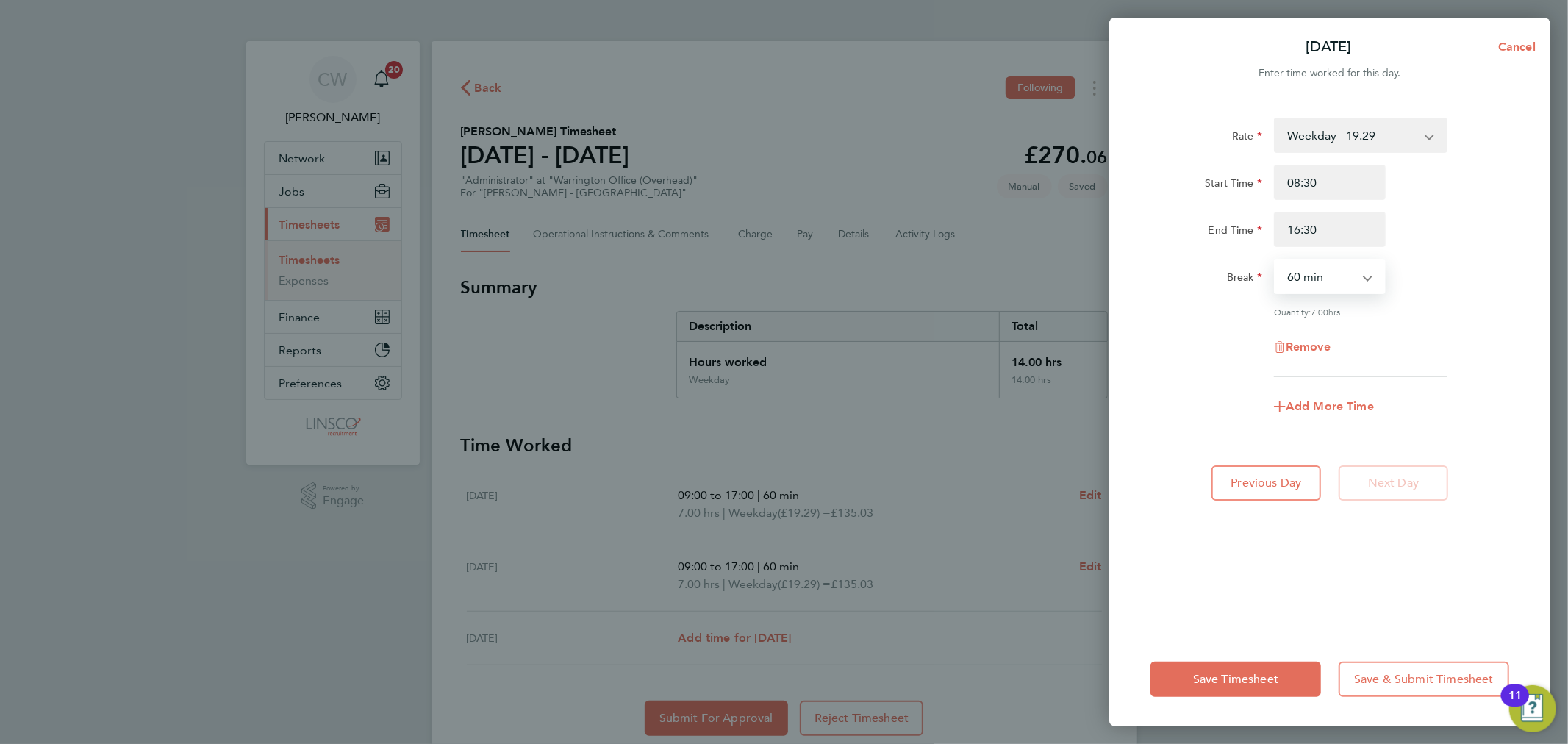
select select "30"
click at [1275, 260] on select "0 min 15 min 30 min 45 min 60 min 75 min 90 min" at bounding box center [1320, 276] width 91 height 32
click at [1497, 260] on div "Break 0 min 15 min 30 min 45 min 60 min 75 min 90 min" at bounding box center [1330, 276] width 370 height 35
click at [1208, 677] on span "Save Timesheet" at bounding box center [1235, 679] width 85 height 15
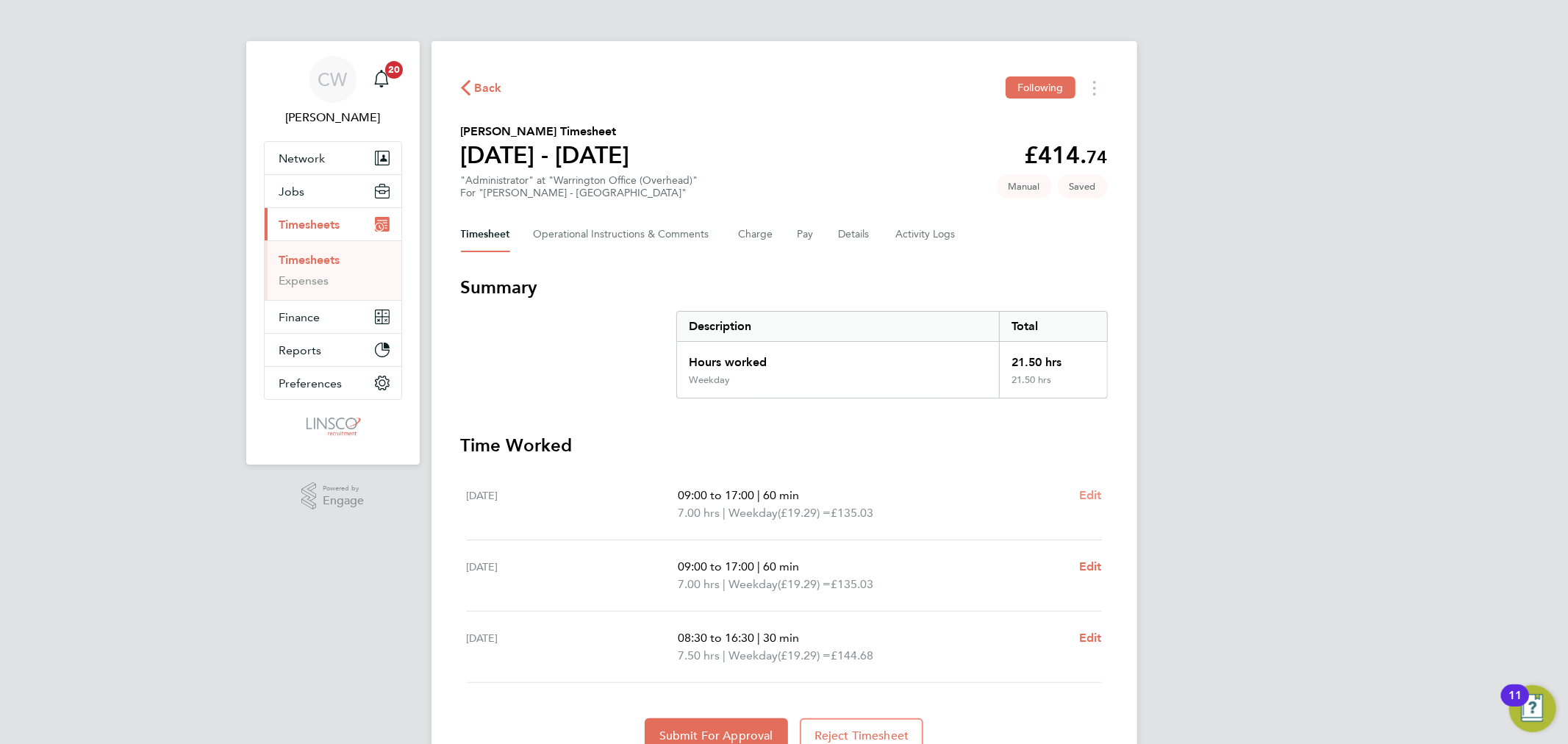
click at [1079, 489] on span "Edit" at bounding box center [1090, 495] width 23 height 14
select select "60"
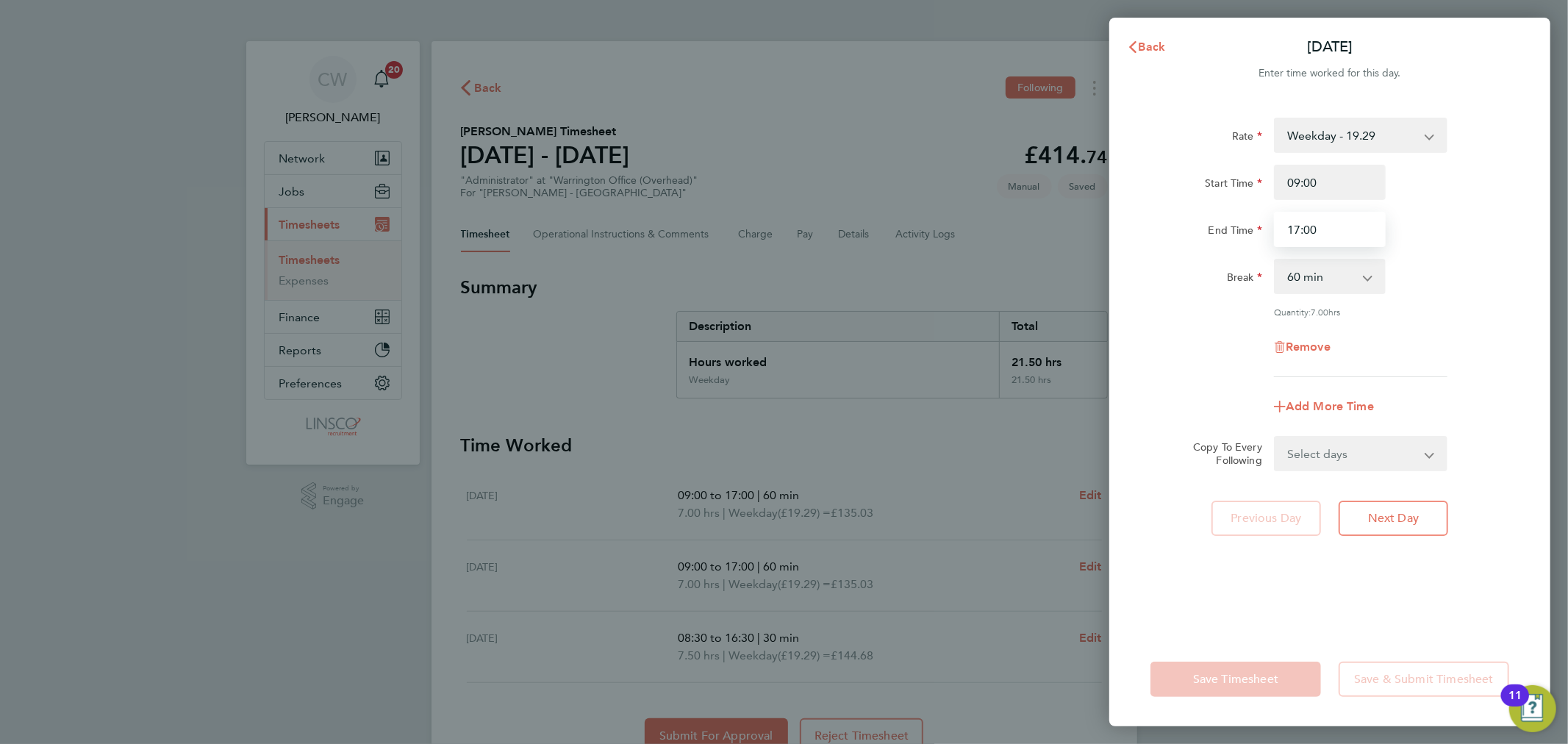
drag, startPoint x: 1336, startPoint y: 230, endPoint x: 1291, endPoint y: 221, distance: 45.9
click at [1291, 221] on input "17:00" at bounding box center [1330, 229] width 112 height 35
type input "15:00"
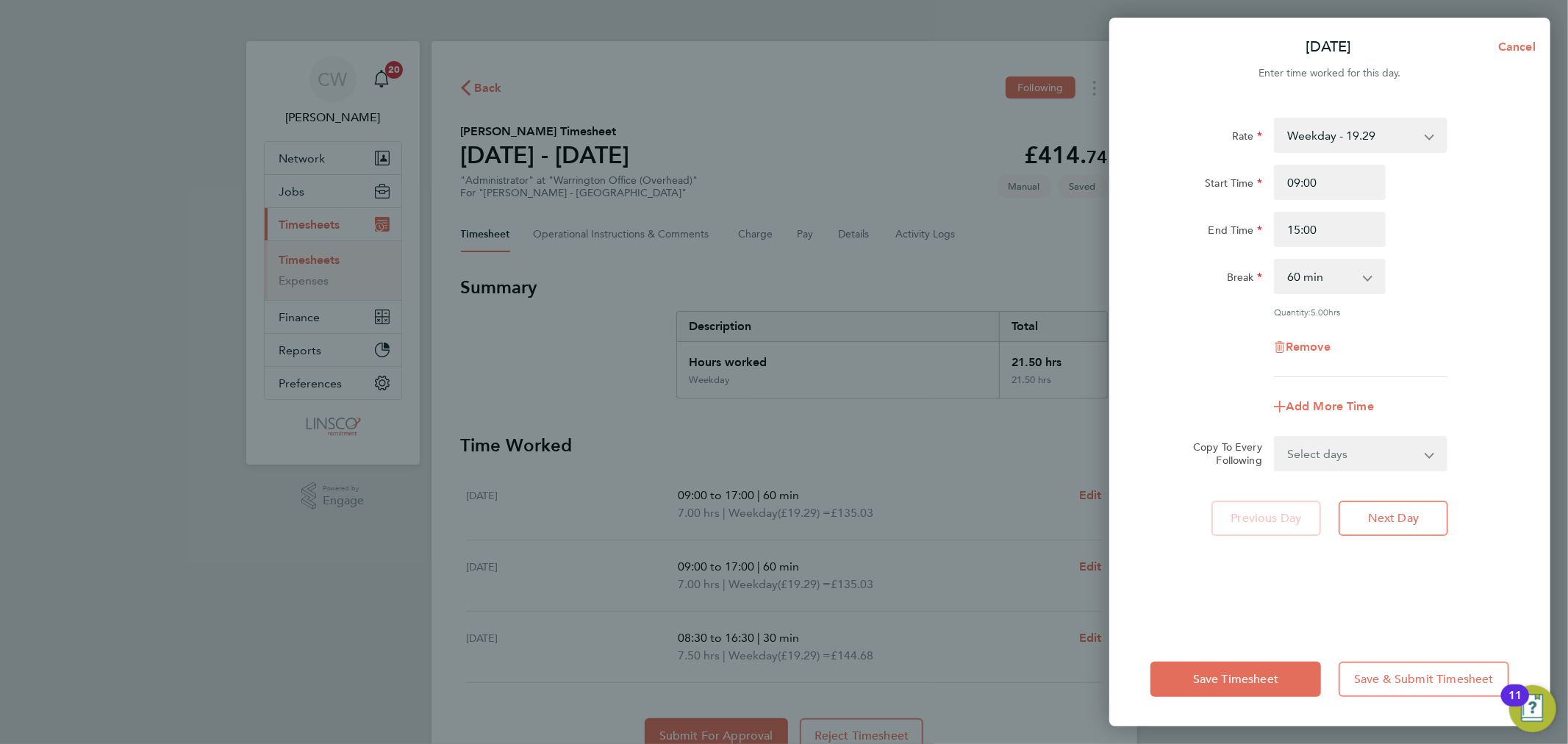
click at [1424, 306] on div "Quantity: 5.00 hrs" at bounding box center [1360, 311] width 173 height 12
click at [1181, 667] on button "Save Timesheet" at bounding box center [1235, 680] width 170 height 35
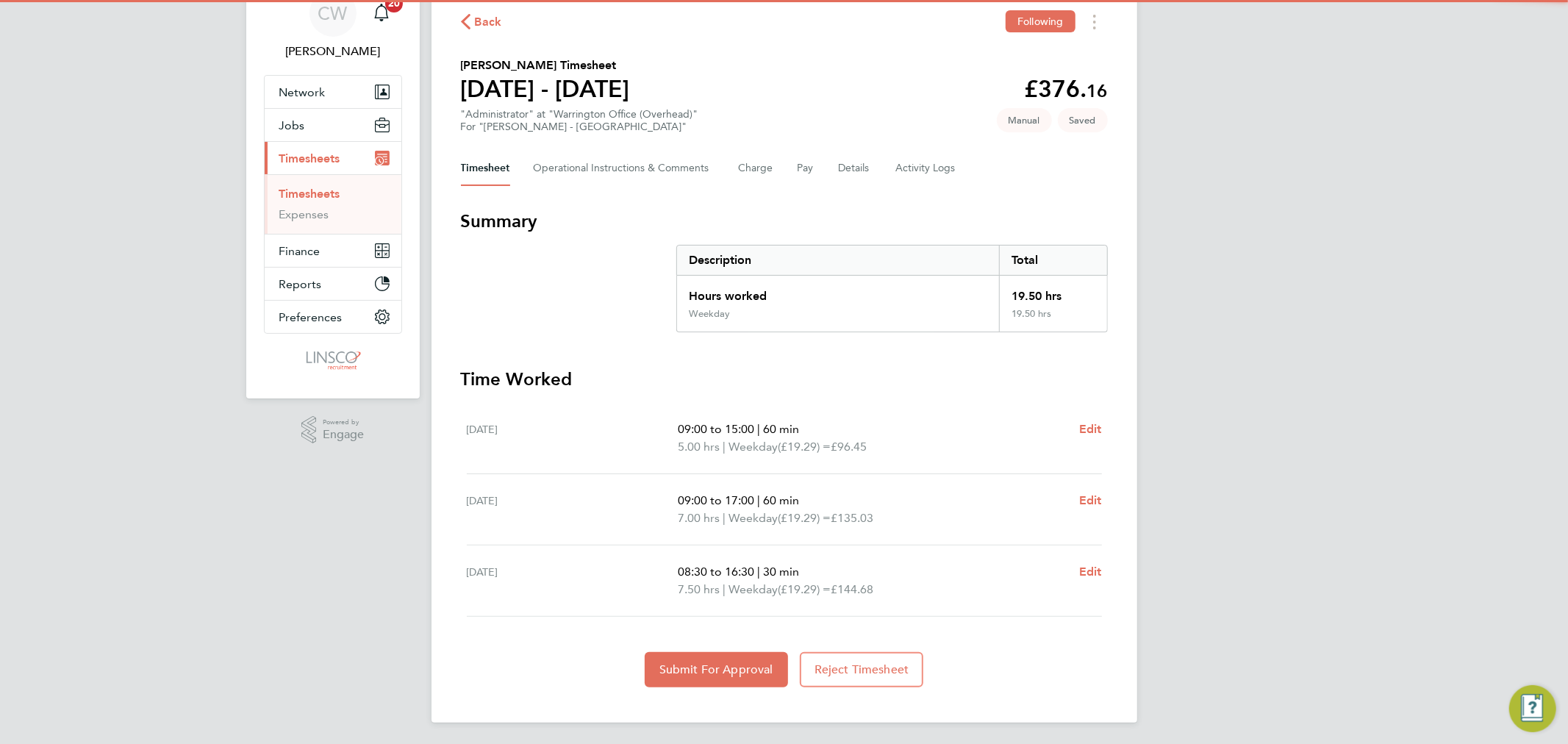
scroll to position [67, 0]
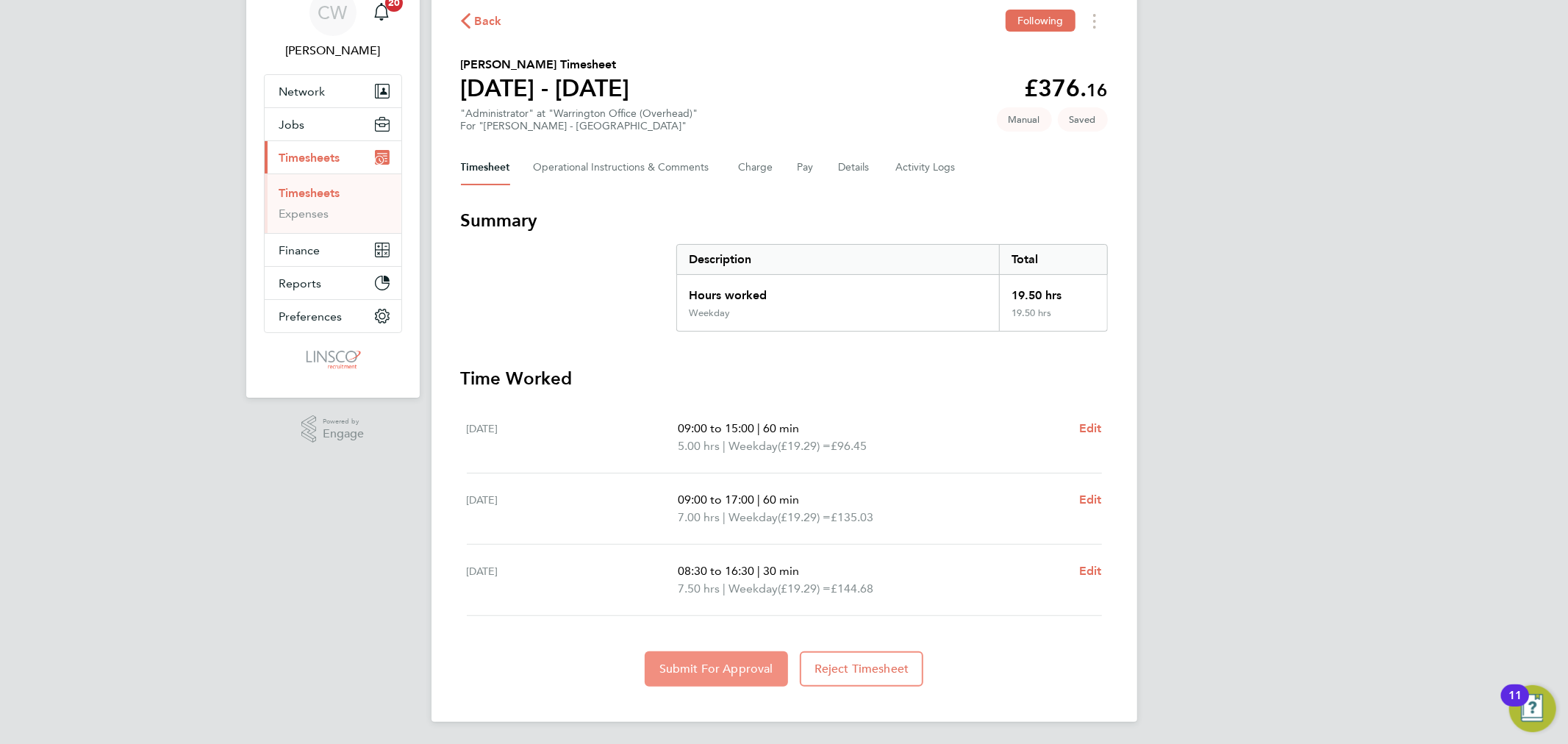
click at [718, 671] on span "Submit For Approval" at bounding box center [716, 669] width 114 height 15
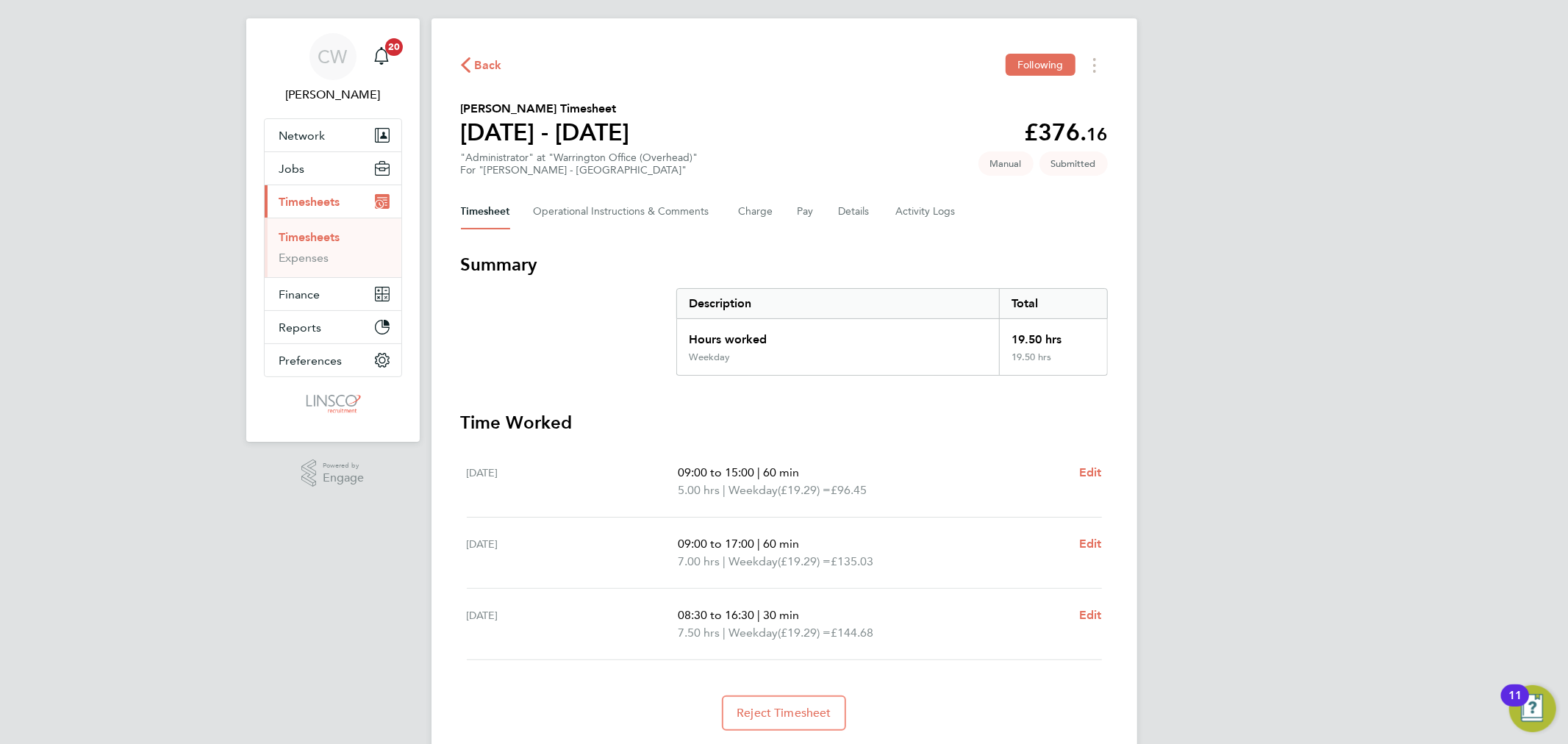
scroll to position [0, 0]
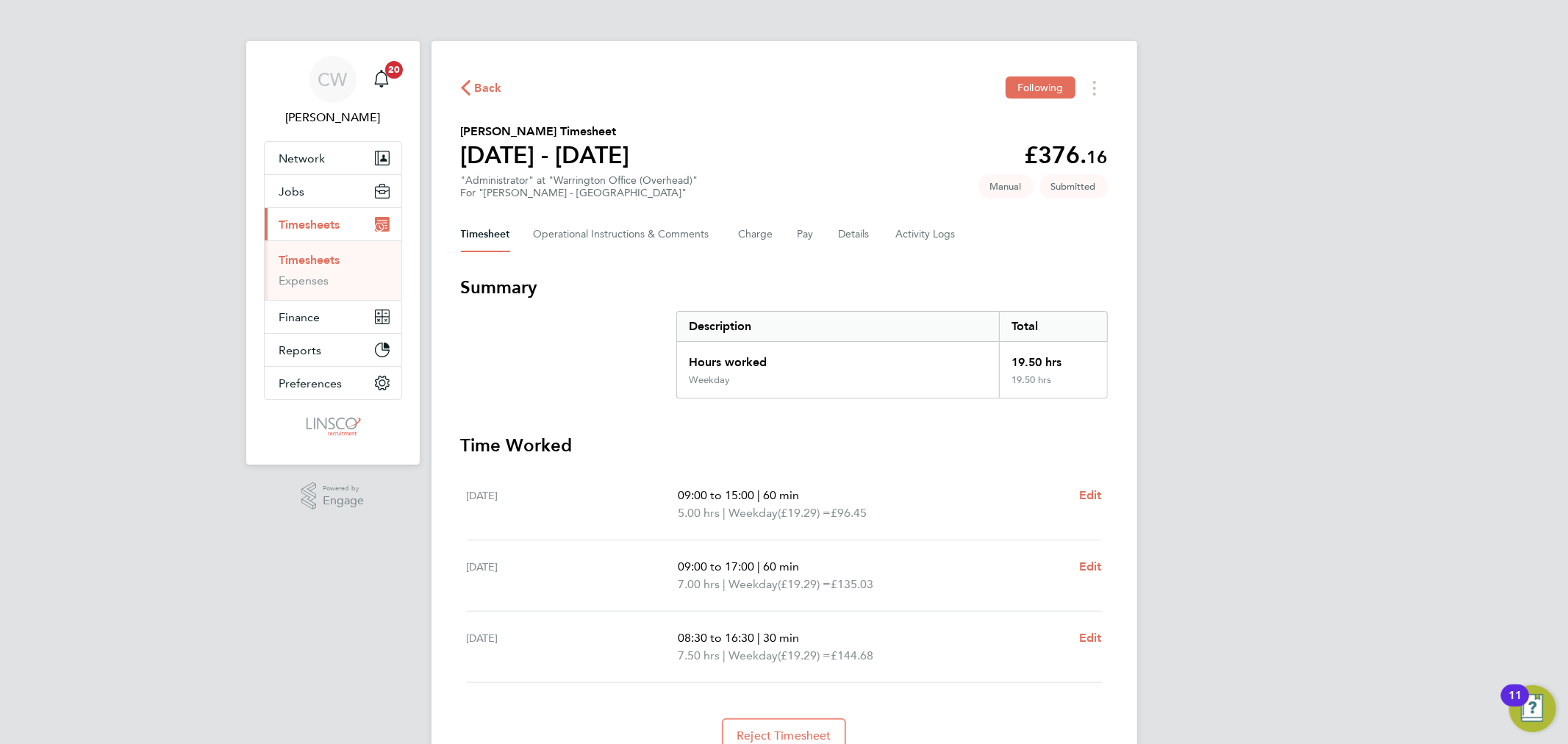
click at [475, 83] on span "Back" at bounding box center [488, 88] width 27 height 18
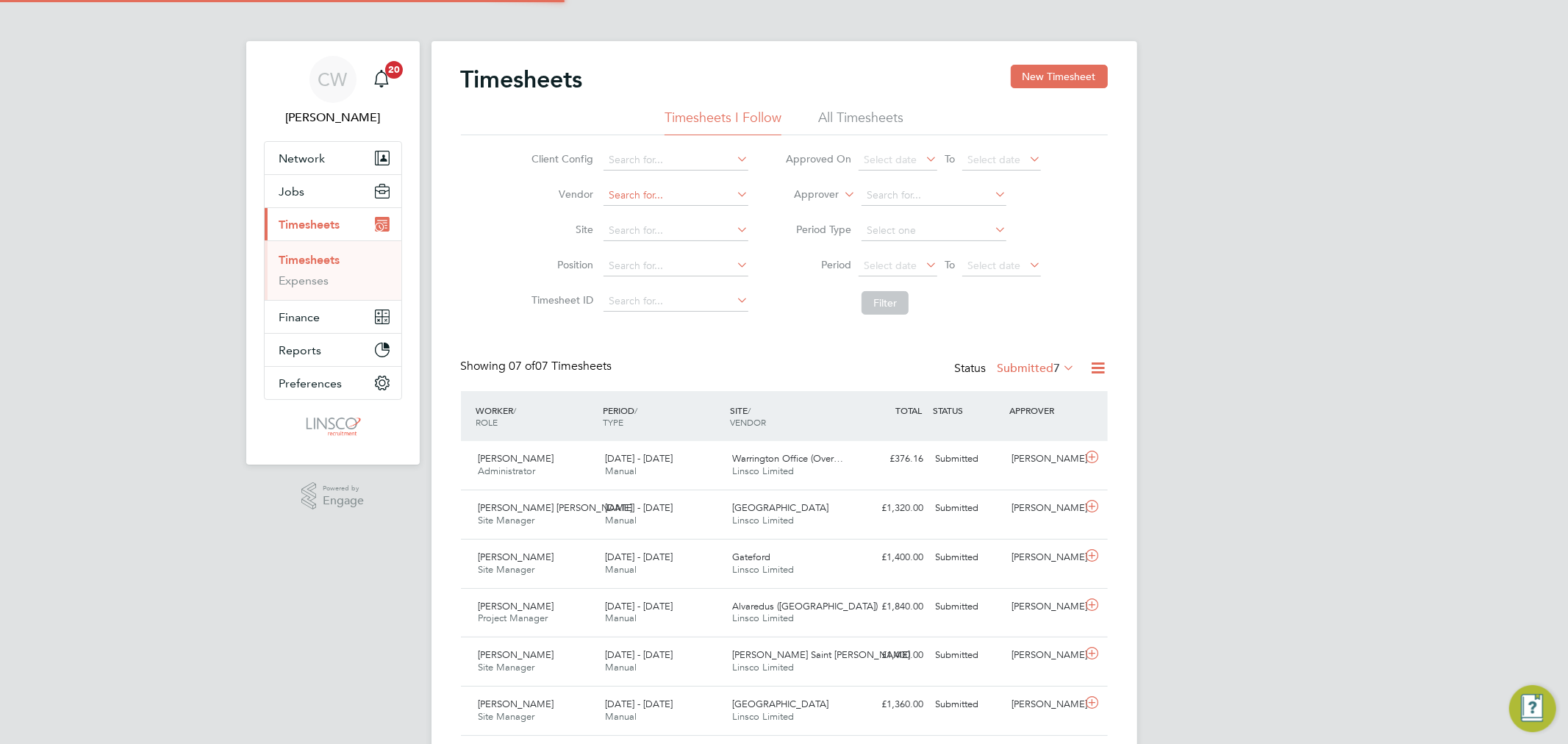
scroll to position [37, 128]
